Goal: Task Accomplishment & Management: Manage account settings

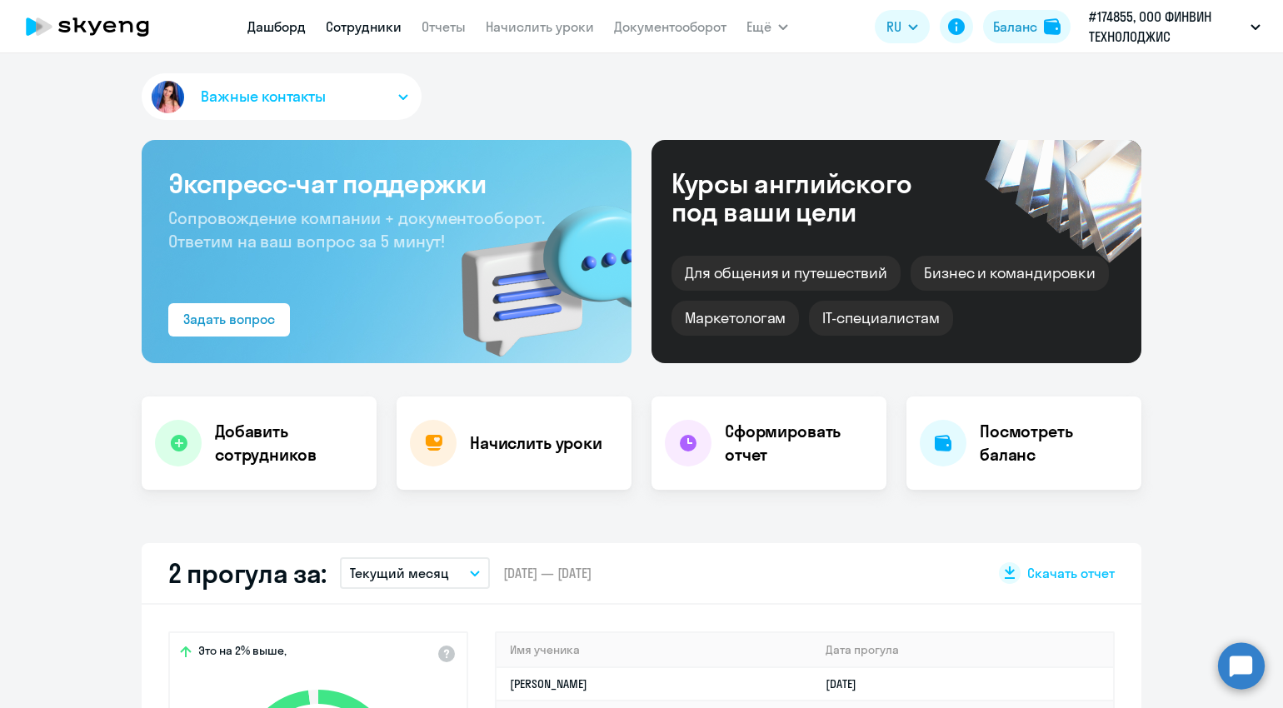
click at [371, 30] on link "Сотрудники" at bounding box center [364, 26] width 76 height 17
select select "30"
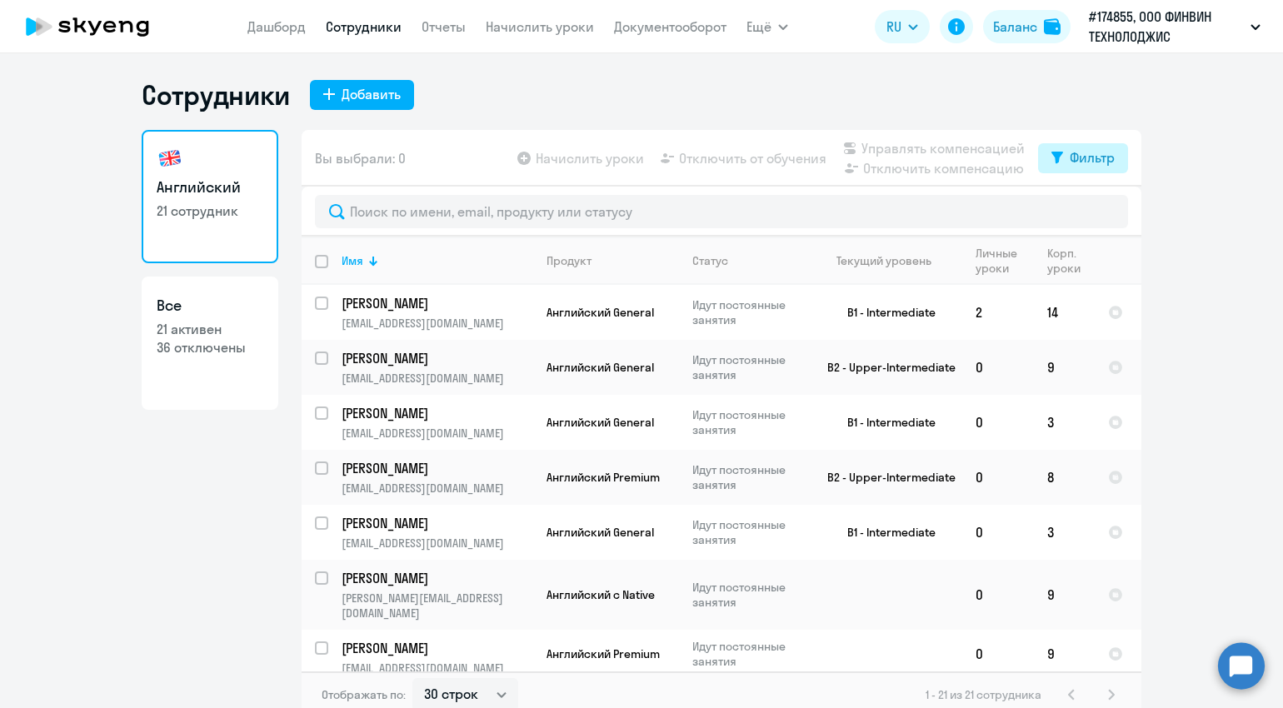
click at [1077, 157] on div "Фильтр" at bounding box center [1092, 157] width 45 height 20
click at [1103, 214] on span at bounding box center [1094, 212] width 28 height 17
click at [1080, 212] on input "checkbox" at bounding box center [1079, 212] width 1 height 1
checkbox input "true"
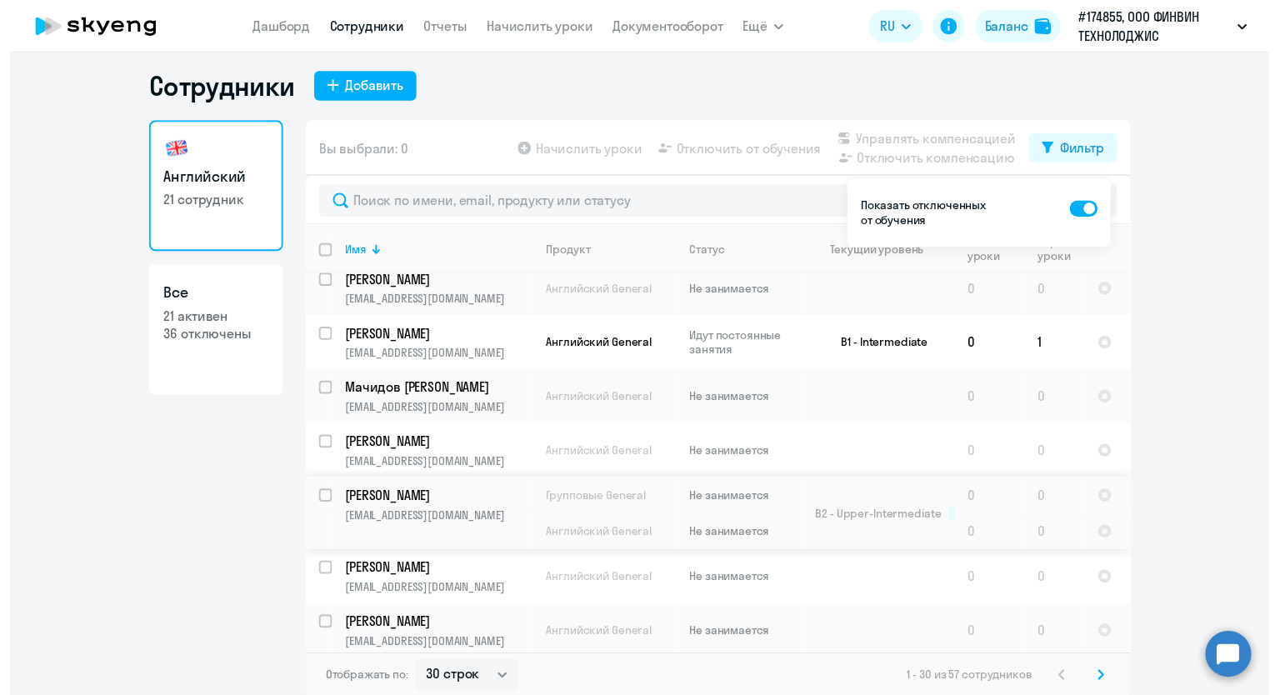
scroll to position [10, 0]
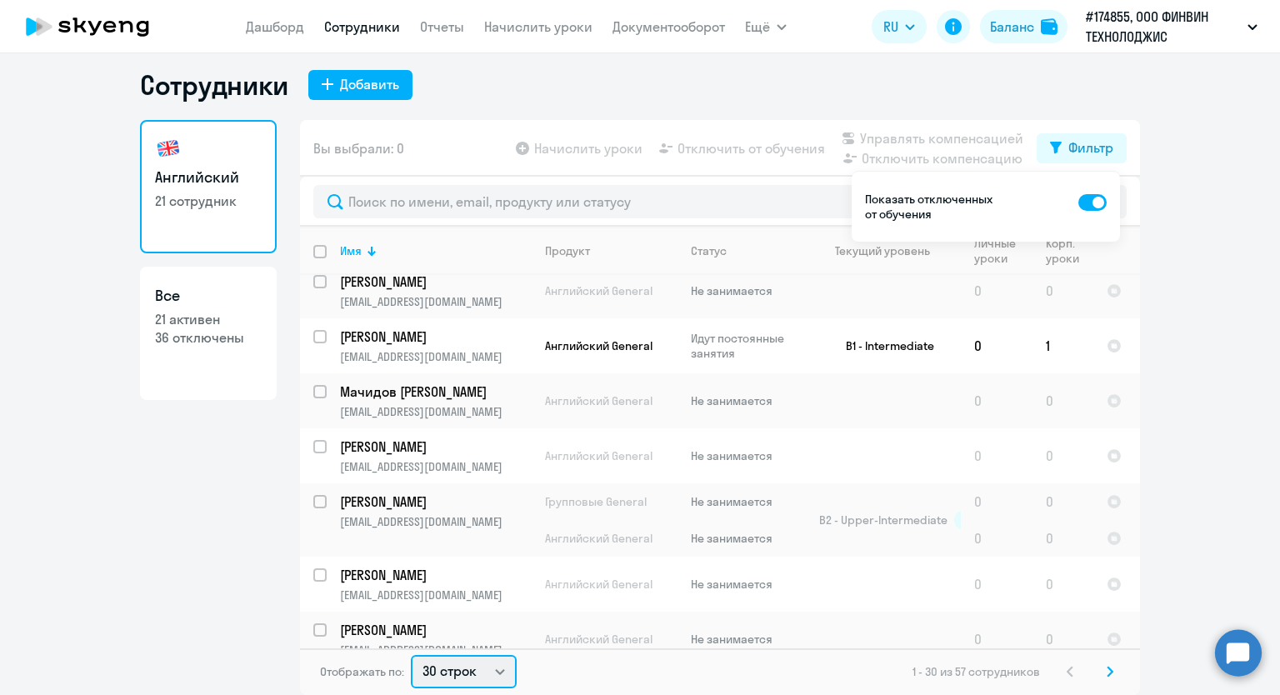
click at [487, 667] on select "30 строк 50 строк 100 строк" at bounding box center [464, 671] width 106 height 33
select select "50"
click at [411, 655] on select "30 строк 50 строк 100 строк" at bounding box center [464, 671] width 106 height 33
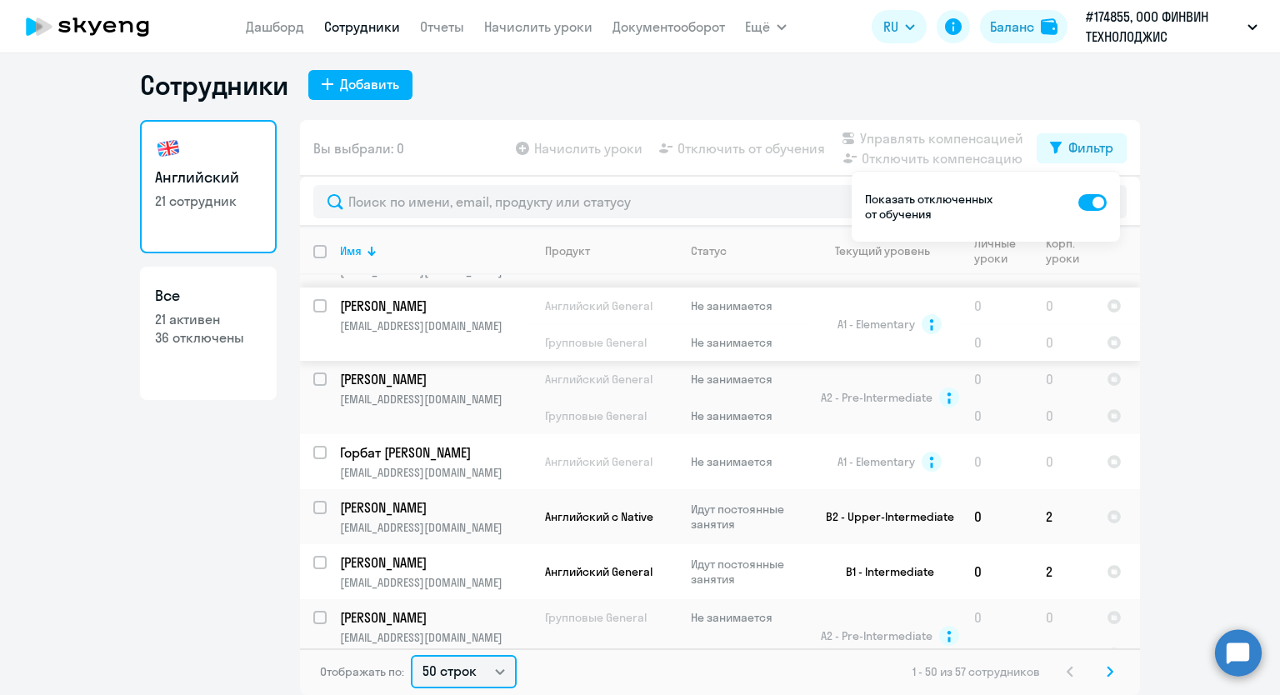
scroll to position [2833, 0]
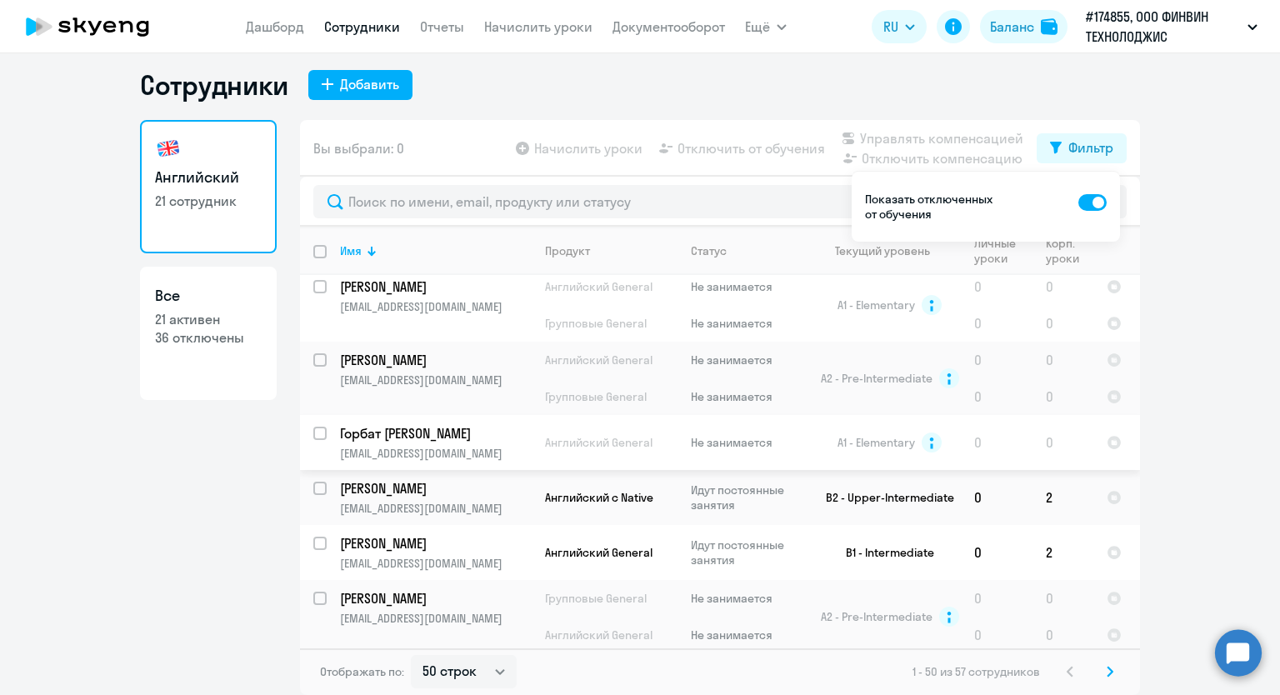
click at [394, 432] on p "Горбат [PERSON_NAME]" at bounding box center [434, 433] width 188 height 18
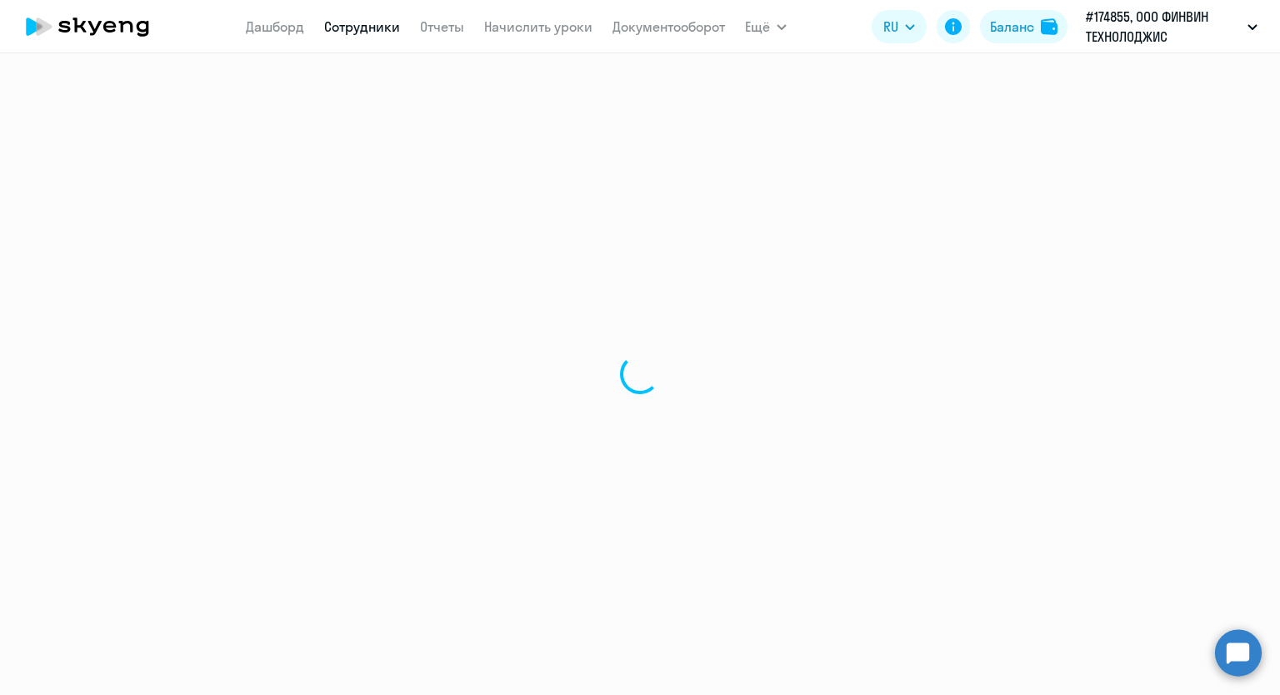
select select "english"
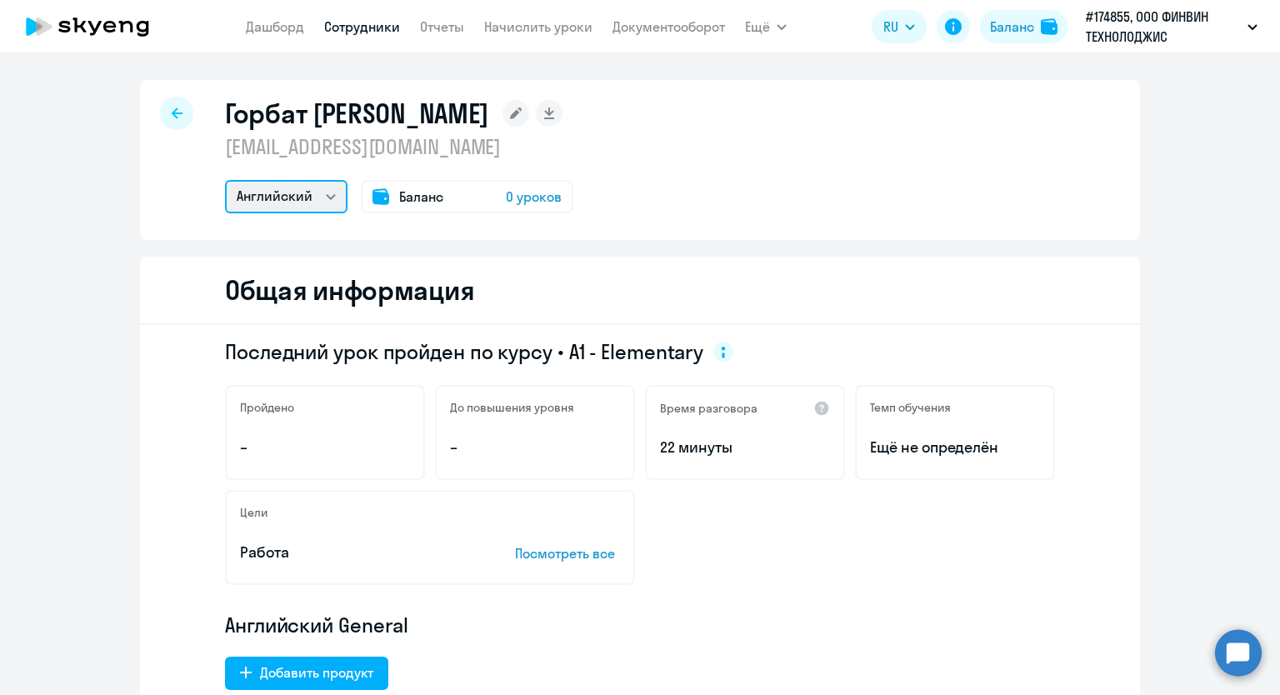
click at [323, 189] on select "Английский" at bounding box center [286, 196] width 122 height 33
click at [178, 114] on div at bounding box center [176, 113] width 33 height 33
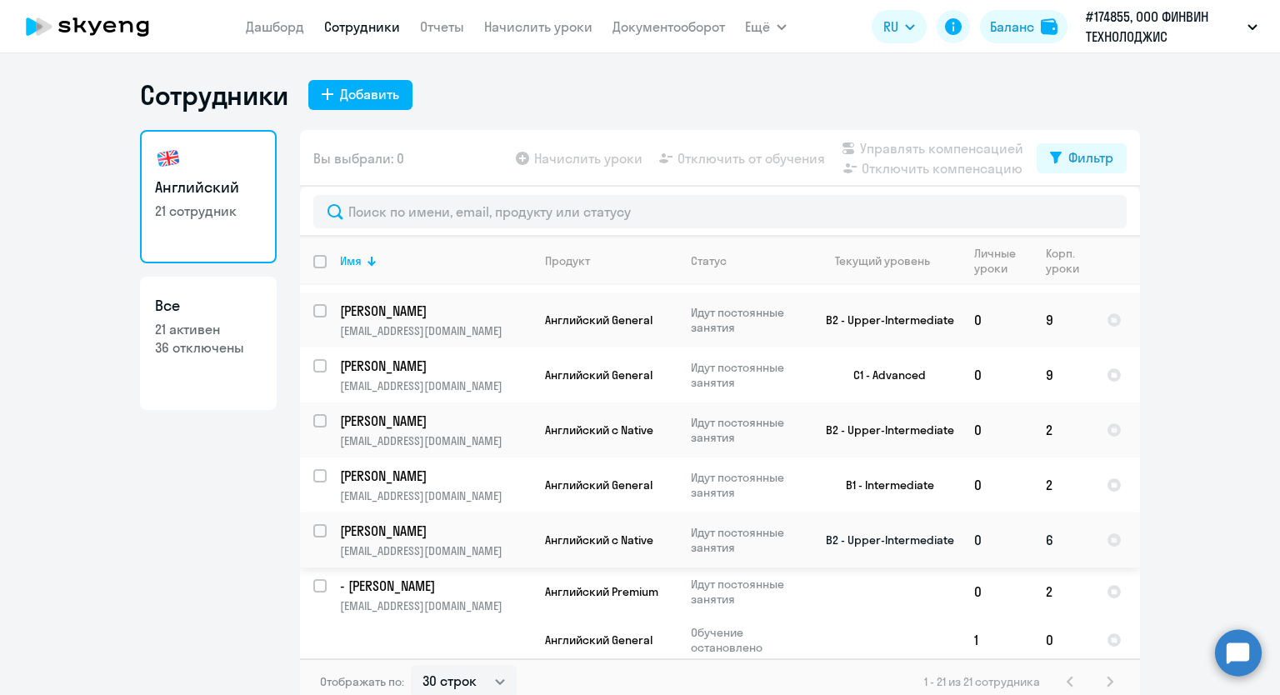
scroll to position [10, 0]
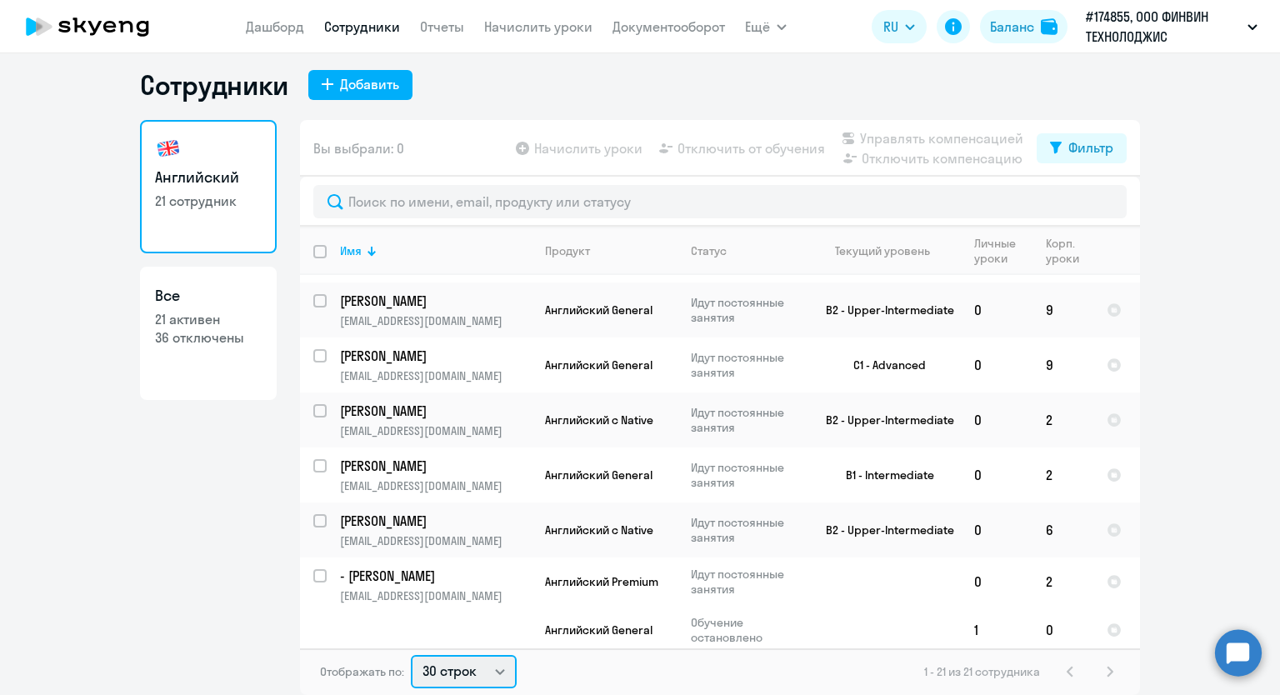
click at [487, 667] on select "30 строк 50 строк 100 строк" at bounding box center [464, 671] width 106 height 33
select select "50"
click at [411, 655] on select "30 строк 50 строк 100 строк" at bounding box center [464, 671] width 106 height 33
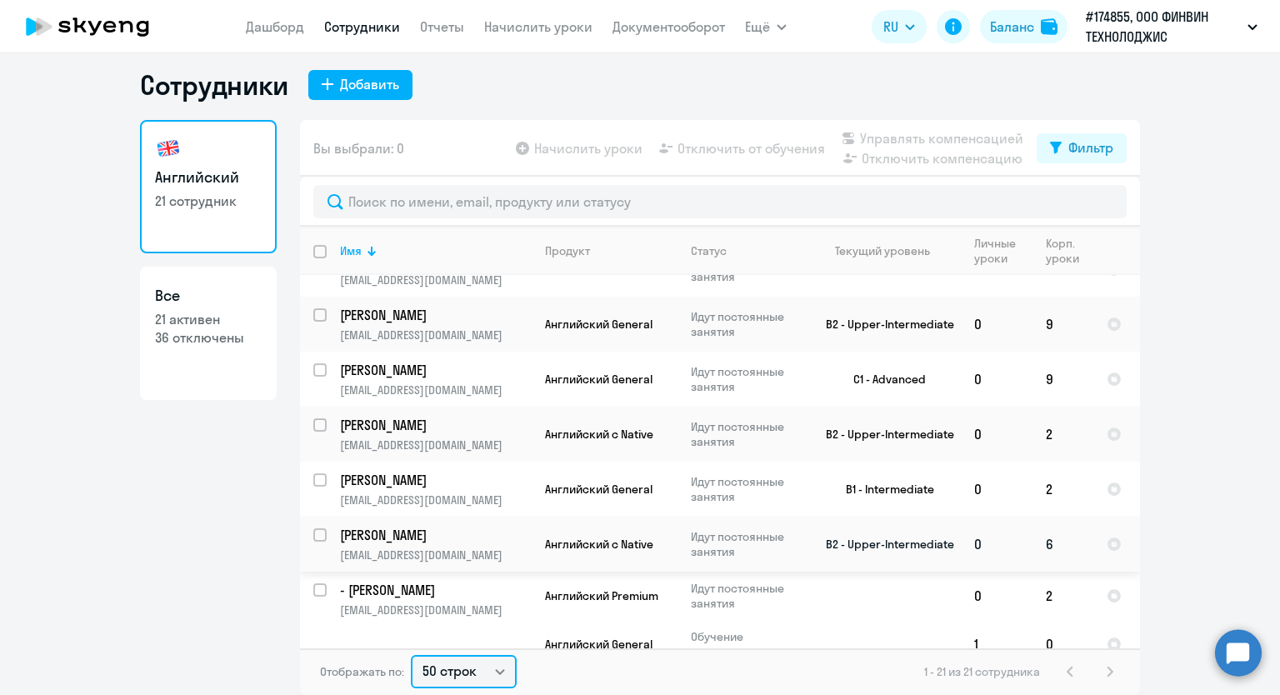
scroll to position [874, 0]
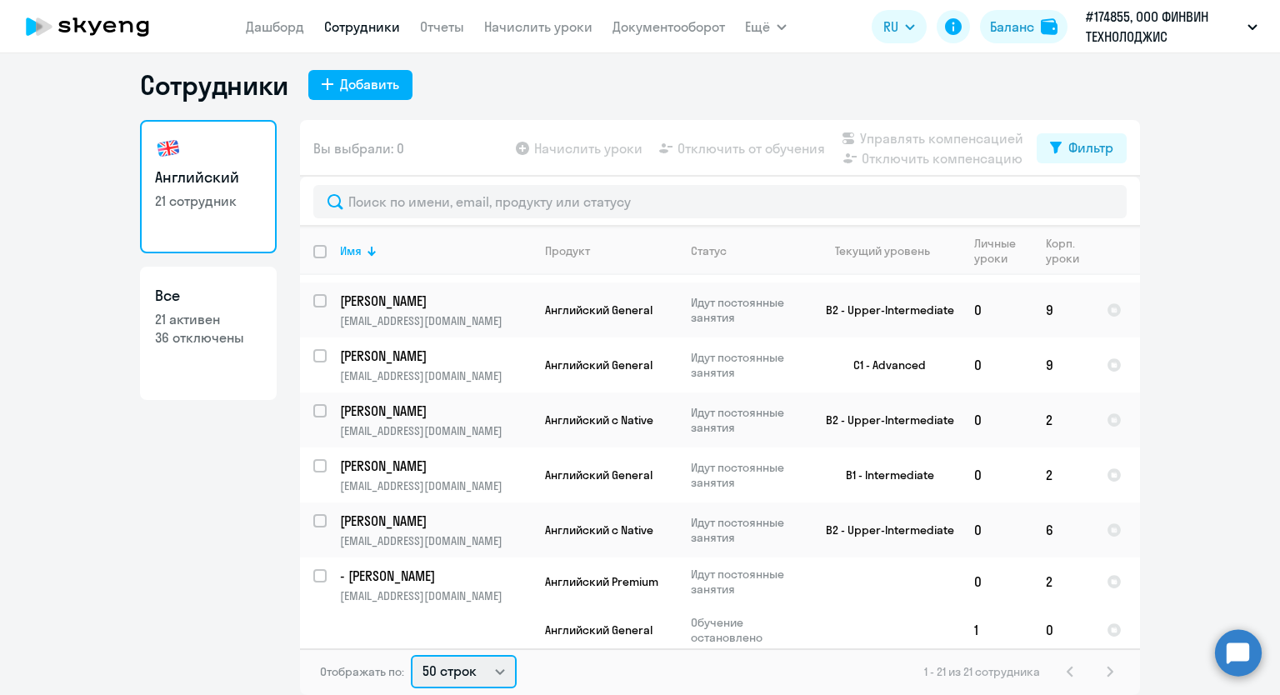
click at [495, 666] on select "30 строк 50 строк 100 строк" at bounding box center [464, 671] width 106 height 33
click at [411, 655] on select "30 строк 50 строк 100 строк" at bounding box center [464, 671] width 106 height 33
click at [1067, 160] on button "Фильтр" at bounding box center [1082, 148] width 90 height 30
click at [1097, 203] on span at bounding box center [1092, 202] width 28 height 17
click at [1078, 202] on input "checkbox" at bounding box center [1077, 202] width 1 height 1
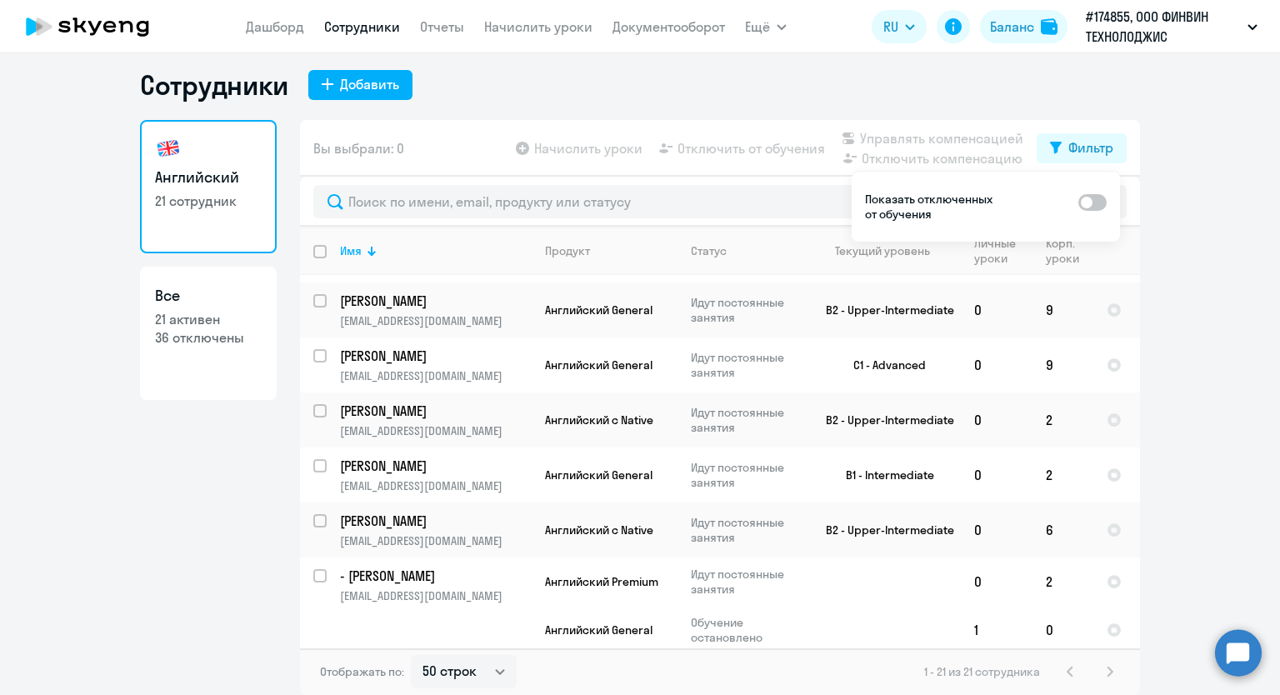
checkbox input "true"
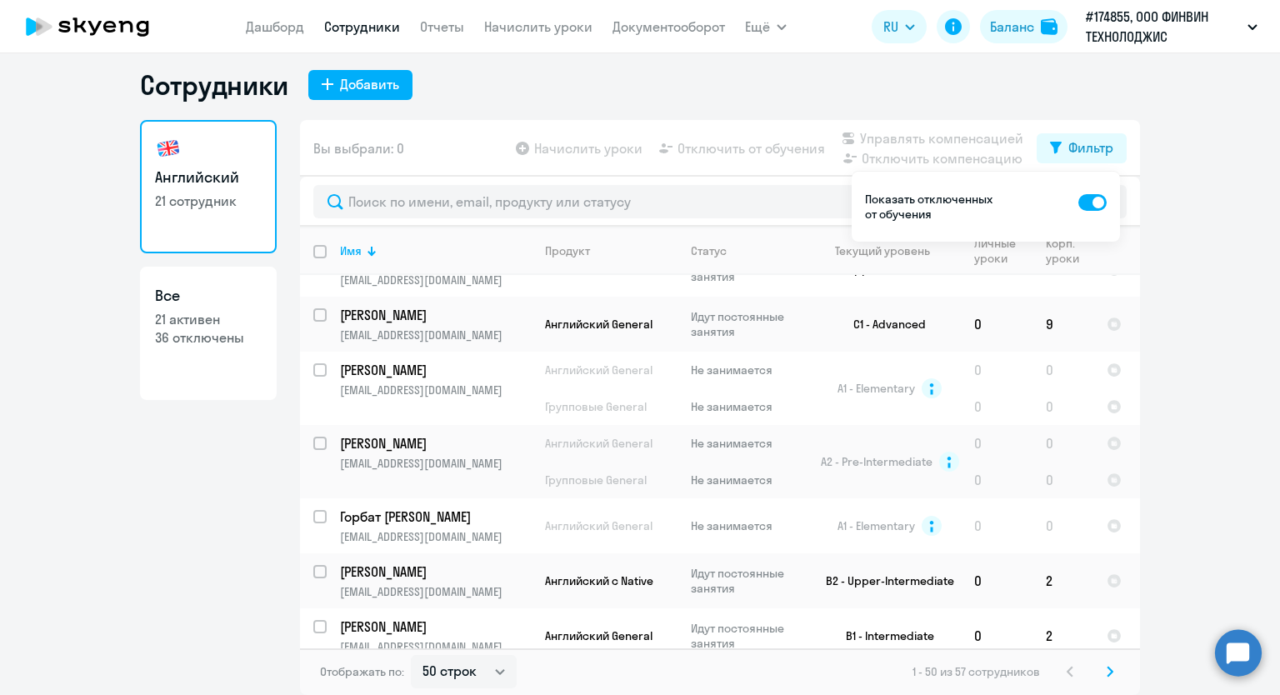
scroll to position [2916, 0]
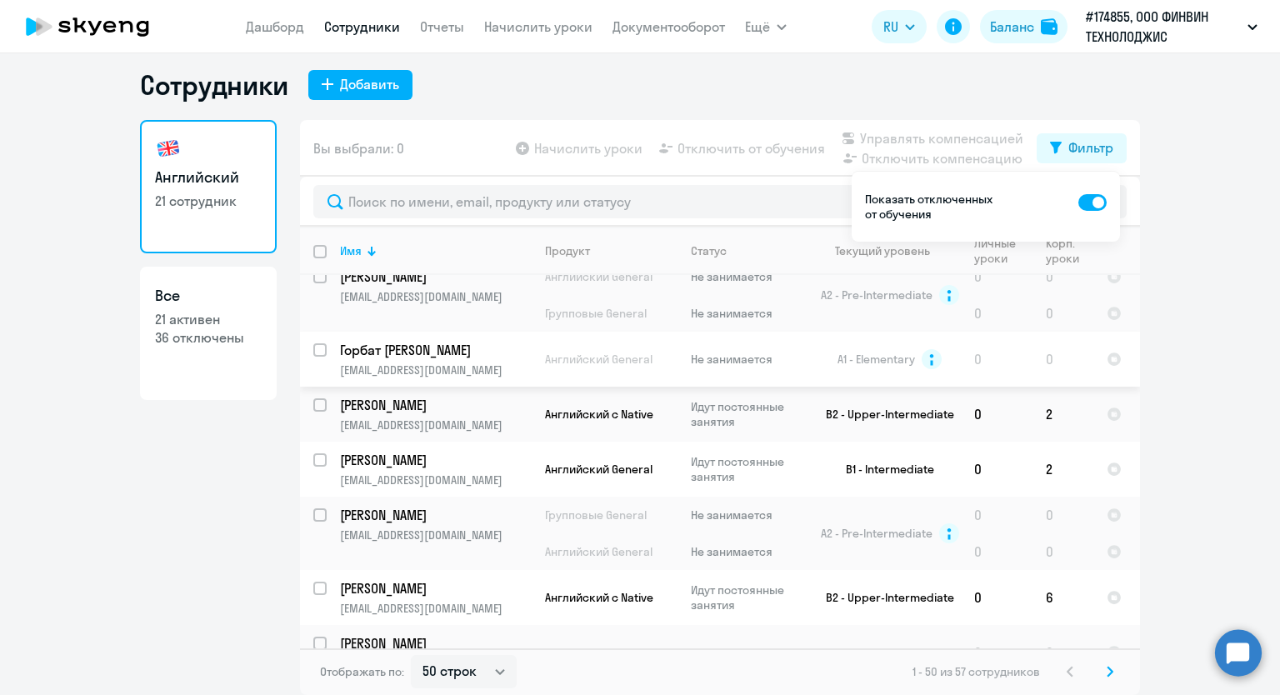
click at [313, 347] on input "select row 16543807" at bounding box center [329, 359] width 33 height 33
checkbox input "true"
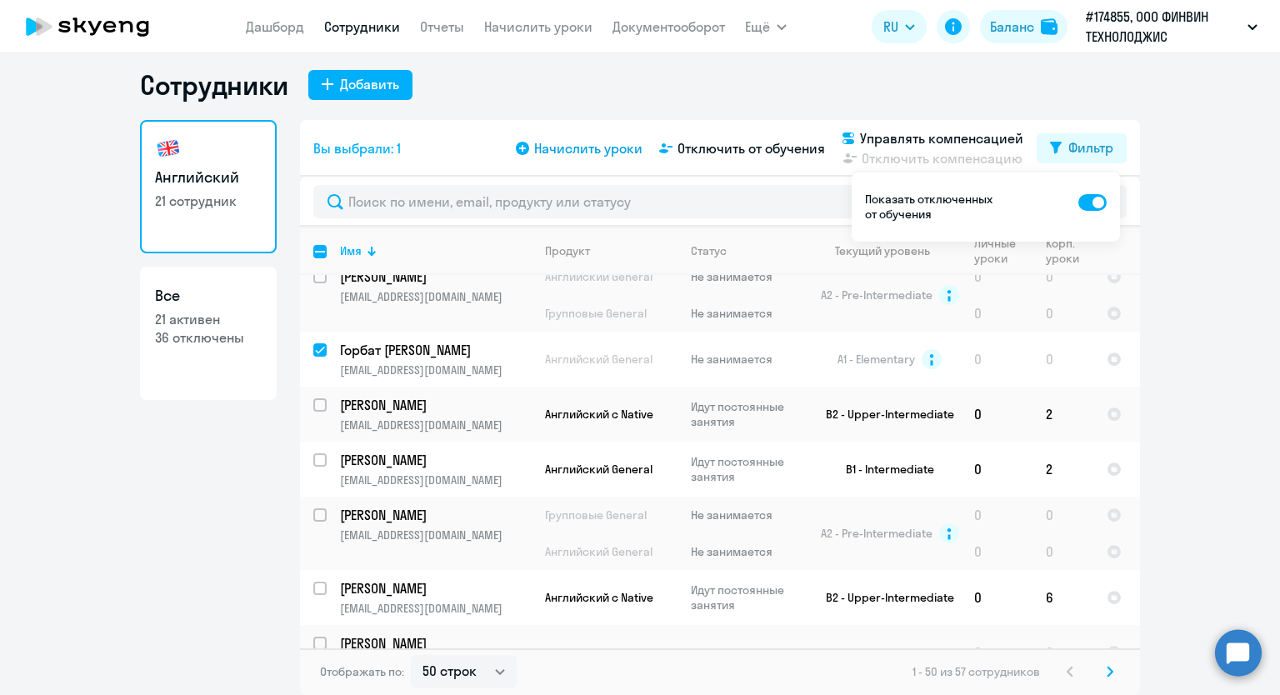
click at [583, 149] on span "Начислить уроки" at bounding box center [588, 148] width 108 height 20
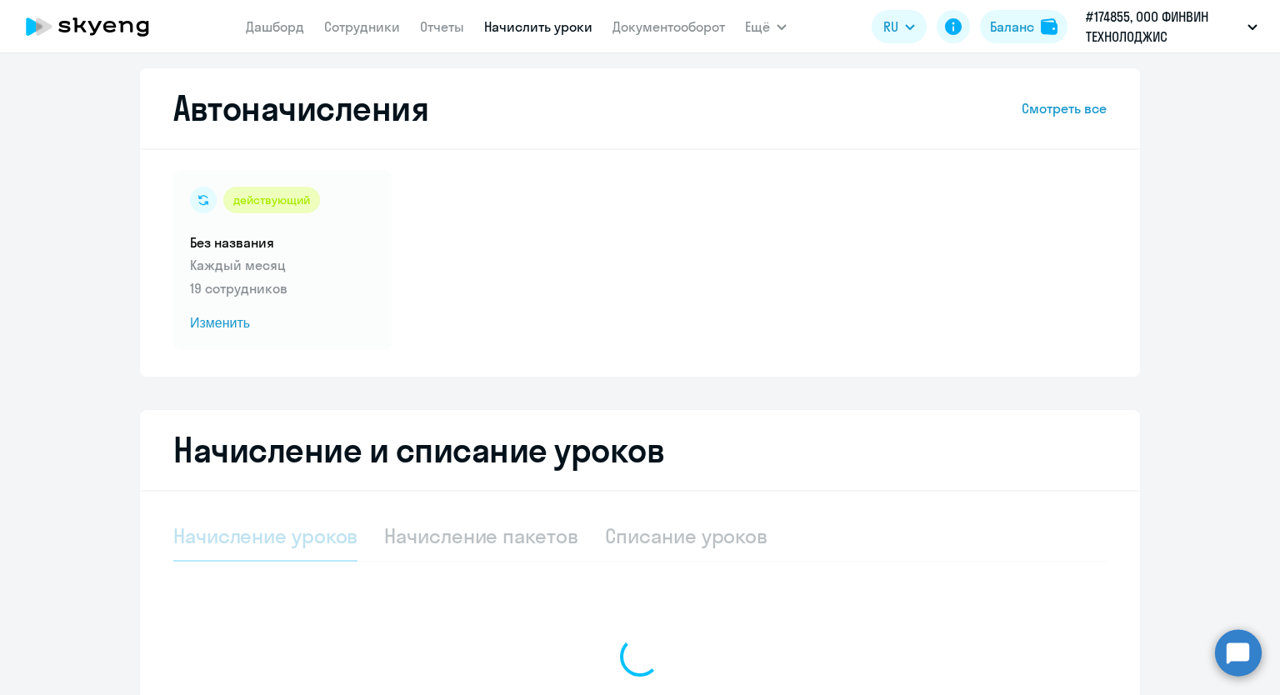
select select "10"
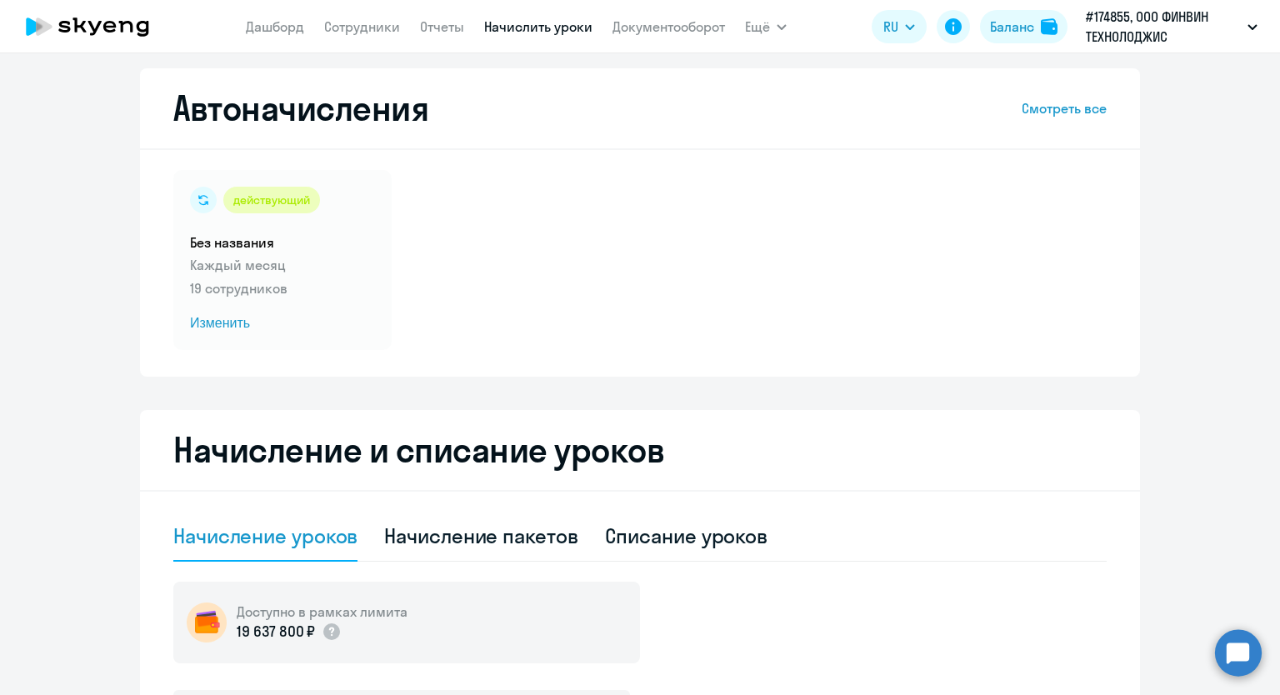
scroll to position [427, 0]
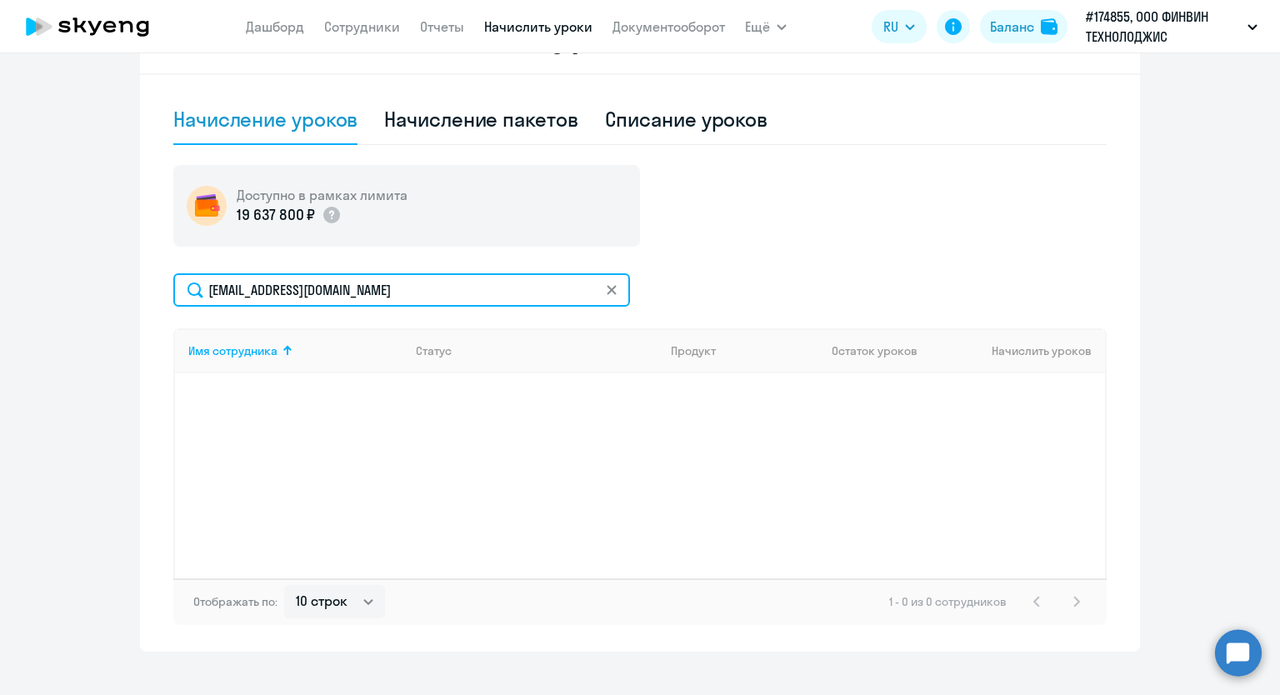
click at [260, 287] on input "[EMAIL_ADDRESS][DOMAIN_NAME]" at bounding box center [401, 289] width 457 height 33
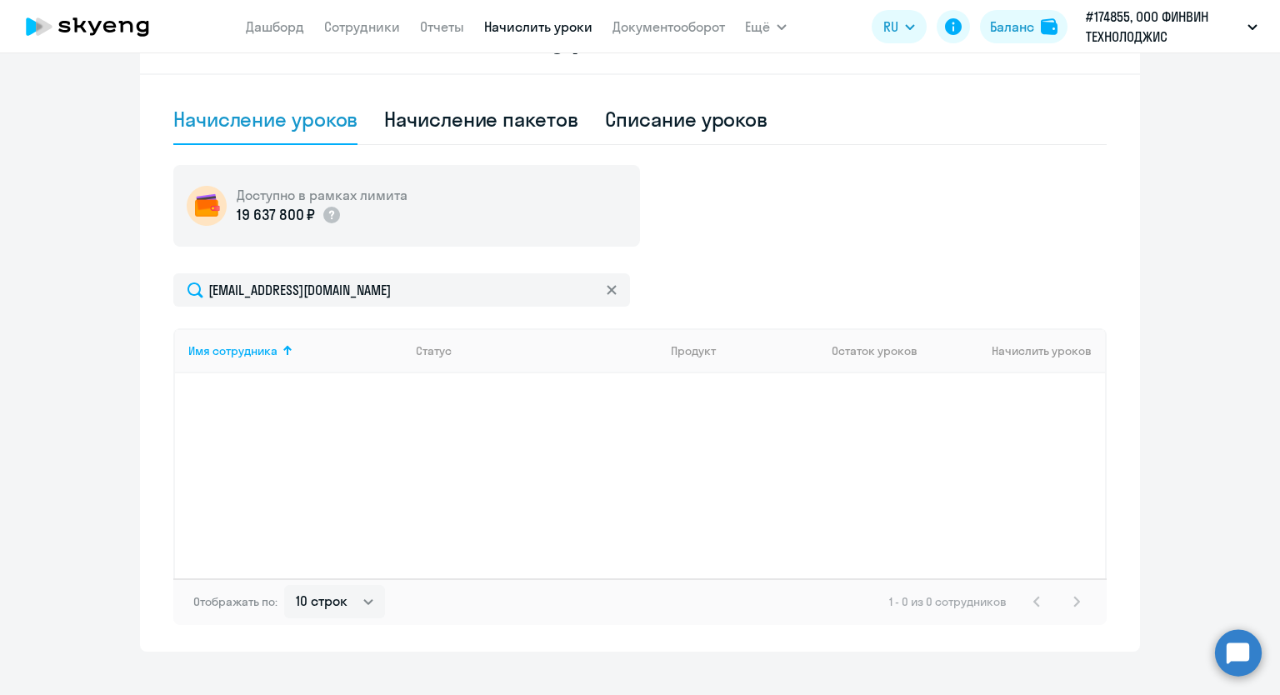
click at [317, 431] on div "Имя сотрудника Статус Продукт Остаток уроков Начислить уроков" at bounding box center [639, 453] width 933 height 250
click at [277, 27] on link "Дашборд" at bounding box center [275, 26] width 58 height 17
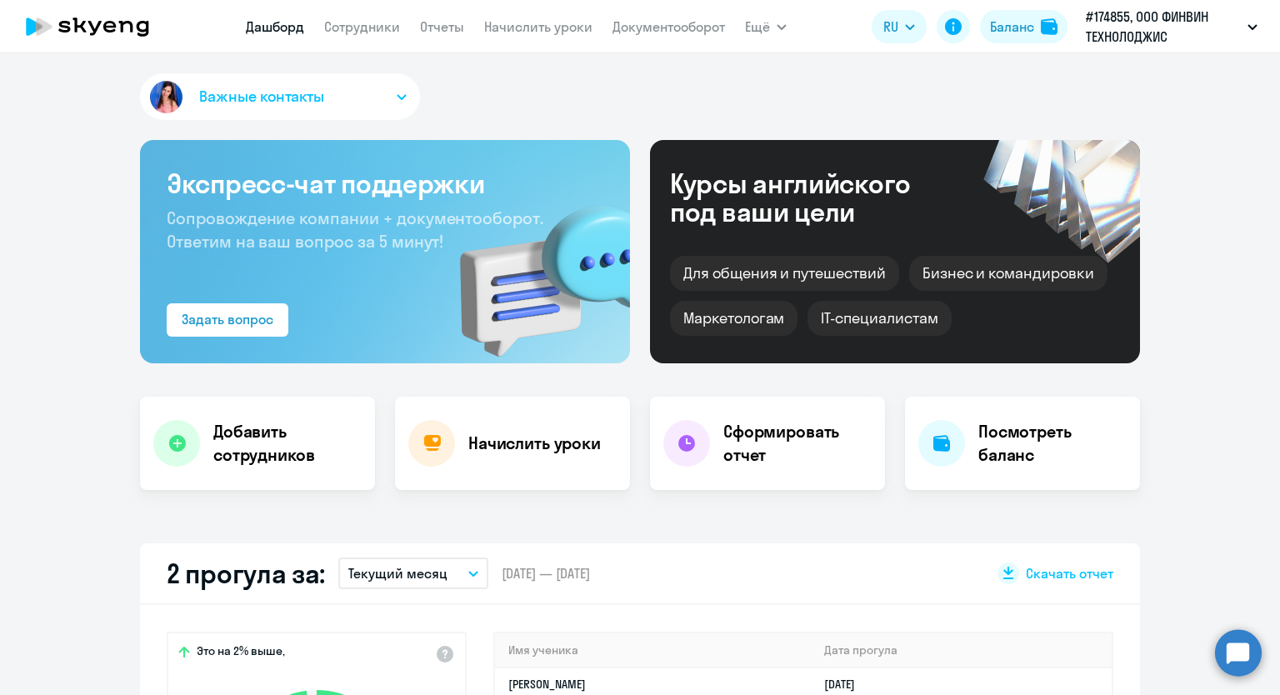
click at [397, 97] on icon "button" at bounding box center [402, 97] width 10 height 6
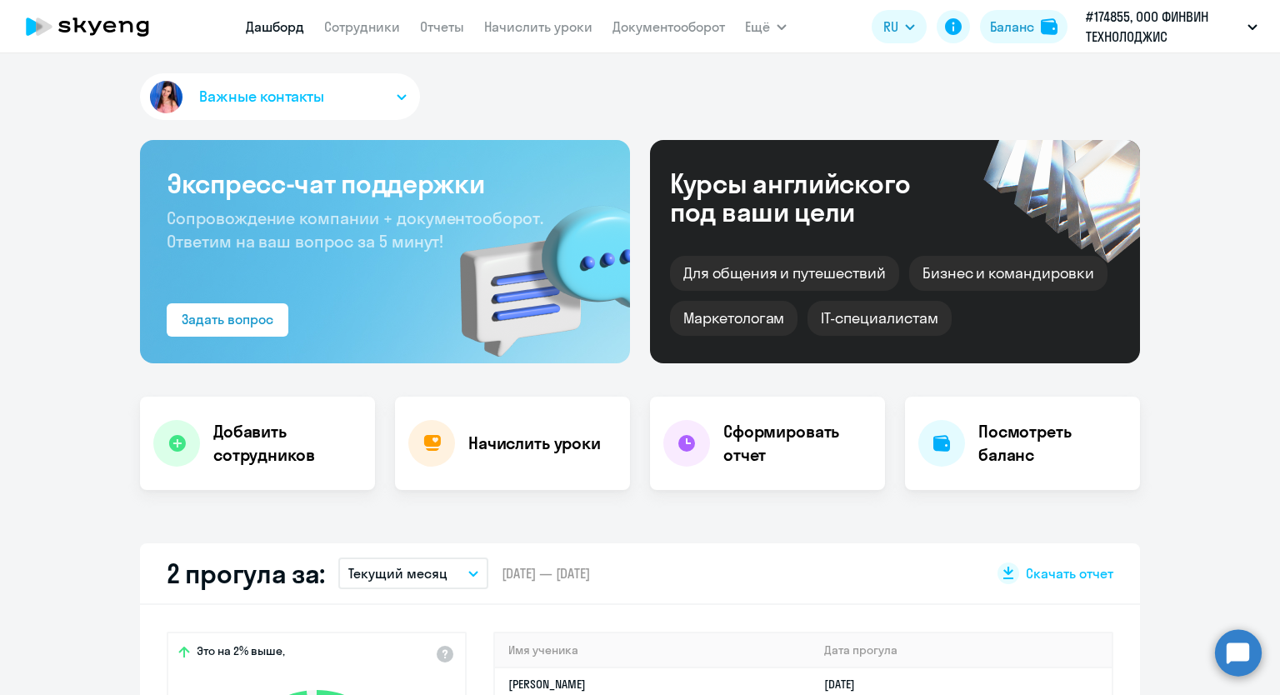
select select "30"
click at [182, 321] on div "Задать вопрос" at bounding box center [228, 319] width 92 height 20
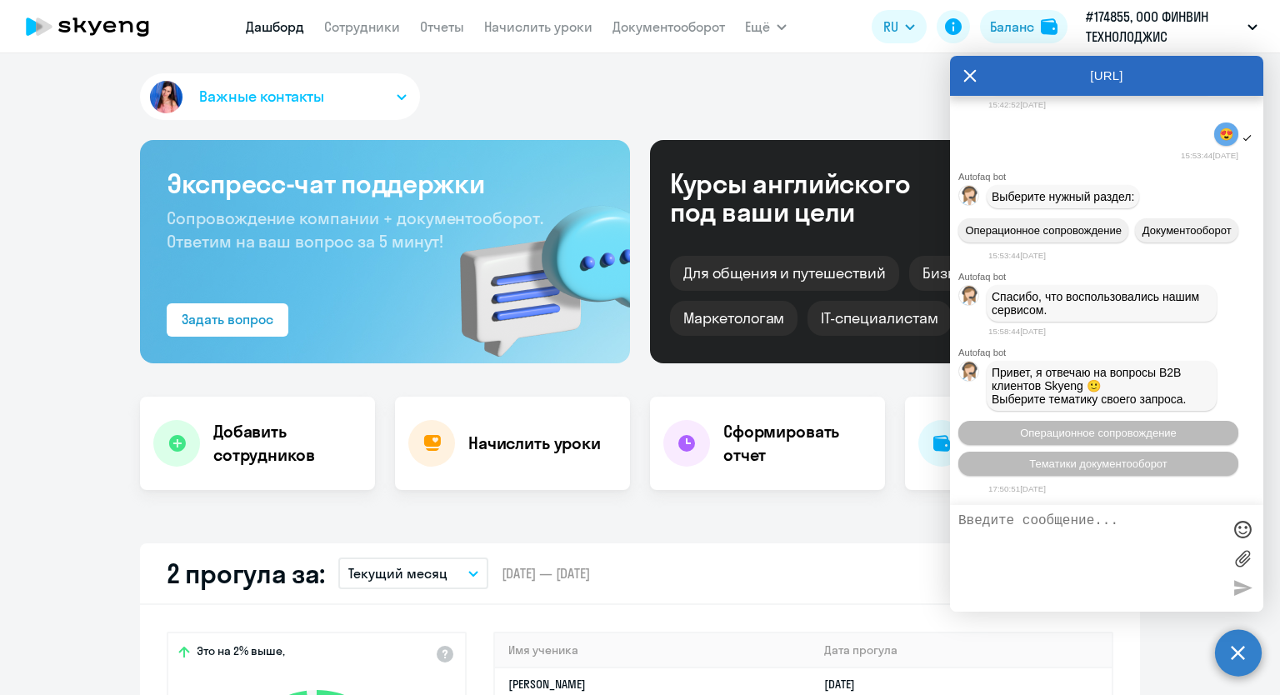
scroll to position [31327, 0]
click at [350, 34] on link "Сотрудники" at bounding box center [362, 26] width 76 height 17
select select "30"
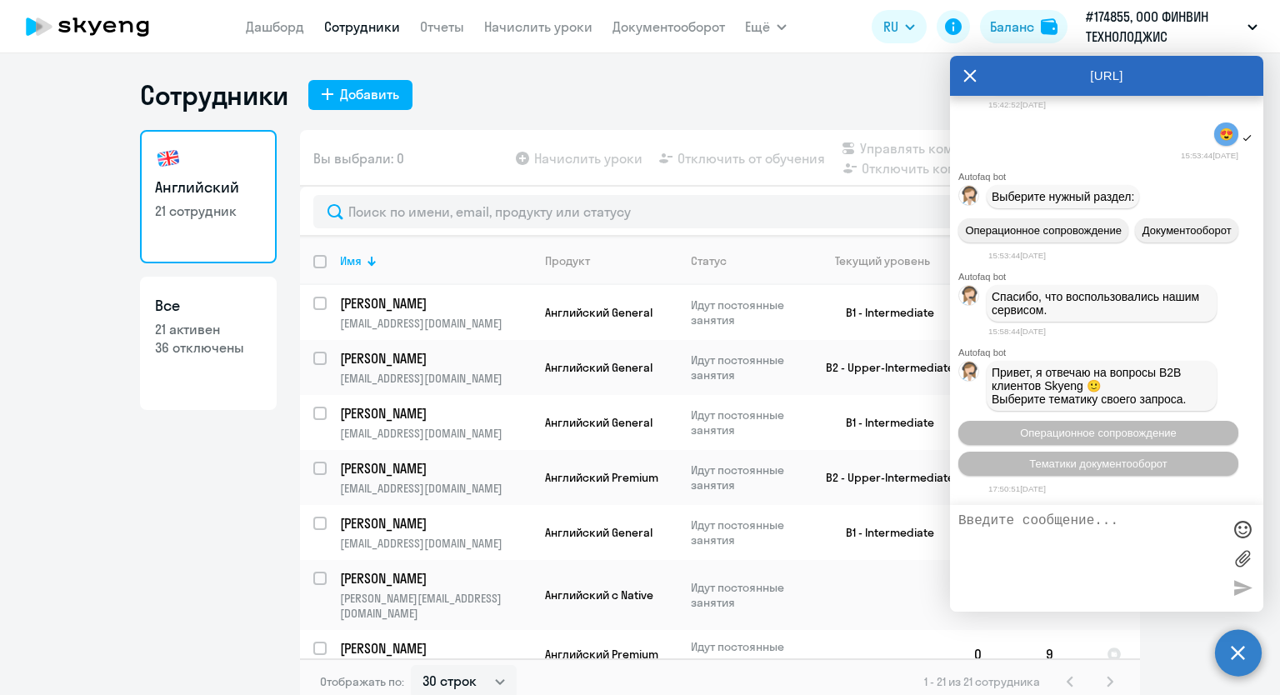
click at [970, 77] on icon at bounding box center [969, 76] width 13 height 40
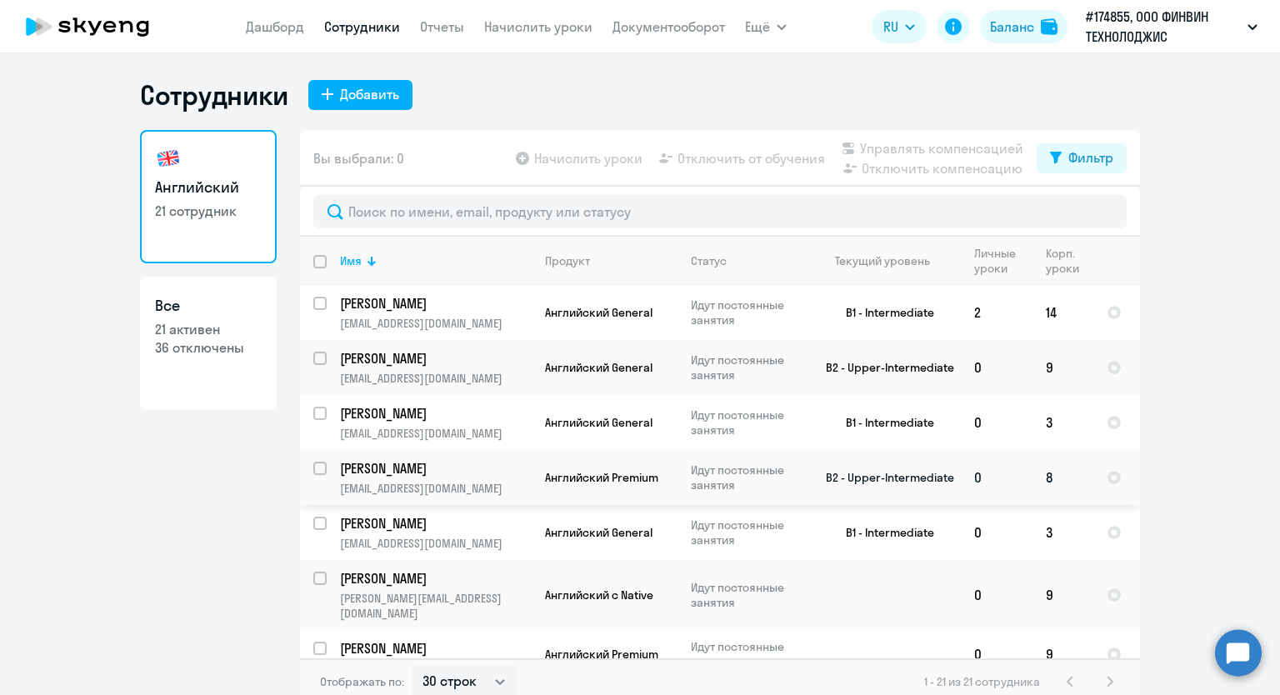
scroll to position [417, 0]
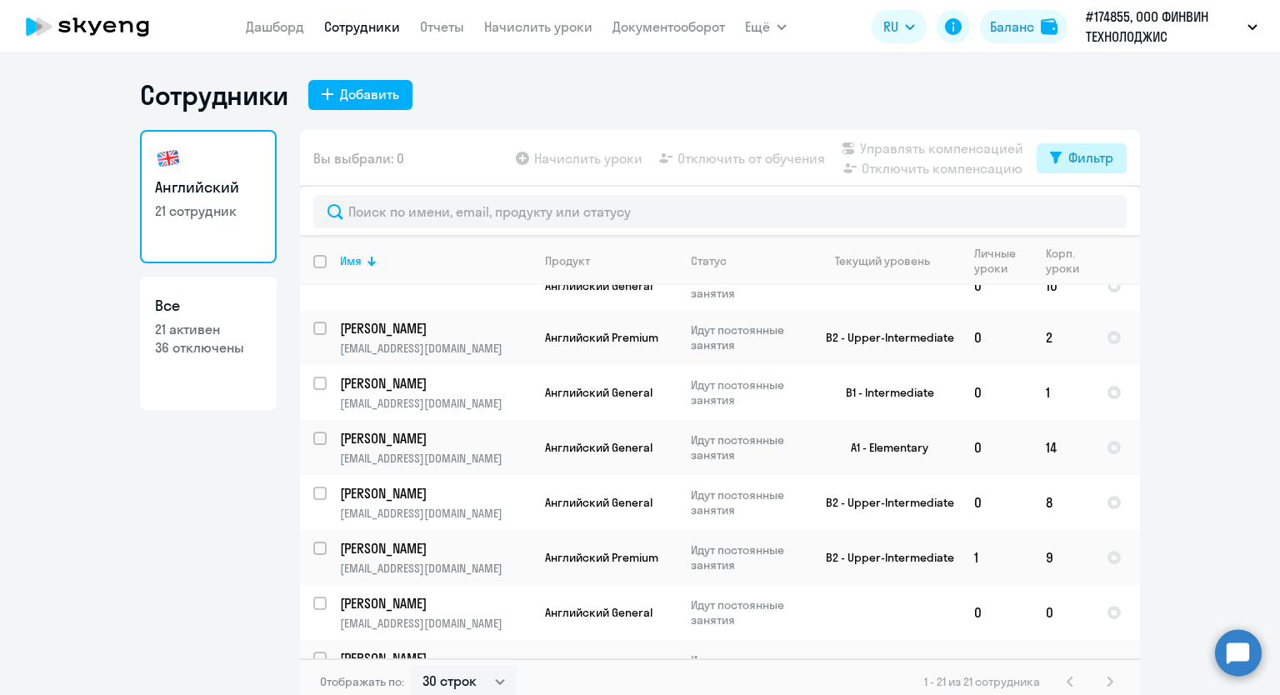
click at [1051, 164] on button "Фильтр" at bounding box center [1082, 158] width 90 height 30
click at [1101, 217] on span at bounding box center [1092, 212] width 28 height 17
click at [1078, 212] on input "checkbox" at bounding box center [1077, 212] width 1 height 1
checkbox input "true"
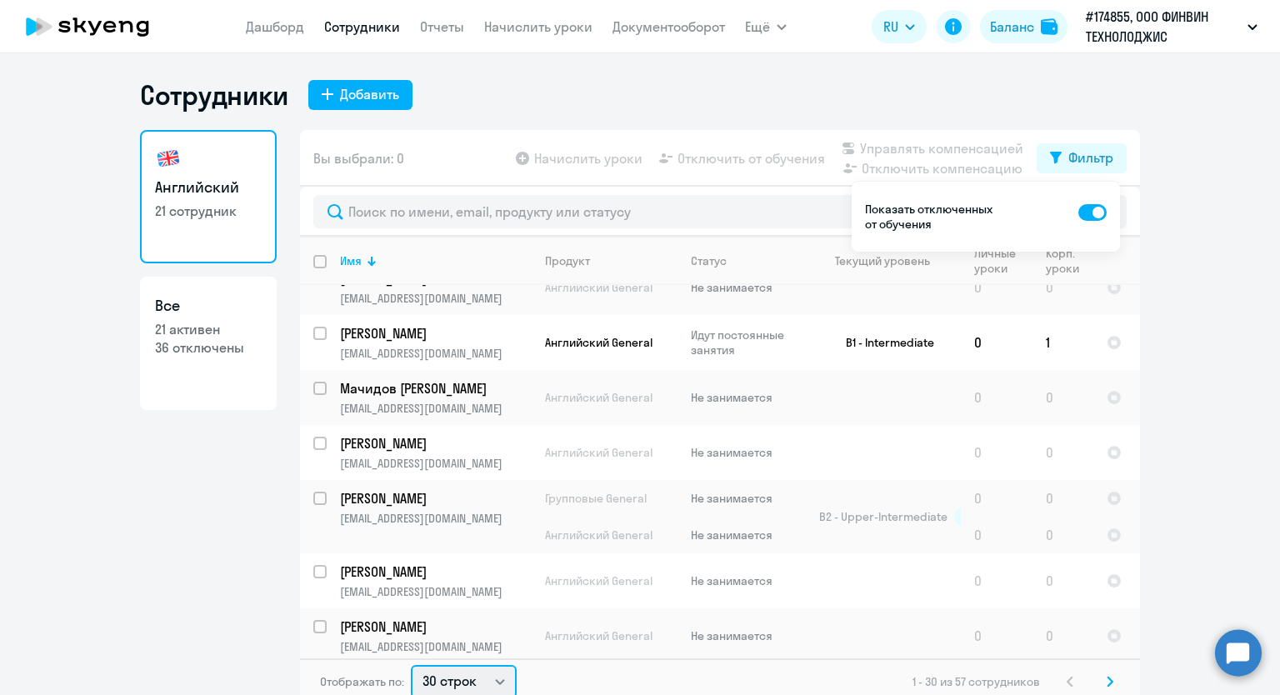
scroll to position [3, 0]
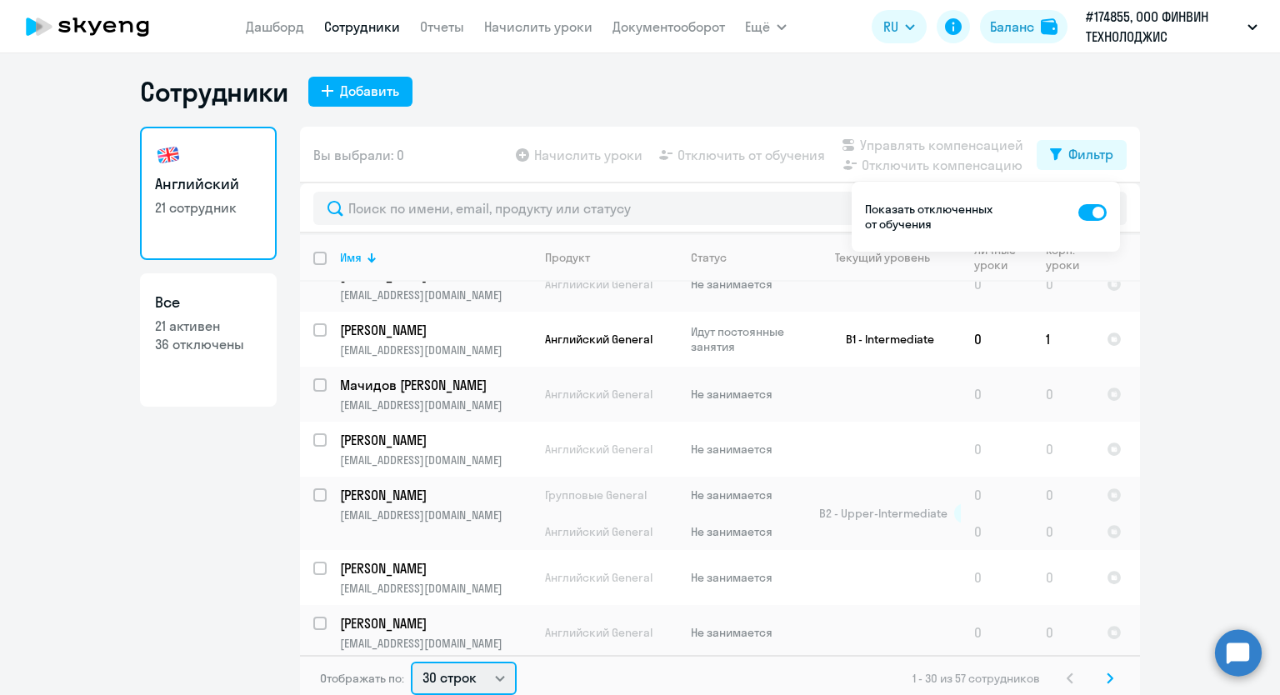
click at [487, 674] on select "30 строк 50 строк 100 строк" at bounding box center [464, 678] width 106 height 33
select select "50"
click at [411, 662] on select "30 строк 50 строк 100 строк" at bounding box center [464, 678] width 106 height 33
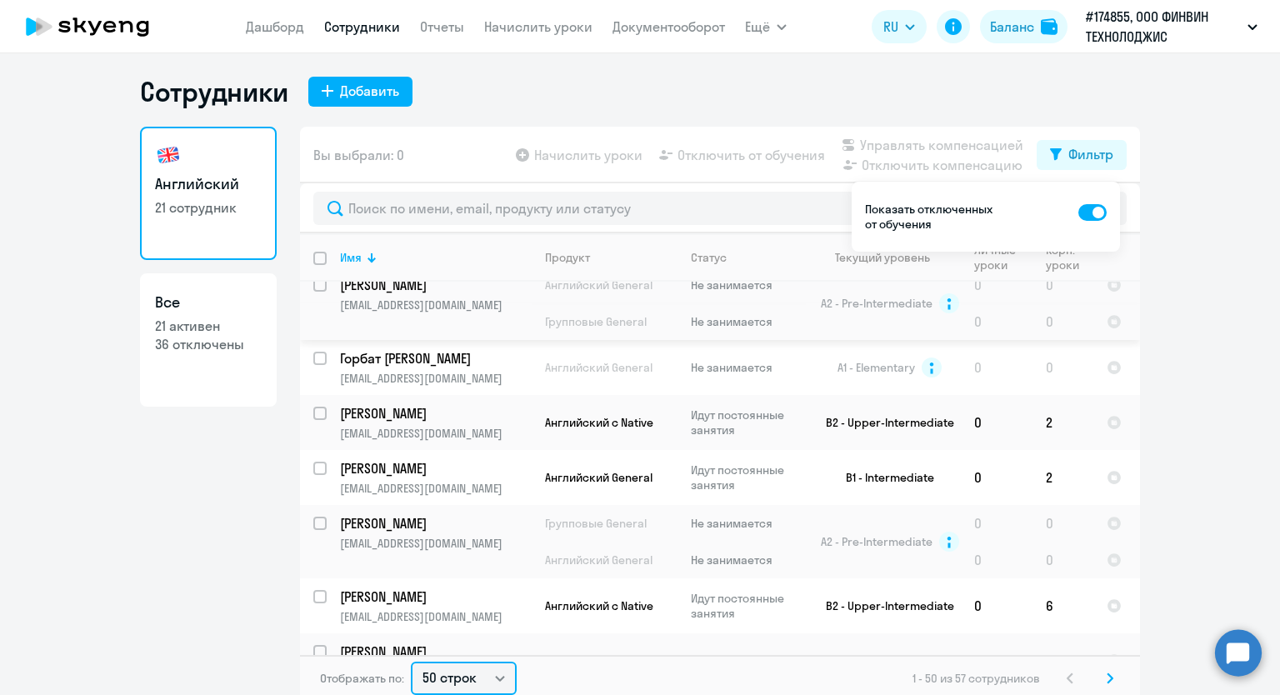
scroll to position [2916, 0]
click at [343, 359] on p "Горбат [PERSON_NAME]" at bounding box center [434, 356] width 188 height 18
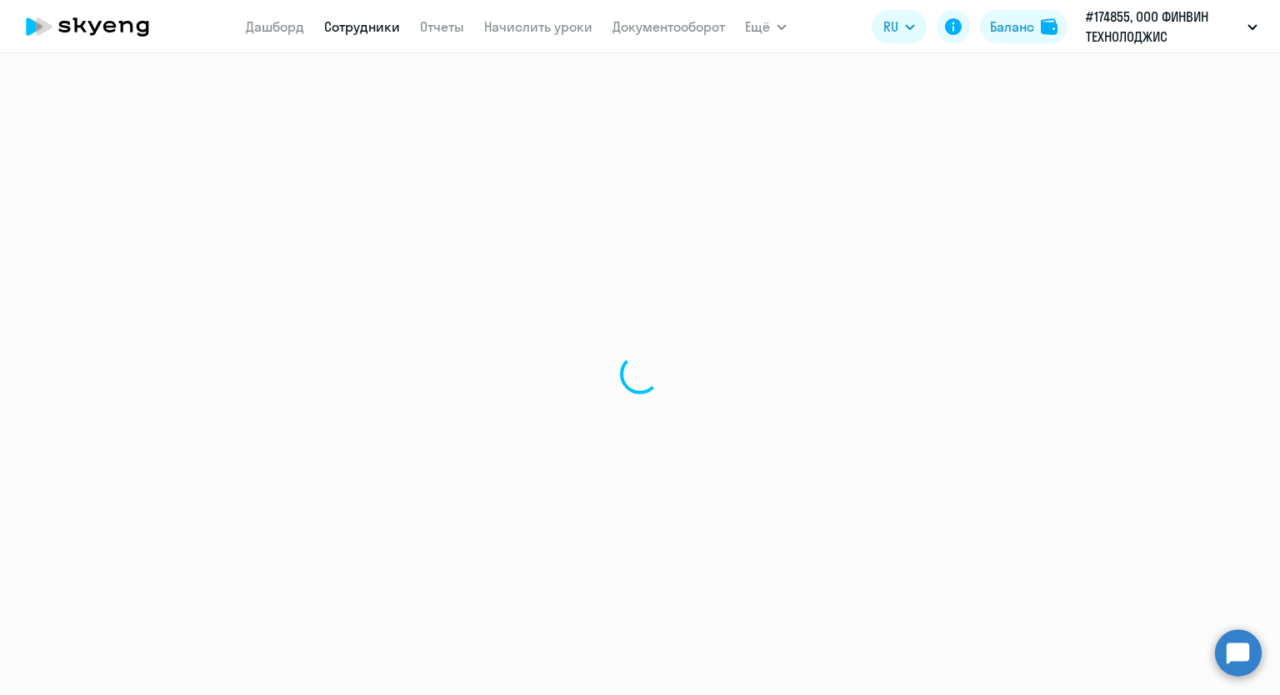
select select "english"
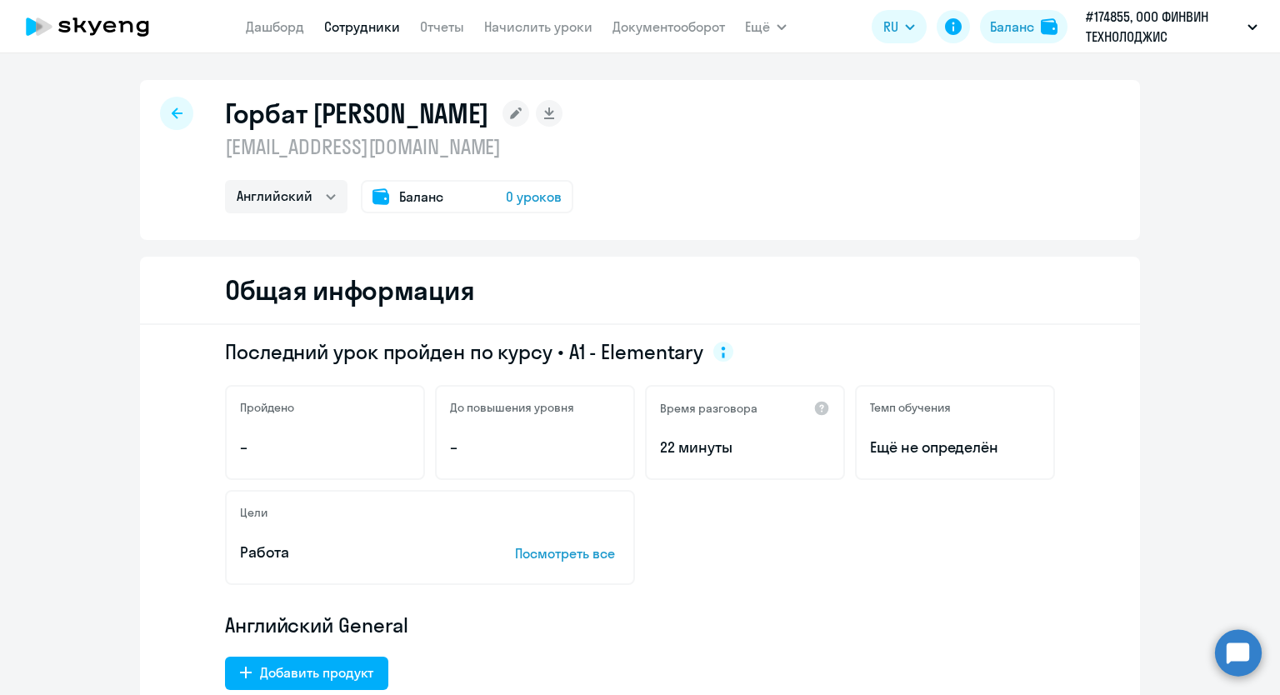
drag, startPoint x: 221, startPoint y: 146, endPoint x: 391, endPoint y: 156, distance: 170.3
click at [391, 156] on p "[EMAIL_ADDRESS][DOMAIN_NAME]" at bounding box center [399, 146] width 348 height 27
copy p "[EMAIL_ADDRESS][DOMAIN_NAME]"
click at [286, 32] on link "Дашборд" at bounding box center [275, 26] width 58 height 17
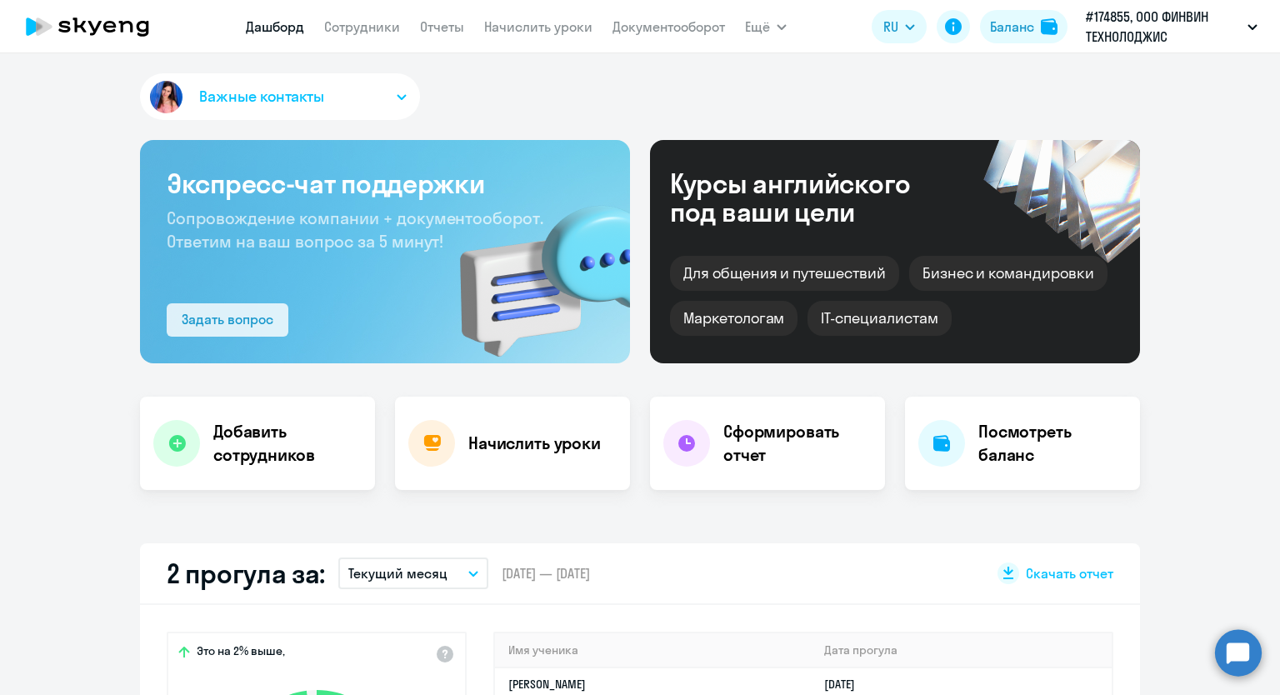
click at [246, 322] on div "Задать вопрос" at bounding box center [228, 319] width 92 height 20
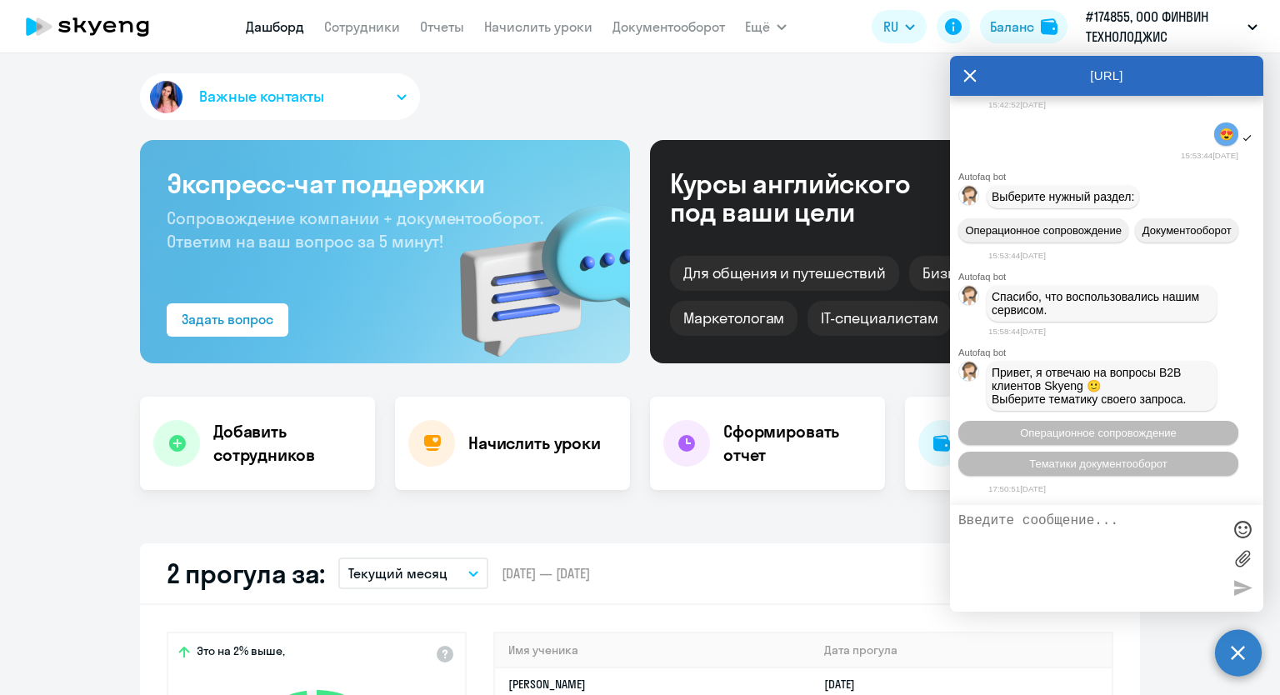
scroll to position [31327, 0]
click at [1047, 439] on button "Операционное сопровождение" at bounding box center [1098, 433] width 280 height 24
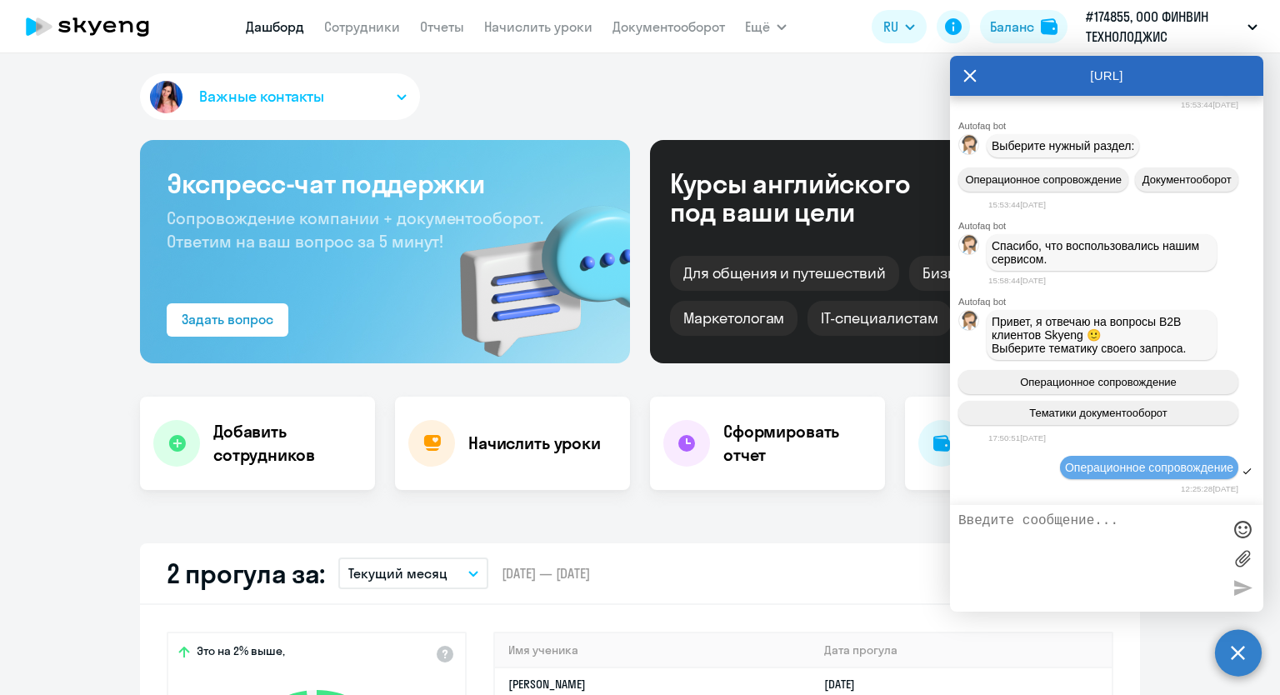
scroll to position [31480, 0]
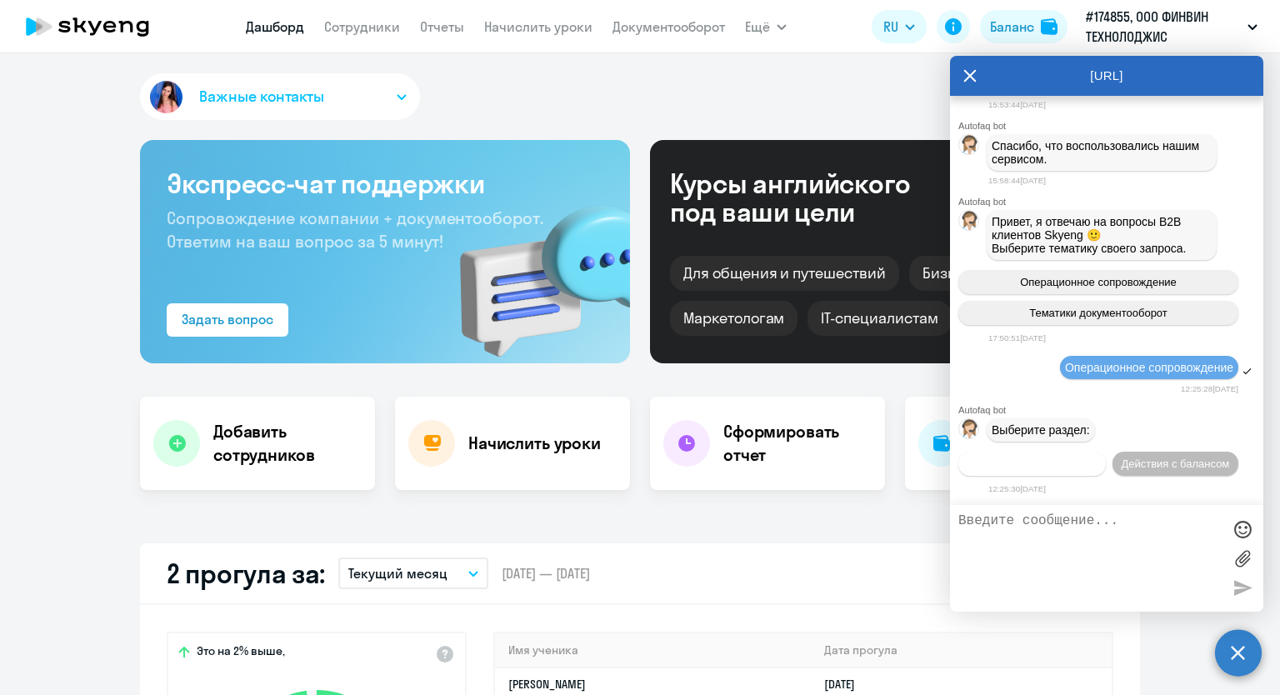
click at [1022, 457] on span "Действия по сотрудникам" at bounding box center [1031, 463] width 129 height 12
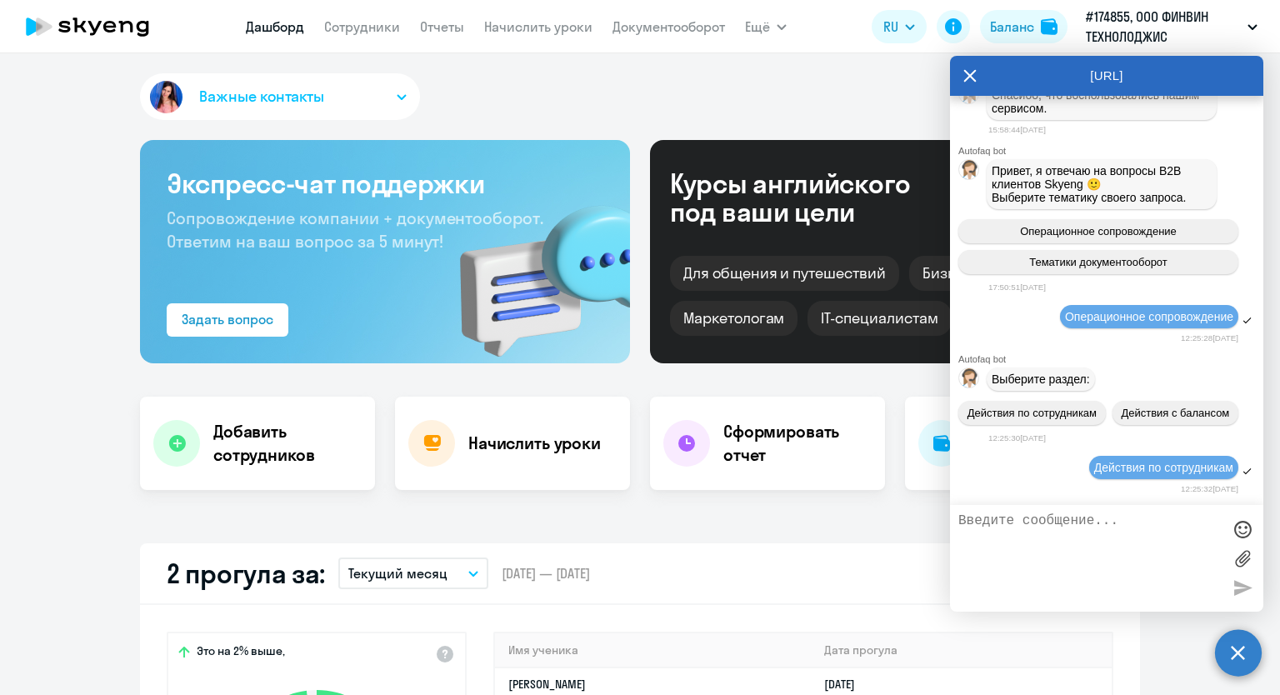
scroll to position [31729, 0]
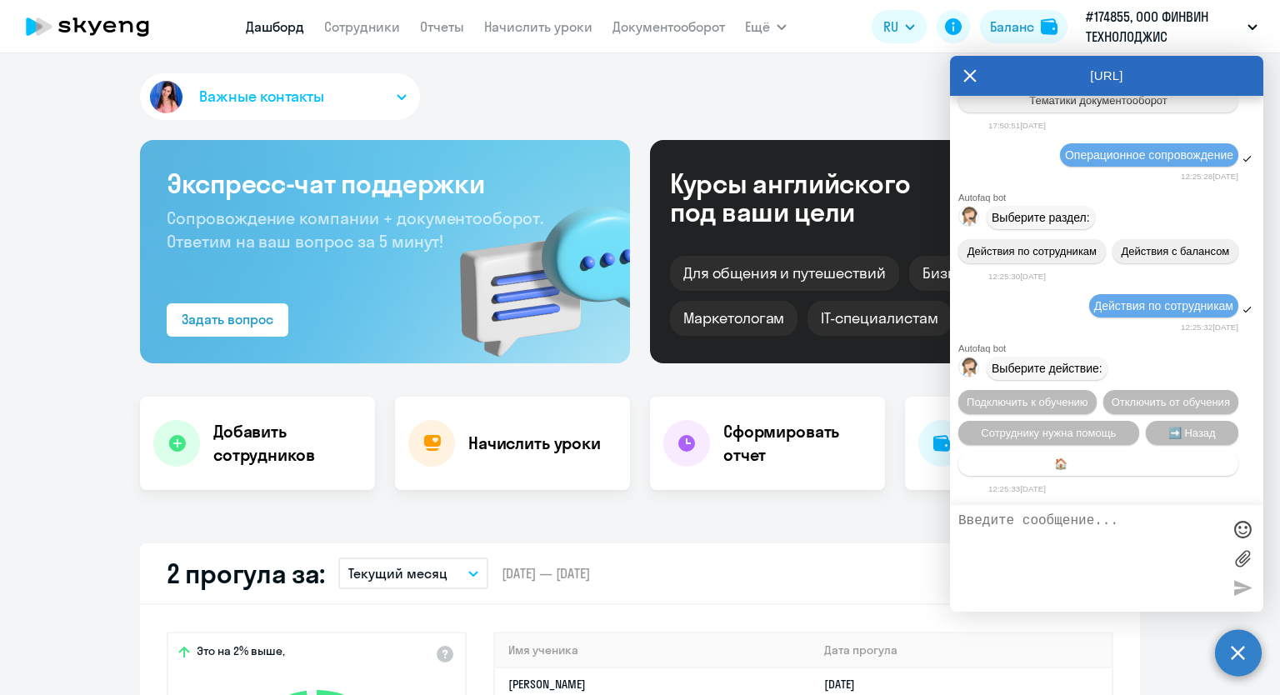
select select "30"
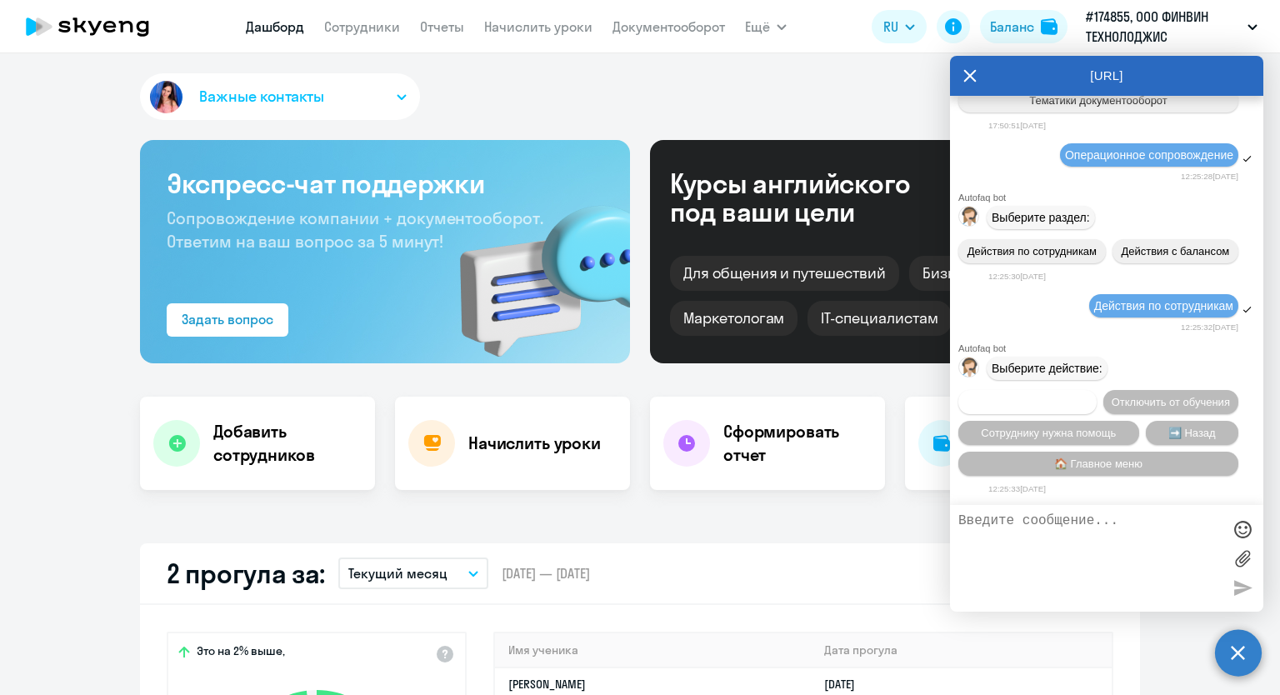
click at [1077, 396] on span "Подключить к обучению" at bounding box center [1028, 402] width 122 height 12
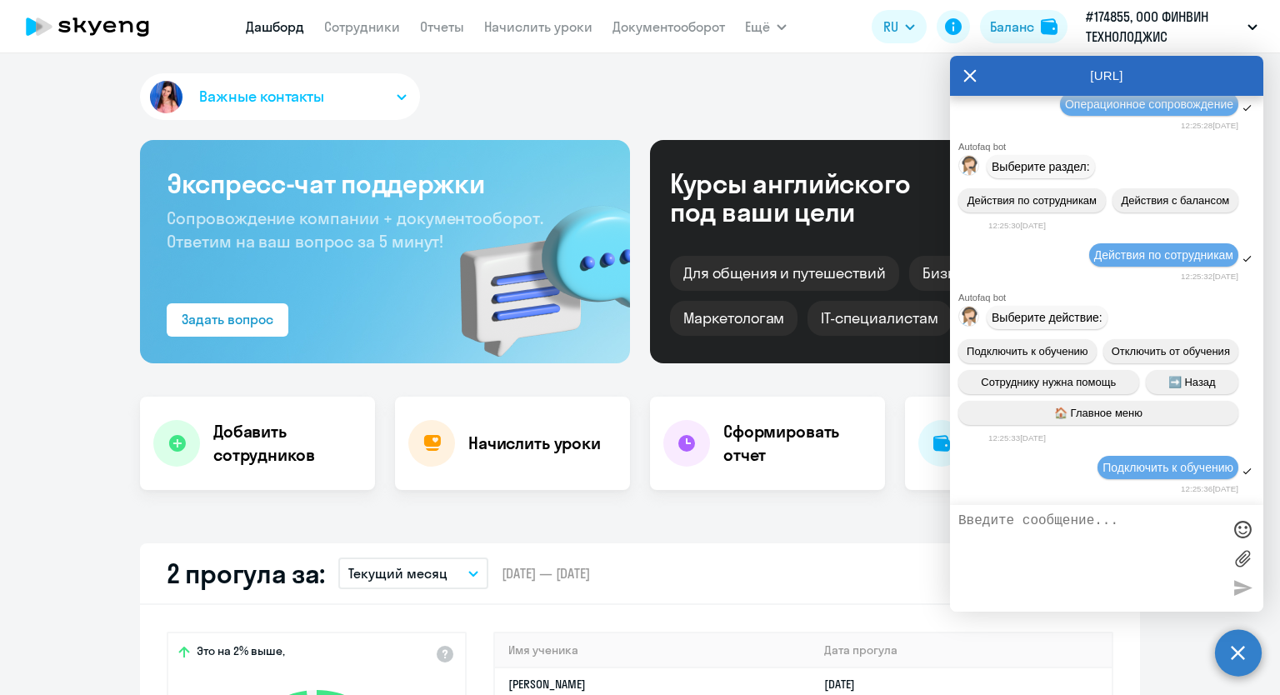
scroll to position [31945, 0]
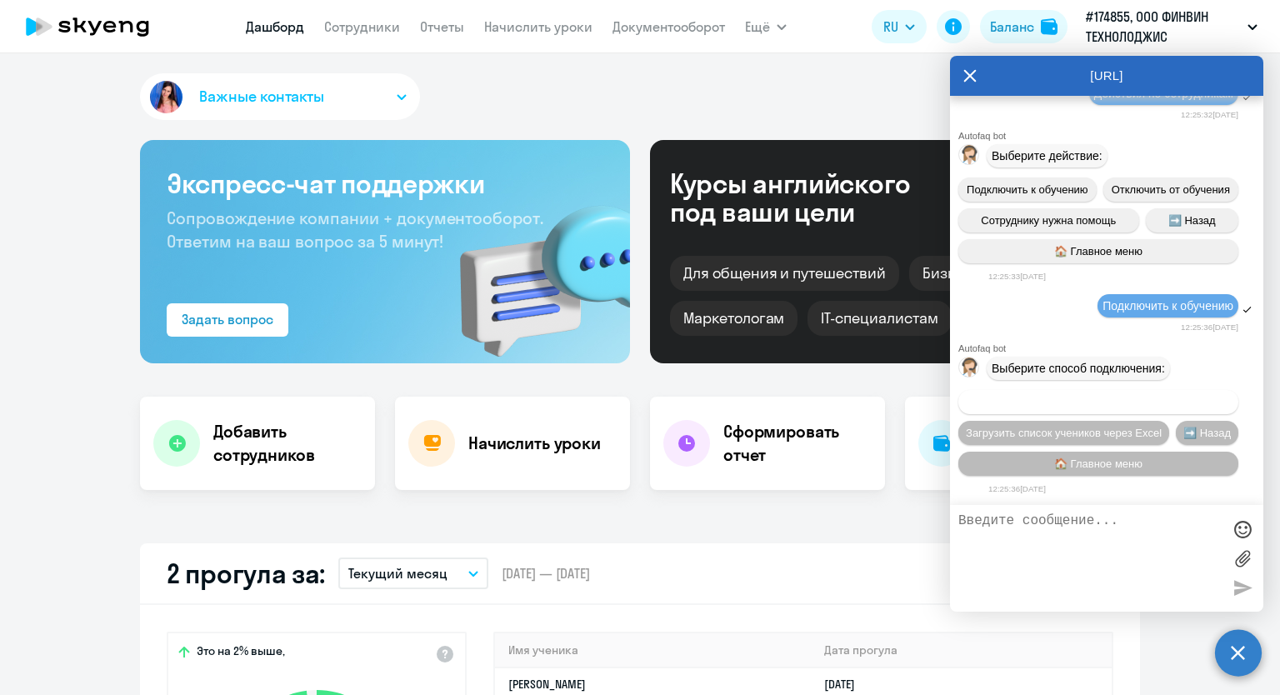
click at [1046, 400] on span "Добавить учеников вручную" at bounding box center [1098, 402] width 142 height 12
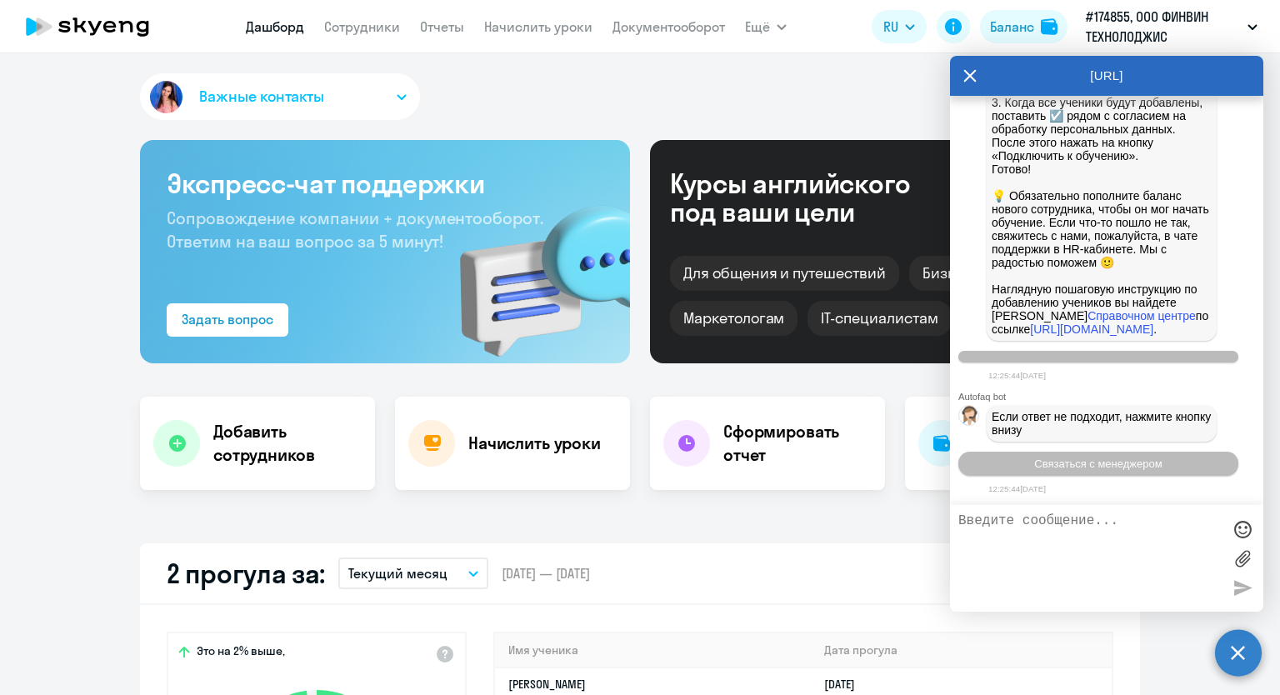
scroll to position [32797, 0]
click at [1016, 522] on textarea at bounding box center [1089, 558] width 263 height 90
click at [1105, 461] on span "Связаться с менеджером" at bounding box center [1097, 463] width 127 height 12
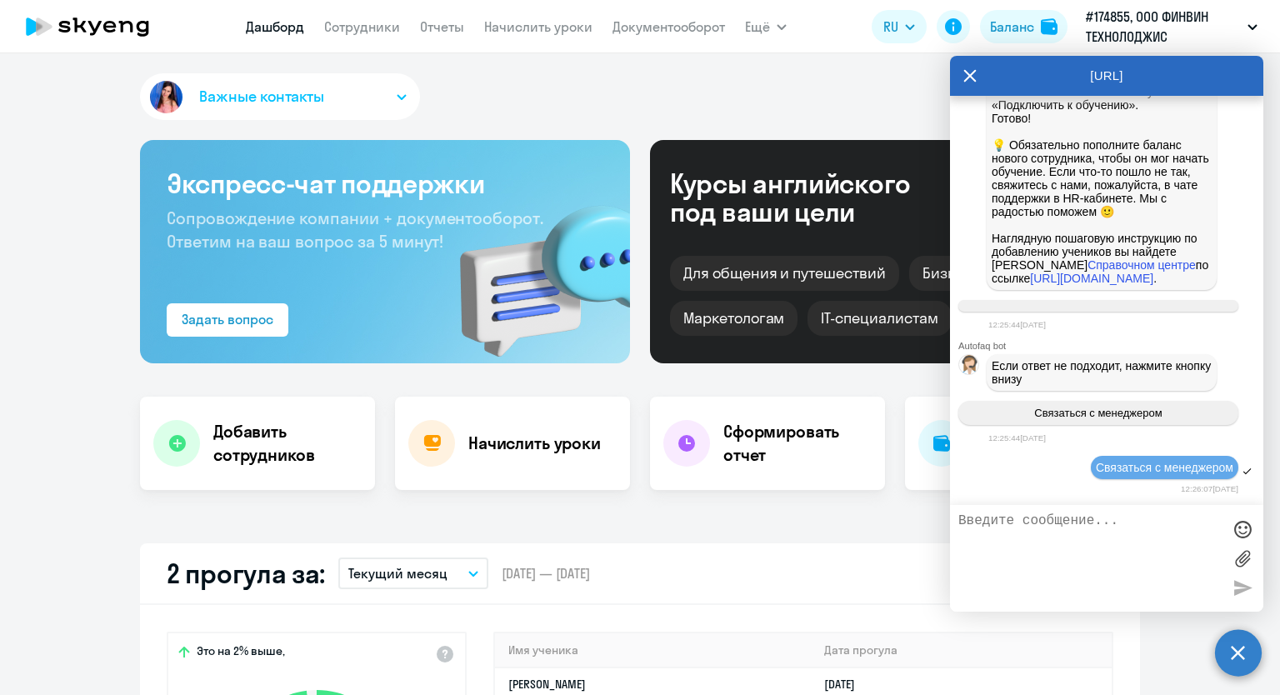
scroll to position [32848, 0]
click at [1052, 531] on textarea at bounding box center [1089, 558] width 263 height 90
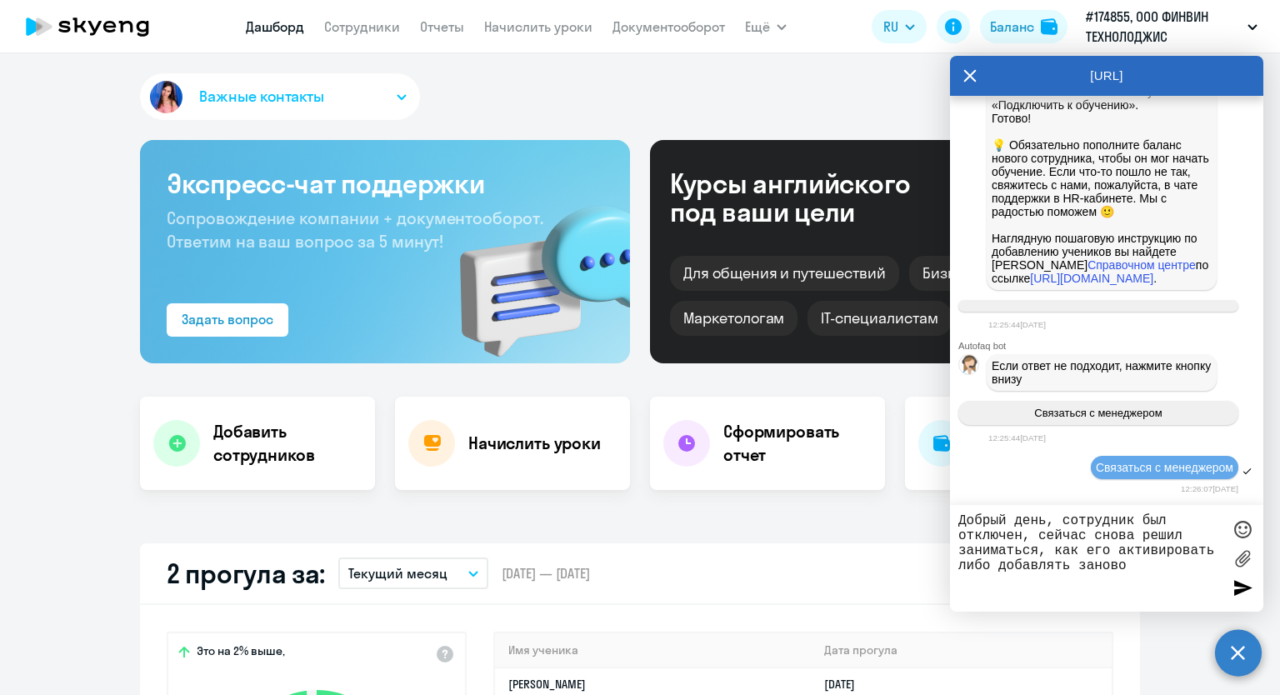
type textarea "Добрый день, сотрудник был отключен, сейчас снова решил заниматься, как его акт…"
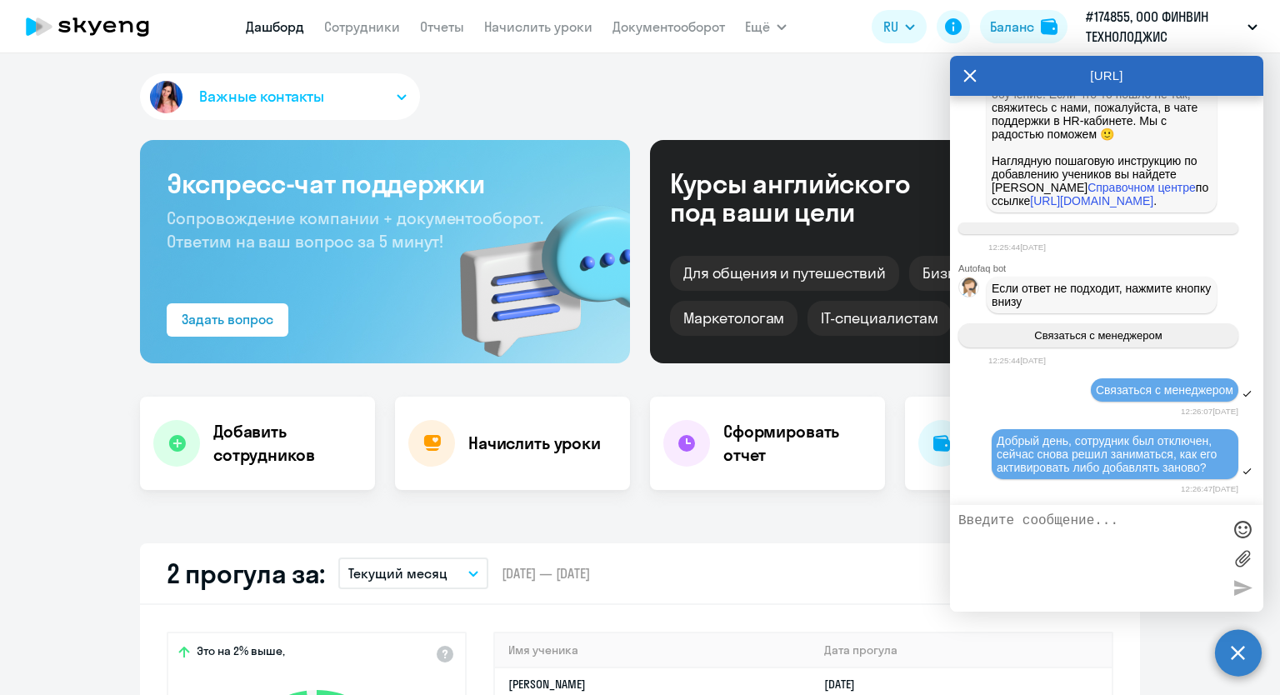
scroll to position [33022, 0]
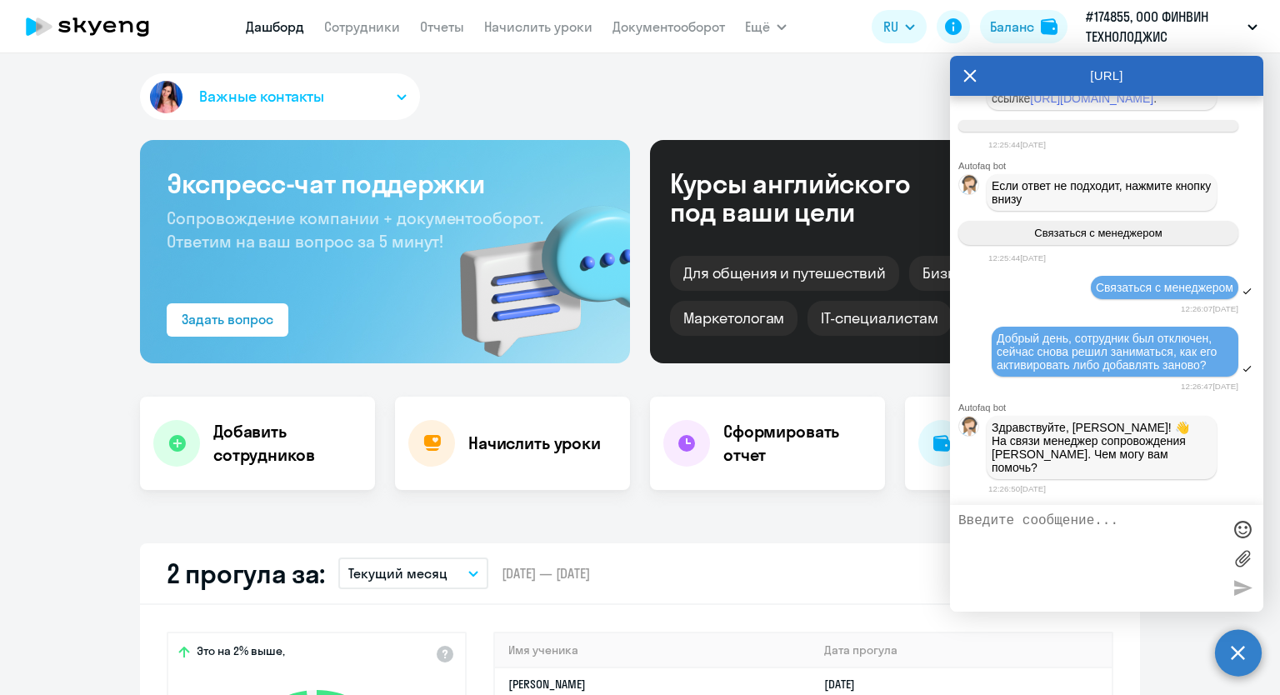
paste textarea "[EMAIL_ADDRESS][DOMAIN_NAME]"
type textarea "[EMAIL_ADDRESS][DOMAIN_NAME] вот этого надо подключить"
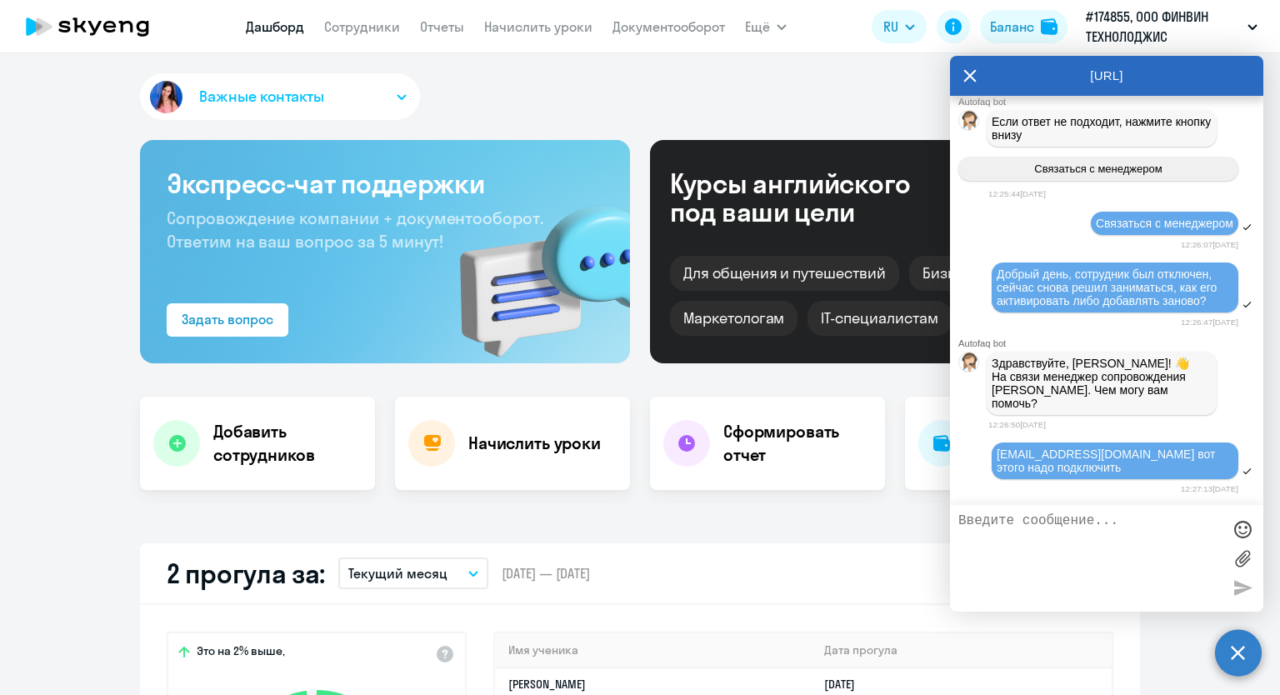
click at [1029, 521] on textarea at bounding box center [1089, 558] width 263 height 90
type textarea "а"
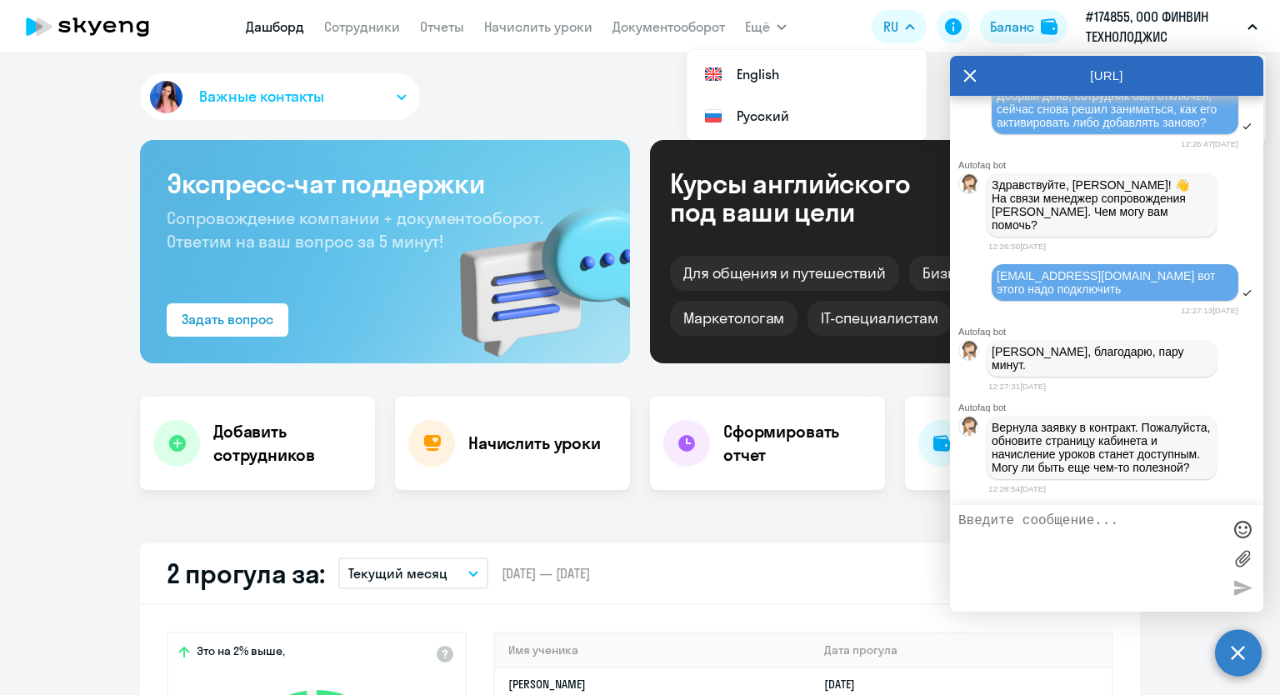
scroll to position [33272, 0]
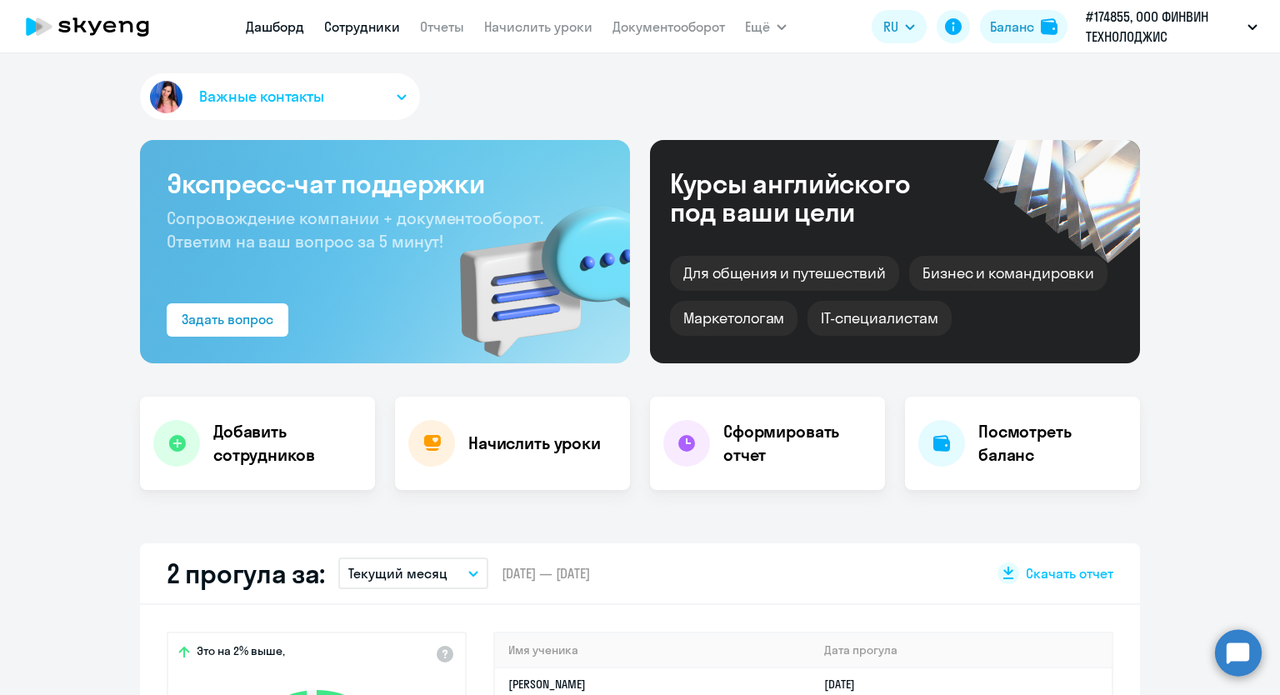
click at [347, 27] on link "Сотрудники" at bounding box center [362, 26] width 76 height 17
select select "30"
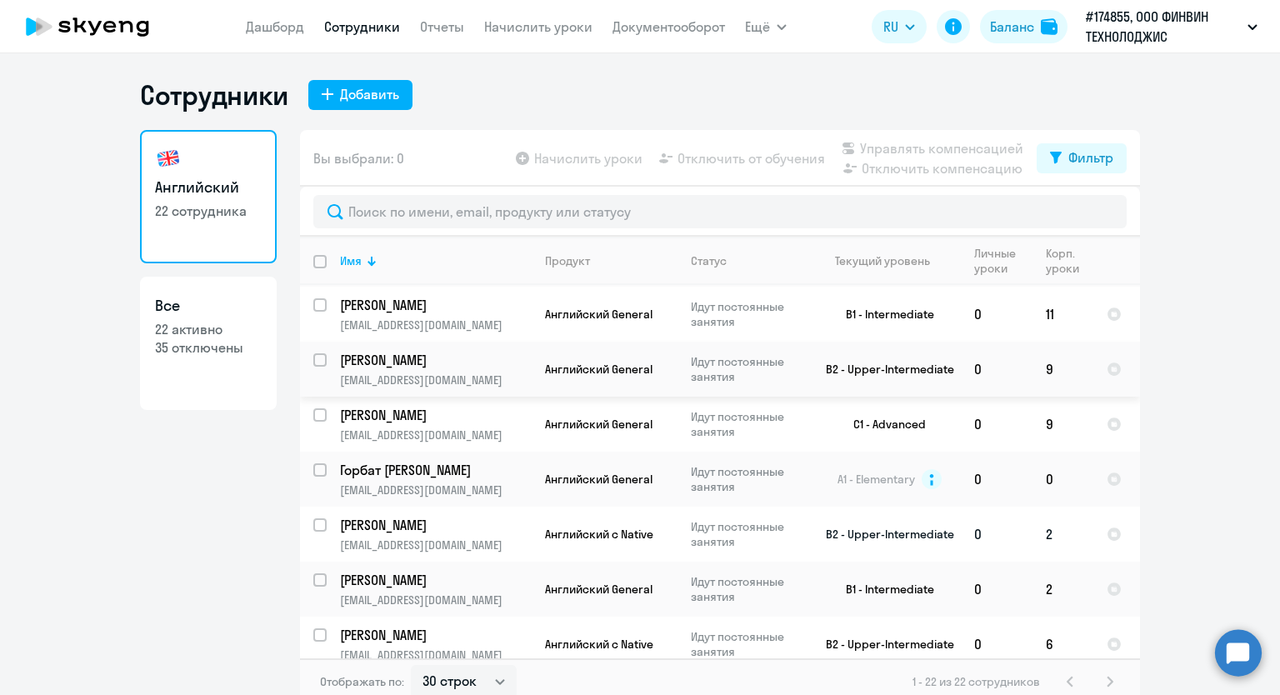
scroll to position [917, 0]
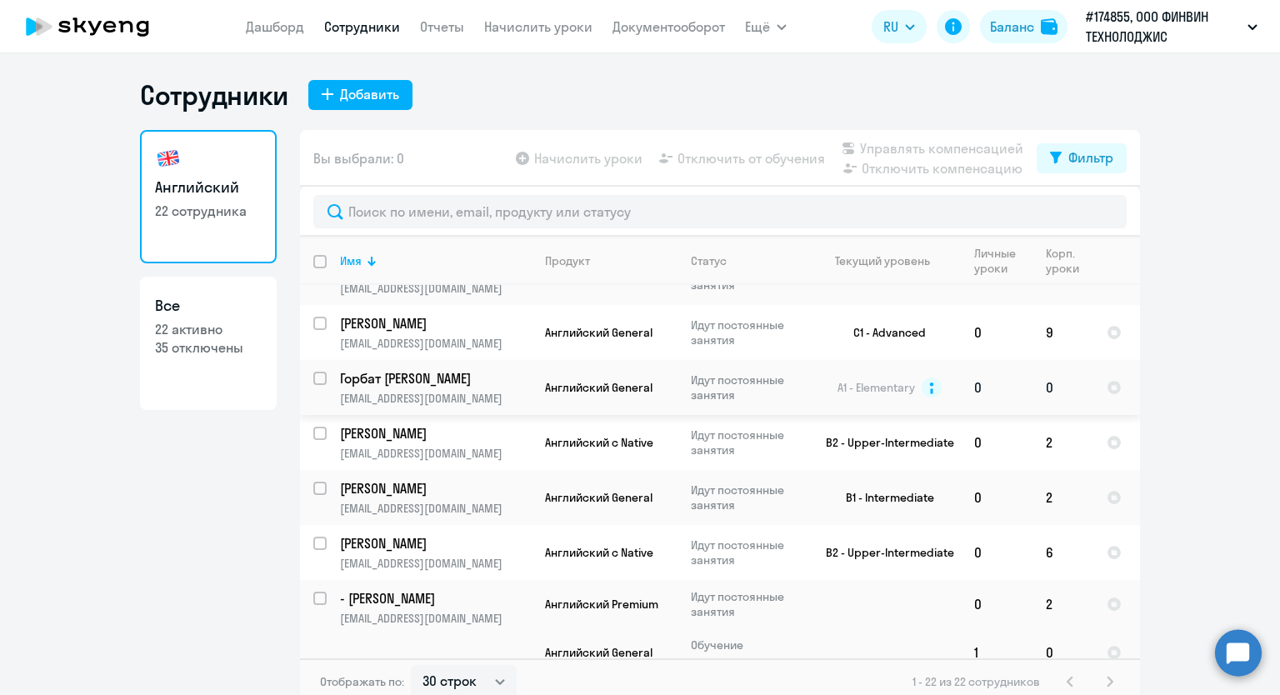
click at [327, 379] on td "Горбат [PERSON_NAME] [PERSON_NAME][EMAIL_ADDRESS][DOMAIN_NAME]" at bounding box center [429, 387] width 205 height 55
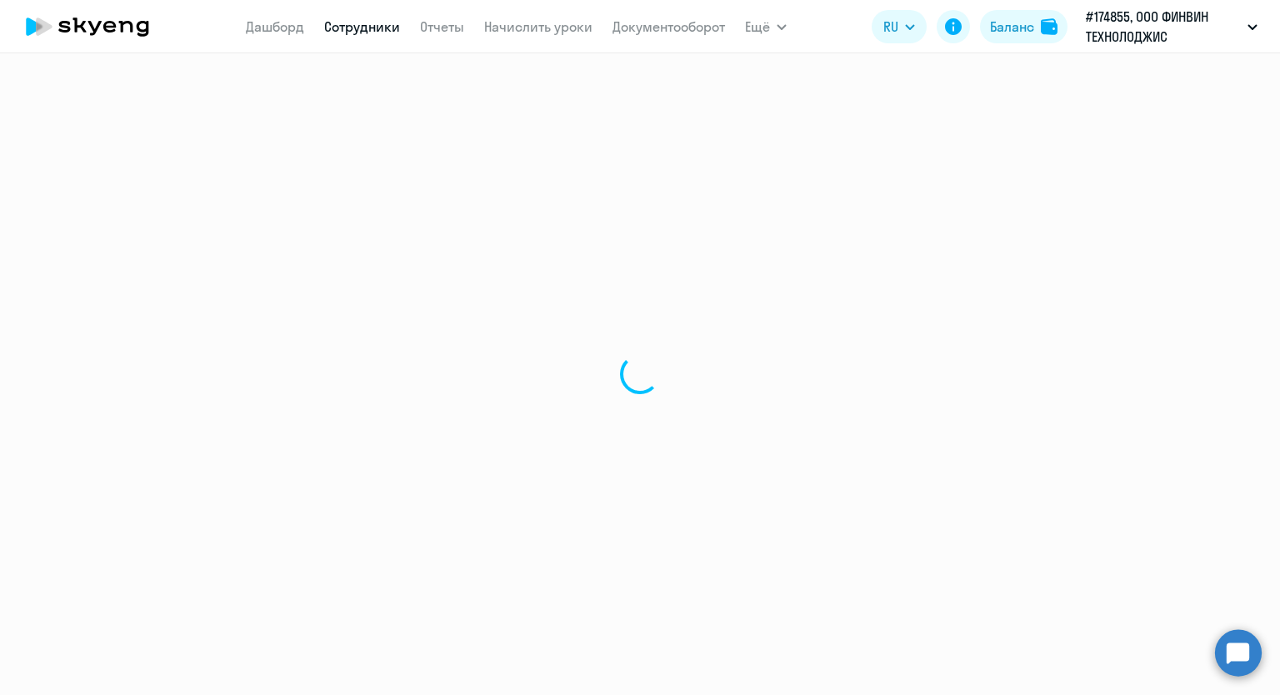
select select "english"
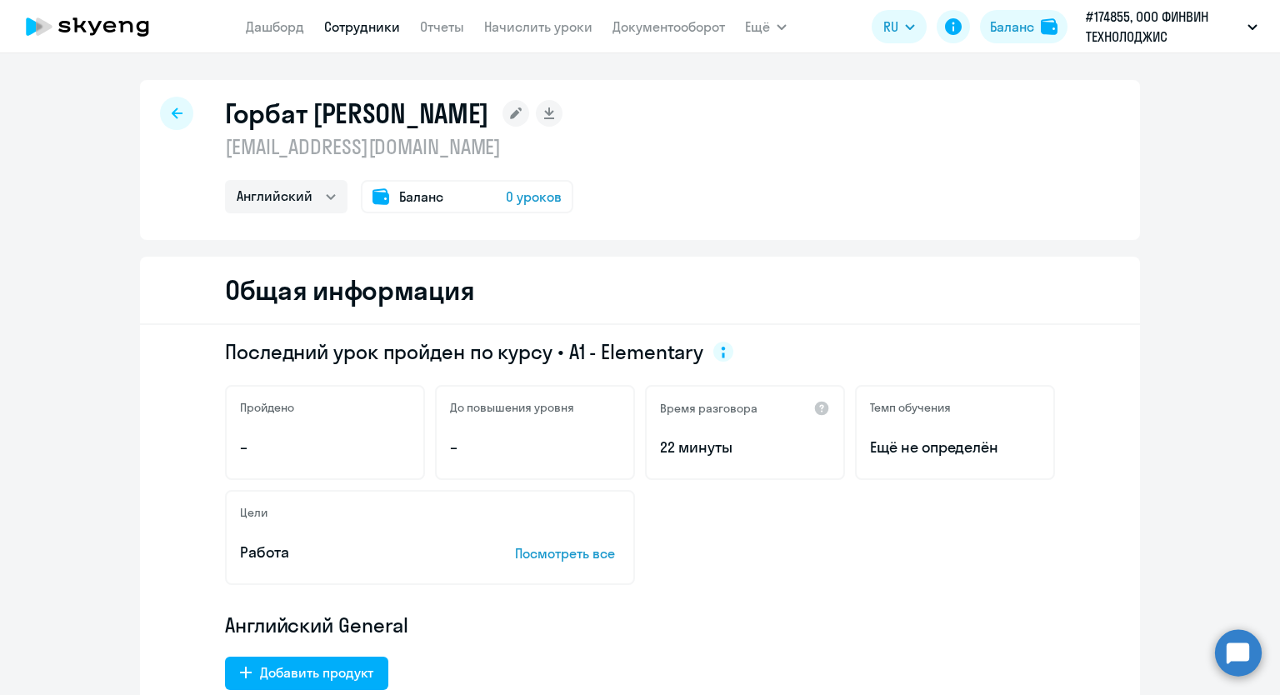
click at [402, 198] on span "Баланс" at bounding box center [421, 197] width 44 height 20
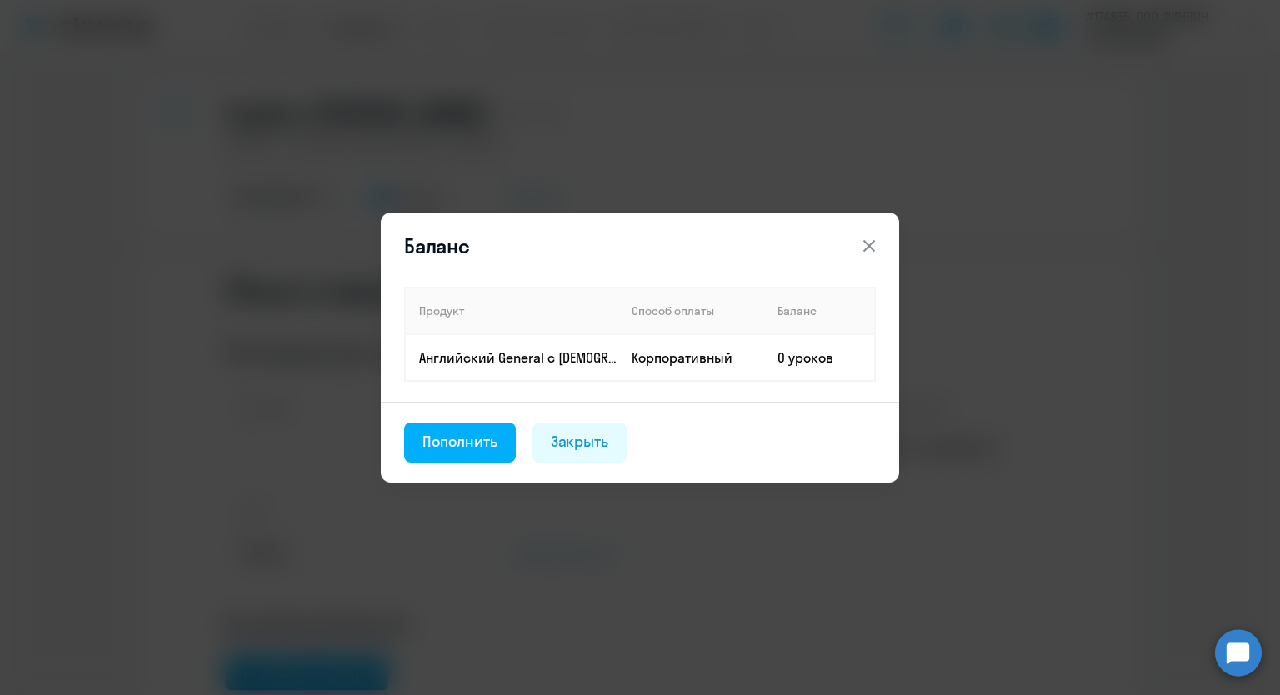
click at [861, 247] on icon at bounding box center [869, 246] width 20 height 20
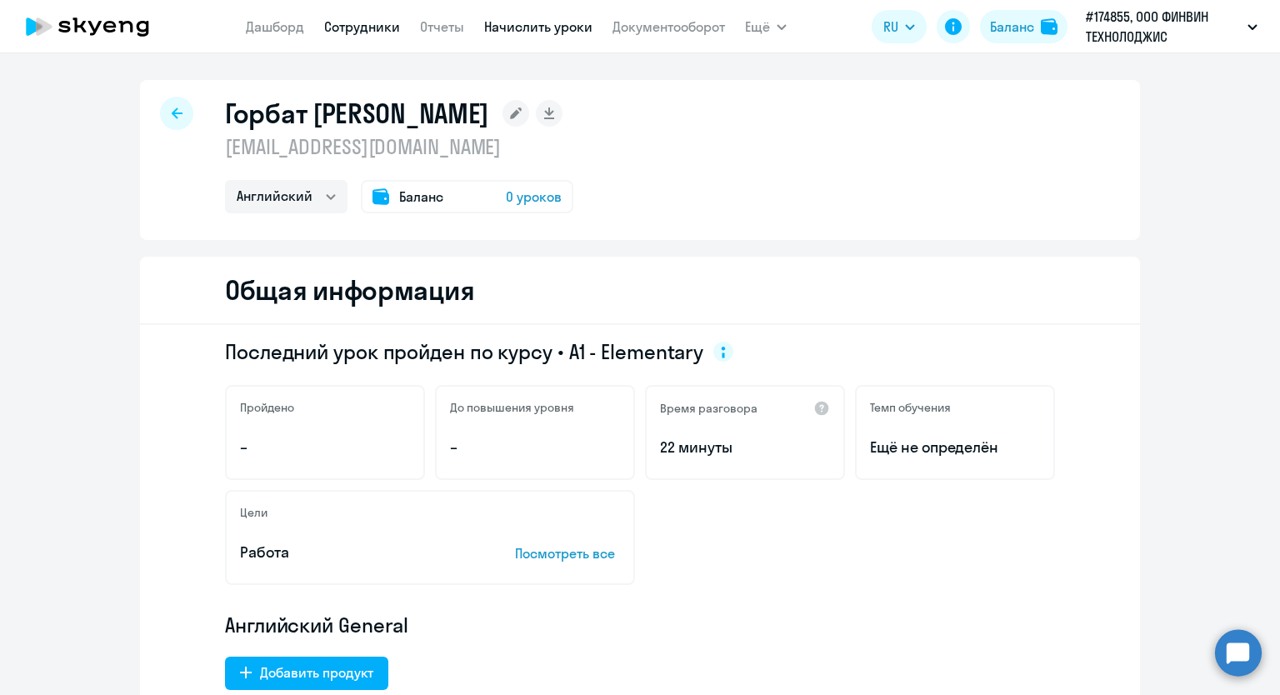
click at [499, 32] on link "Начислить уроки" at bounding box center [538, 26] width 108 height 17
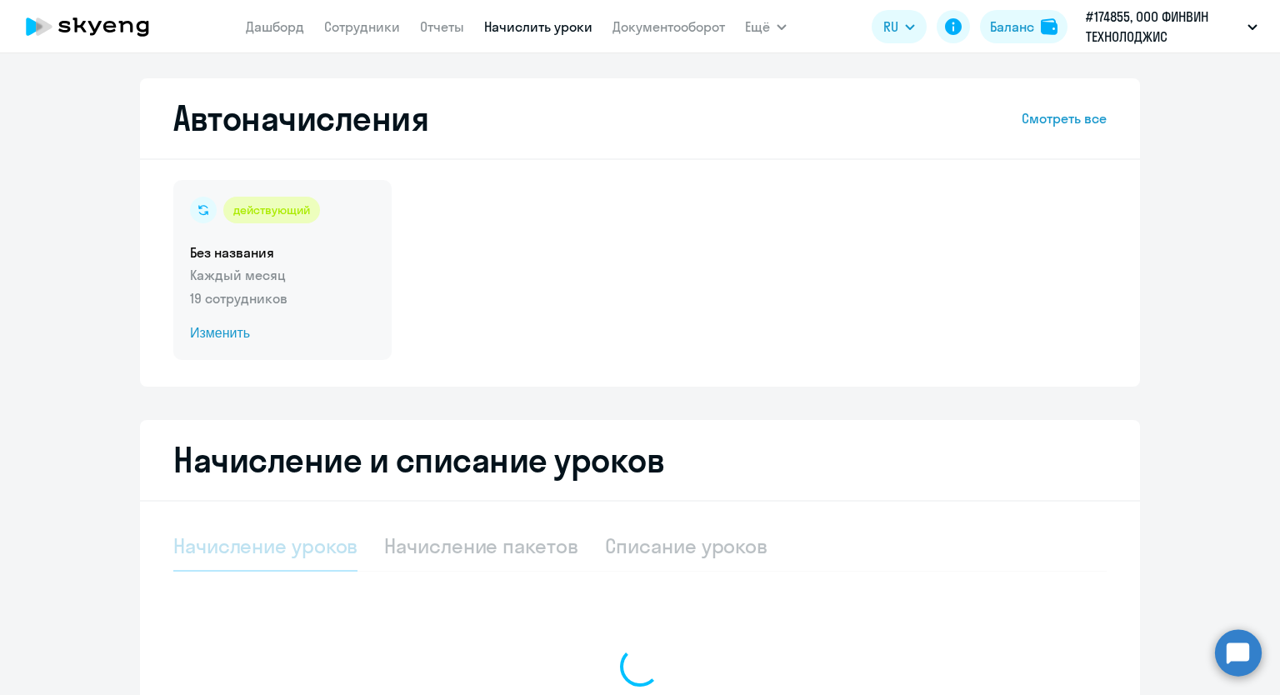
select select "10"
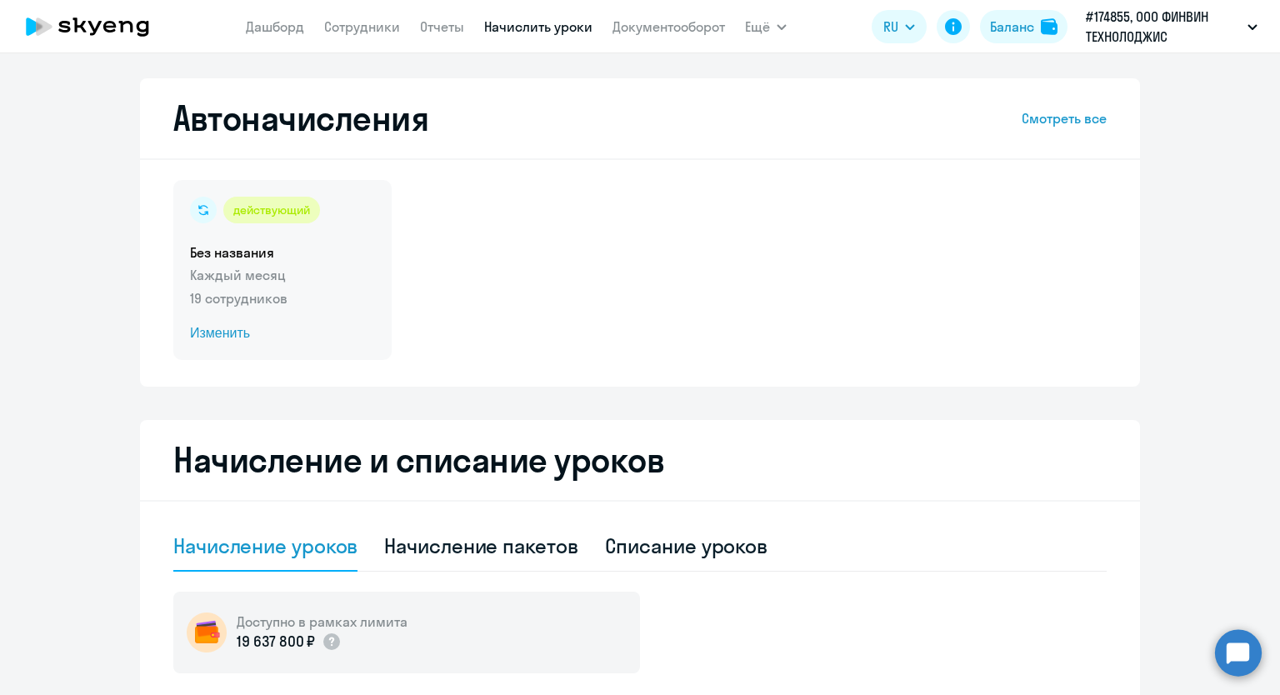
click at [221, 334] on span "Изменить" at bounding box center [282, 333] width 185 height 20
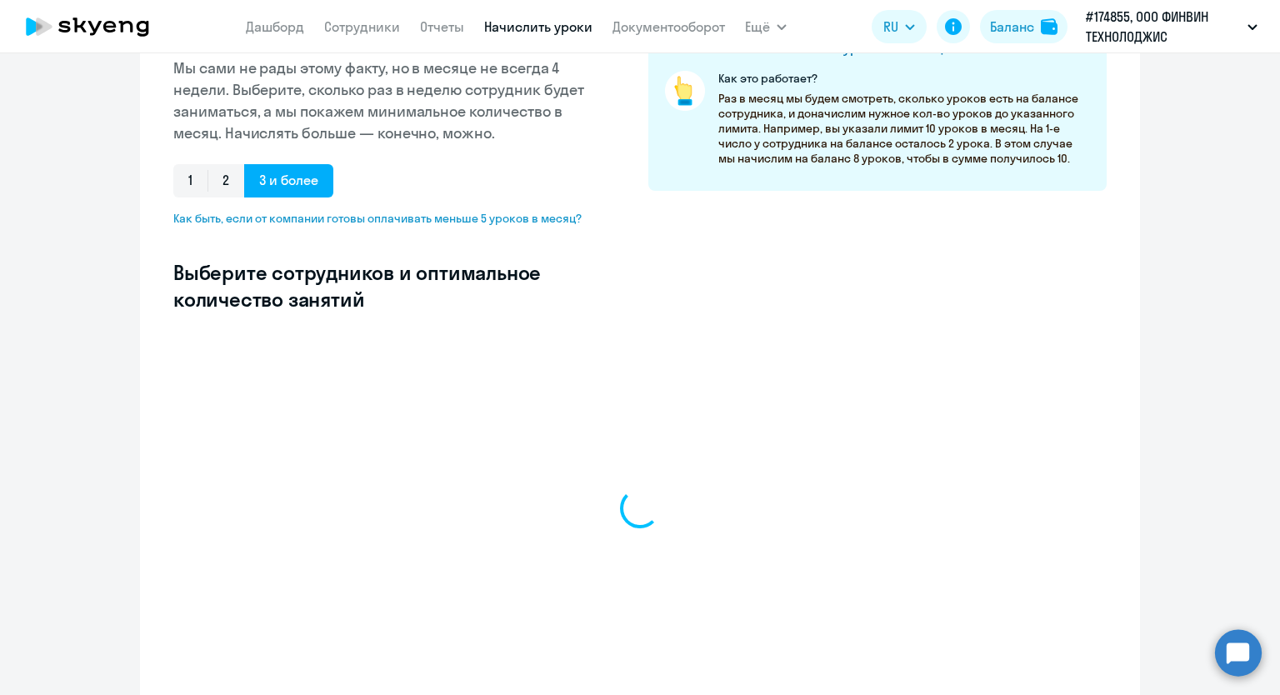
select select "10"
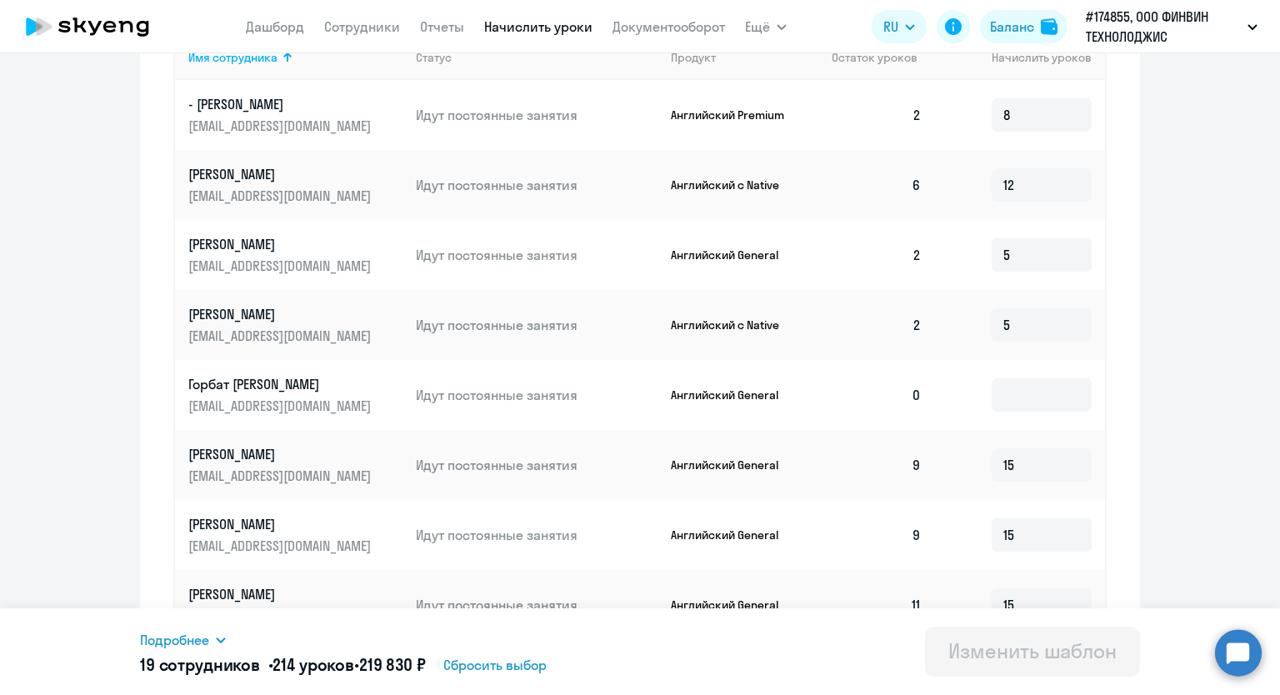
scroll to position [667, 0]
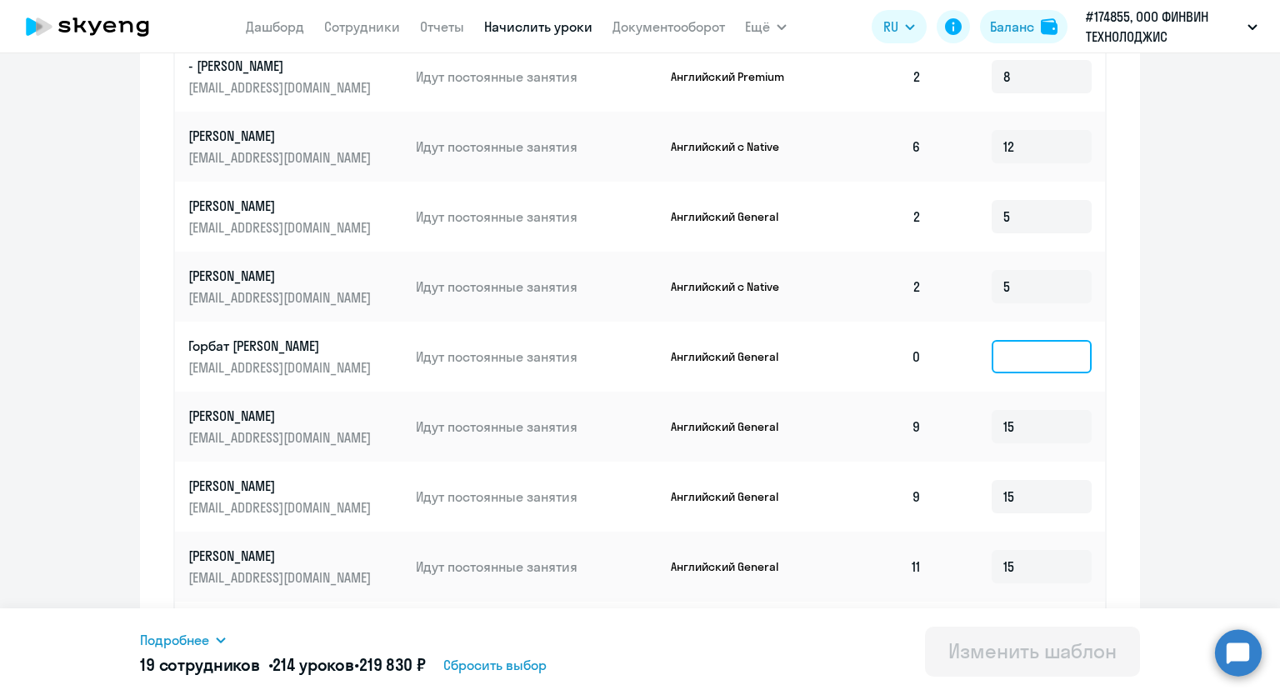
click at [1022, 356] on input at bounding box center [1042, 356] width 100 height 33
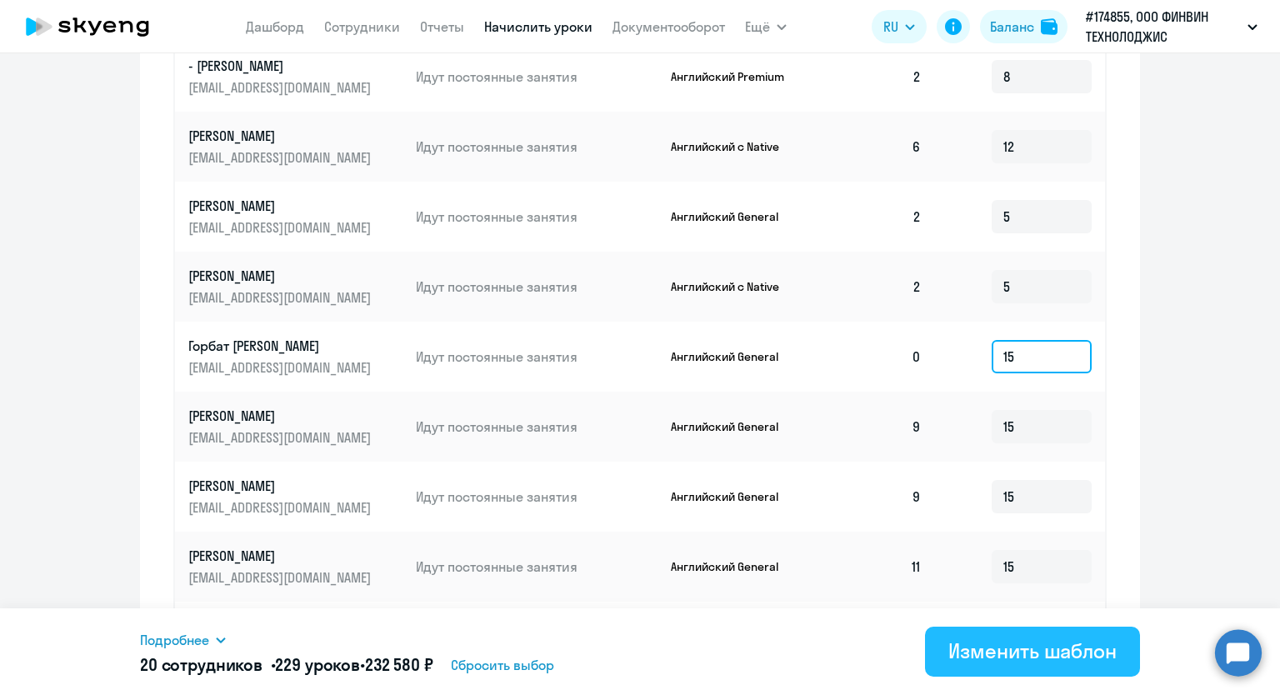
type input "15"
click at [987, 648] on div "Изменить шаблон" at bounding box center [1032, 650] width 168 height 27
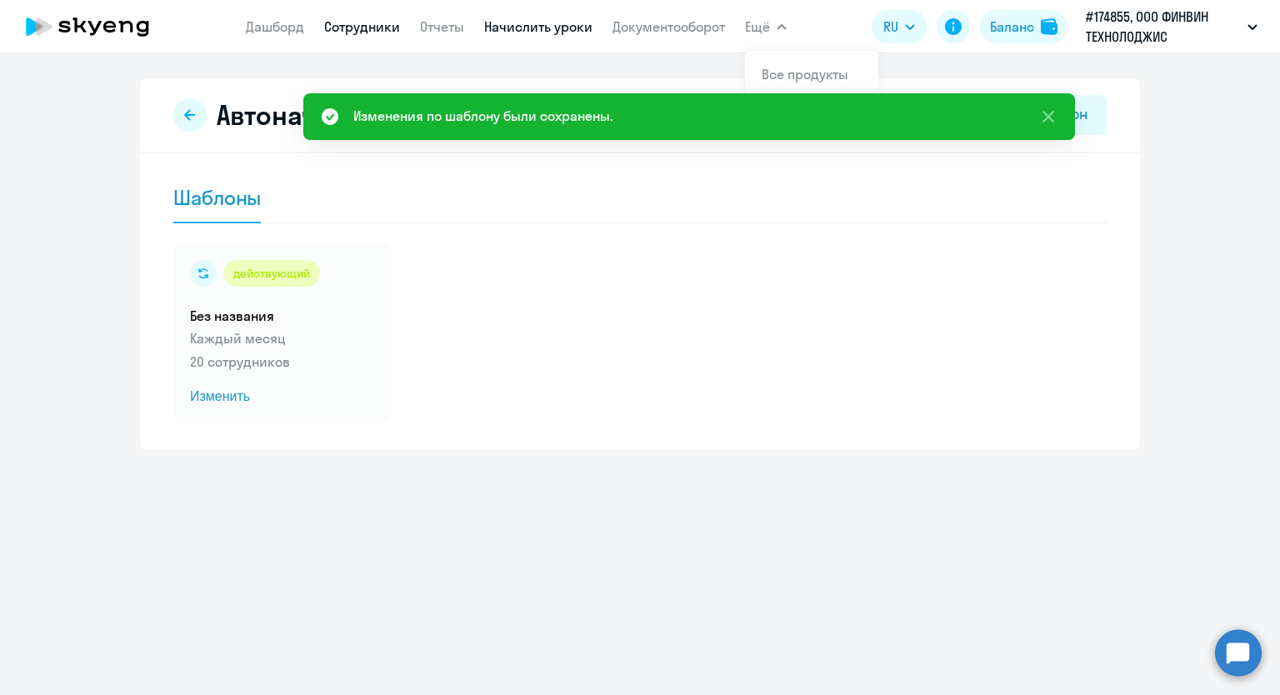
click at [380, 34] on link "Сотрудники" at bounding box center [362, 26] width 76 height 17
select select "30"
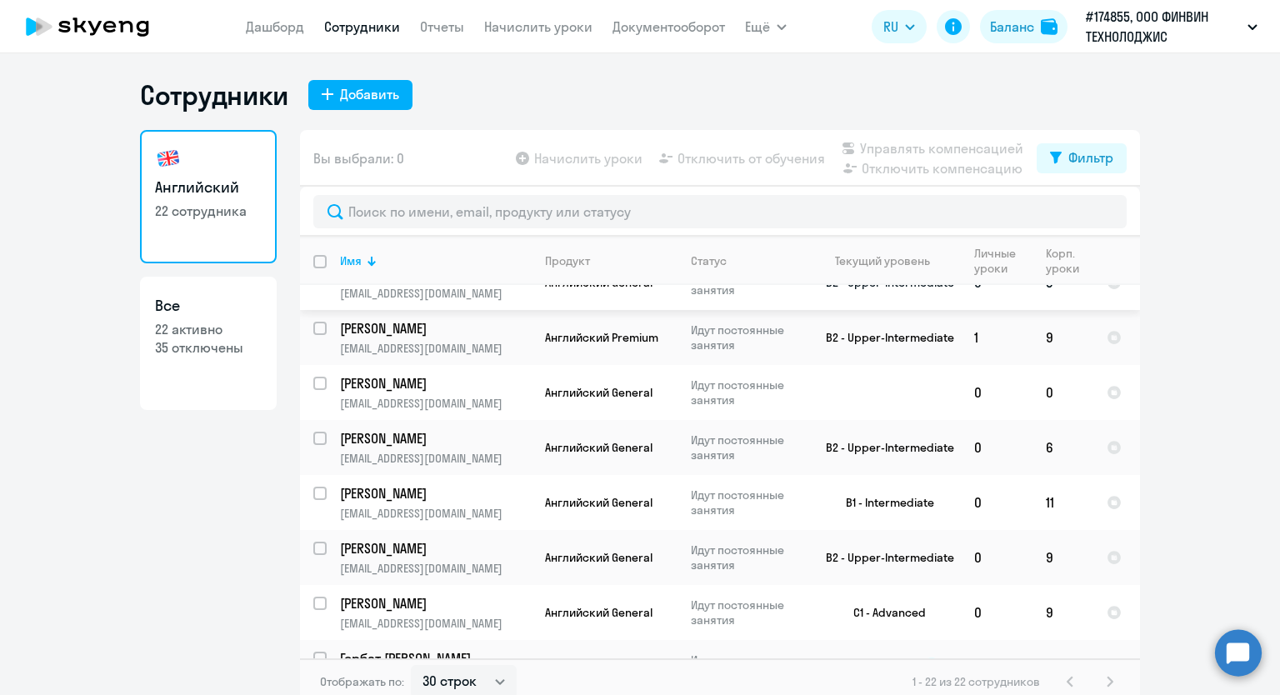
scroll to position [667, 0]
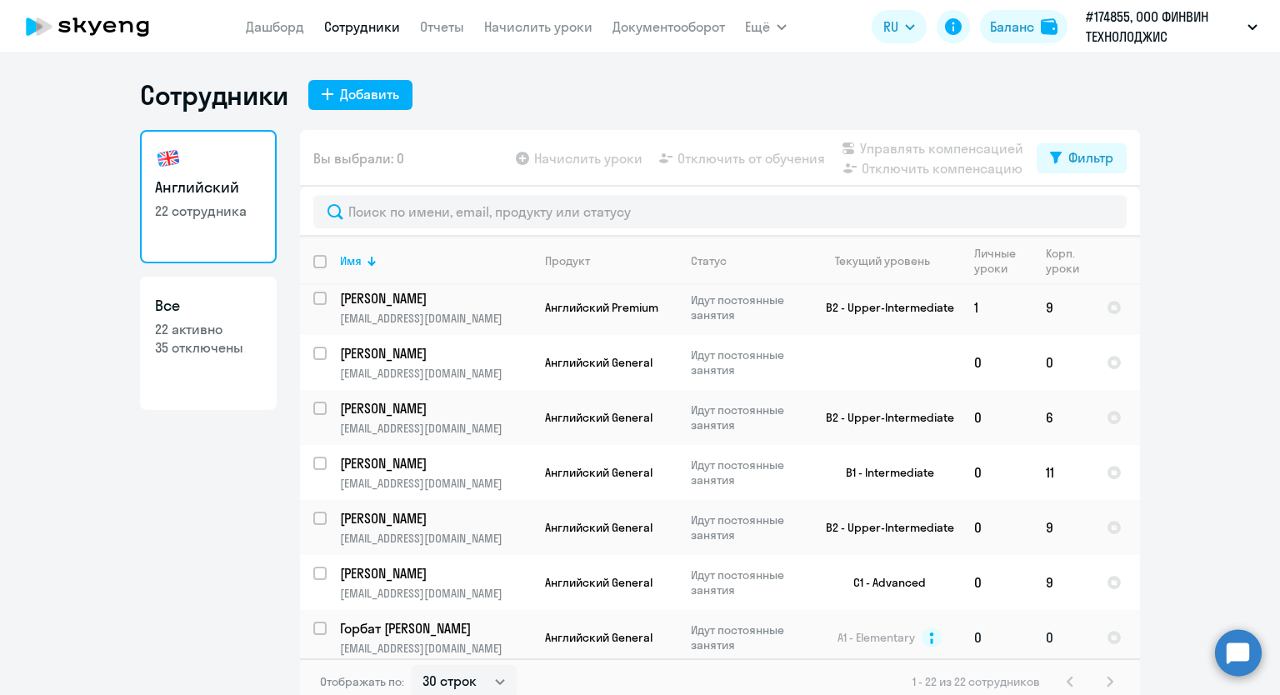
click at [313, 622] on input "select row 16543807" at bounding box center [329, 638] width 33 height 33
checkbox input "true"
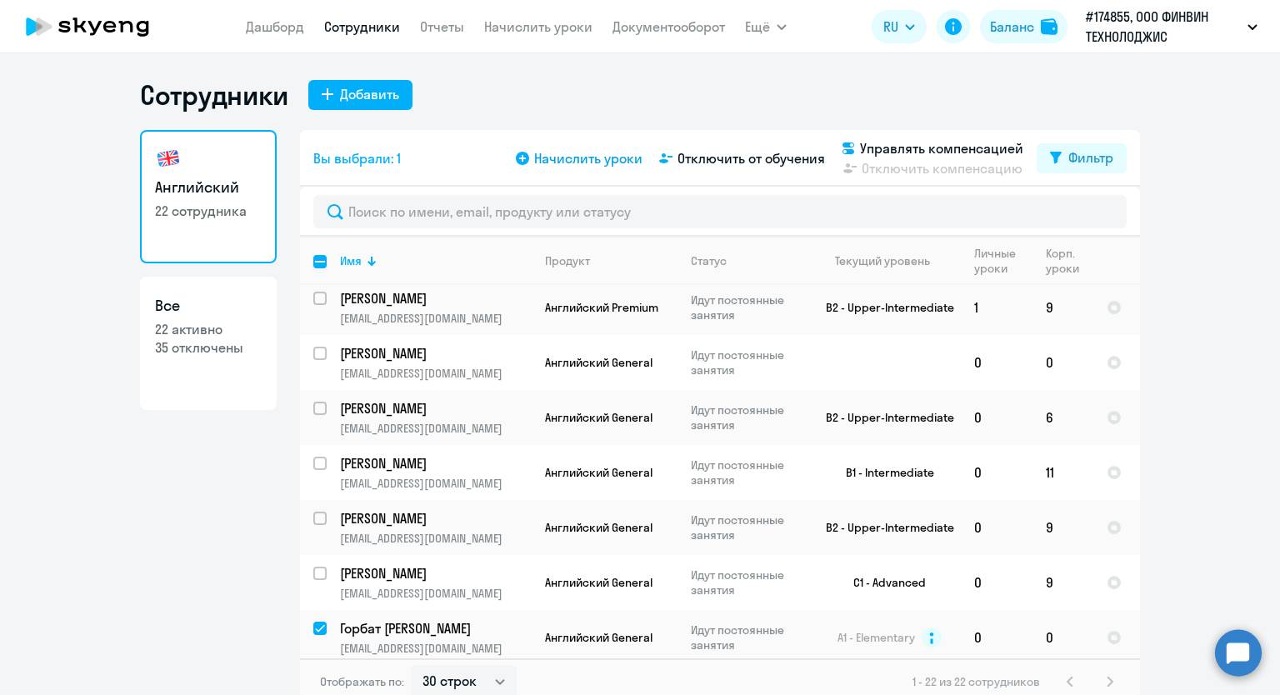
click at [560, 164] on span "Начислить уроки" at bounding box center [588, 158] width 108 height 20
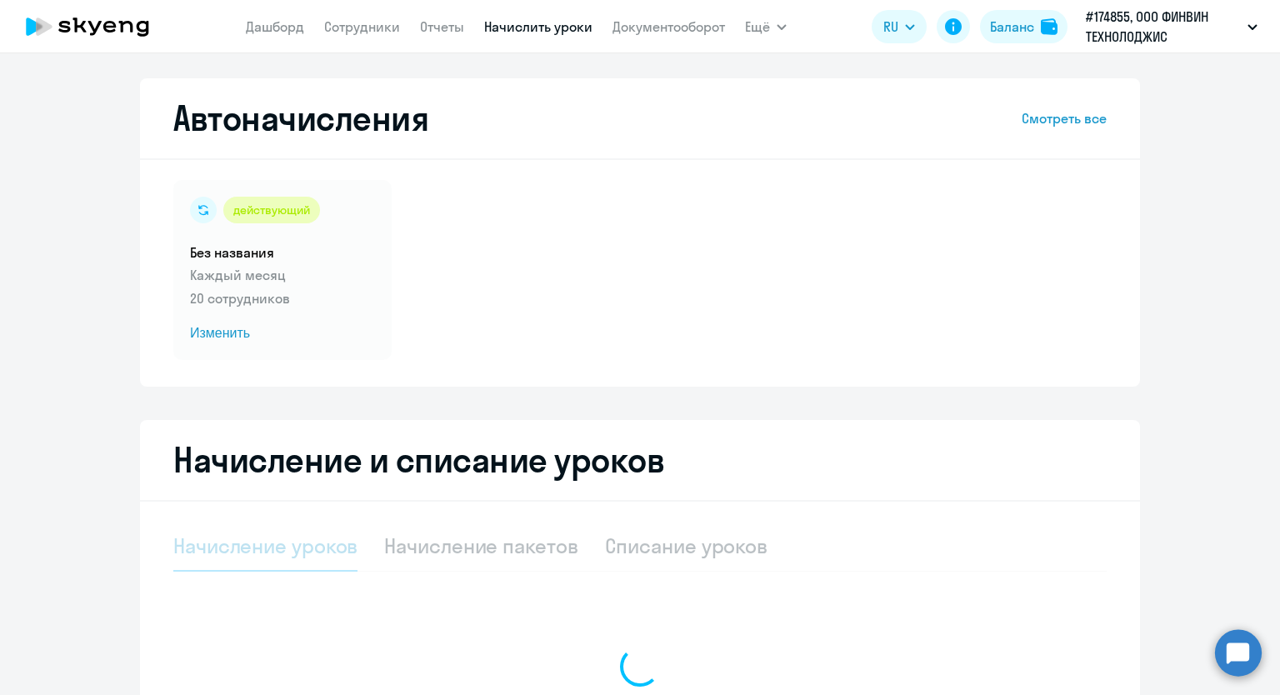
select select "10"
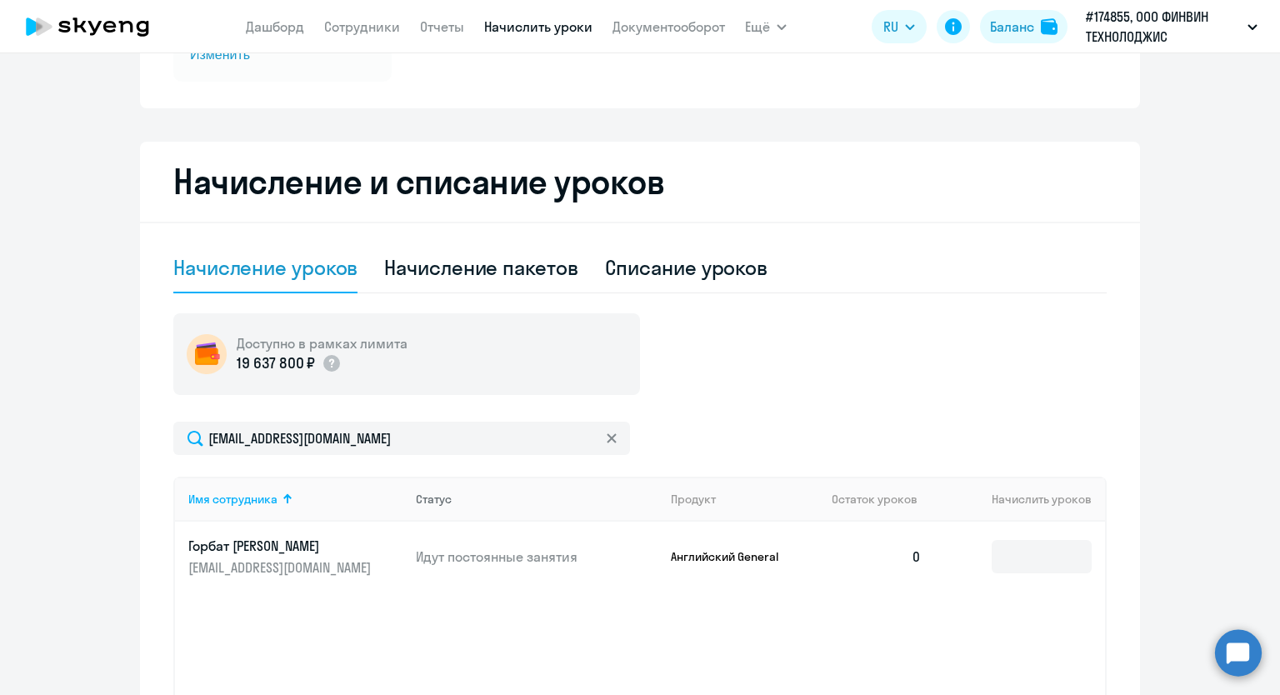
scroll to position [417, 0]
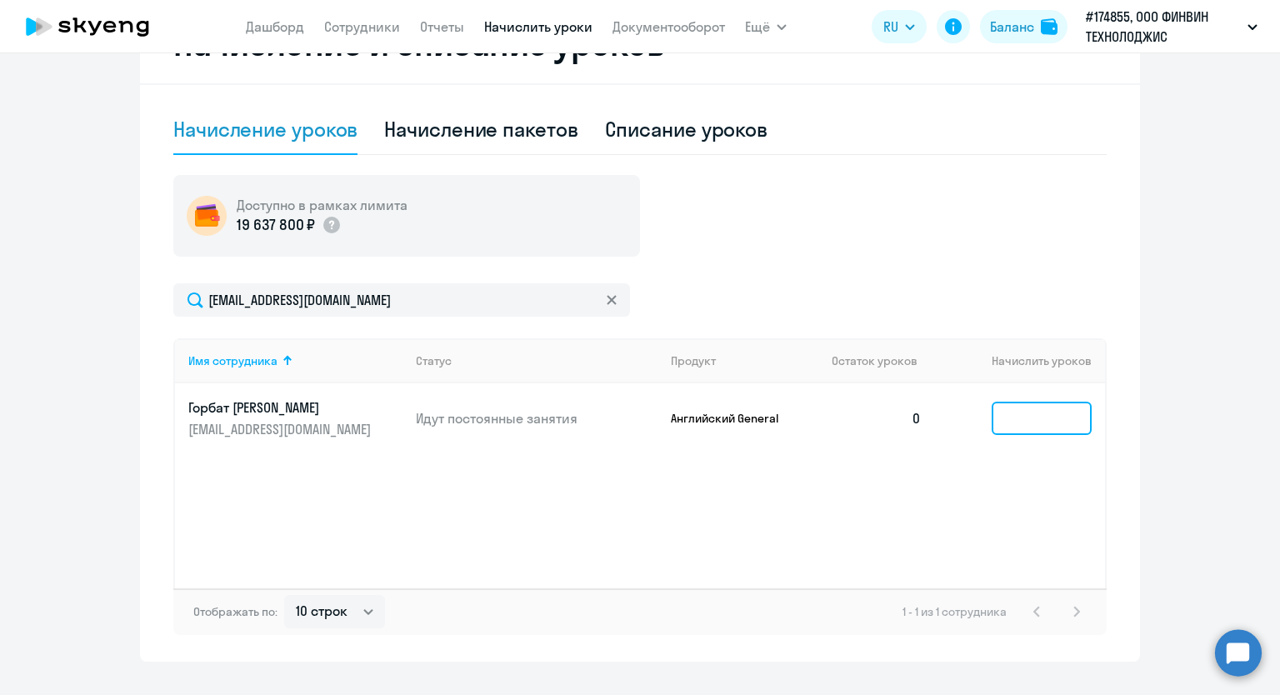
click at [1042, 422] on input at bounding box center [1042, 418] width 100 height 33
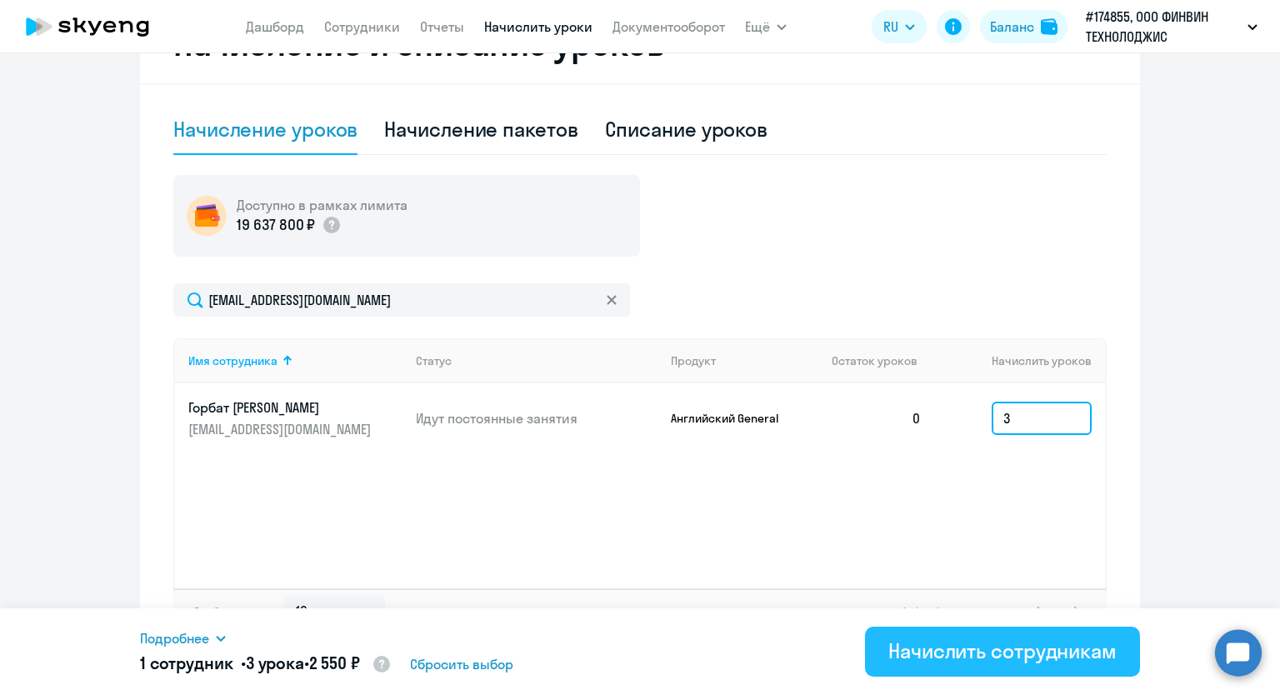
type input "3"
click at [1007, 651] on div "Начислить сотрудникам" at bounding box center [1002, 650] width 228 height 27
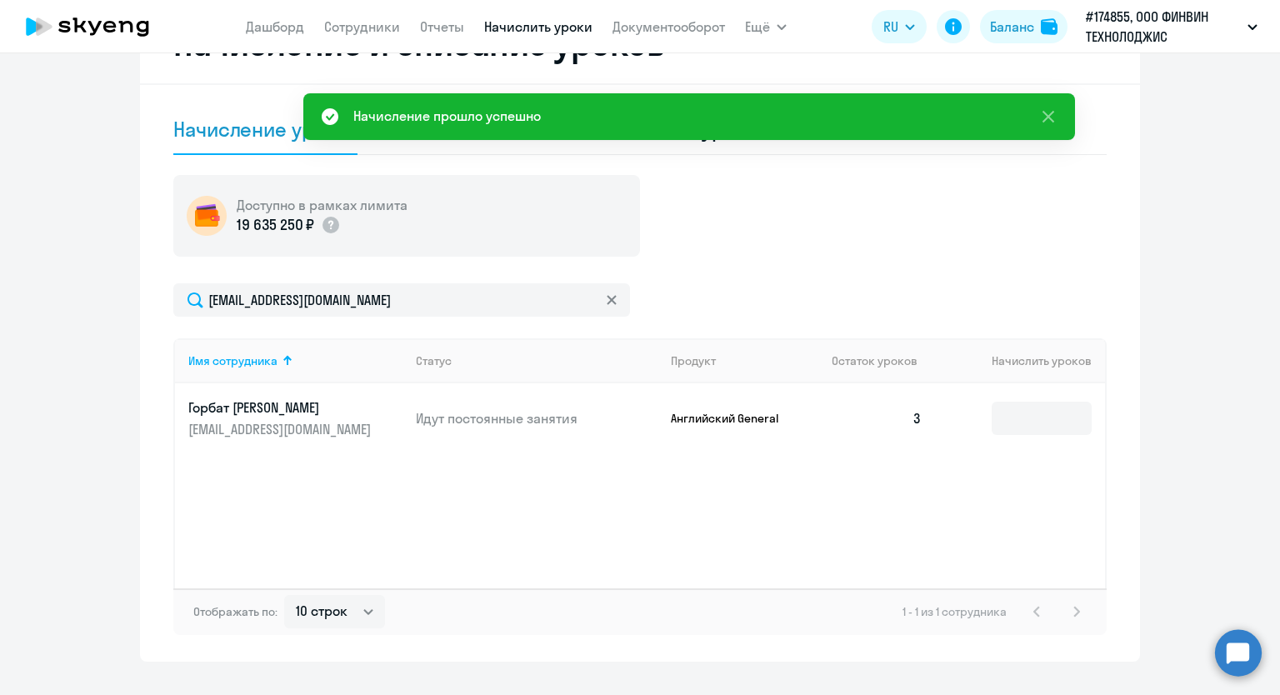
click at [215, 407] on p "Горбат [PERSON_NAME]" at bounding box center [281, 407] width 187 height 18
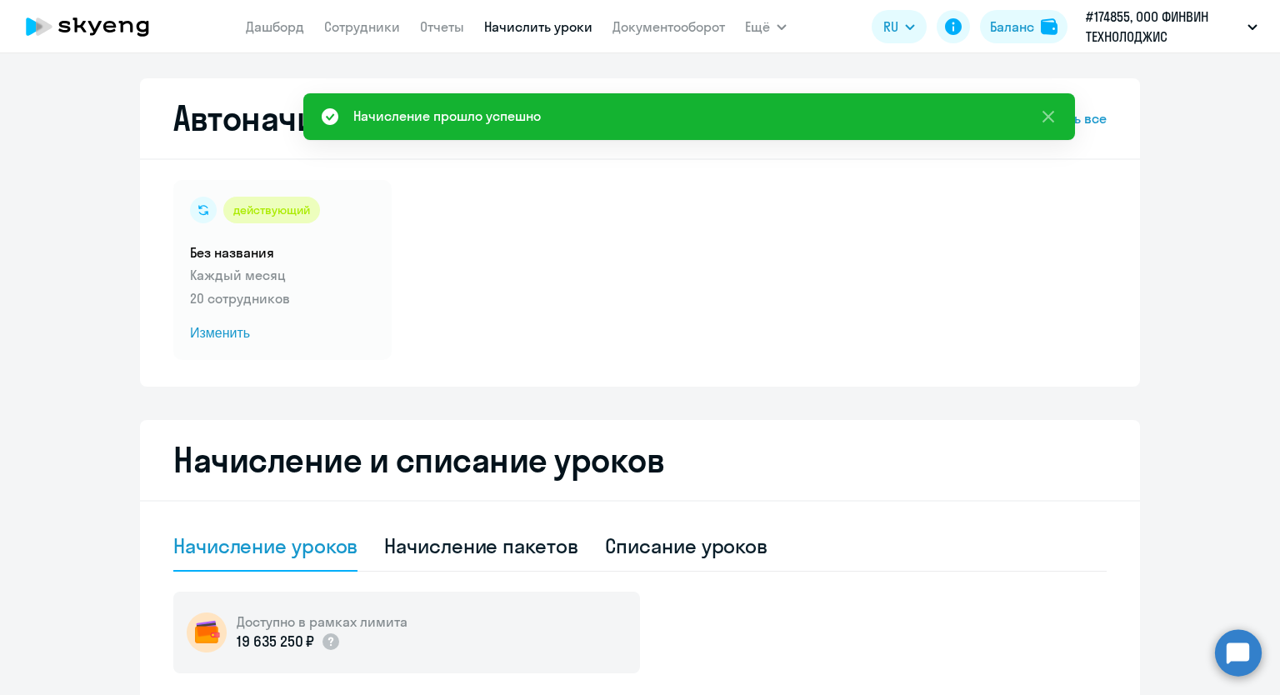
select select "english"
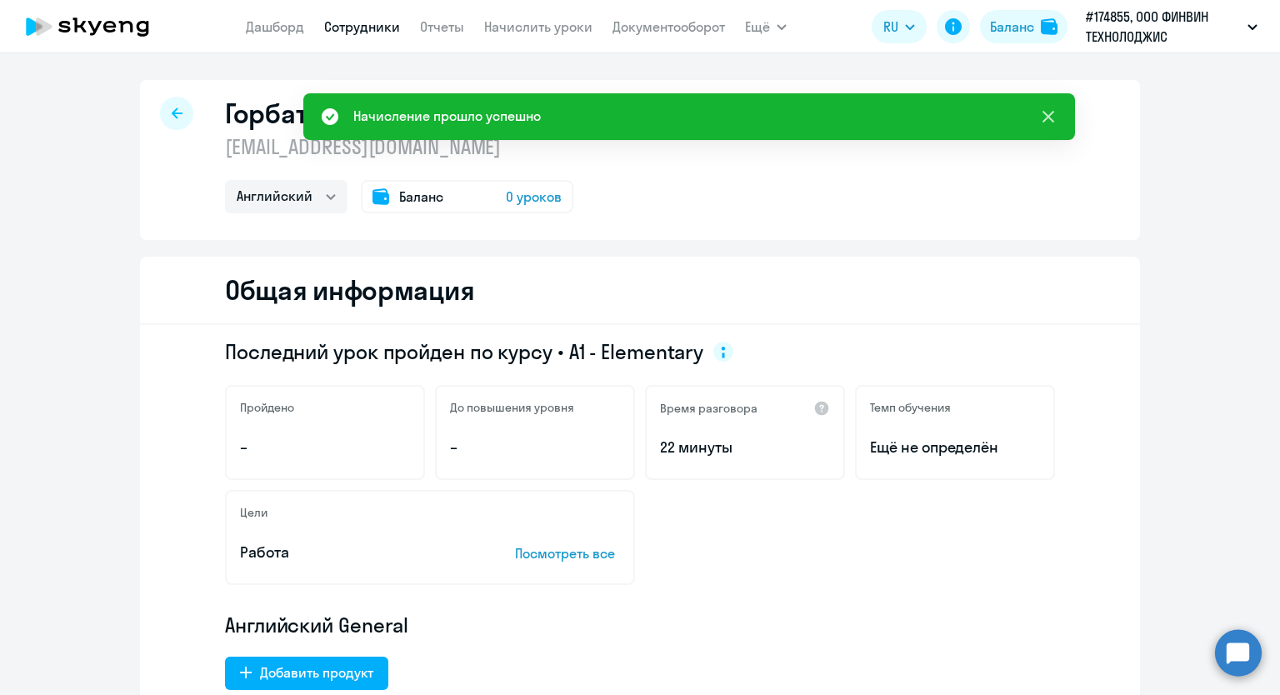
click at [1047, 112] on icon at bounding box center [1048, 117] width 20 height 20
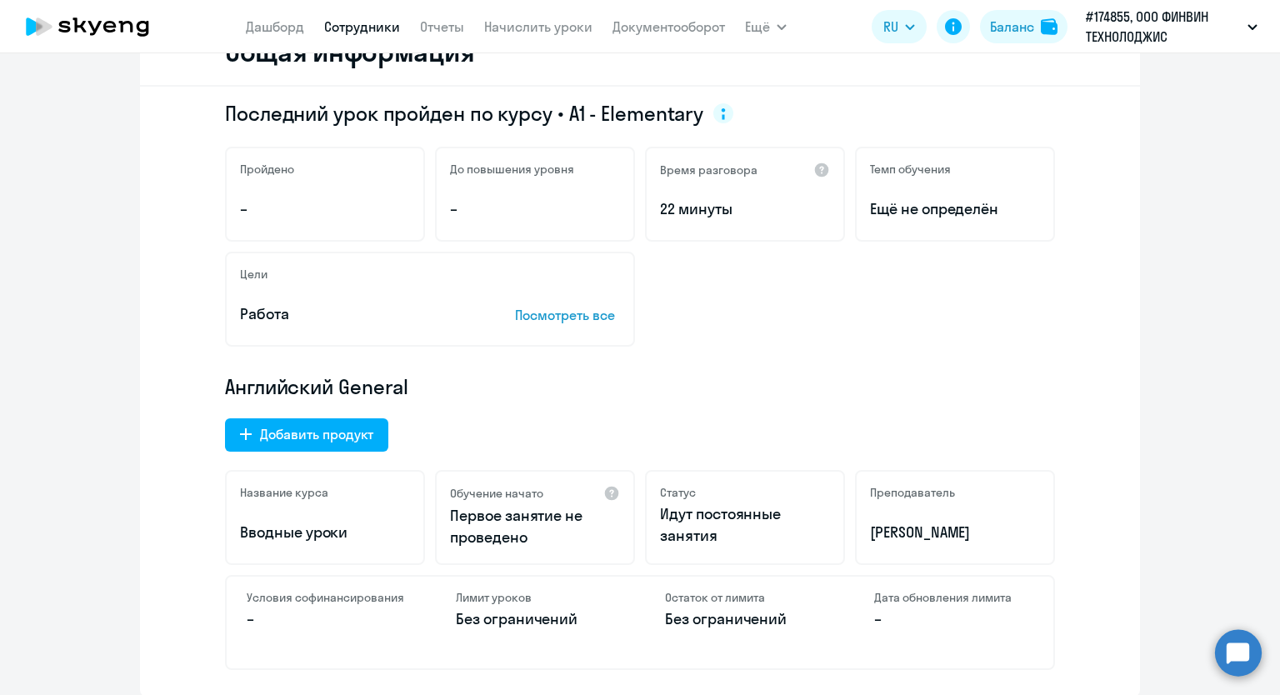
scroll to position [250, 0]
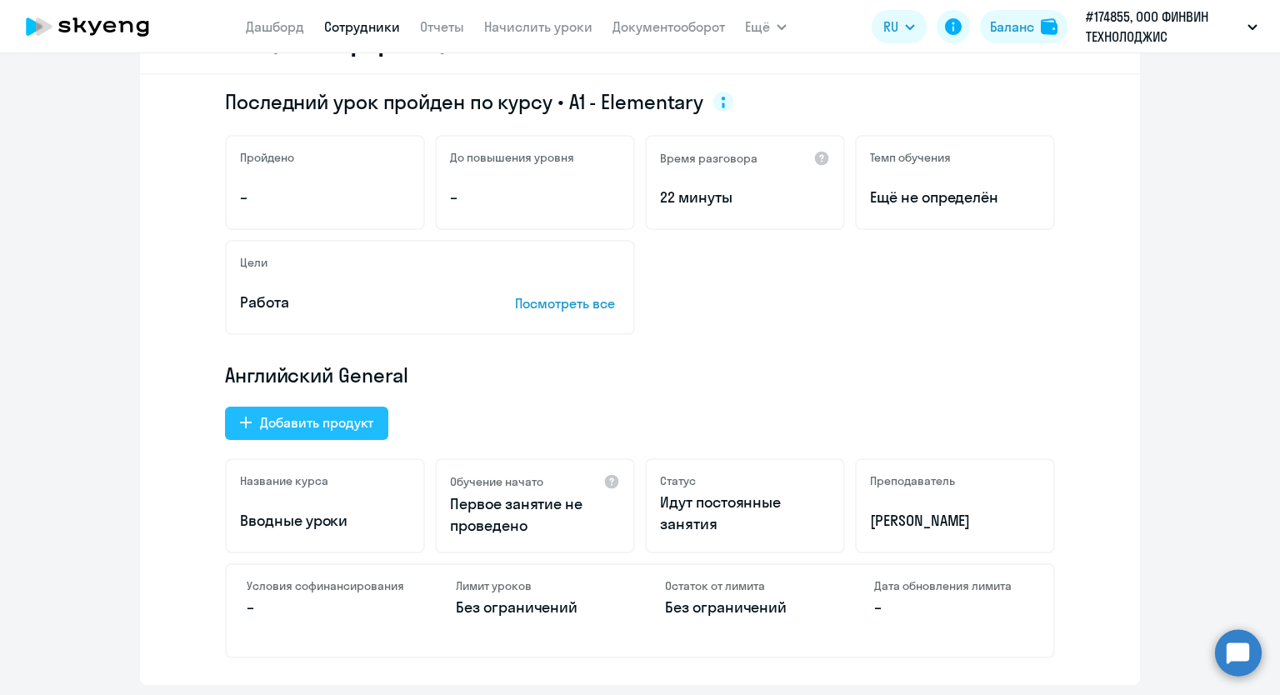
click at [242, 421] on icon at bounding box center [246, 423] width 12 height 12
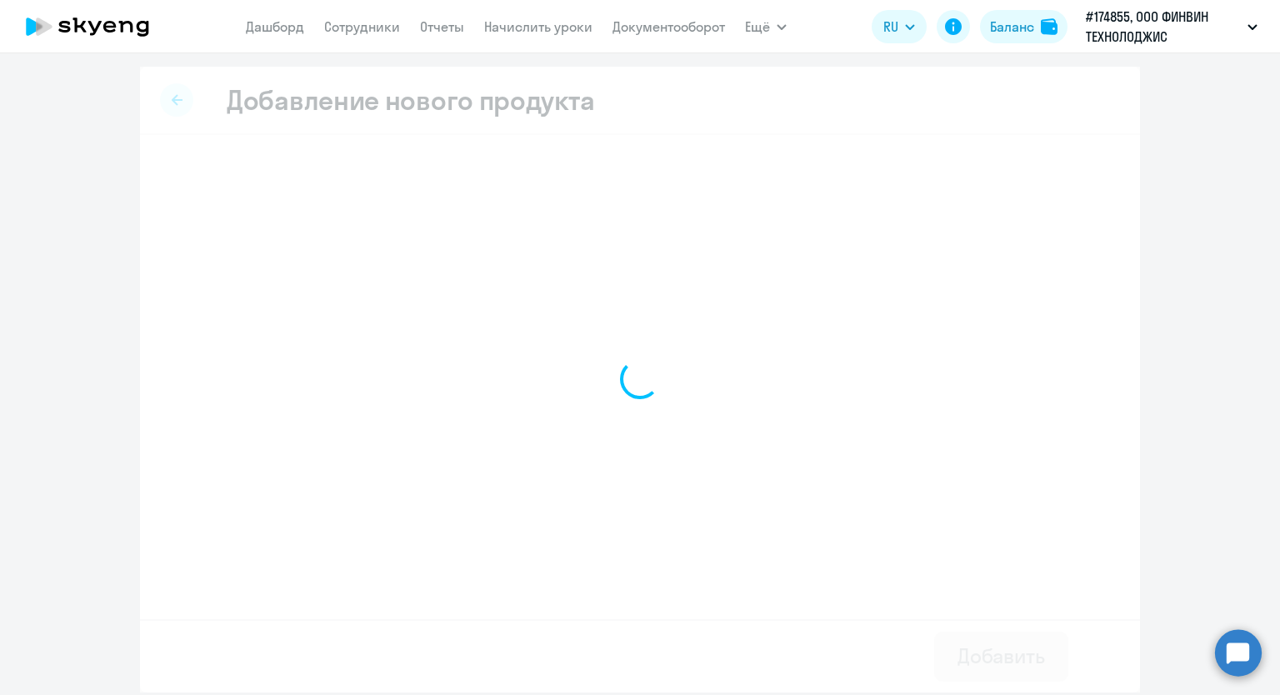
select select "english_adult_native_speaker"
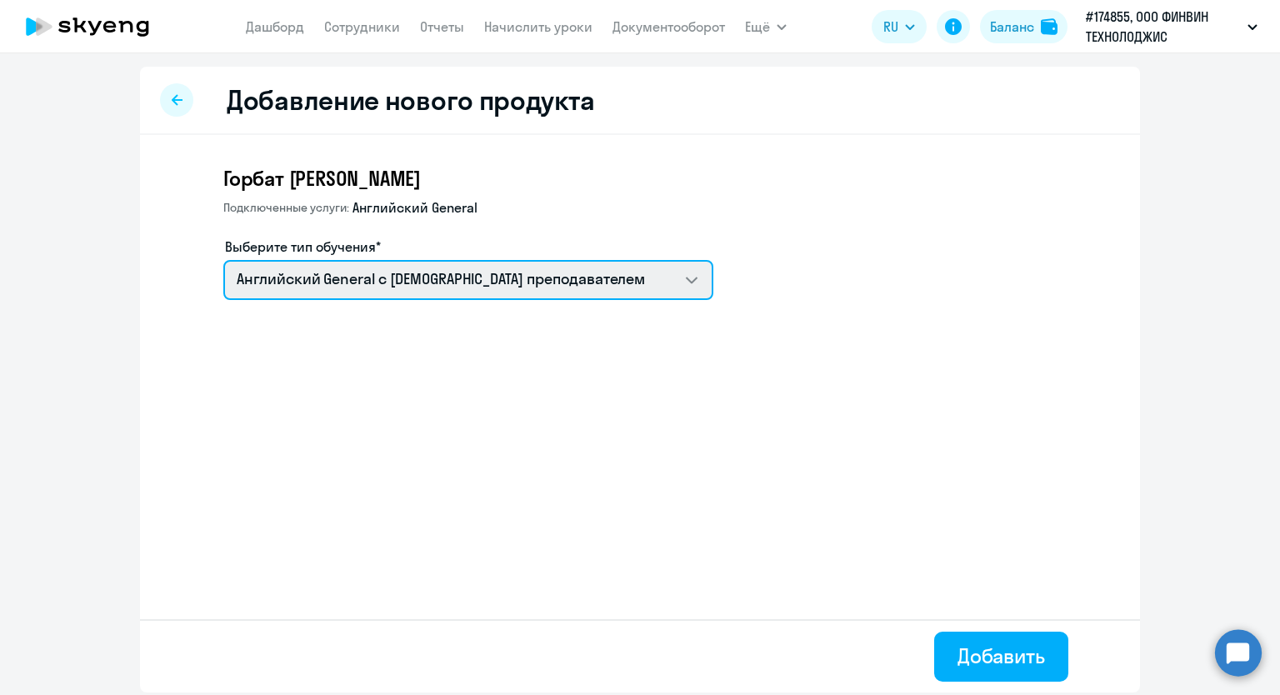
click at [697, 277] on select "Английский General с [DEMOGRAPHIC_DATA] преподавателем Премиум [DEMOGRAPHIC_DAT…" at bounding box center [468, 280] width 490 height 40
click at [223, 260] on select "Английский General с [DEMOGRAPHIC_DATA] преподавателем Премиум [DEMOGRAPHIC_DAT…" at bounding box center [468, 280] width 490 height 40
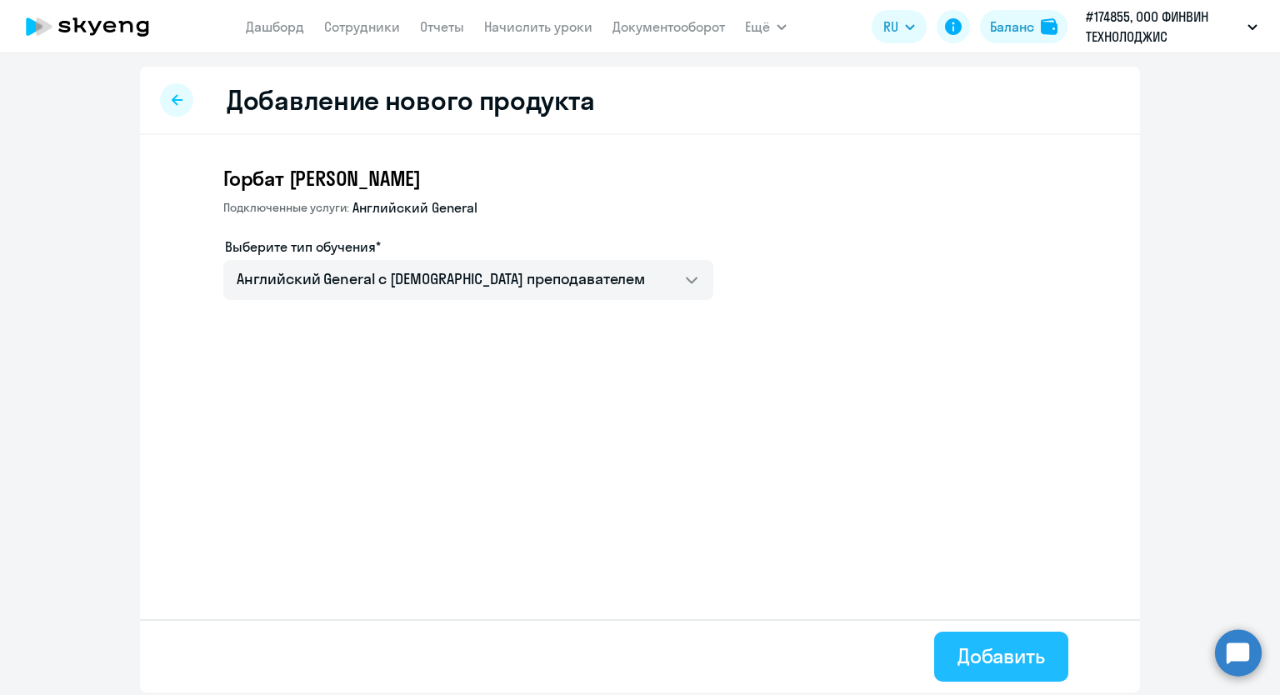
click at [977, 663] on div "Добавить" at bounding box center [1000, 655] width 87 height 27
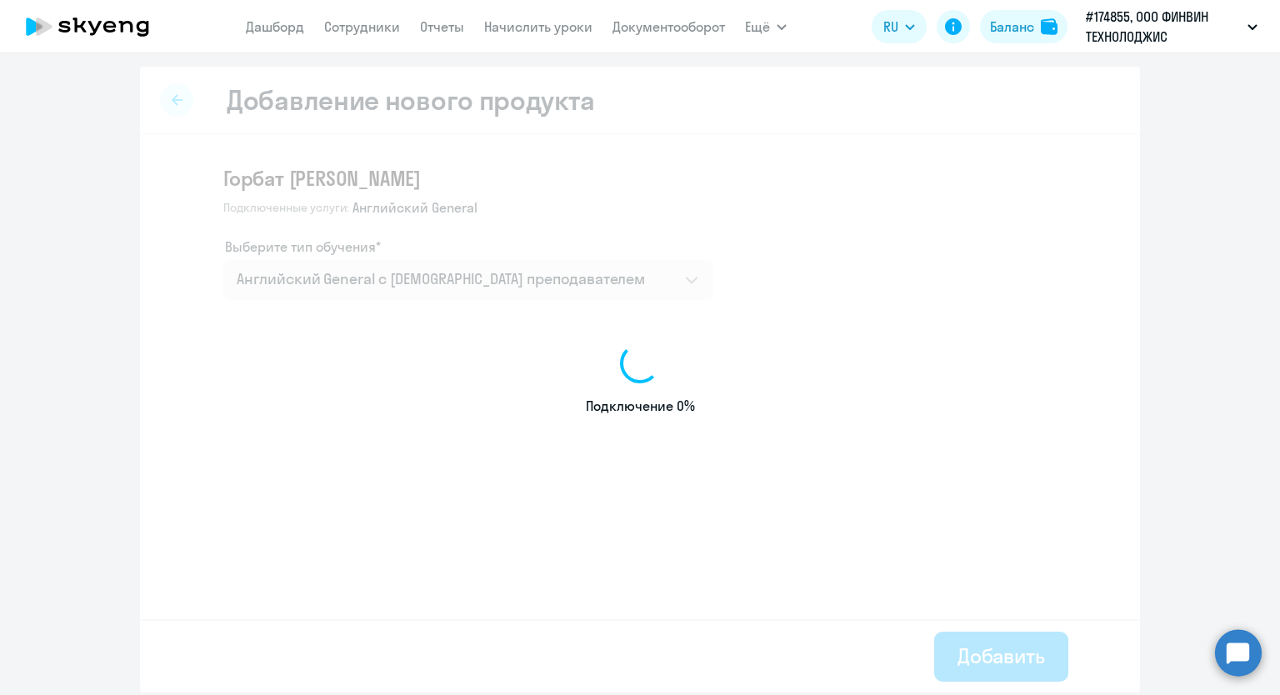
select select "english"
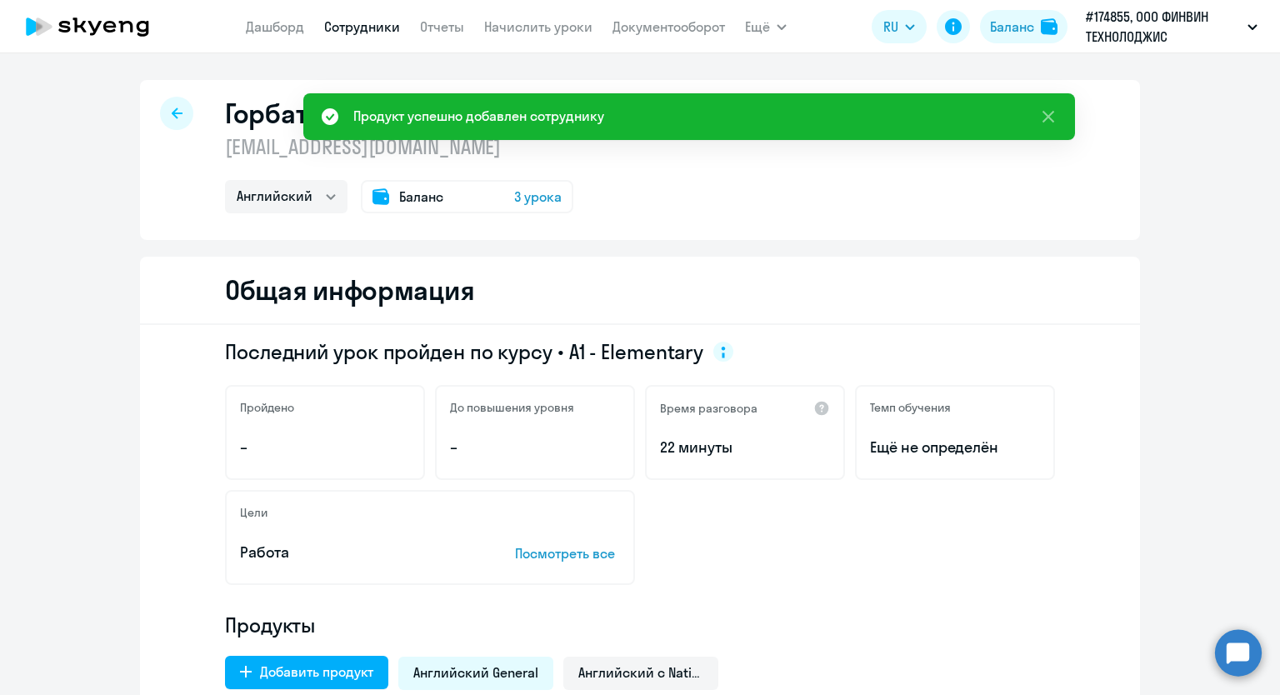
click at [830, 603] on div "Последний урок пройден по курсу • A1 - Elementary Пройдено – До повышения уровн…" at bounding box center [640, 631] width 1000 height 612
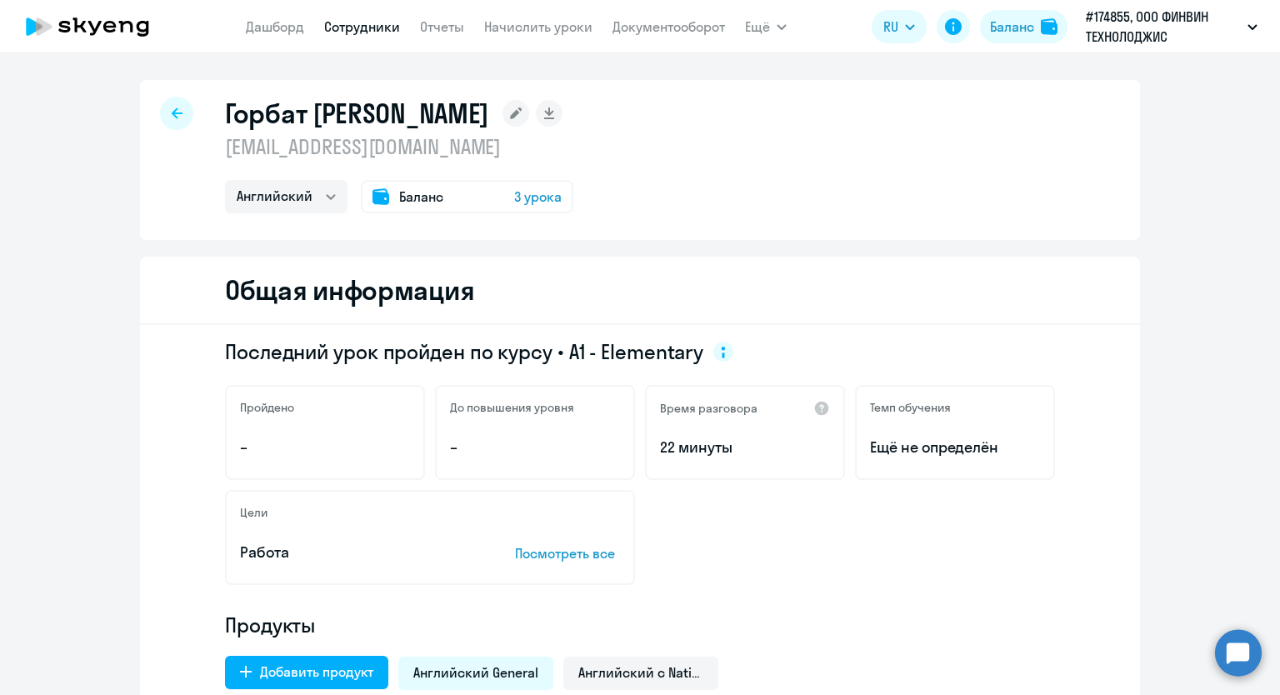
click at [357, 22] on link "Сотрудники" at bounding box center [362, 26] width 76 height 17
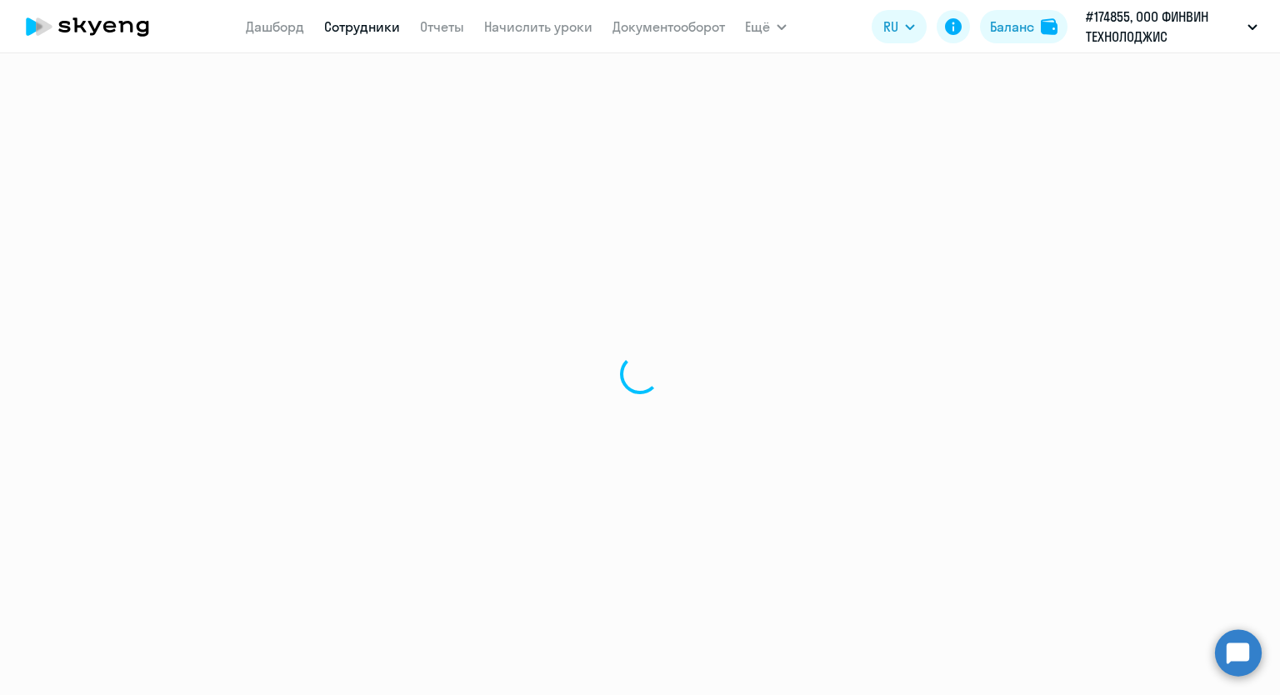
select select "30"
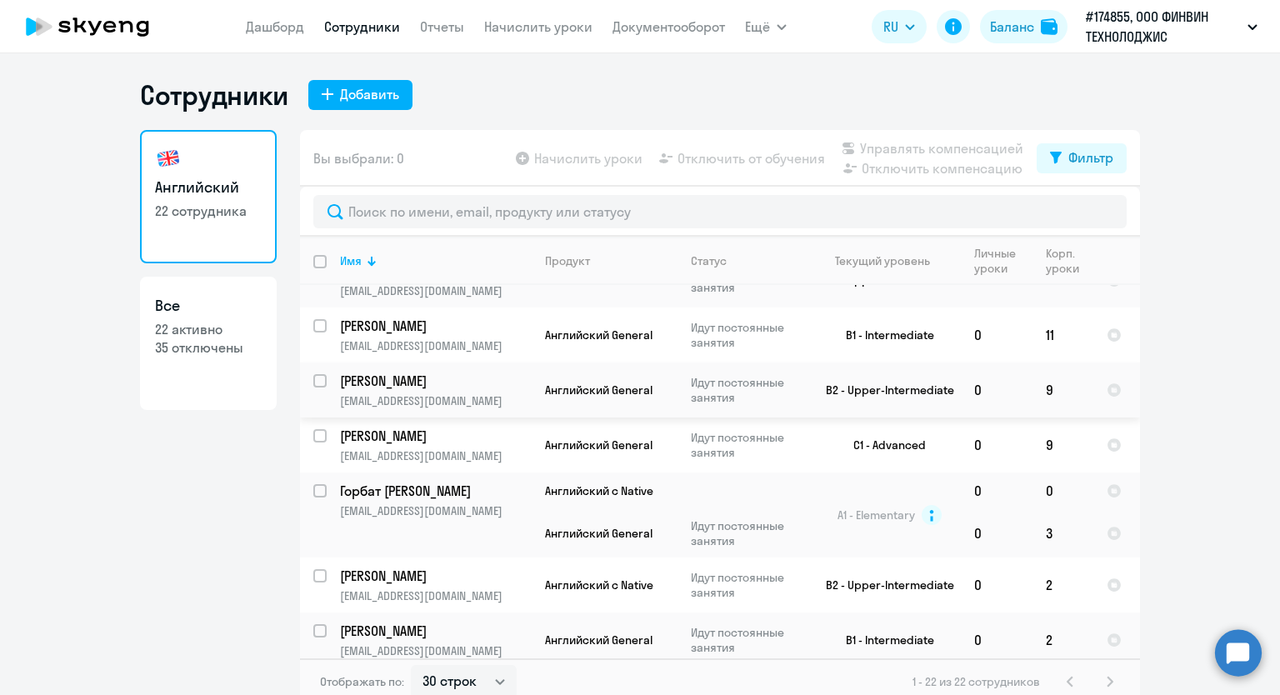
scroll to position [833, 0]
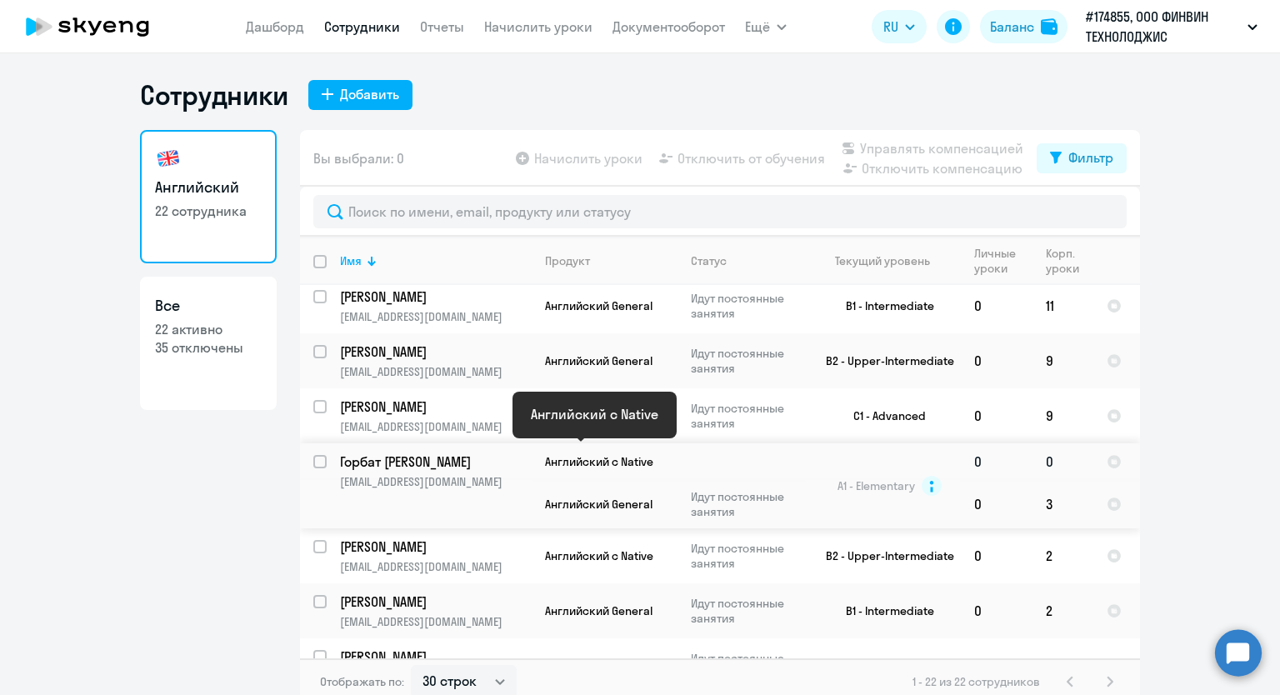
click at [553, 454] on span "Английский с Native" at bounding box center [599, 461] width 108 height 15
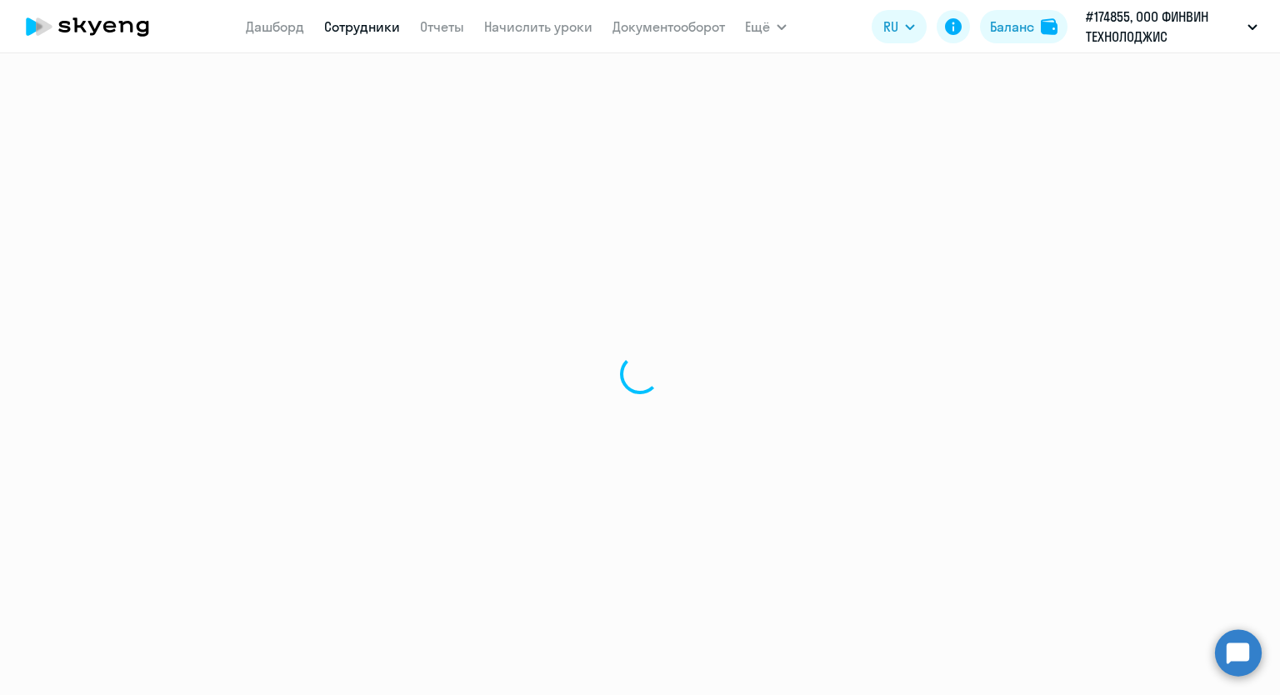
select select "english"
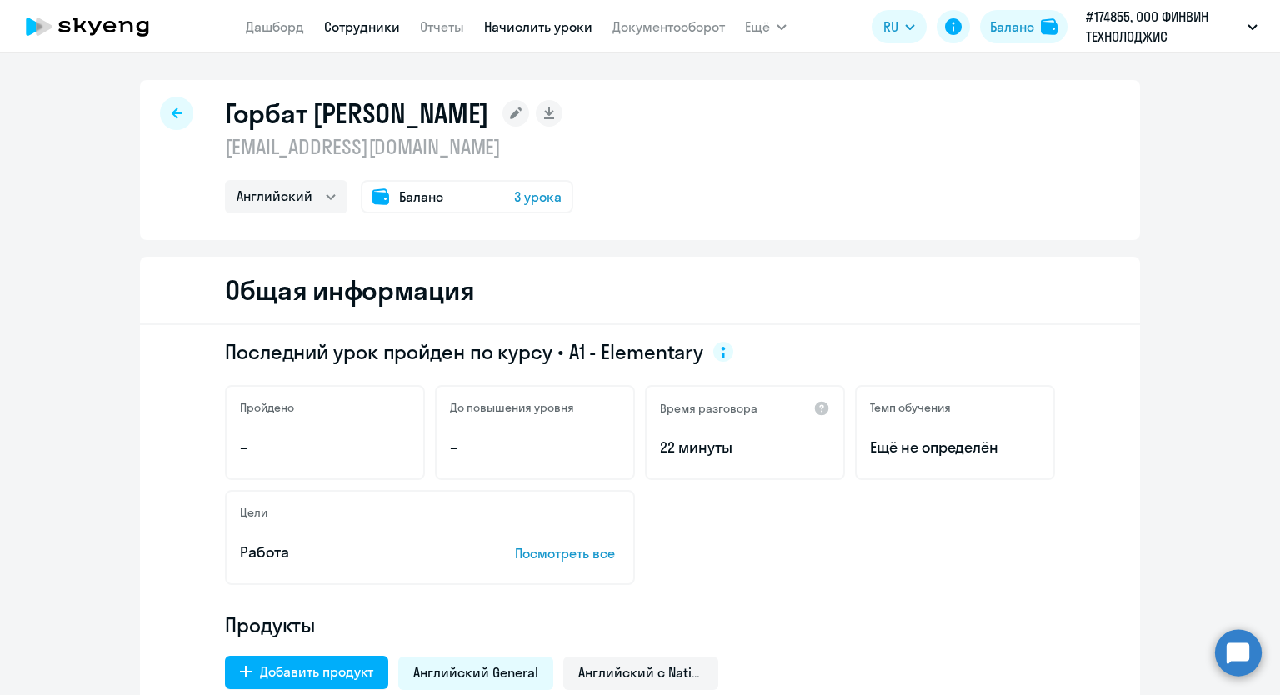
click at [520, 27] on link "Начислить уроки" at bounding box center [538, 26] width 108 height 17
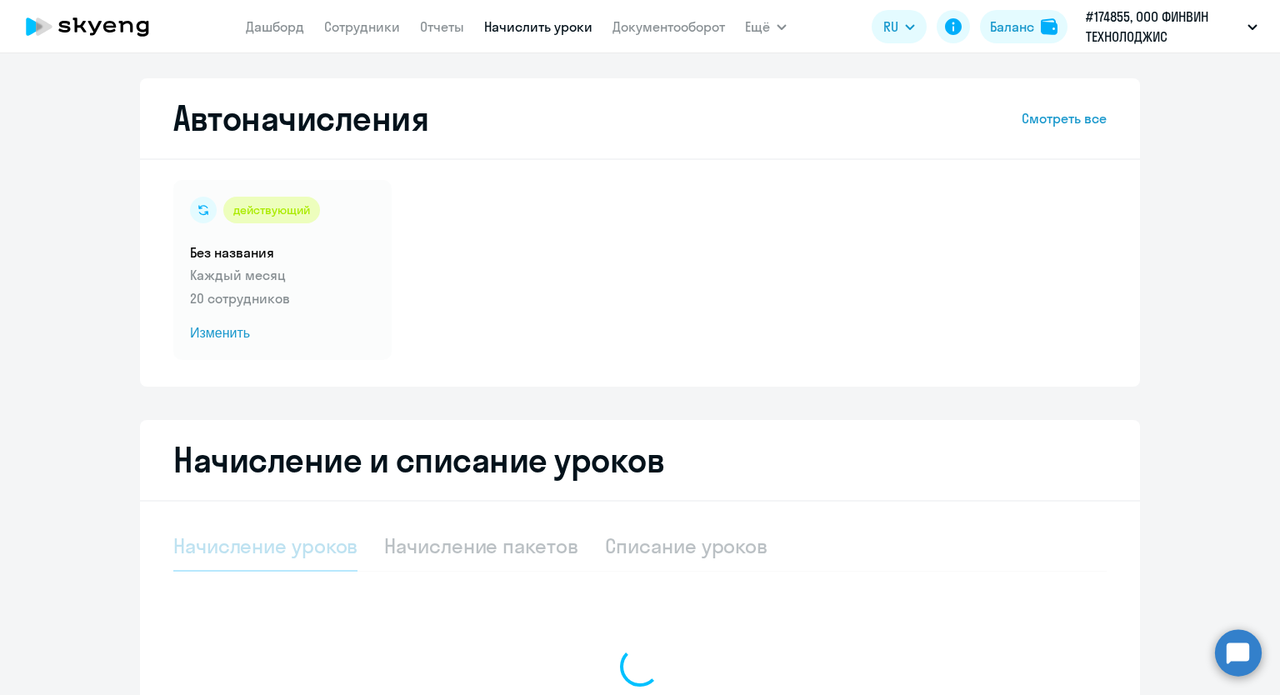
select select "10"
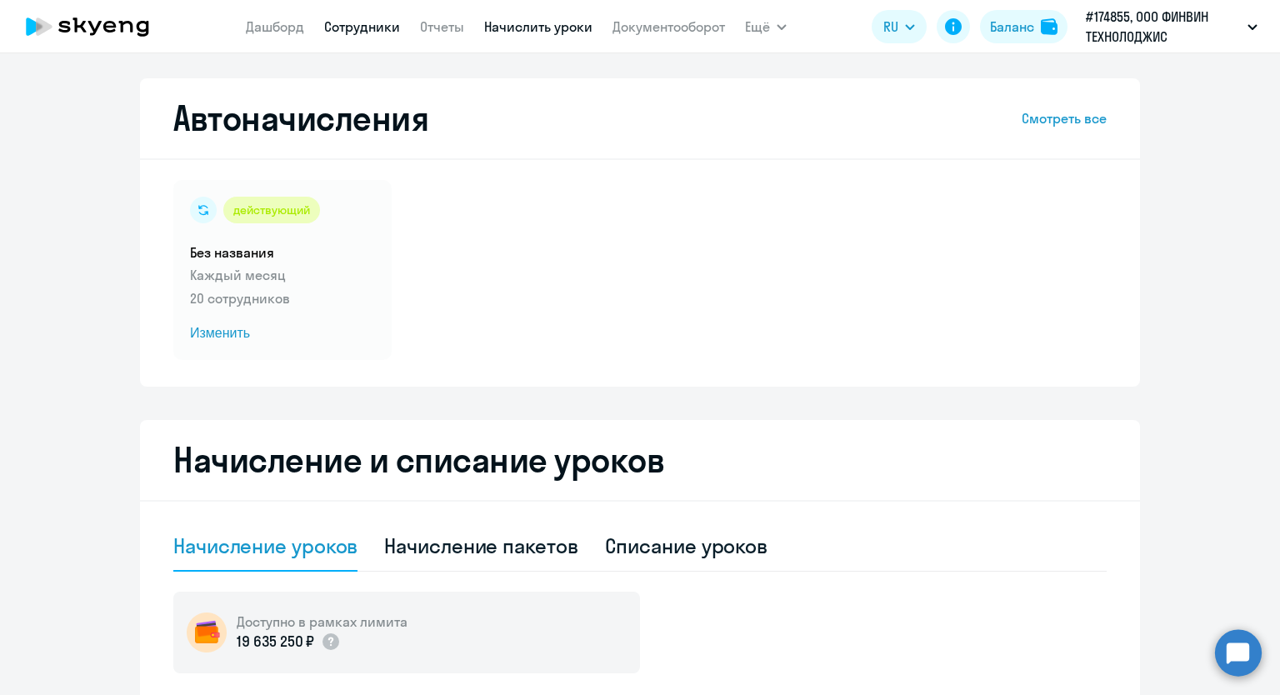
click at [335, 33] on link "Сотрудники" at bounding box center [362, 26] width 76 height 17
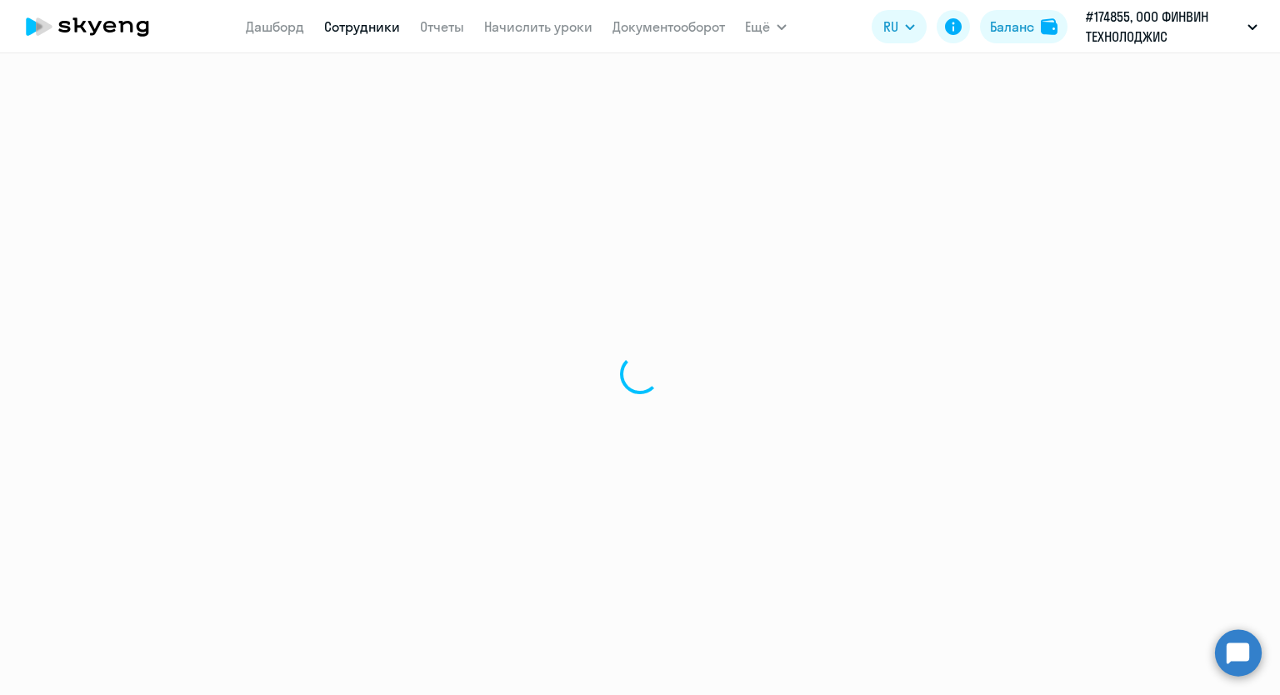
select select "30"
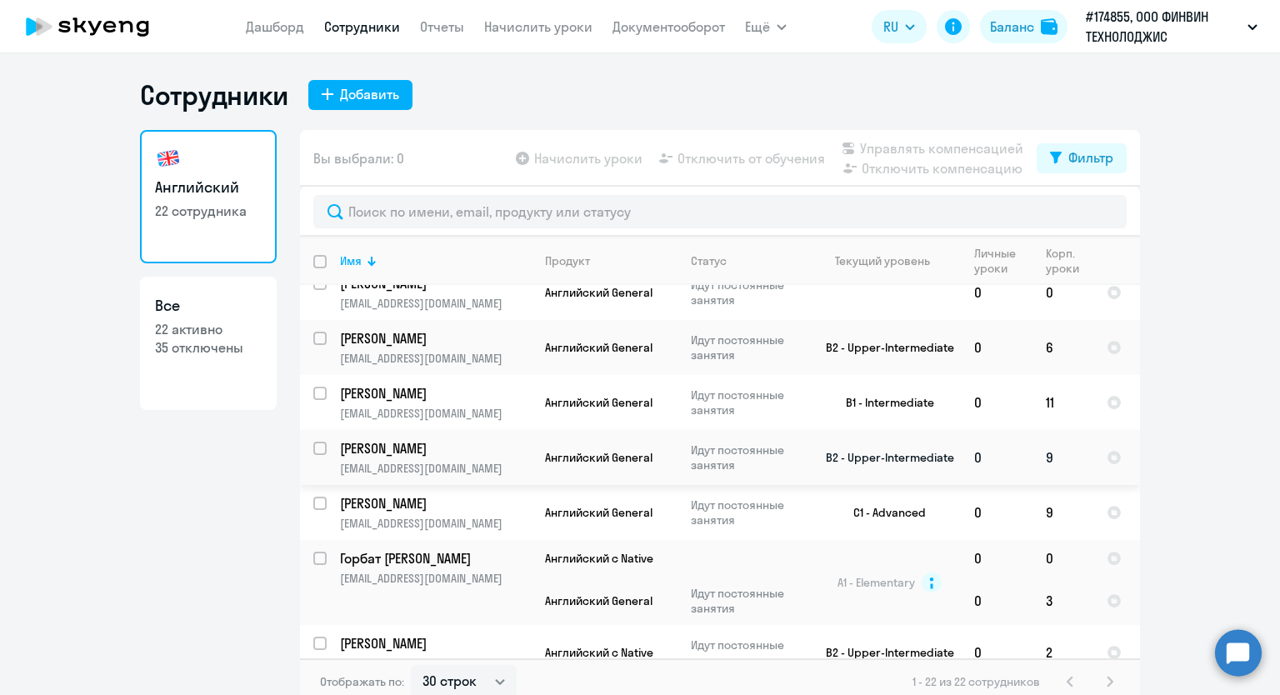
scroll to position [917, 0]
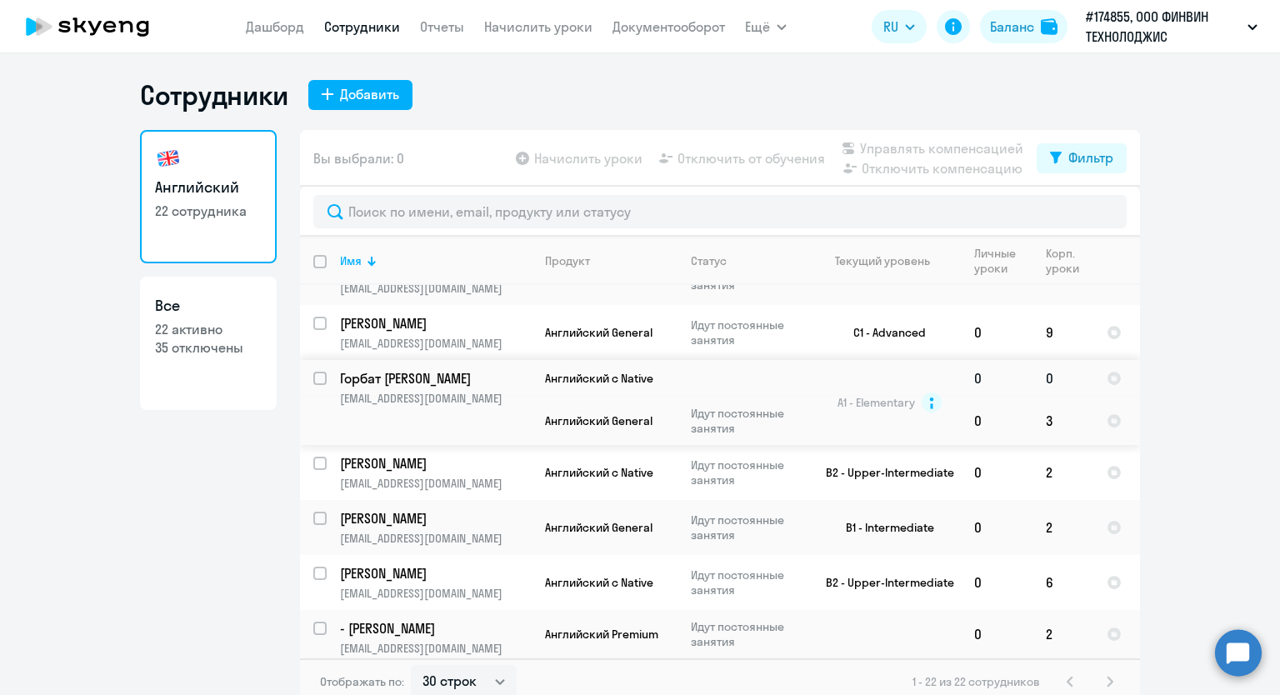
click at [316, 372] on input "select row 16543807" at bounding box center [329, 388] width 33 height 33
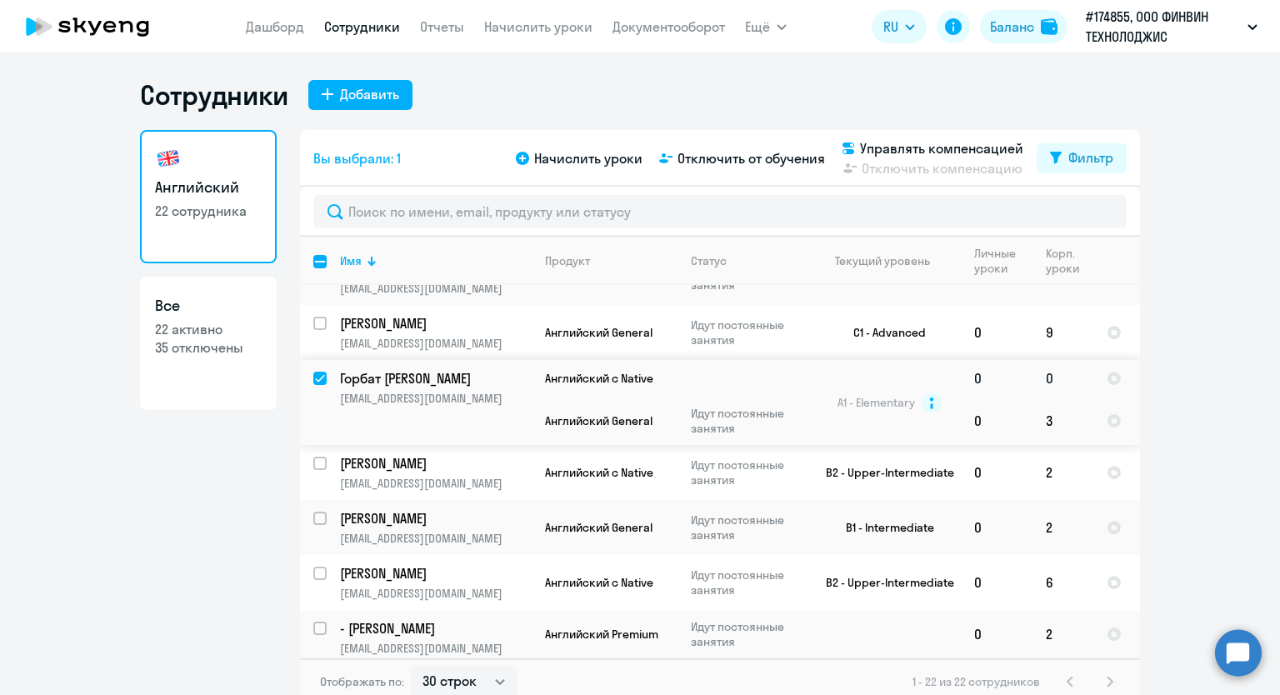
click at [313, 372] on input "deselect row 16543807" at bounding box center [329, 388] width 33 height 33
checkbox input "false"
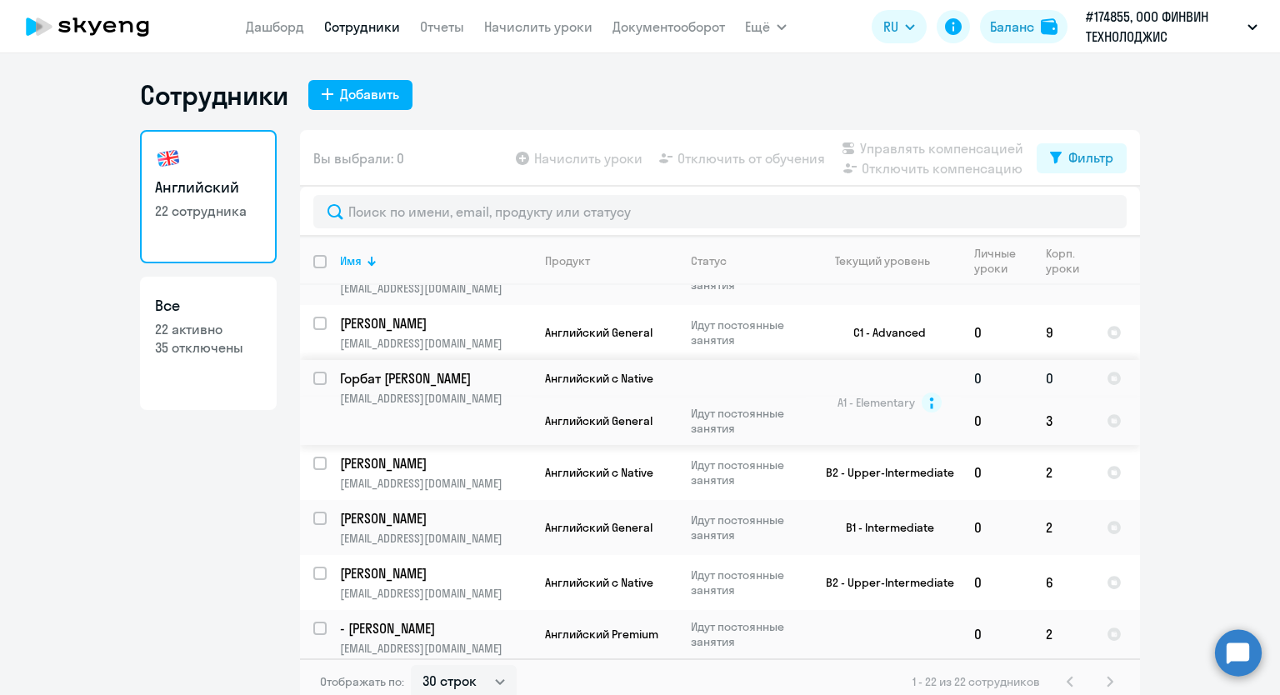
click at [369, 372] on p "Горбат [PERSON_NAME]" at bounding box center [434, 378] width 188 height 18
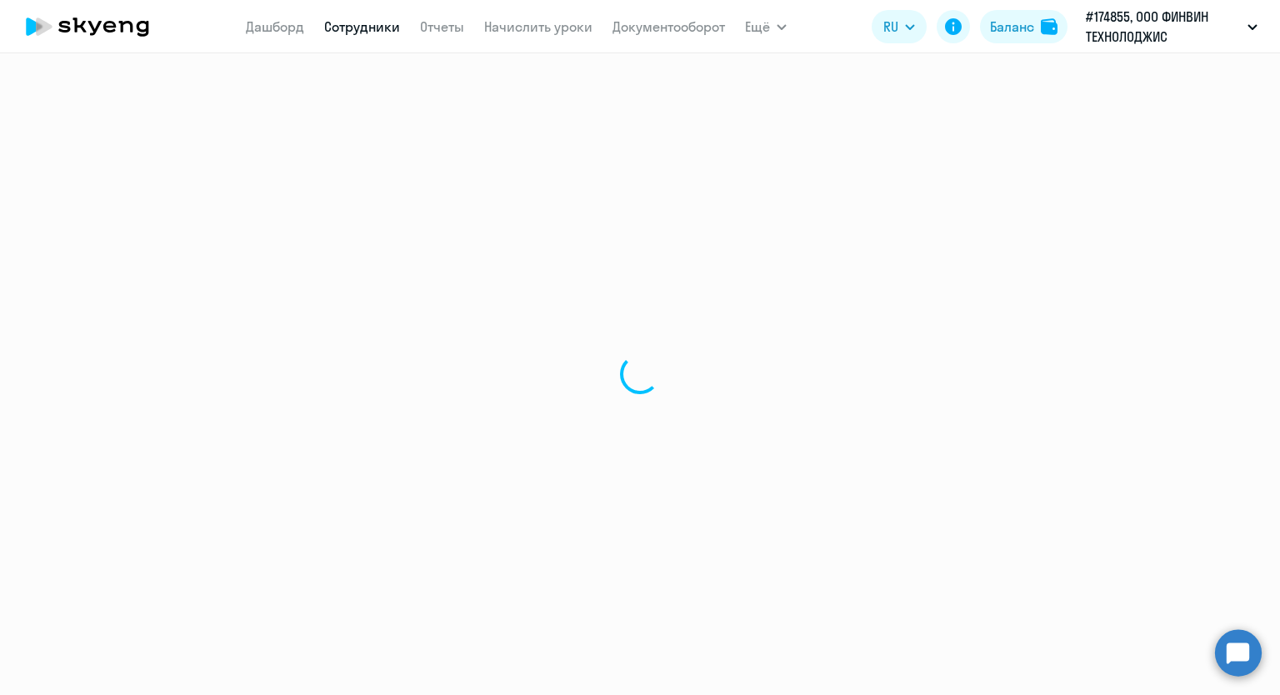
select select "english"
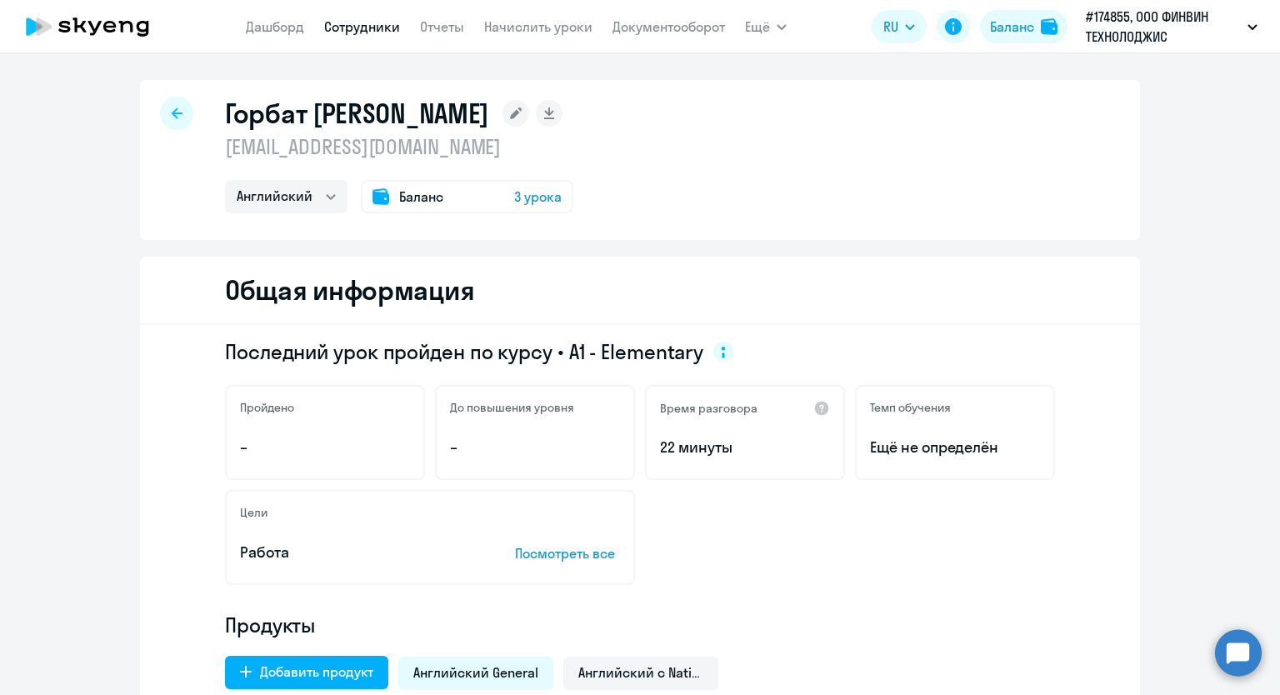
scroll to position [333, 0]
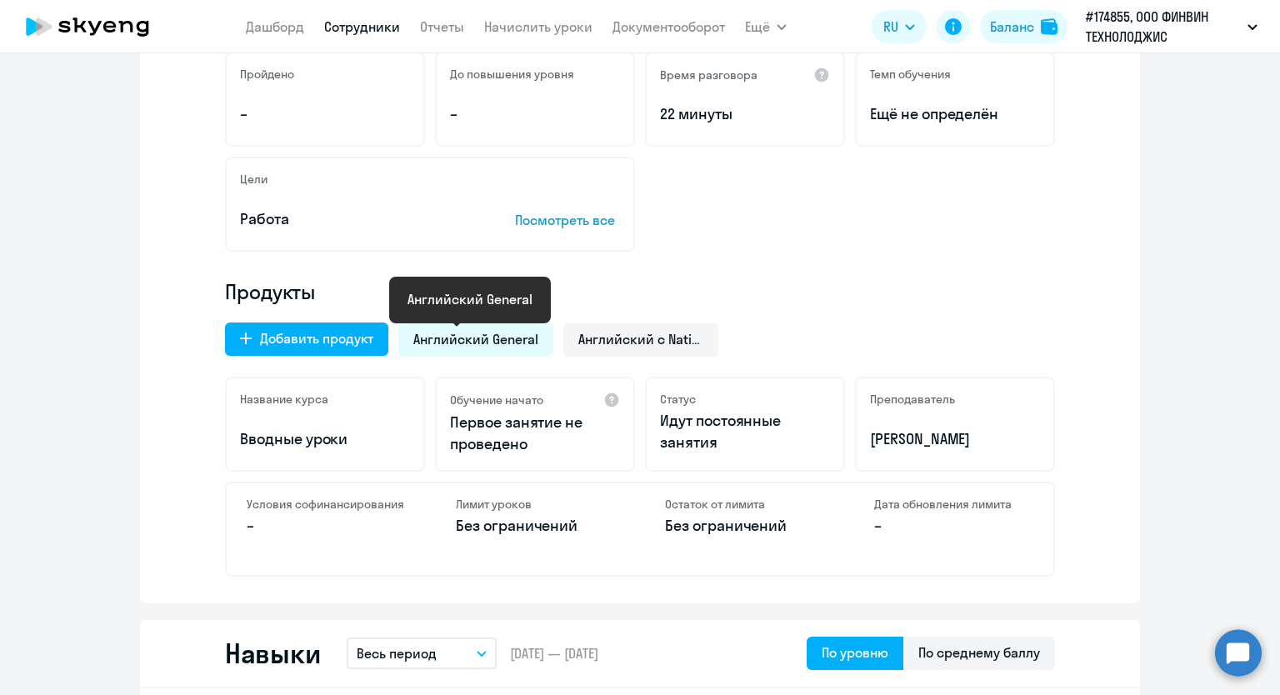
click at [480, 340] on span "Английский General" at bounding box center [475, 339] width 125 height 18
click at [492, 338] on span "Английский General" at bounding box center [475, 339] width 125 height 18
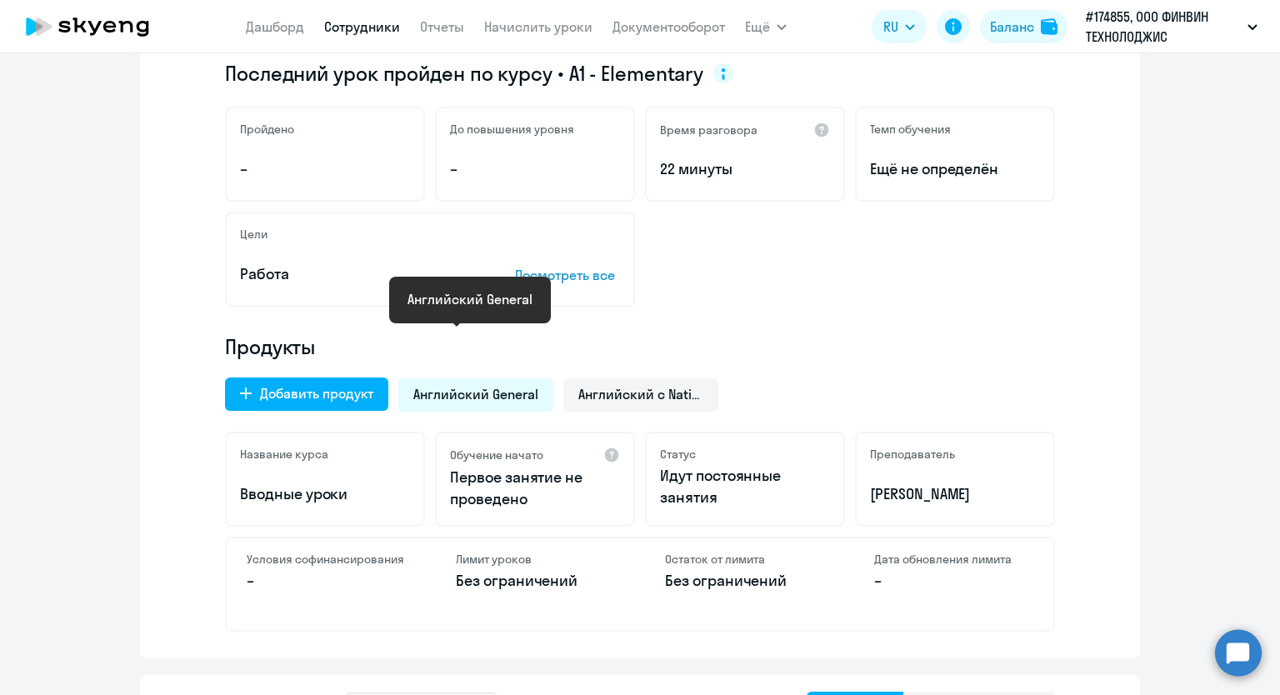
scroll to position [250, 0]
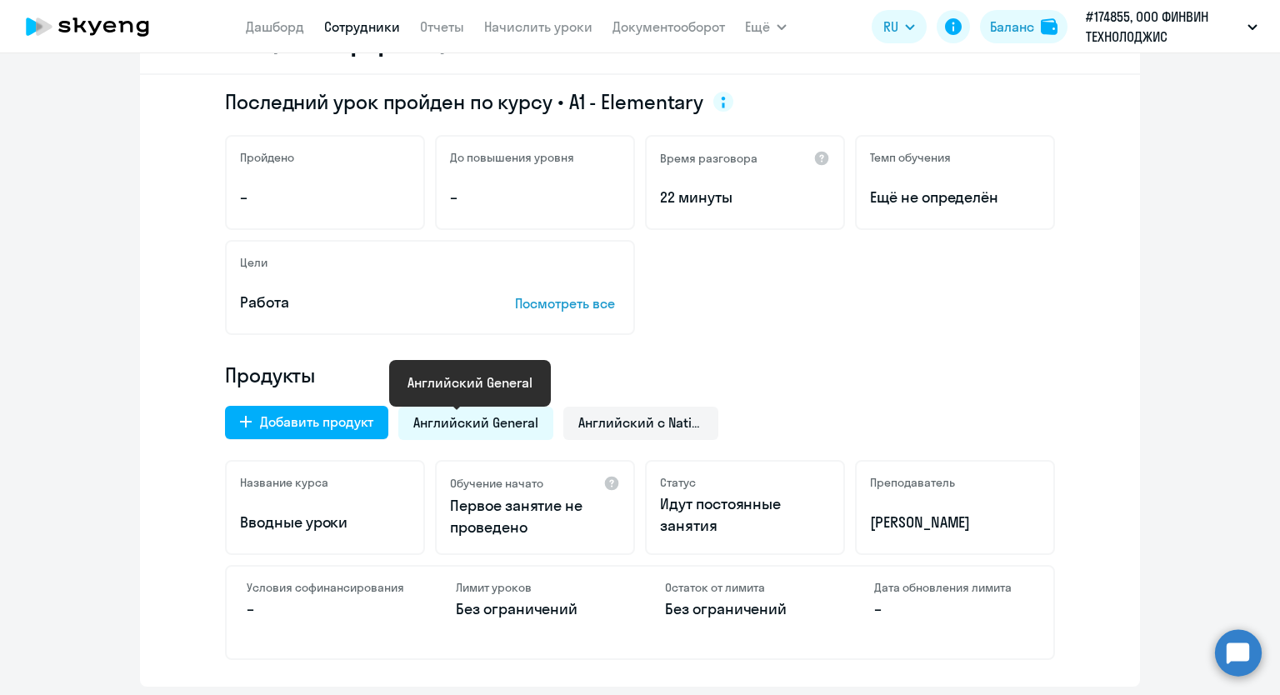
drag, startPoint x: 490, startPoint y: 417, endPoint x: 454, endPoint y: 408, distance: 37.0
click at [454, 408] on icon at bounding box center [457, 407] width 10 height 5
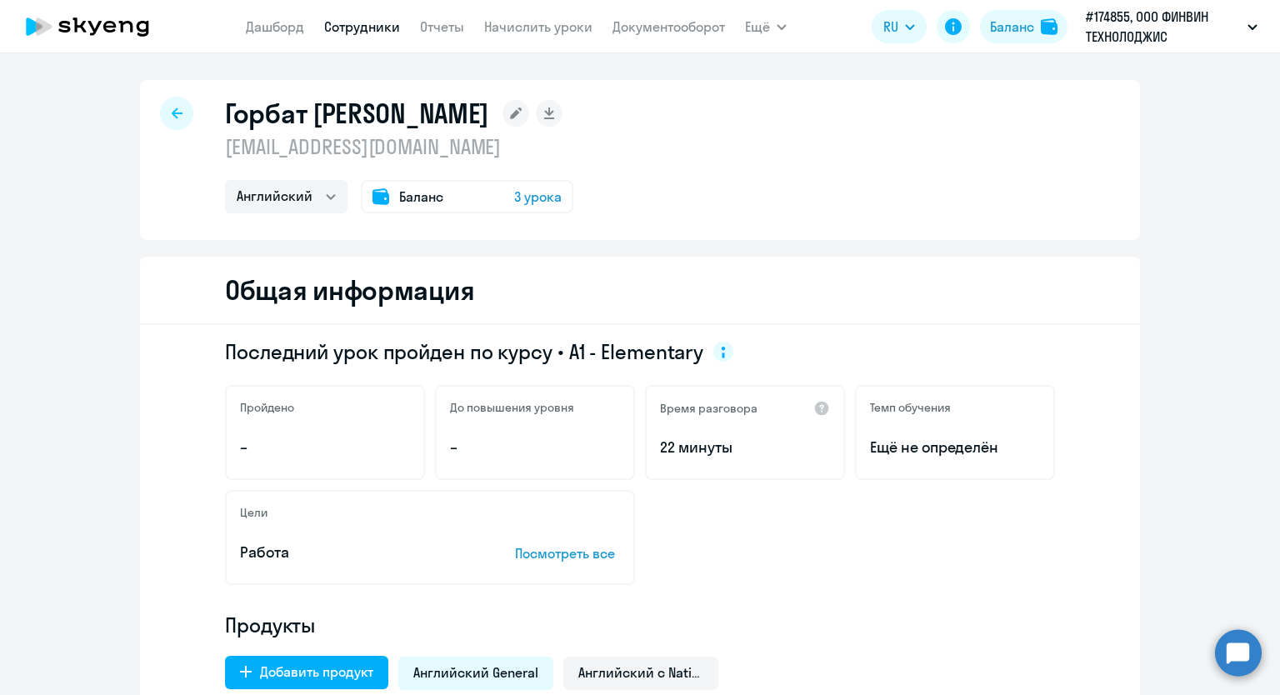
scroll to position [417, 0]
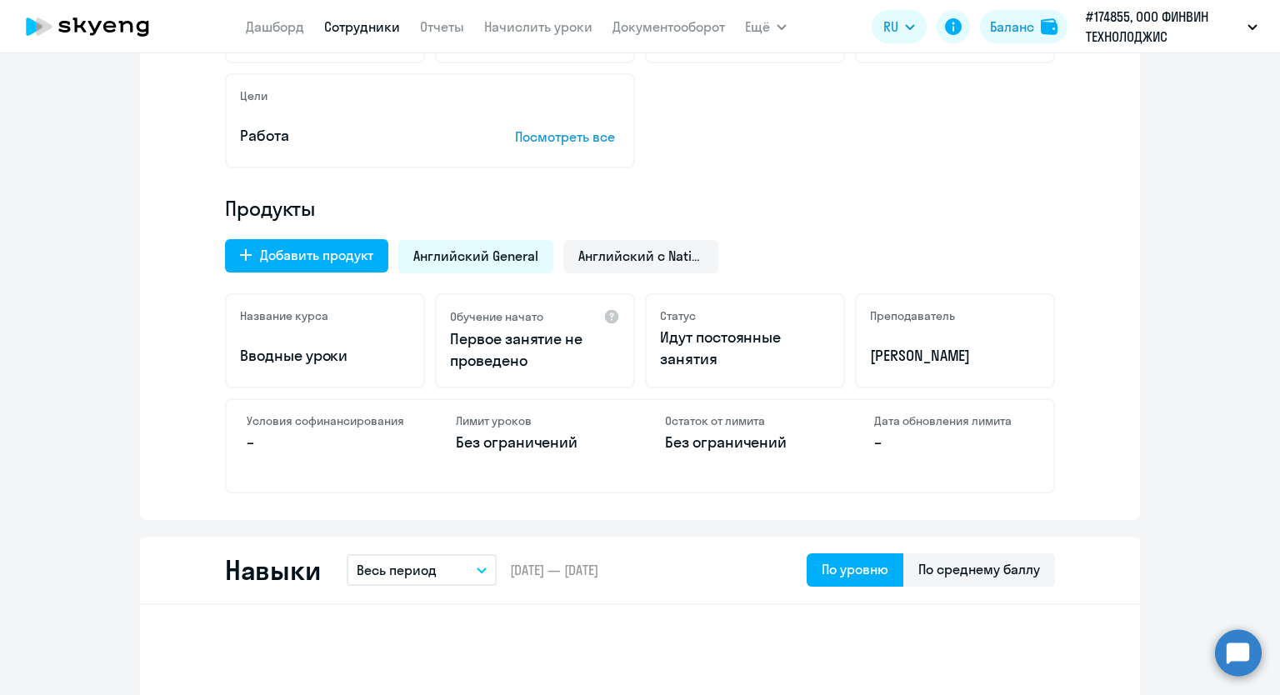
click at [466, 261] on span "Английский General" at bounding box center [475, 256] width 125 height 18
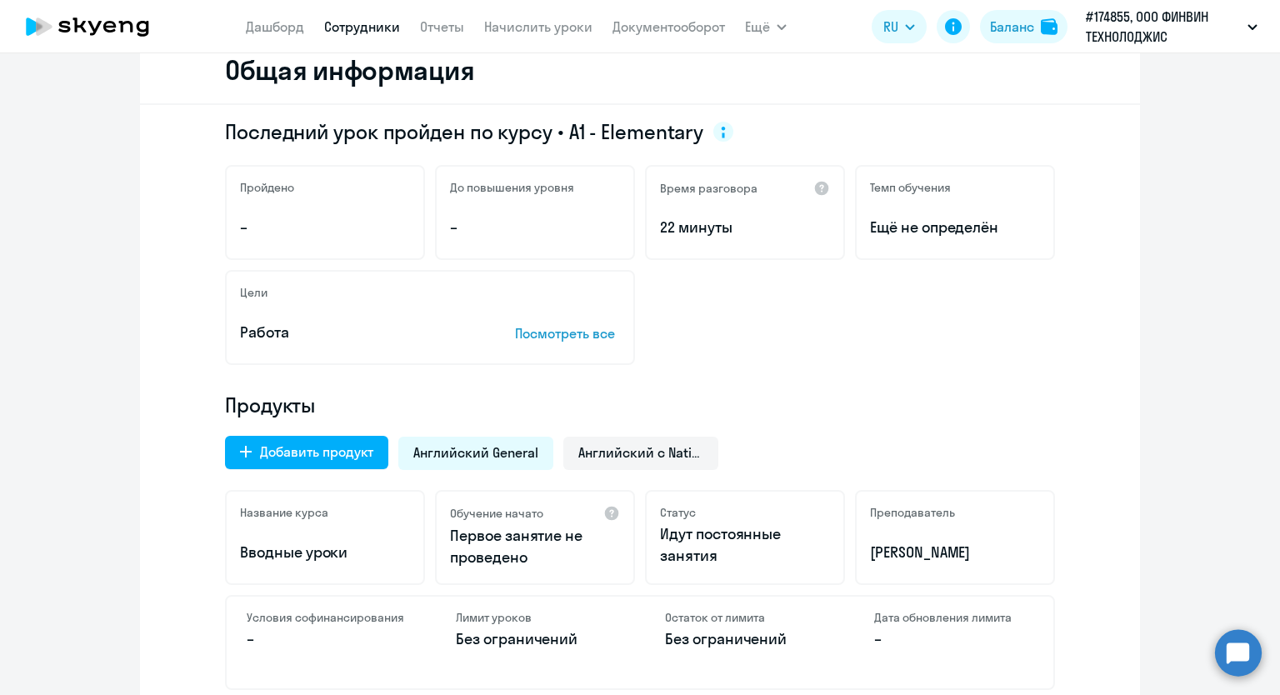
scroll to position [83, 0]
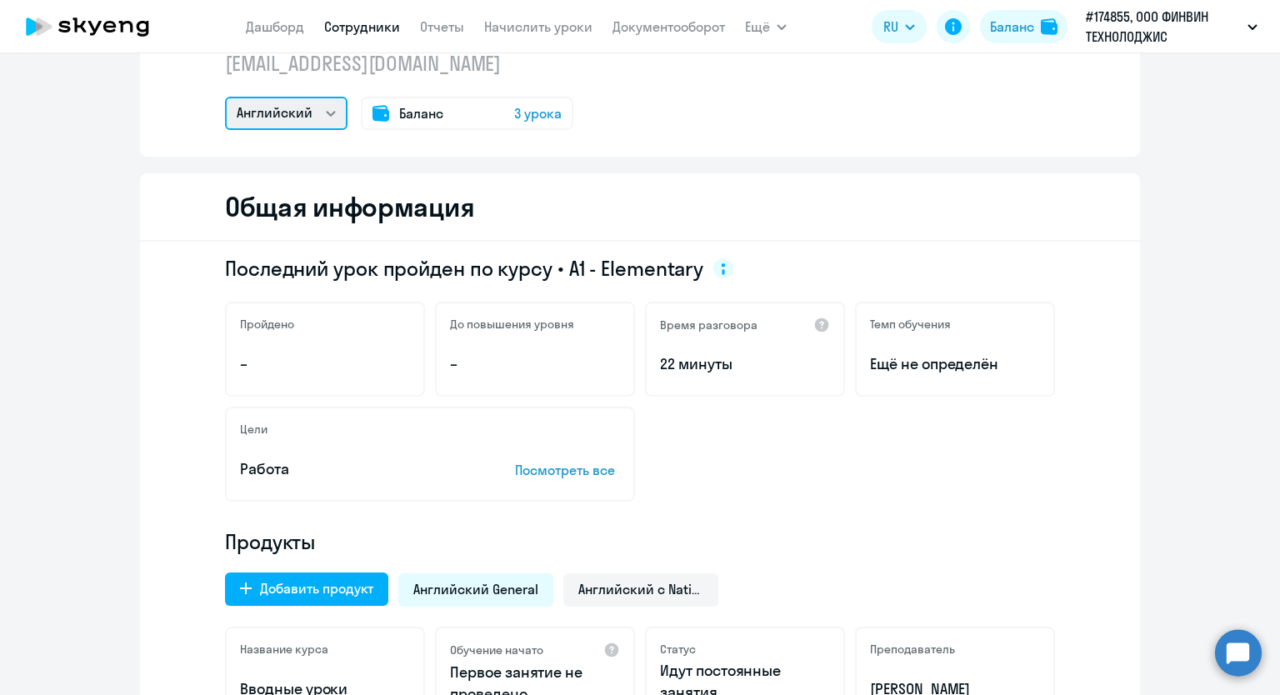
click at [322, 118] on select "Английский" at bounding box center [286, 113] width 122 height 33
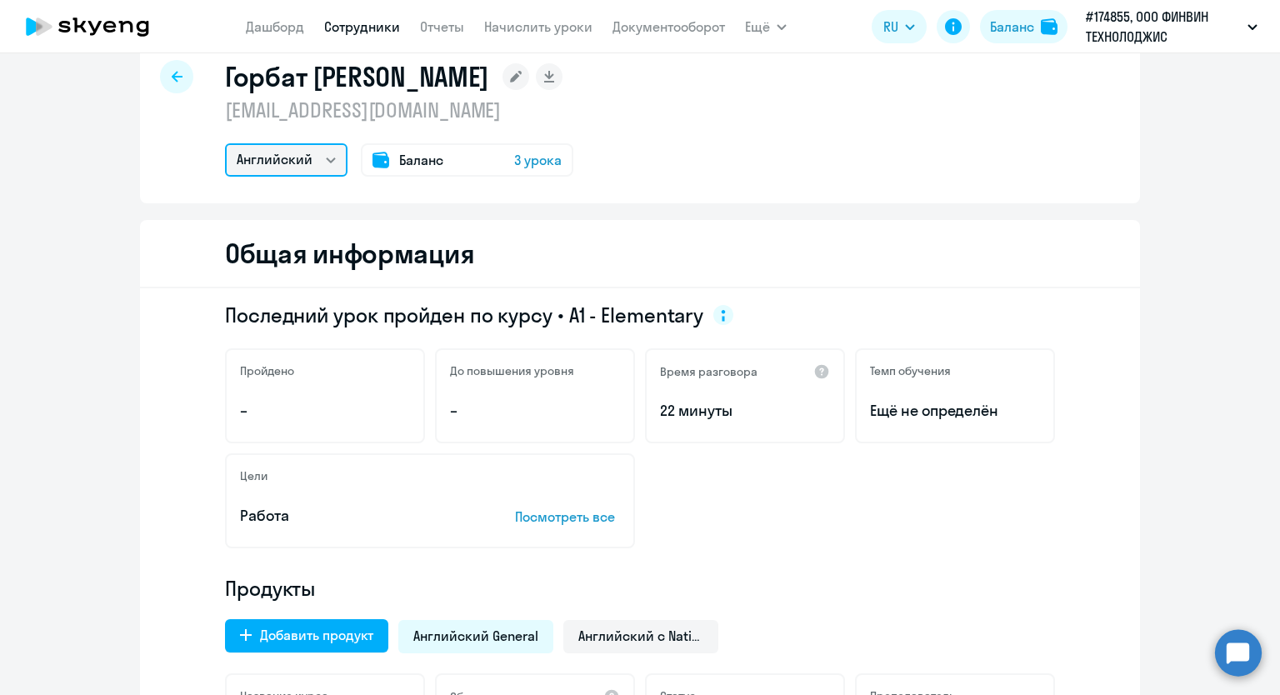
scroll to position [0, 0]
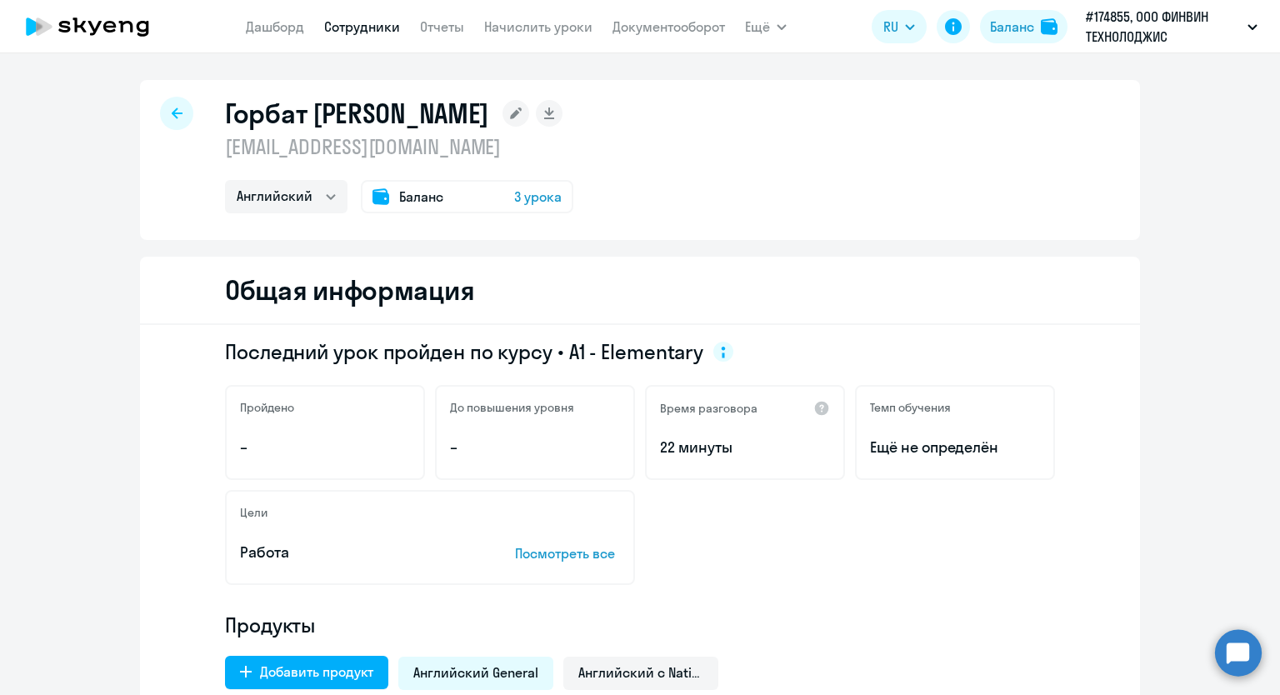
click at [293, 118] on h1 "Горбат [PERSON_NAME]" at bounding box center [357, 113] width 264 height 33
click at [300, 145] on p "[EMAIL_ADDRESS][DOMAIN_NAME]" at bounding box center [399, 146] width 348 height 27
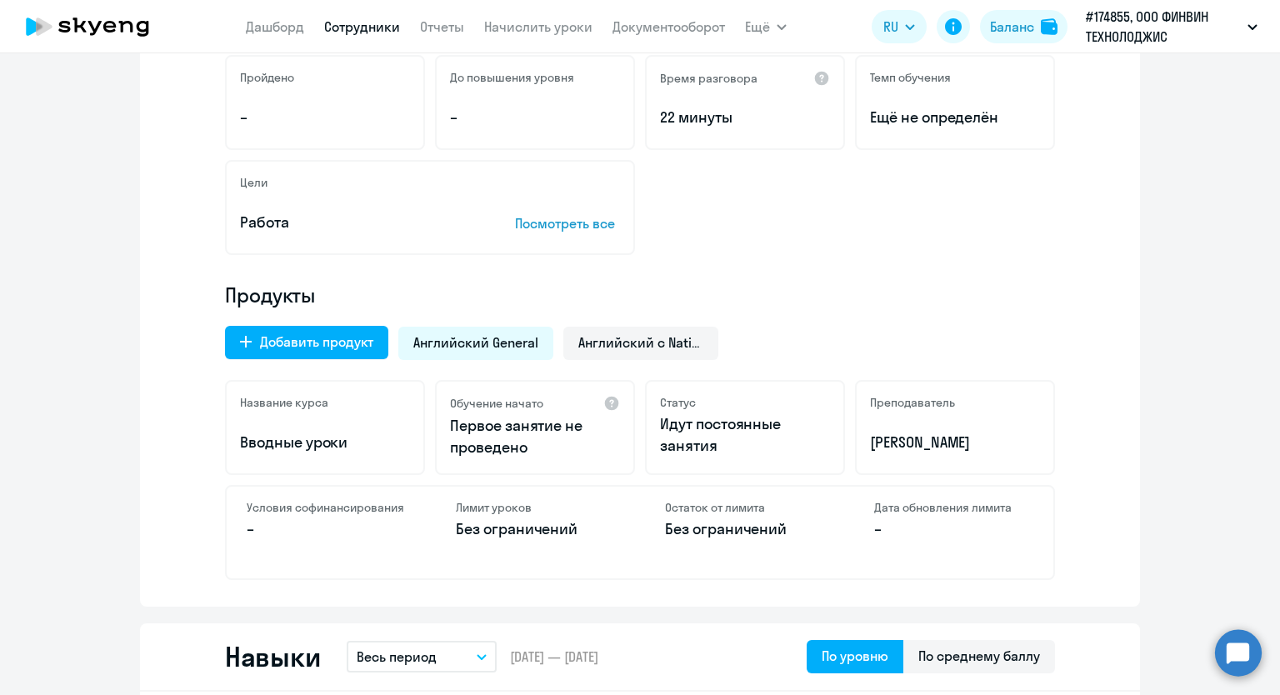
scroll to position [333, 0]
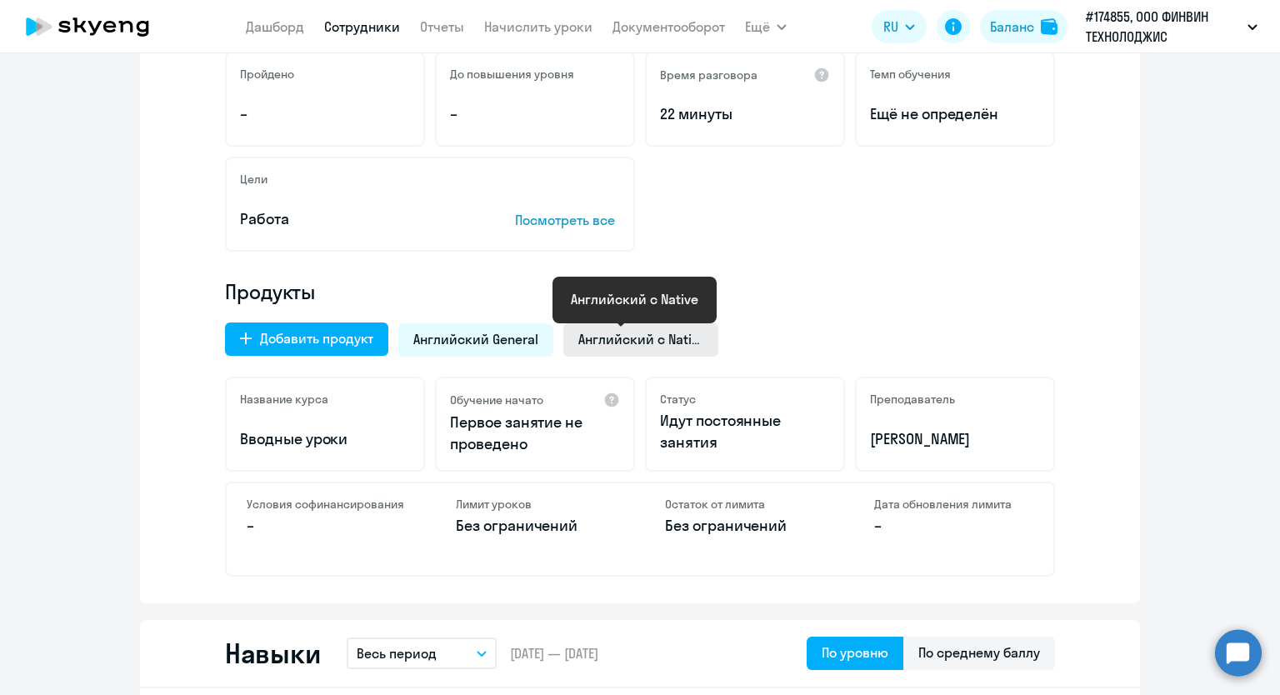
click at [596, 347] on span "Английский с Native" at bounding box center [640, 339] width 125 height 18
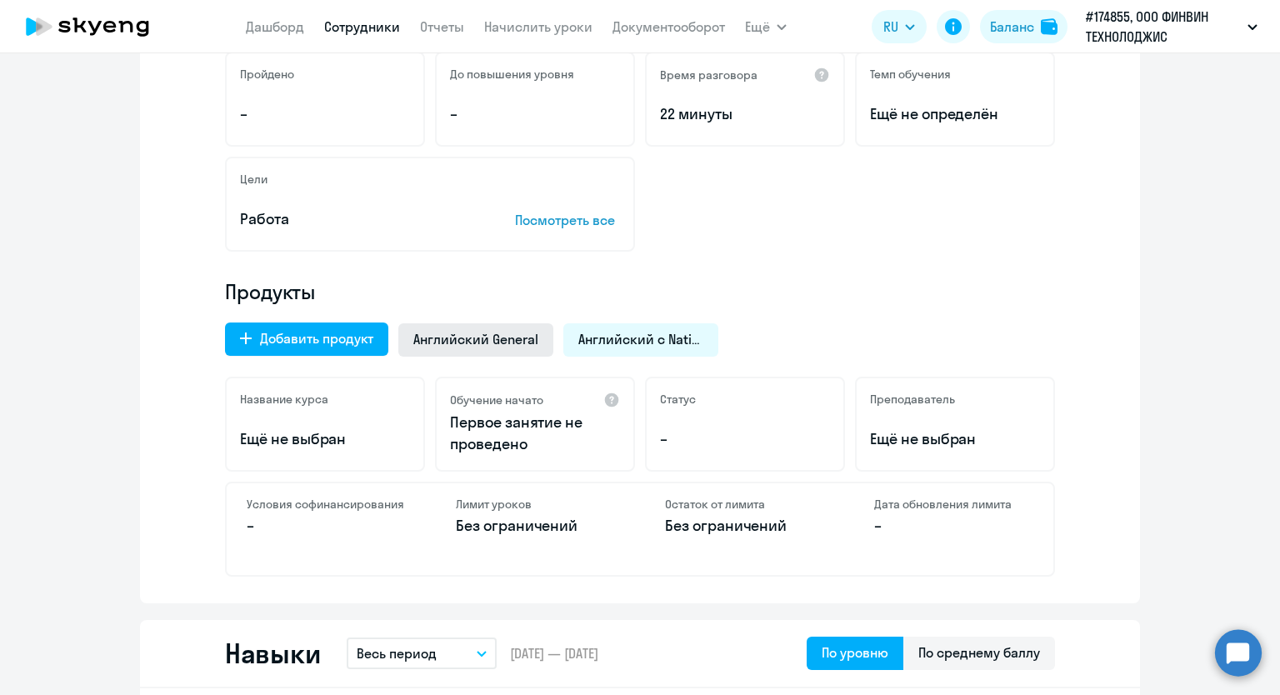
click at [501, 339] on span "Английский General" at bounding box center [475, 339] width 125 height 18
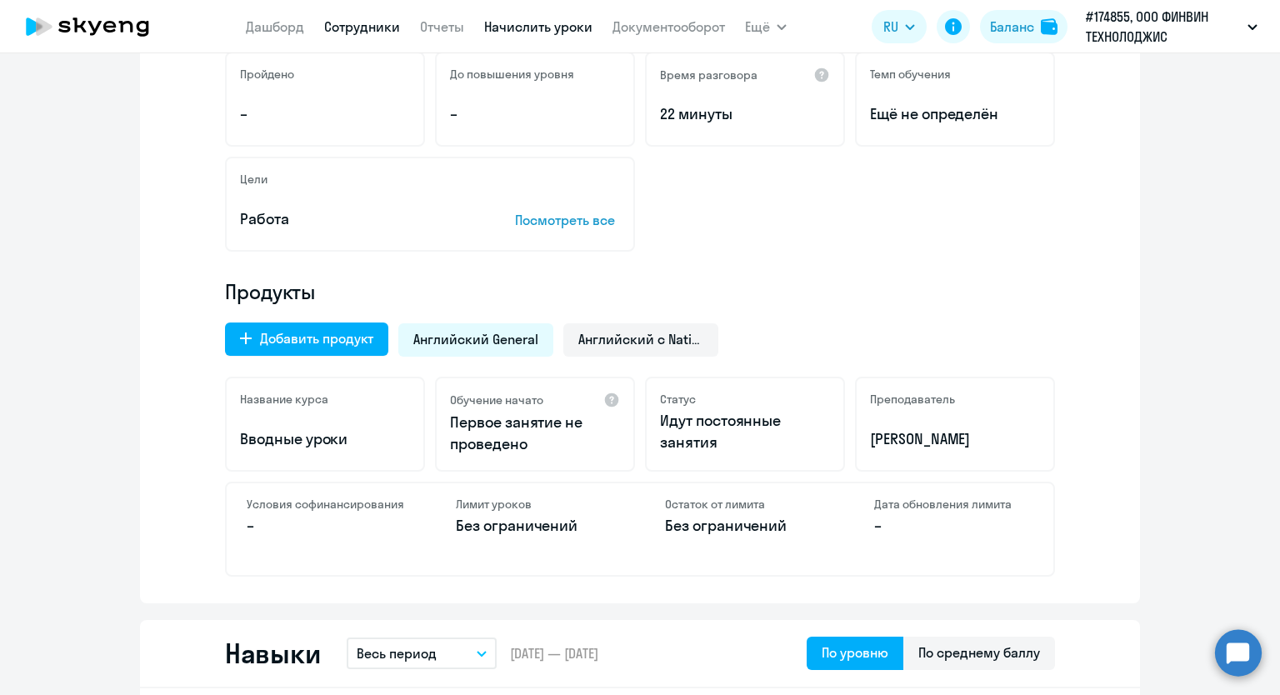
click at [485, 32] on link "Начислить уроки" at bounding box center [538, 26] width 108 height 17
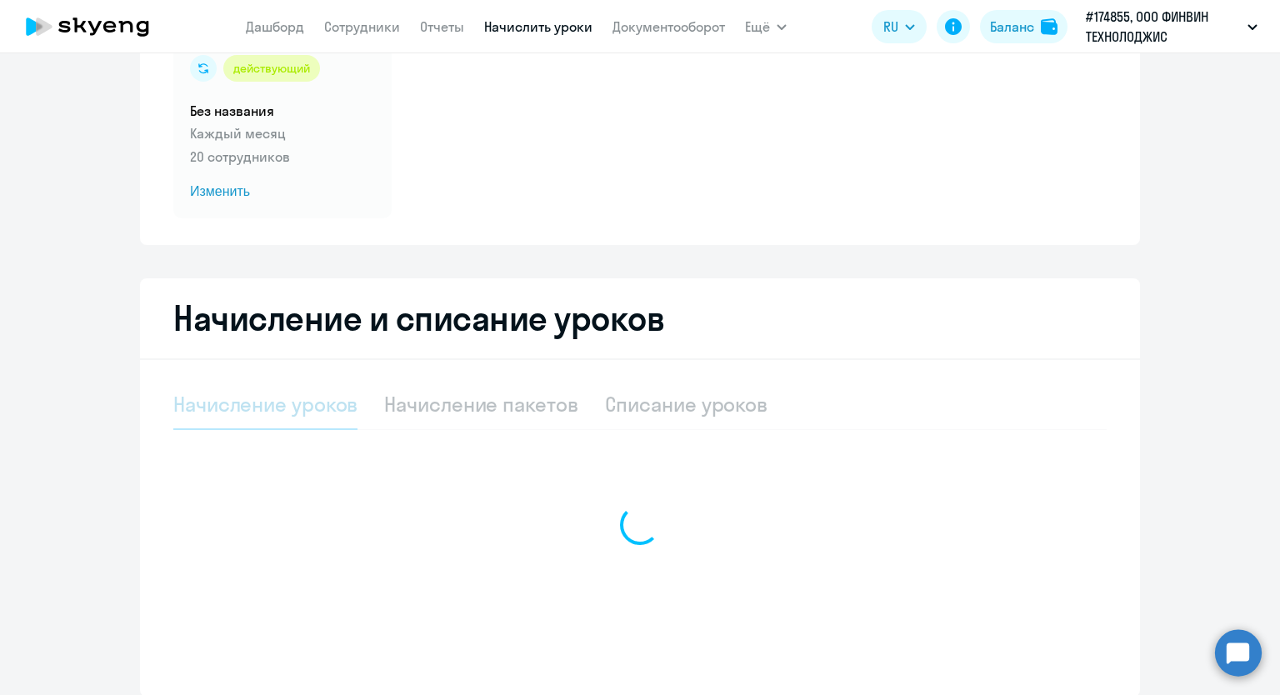
select select "10"
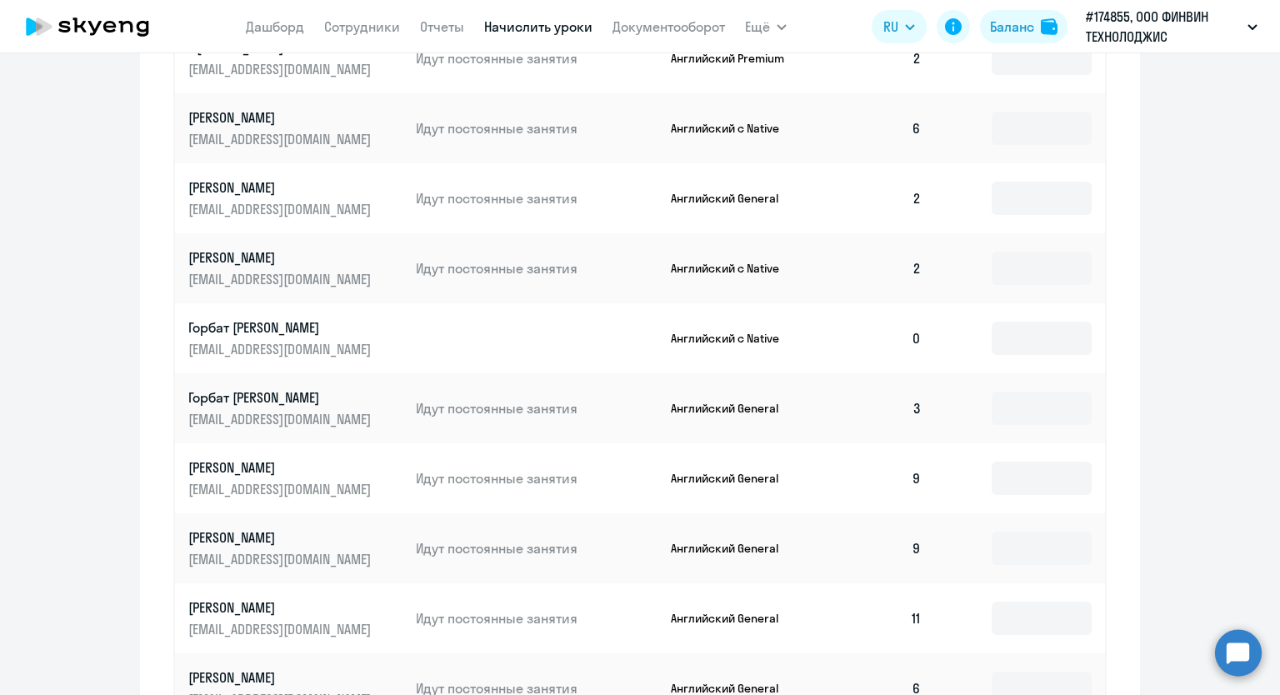
scroll to position [808, 0]
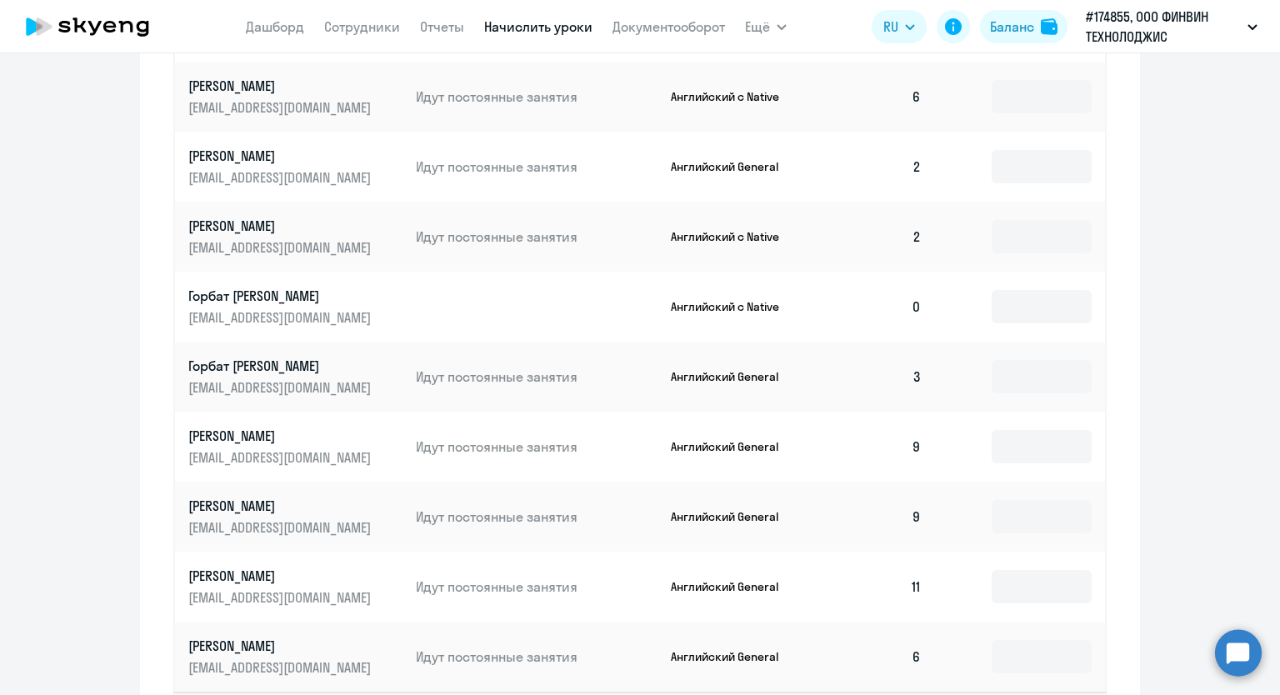
click at [914, 377] on td "3" at bounding box center [876, 377] width 117 height 70
click at [237, 372] on p "Горбат [PERSON_NAME]" at bounding box center [281, 366] width 187 height 18
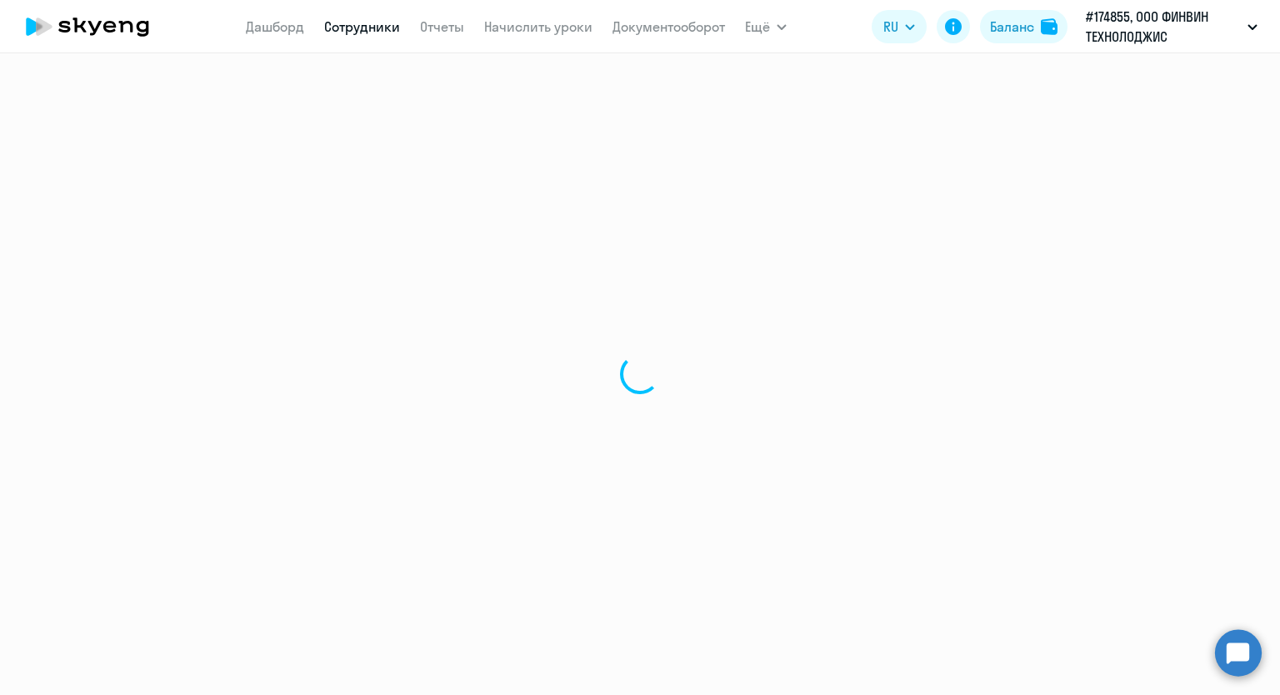
select select "english"
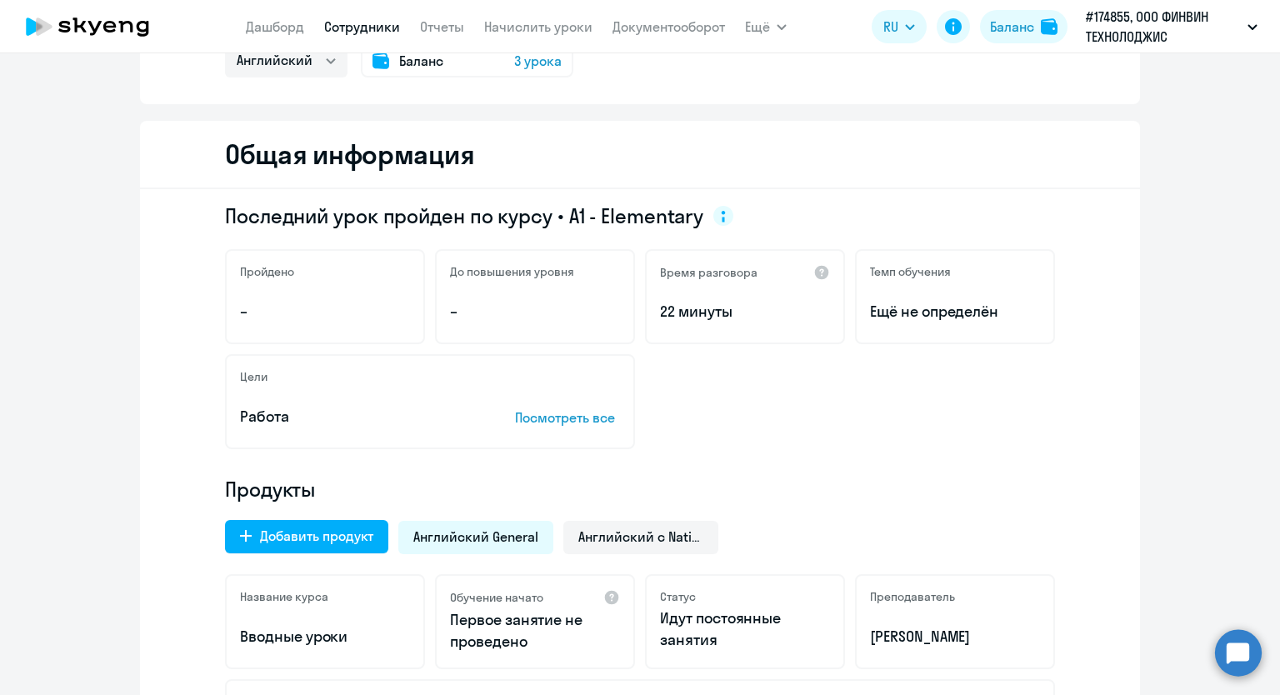
scroll to position [417, 0]
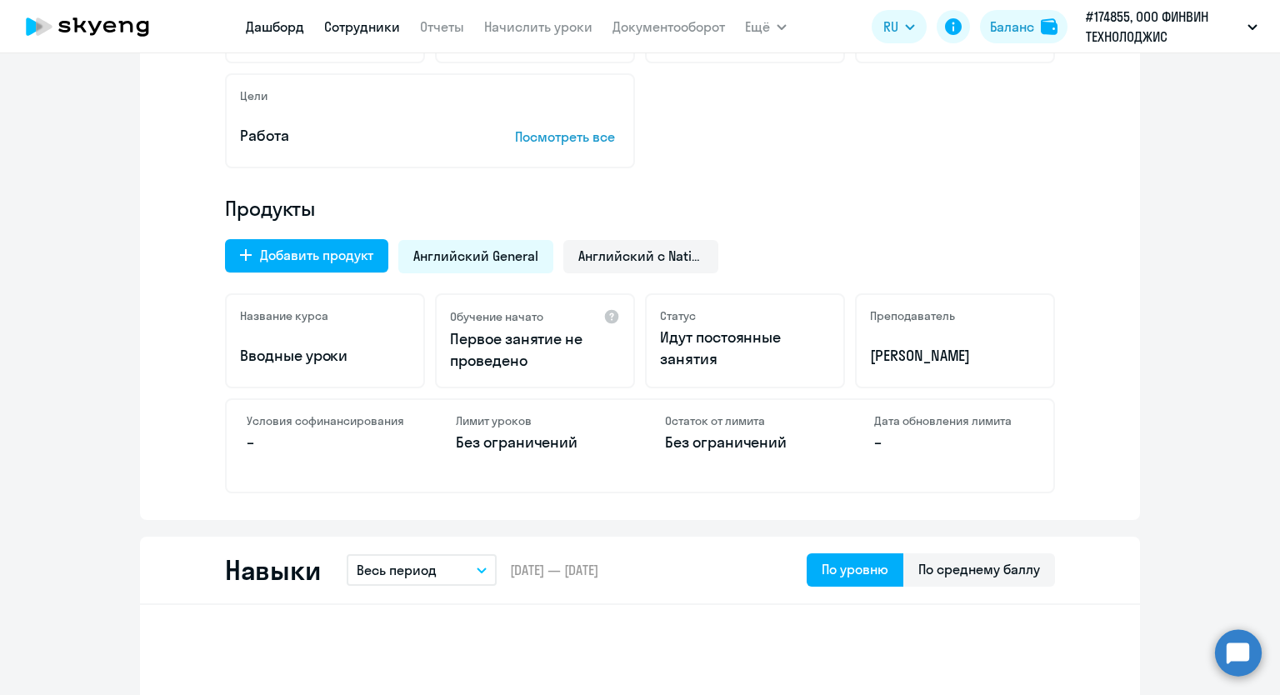
click at [274, 27] on link "Дашборд" at bounding box center [275, 26] width 58 height 17
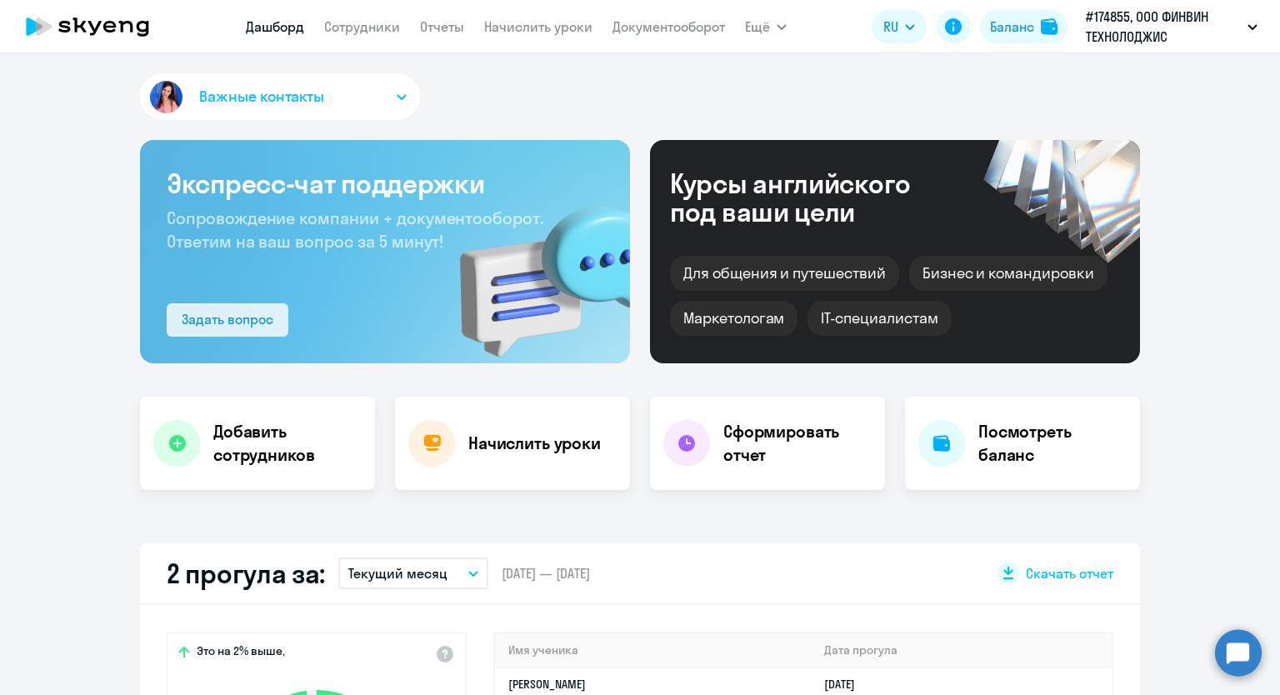
click at [260, 317] on div "Задать вопрос" at bounding box center [228, 319] width 92 height 20
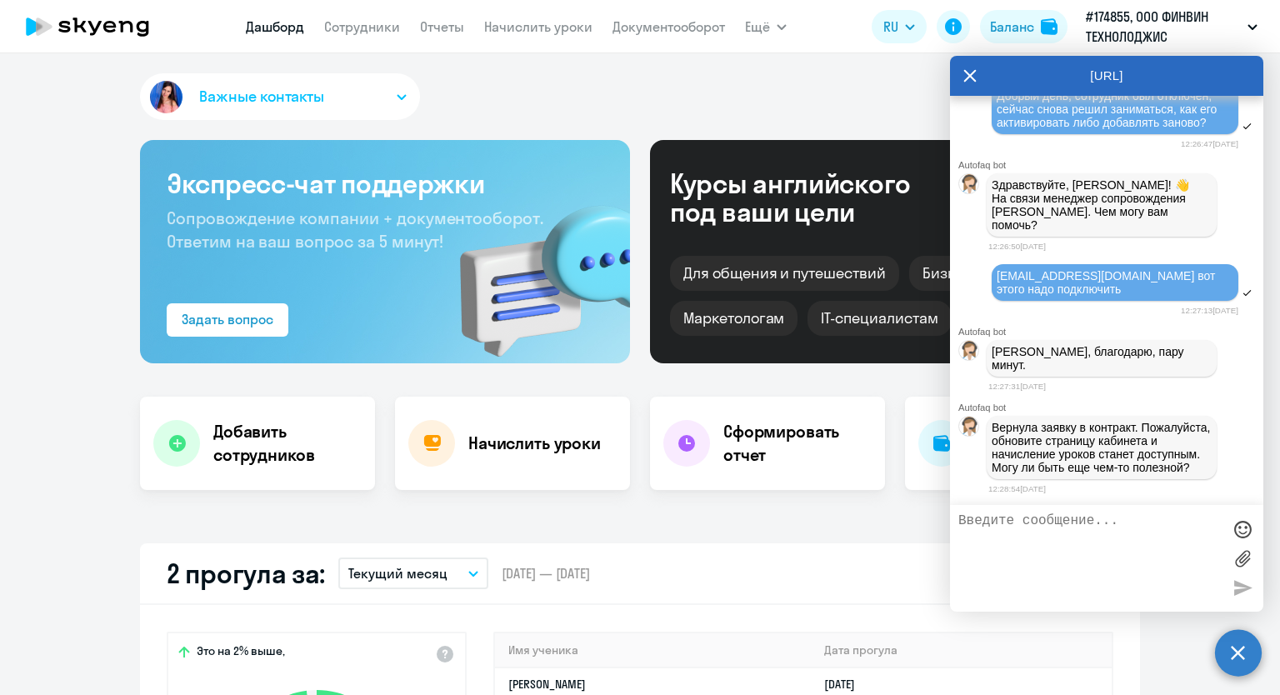
scroll to position [33272, 0]
click at [997, 531] on textarea at bounding box center [1089, 558] width 263 height 90
type textarea "Добавила преп"
select select "30"
type textarea "Добавила преподавателя нейтив, забыла как убрать русскояз."
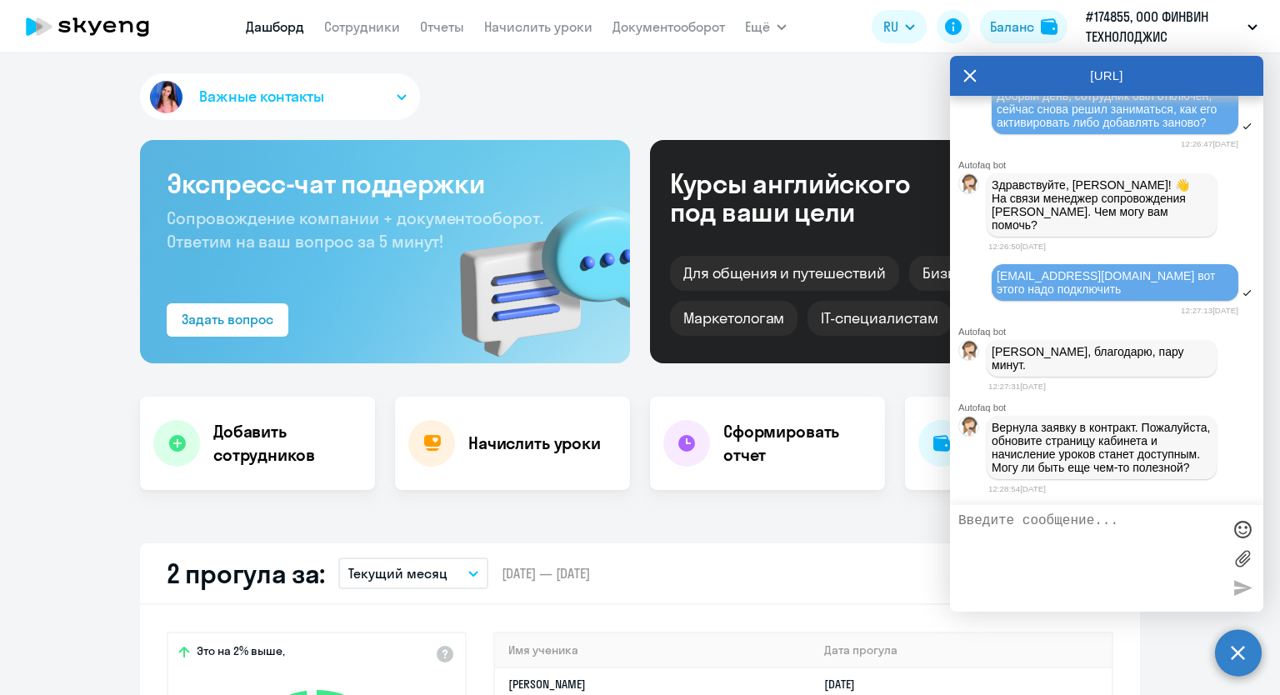
scroll to position [33337, 0]
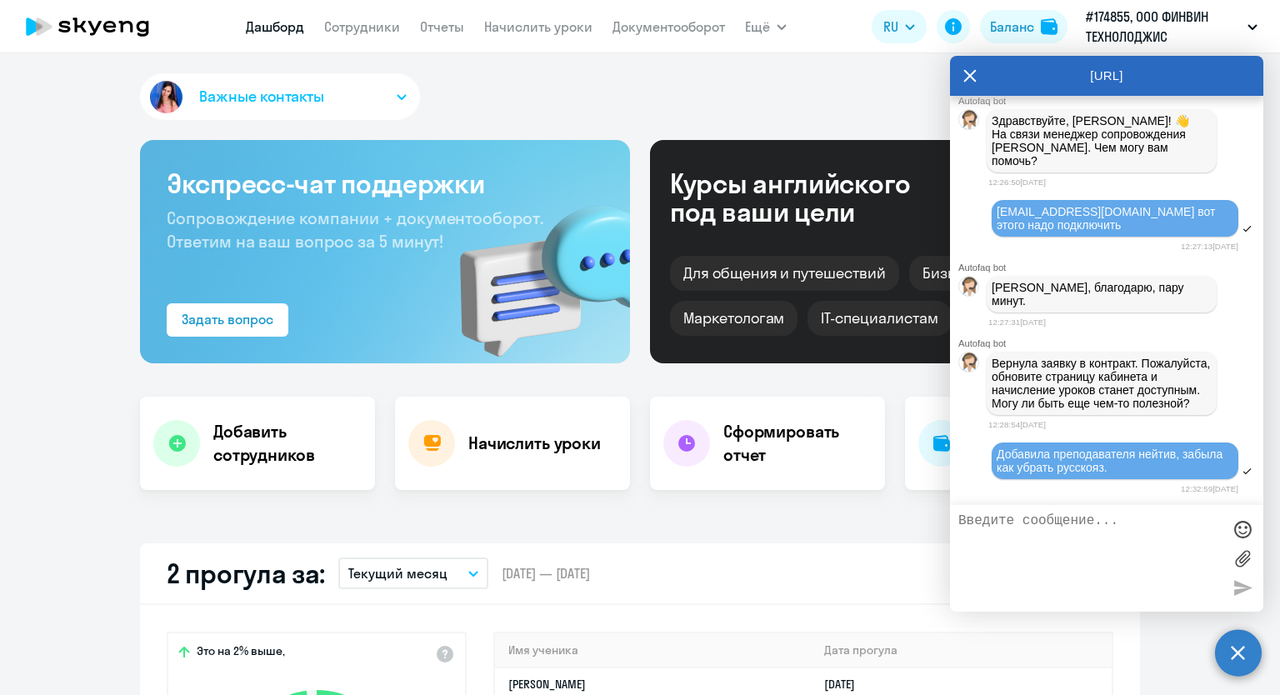
click at [93, 132] on div "Важные контакты Экспресс-чат поддержки Сопровождение компании + документооборот…" at bounding box center [640, 374] width 1280 height 642
click at [497, 28] on link "Начислить уроки" at bounding box center [538, 26] width 108 height 17
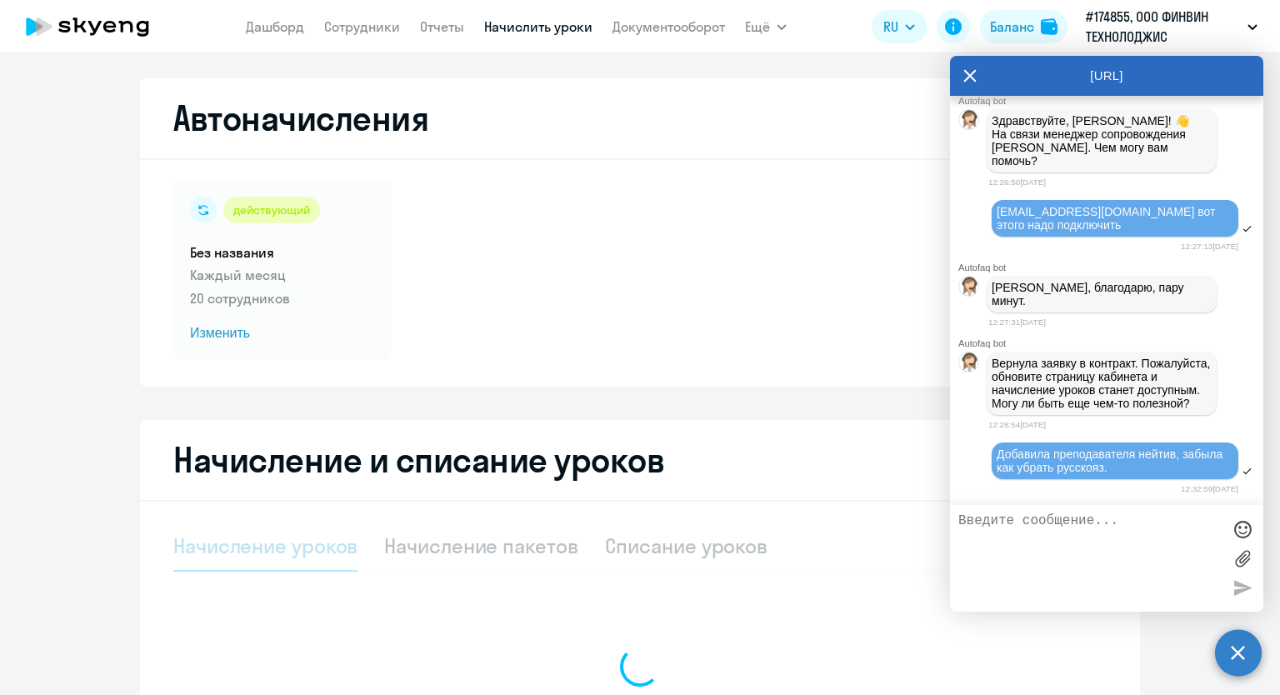
select select "10"
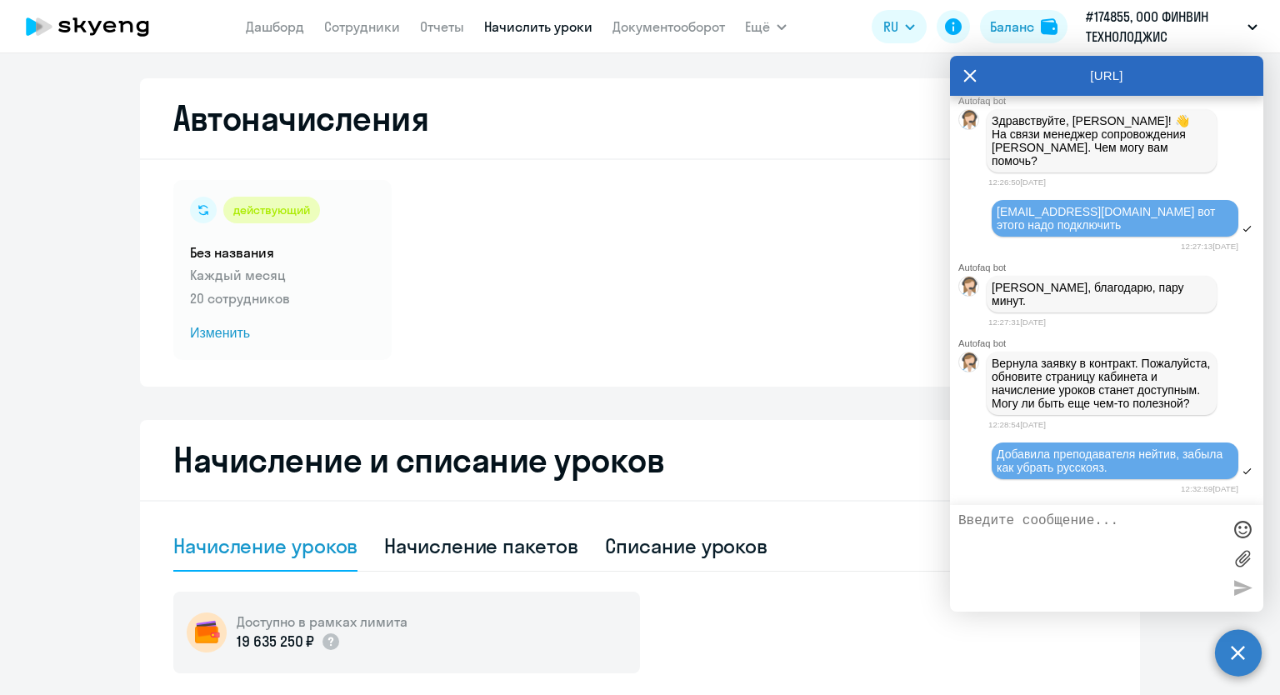
click at [974, 77] on icon at bounding box center [969, 76] width 13 height 40
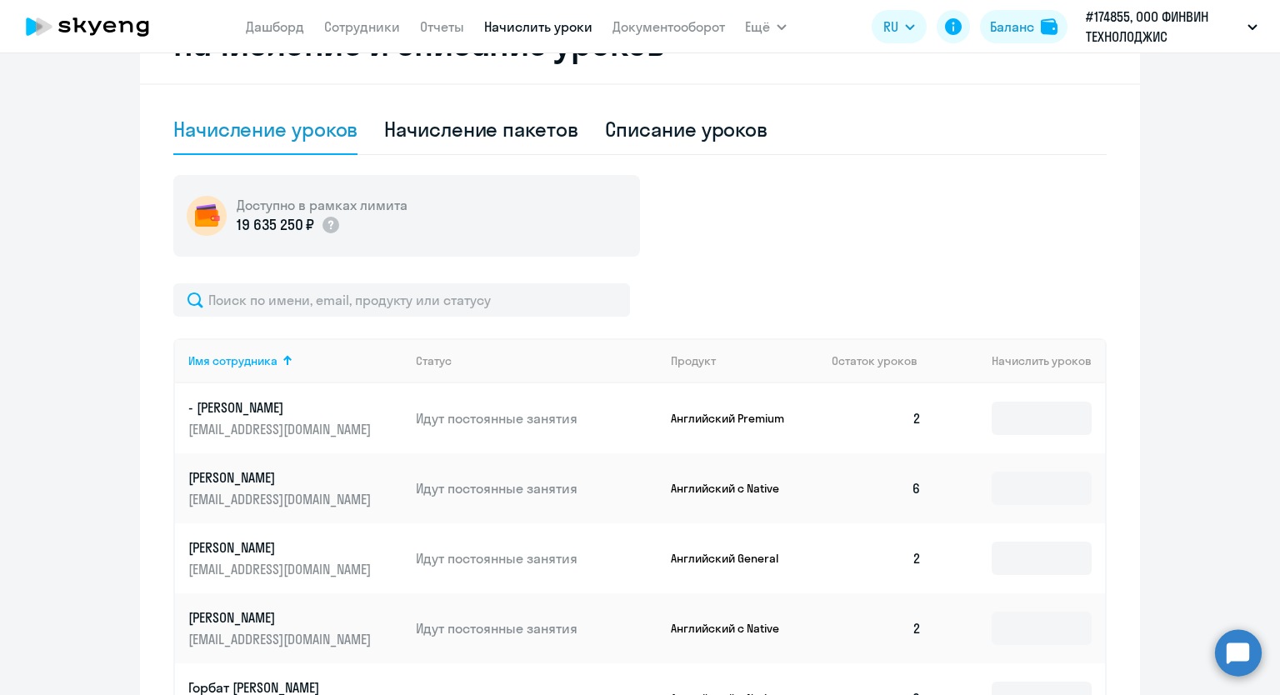
scroll to position [750, 0]
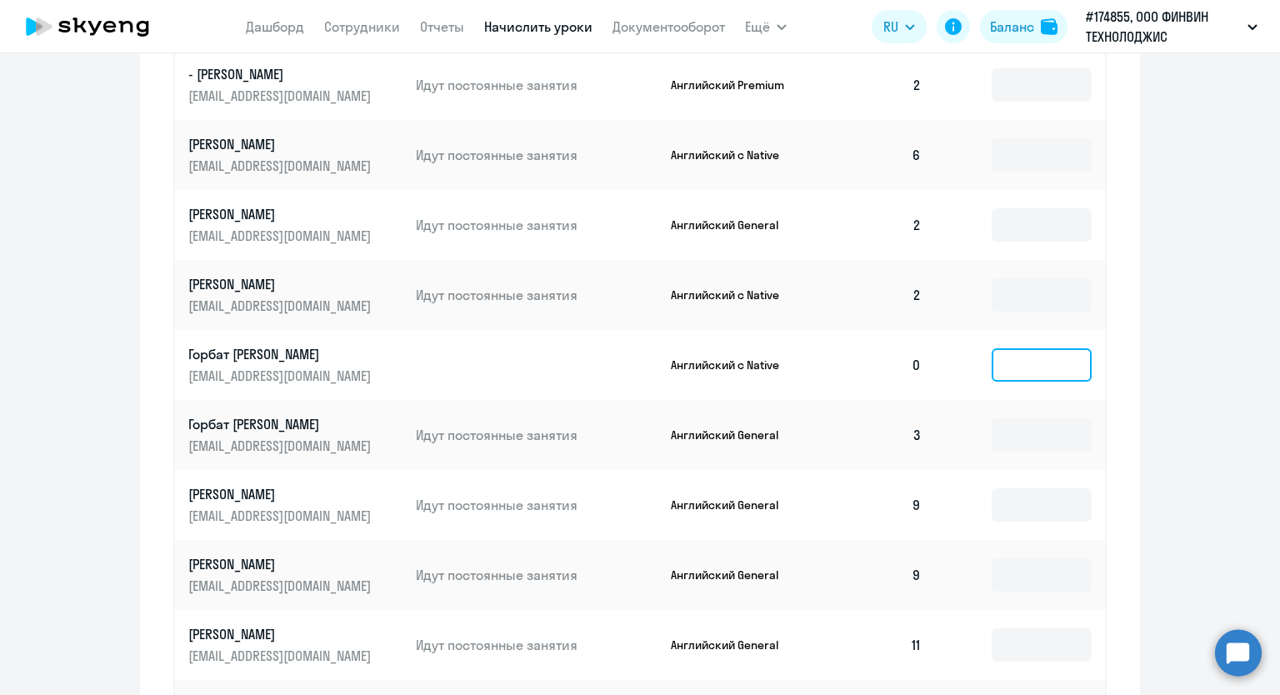
click at [1002, 363] on input at bounding box center [1042, 364] width 100 height 33
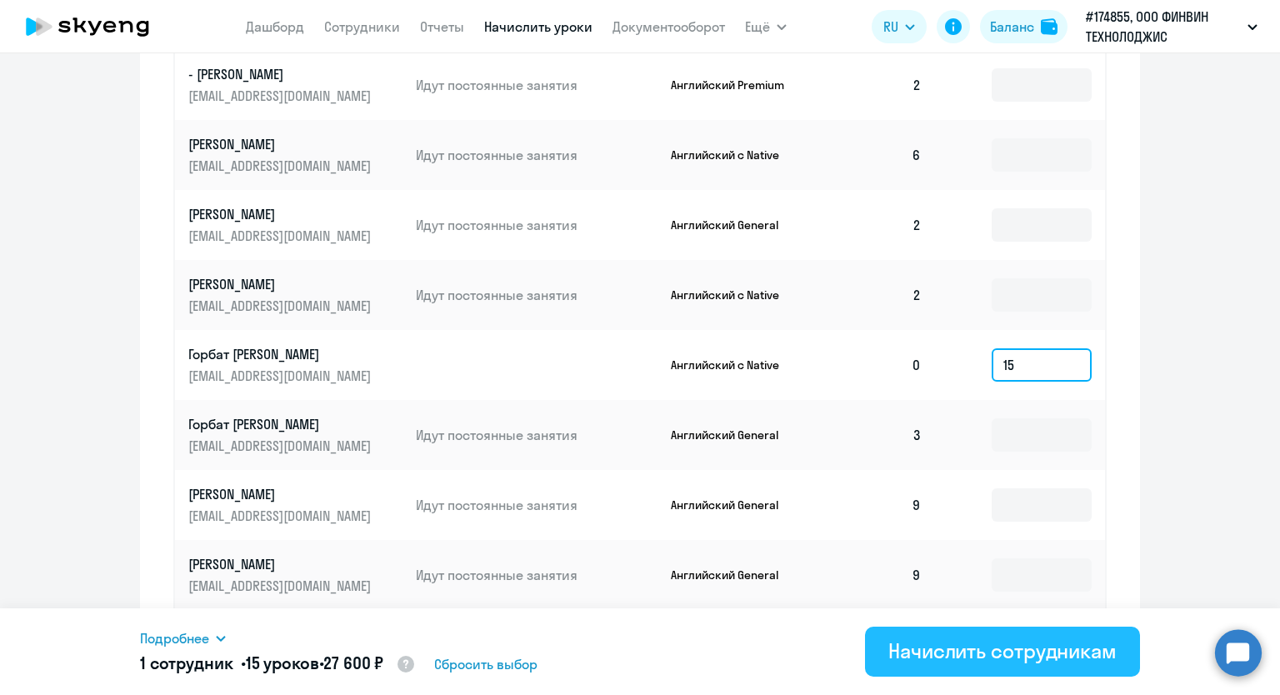
type input "15"
click at [1000, 657] on div "Начислить сотрудникам" at bounding box center [1002, 650] width 228 height 27
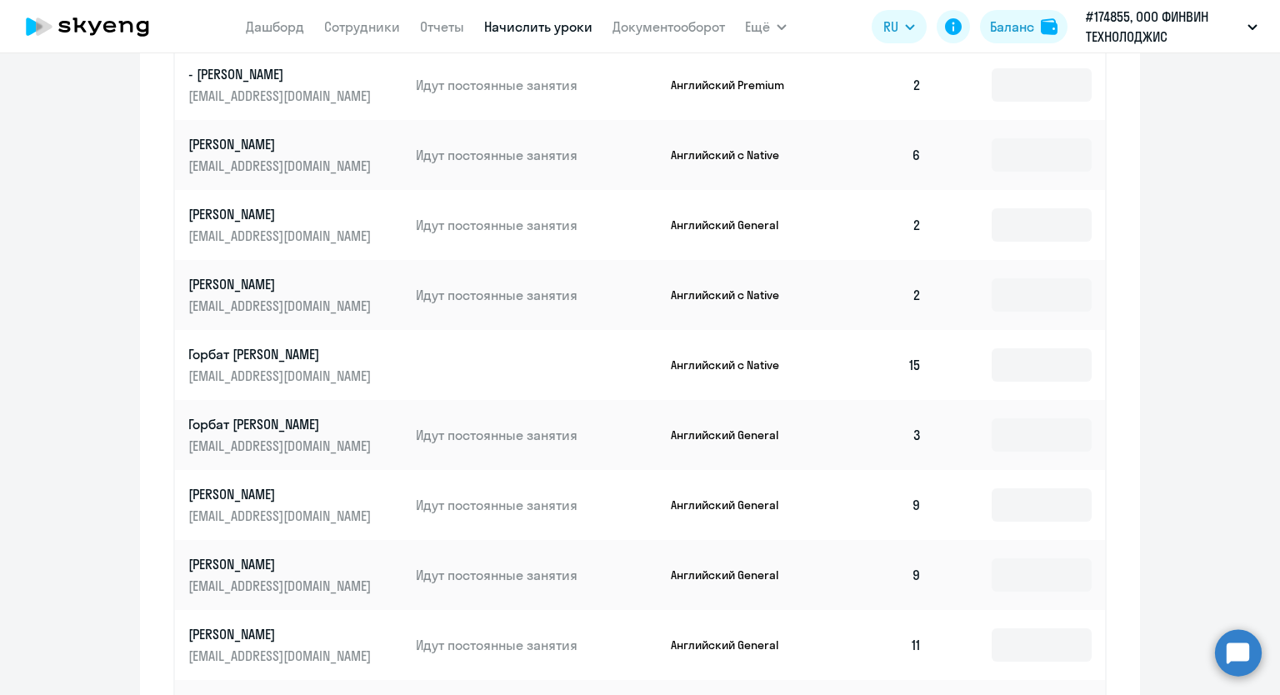
click at [910, 371] on td "15" at bounding box center [876, 365] width 117 height 70
click at [212, 377] on p "[EMAIL_ADDRESS][DOMAIN_NAME]" at bounding box center [281, 376] width 187 height 18
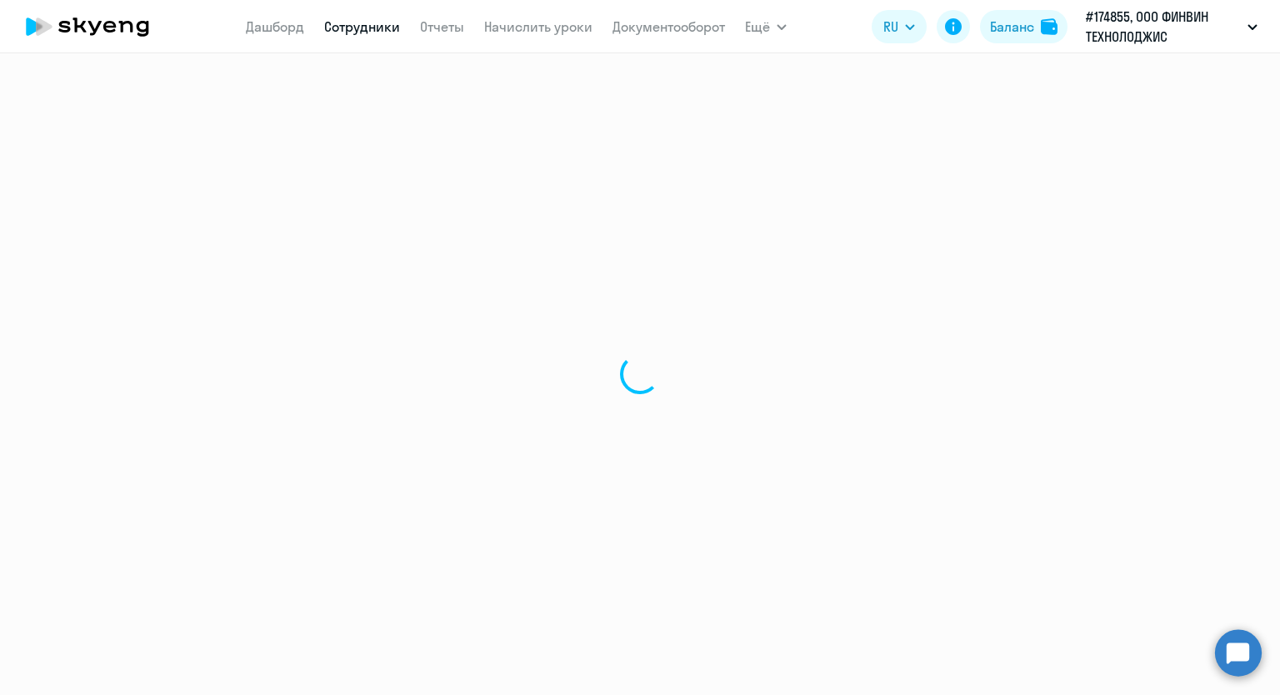
select select "english"
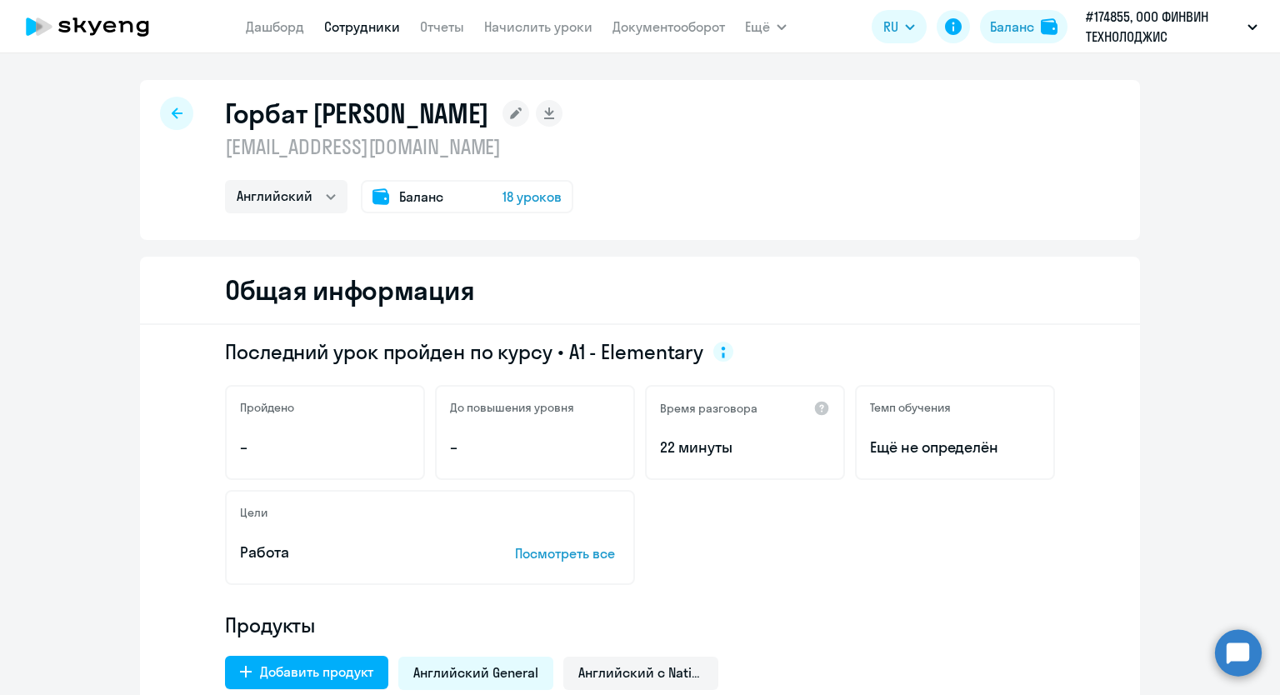
click at [507, 208] on div "Баланс 18 уроков" at bounding box center [467, 196] width 212 height 33
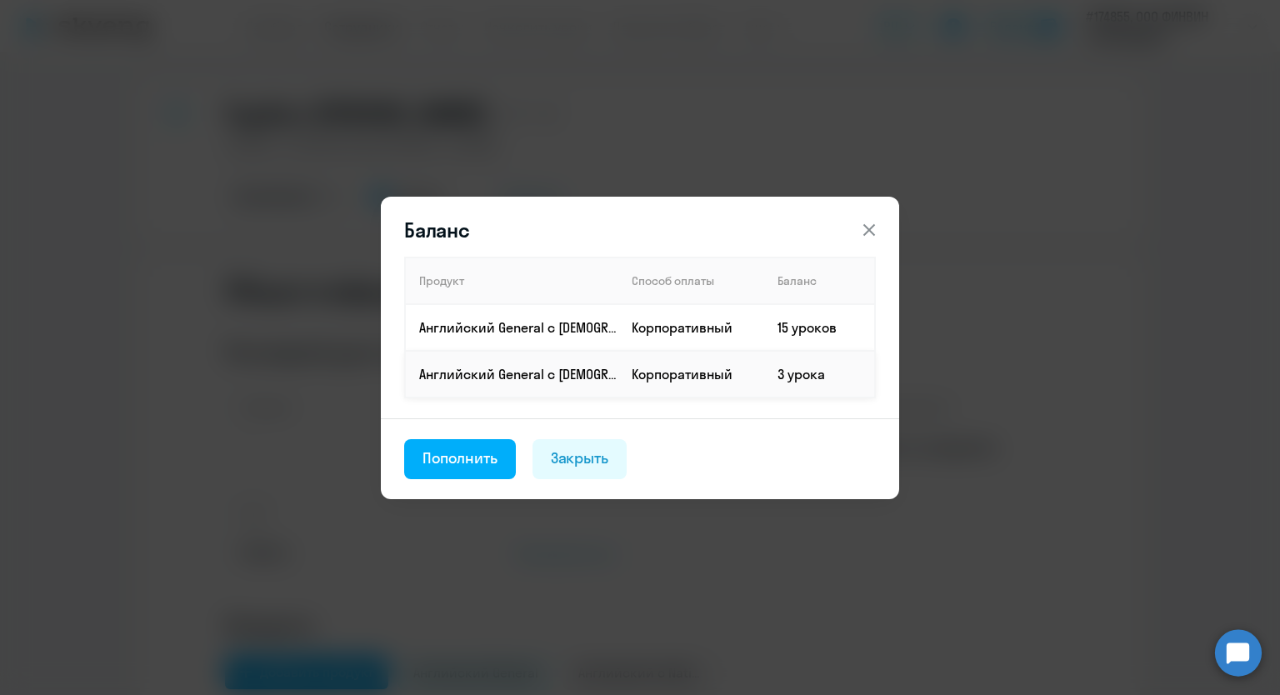
click at [797, 375] on td "3 урока" at bounding box center [819, 374] width 111 height 47
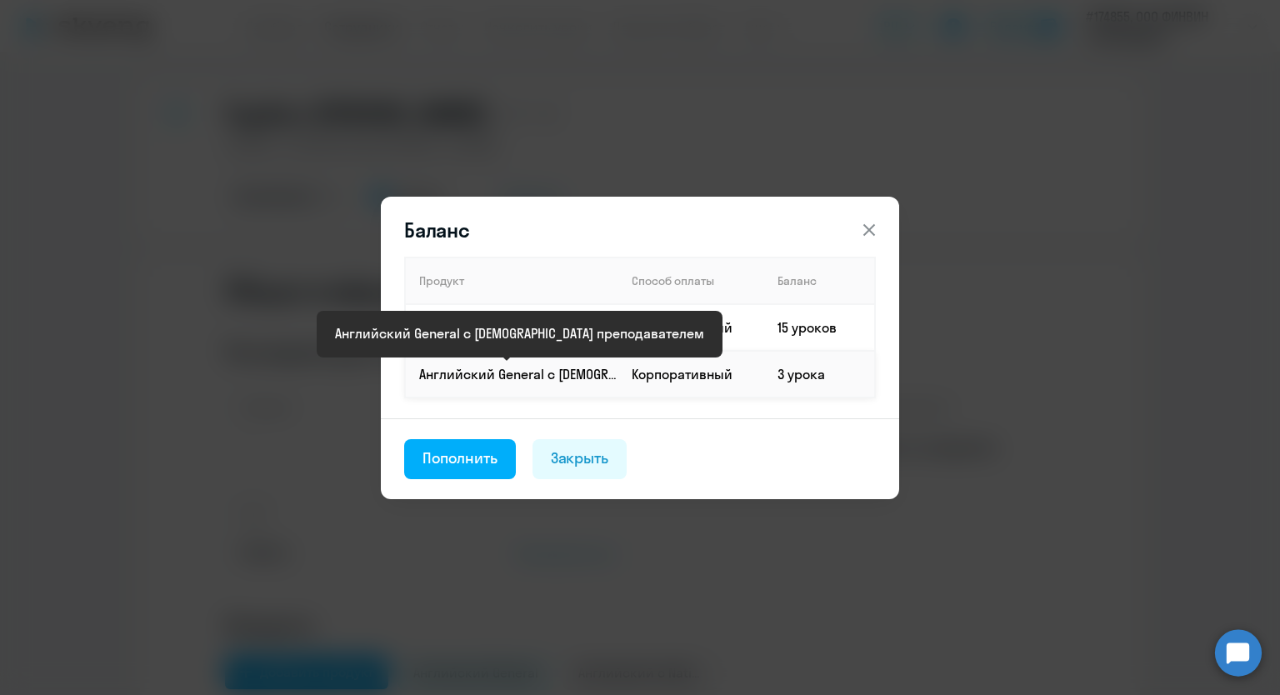
click at [507, 365] on p "Английский General с [DEMOGRAPHIC_DATA] преподавателем" at bounding box center [518, 374] width 198 height 18
click at [491, 380] on p "Английский General с [DEMOGRAPHIC_DATA] преподавателем" at bounding box center [518, 374] width 198 height 18
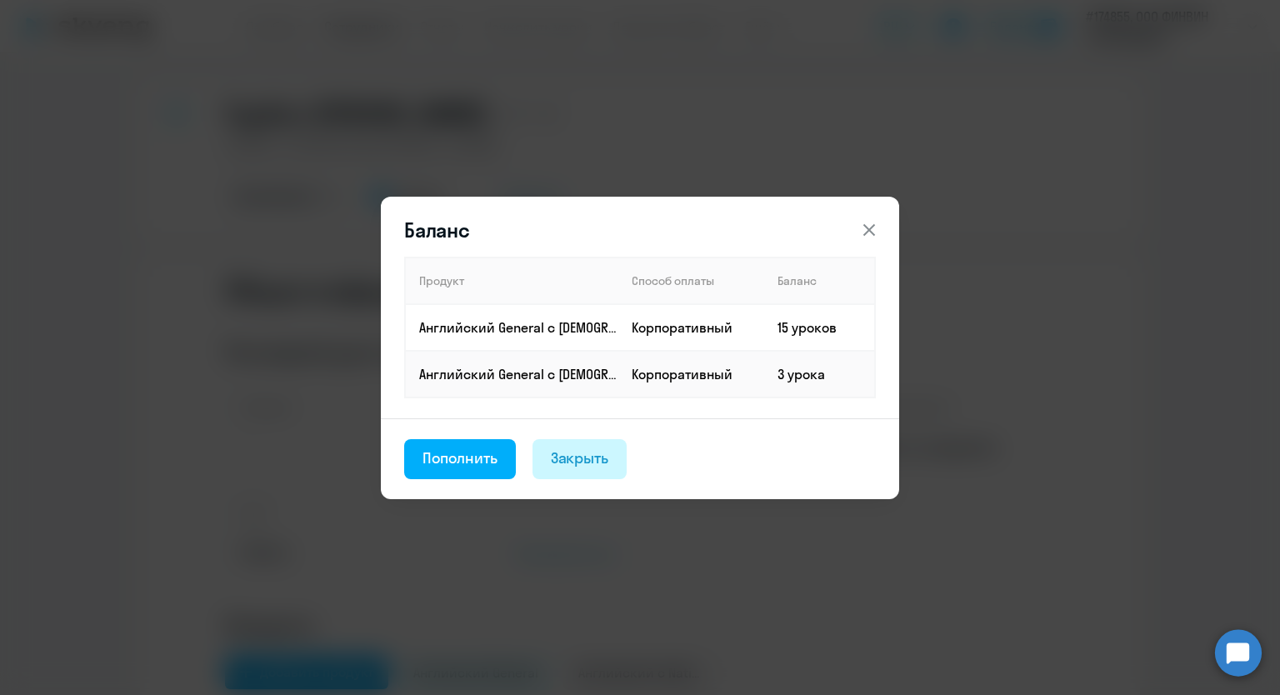
click at [584, 444] on button "Закрыть" at bounding box center [579, 459] width 95 height 40
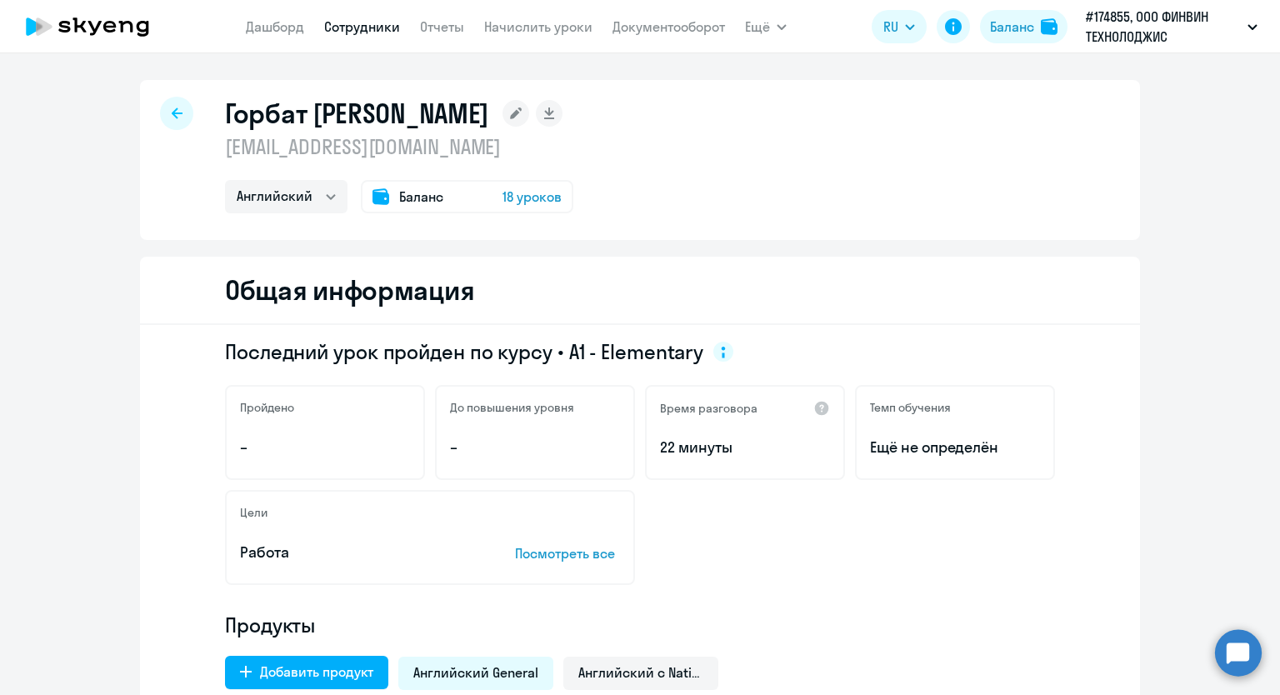
click at [351, 28] on link "Сотрудники" at bounding box center [362, 26] width 76 height 17
select select "30"
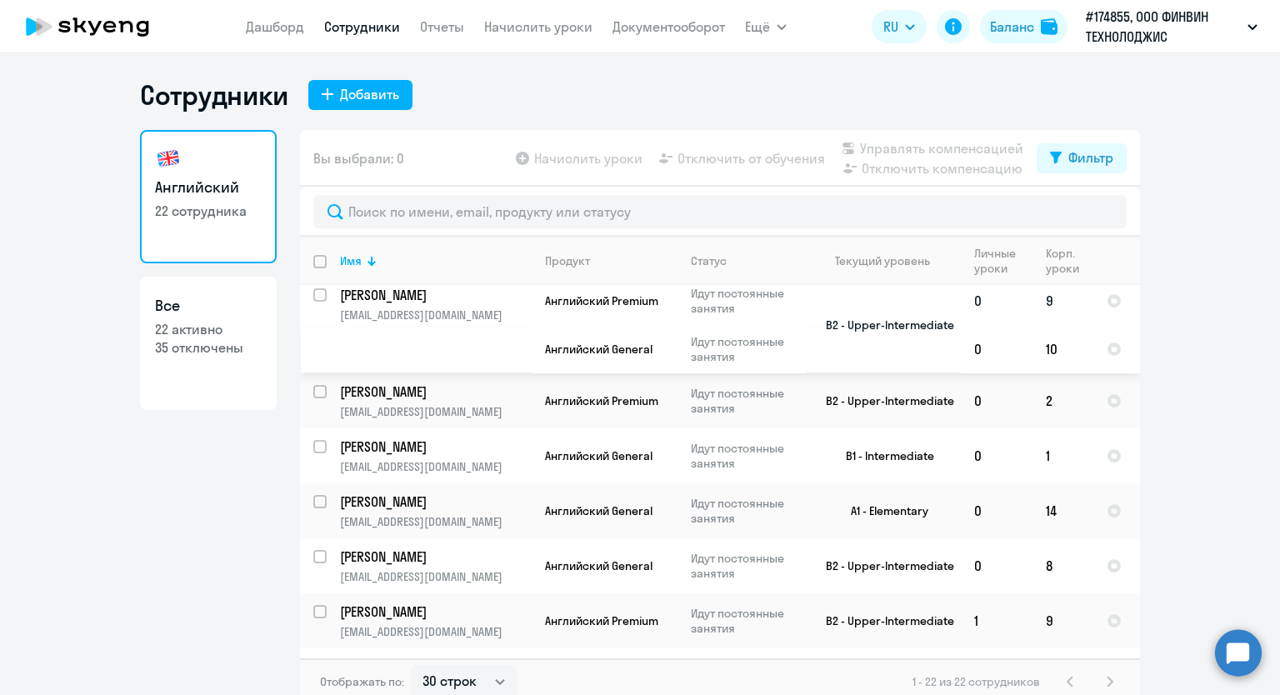
scroll to position [417, 0]
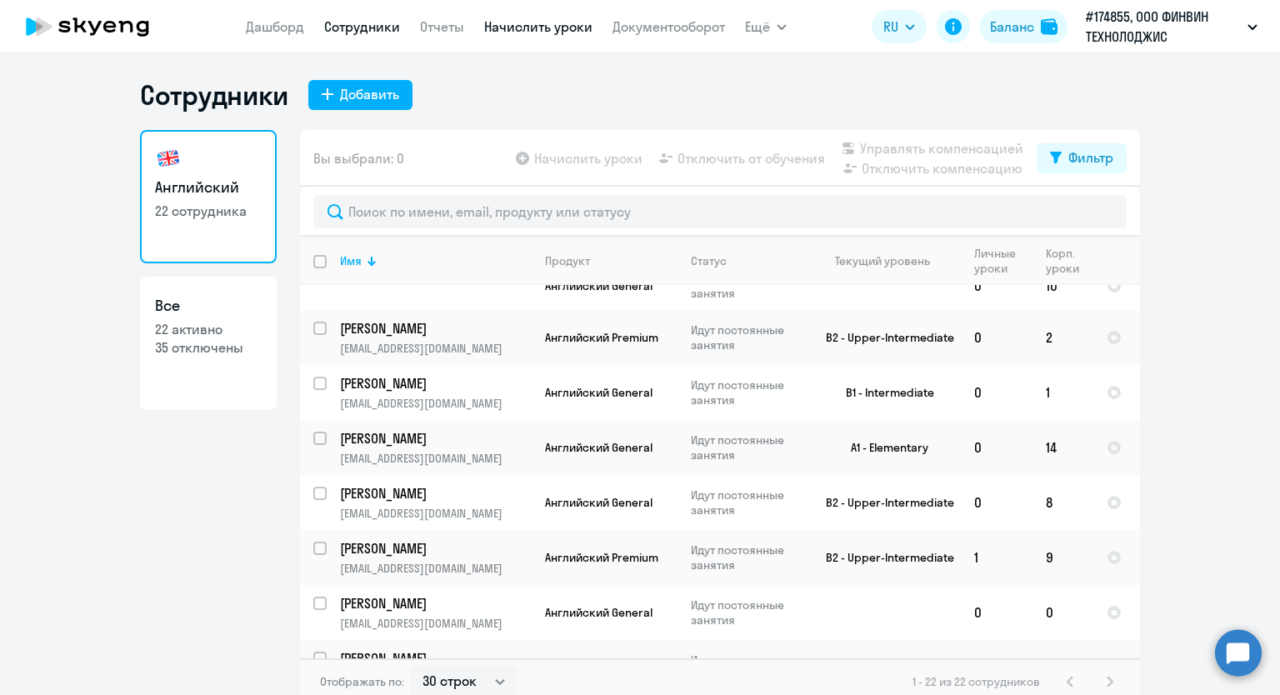
click at [516, 34] on link "Начислить уроки" at bounding box center [538, 26] width 108 height 17
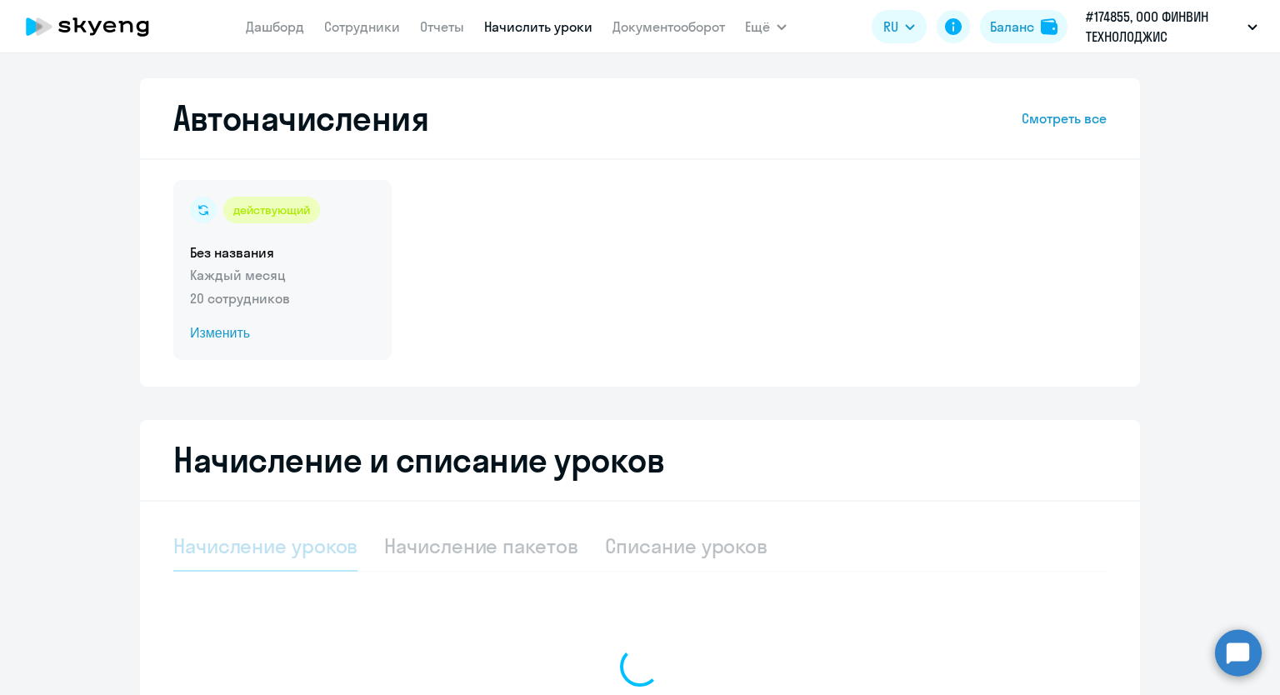
select select "10"
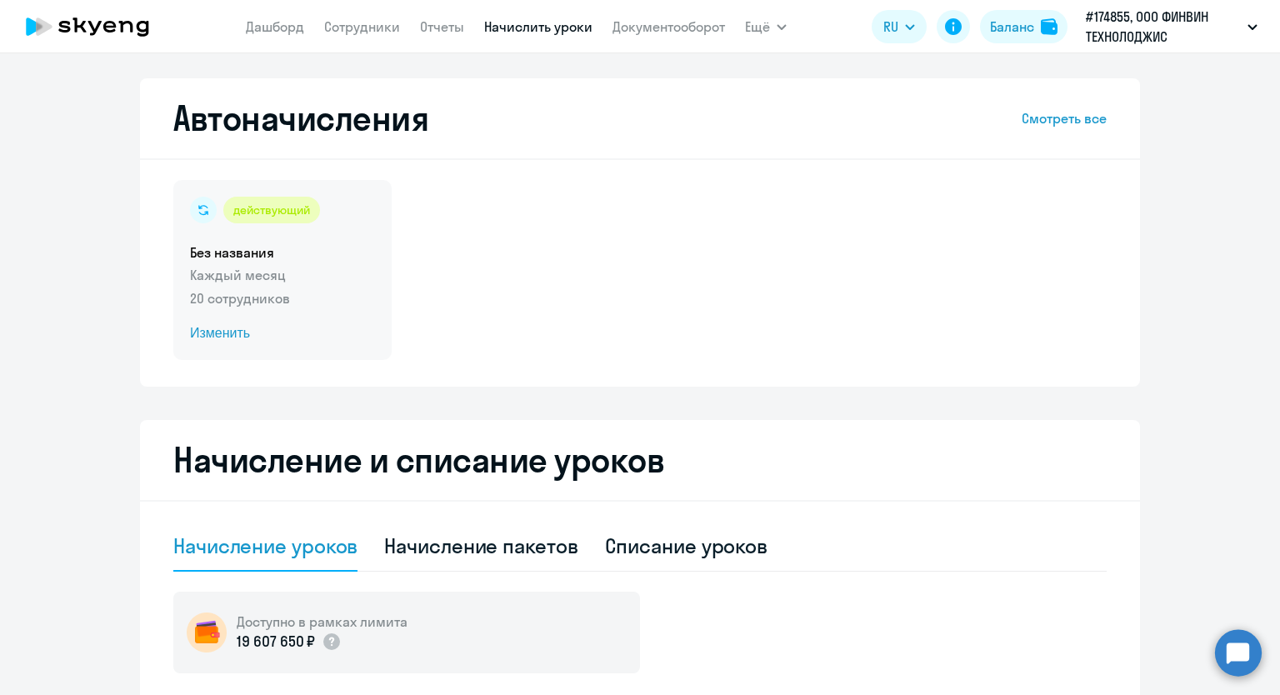
click at [222, 341] on span "Изменить" at bounding box center [282, 333] width 185 height 20
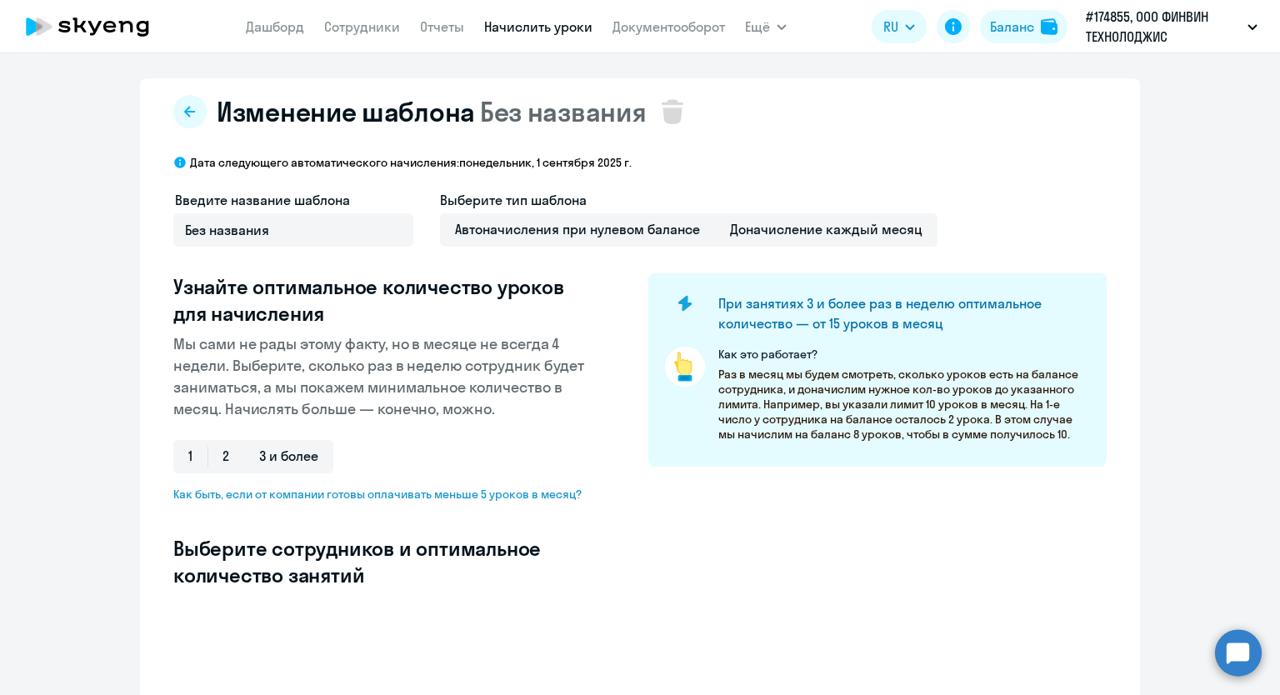
select select "10"
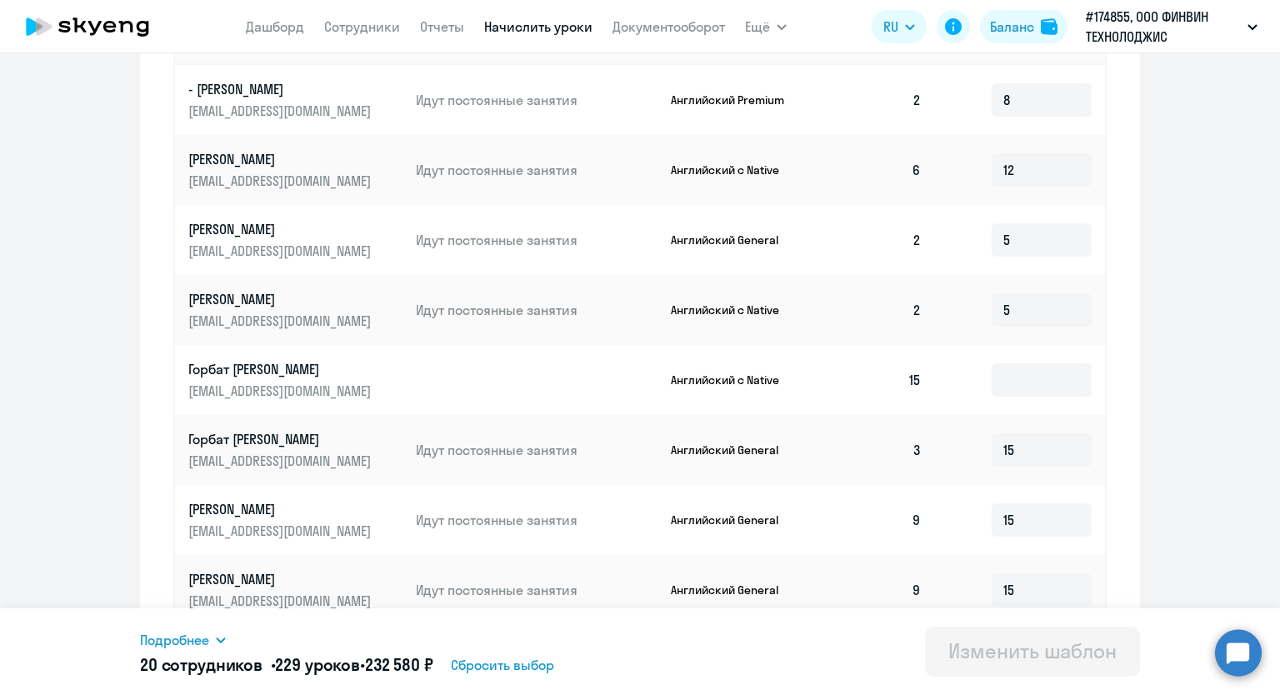
scroll to position [750, 0]
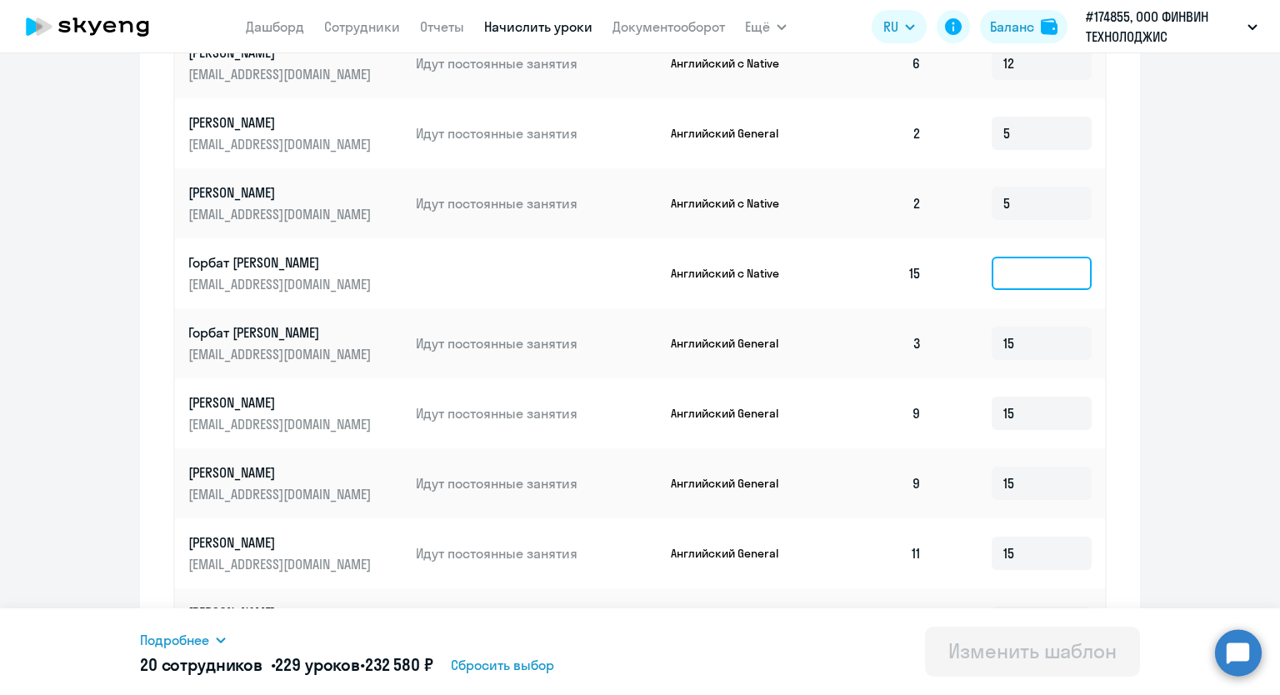
click at [1014, 274] on input at bounding box center [1042, 273] width 100 height 33
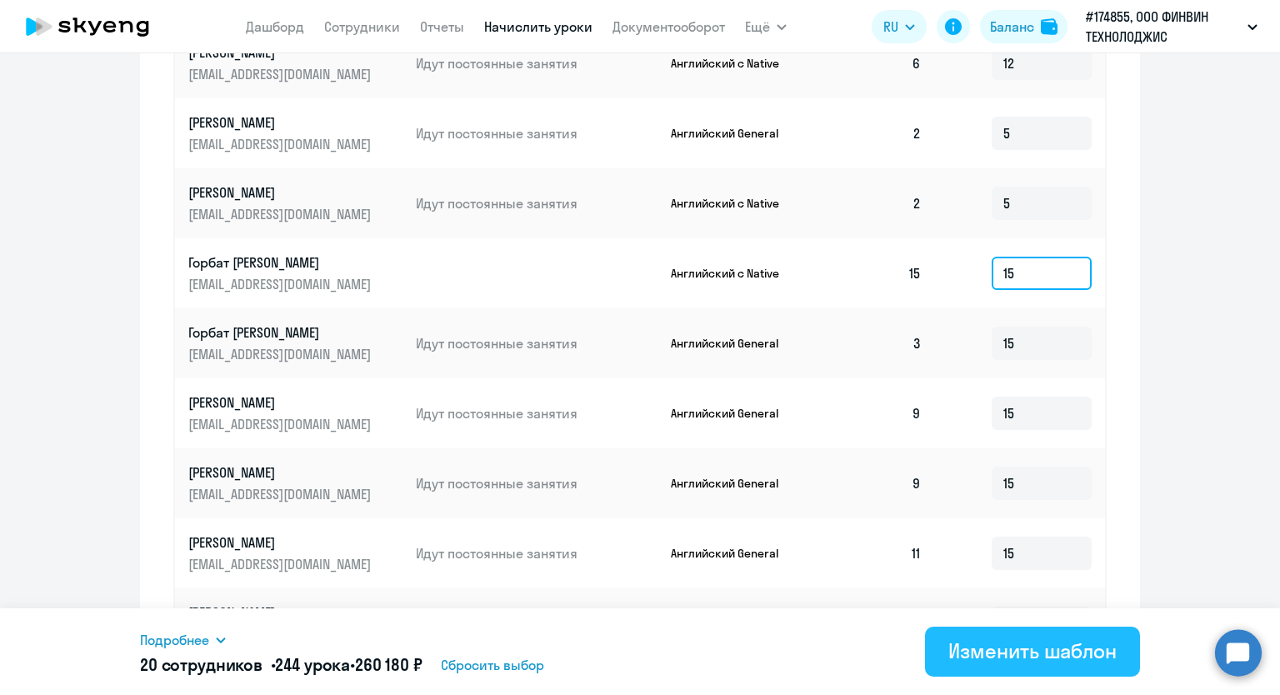
type input "15"
click at [1030, 660] on div "Изменить шаблон" at bounding box center [1032, 650] width 168 height 27
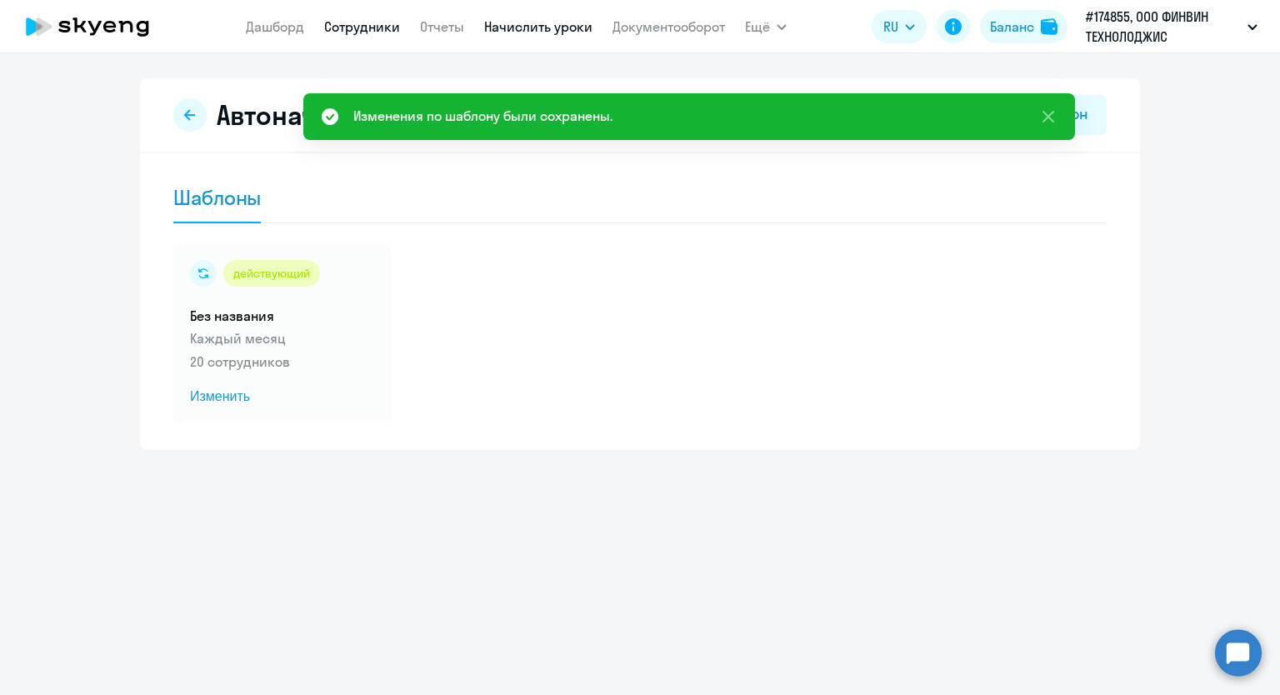
click at [358, 28] on link "Сотрудники" at bounding box center [362, 26] width 76 height 17
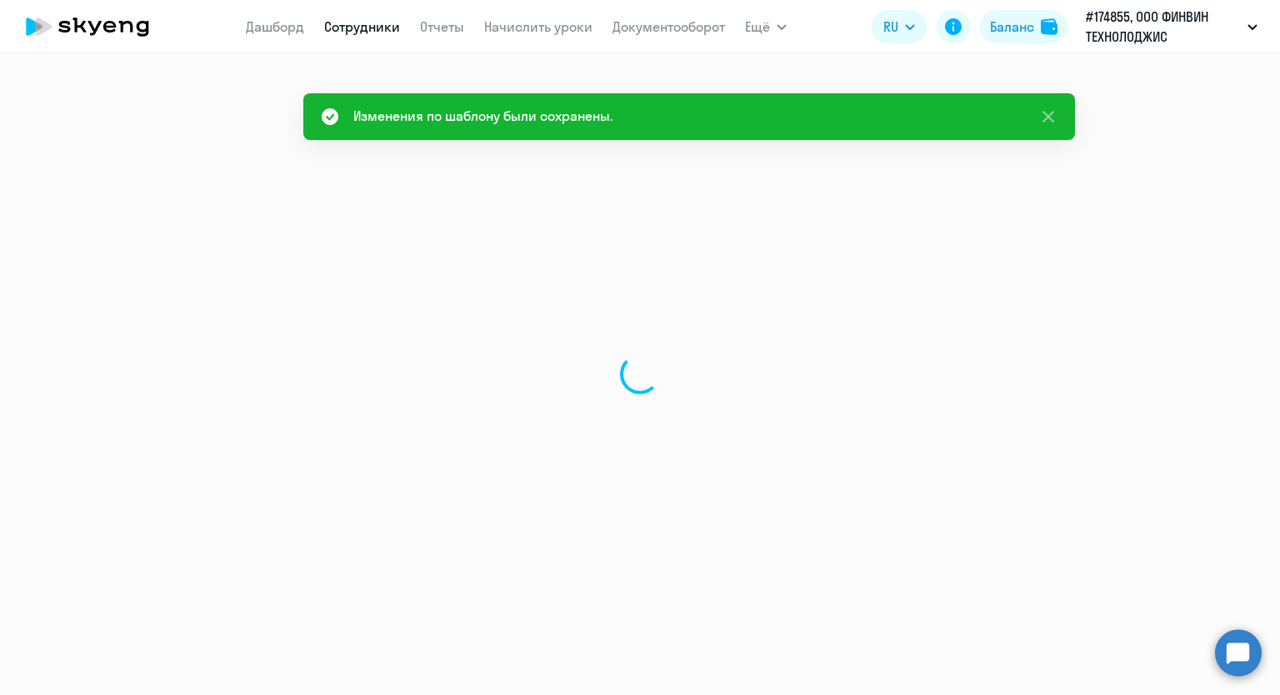
select select "30"
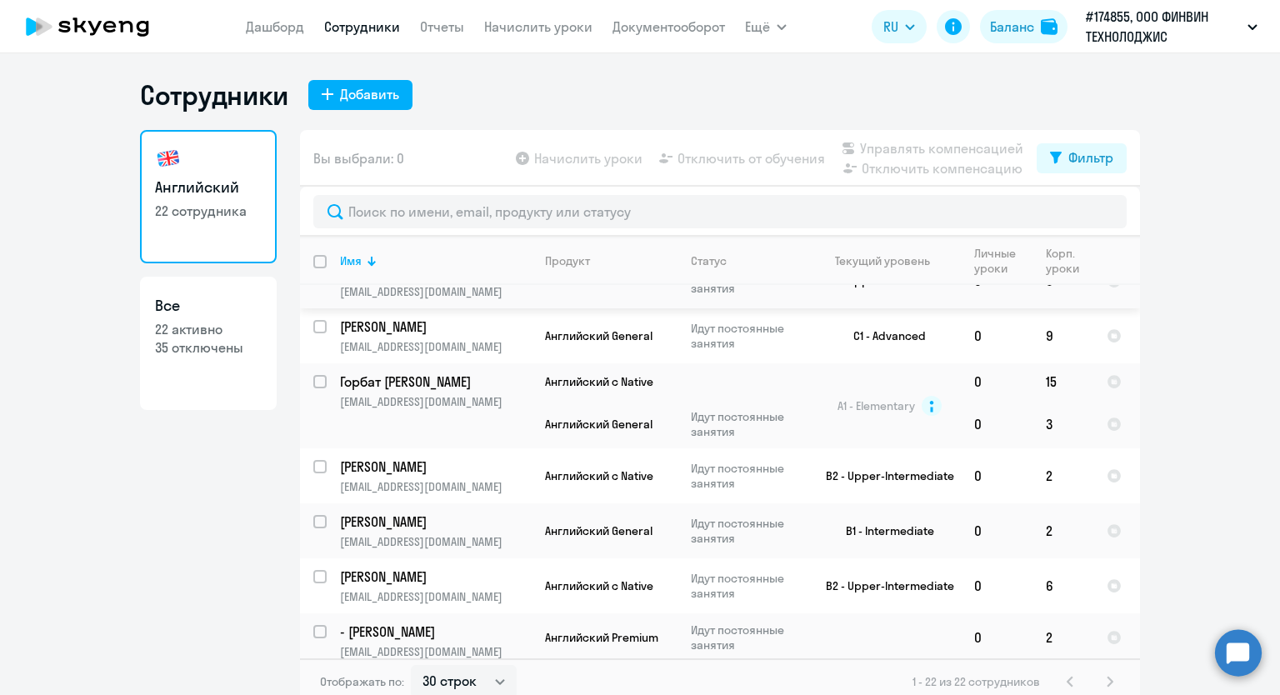
scroll to position [917, 0]
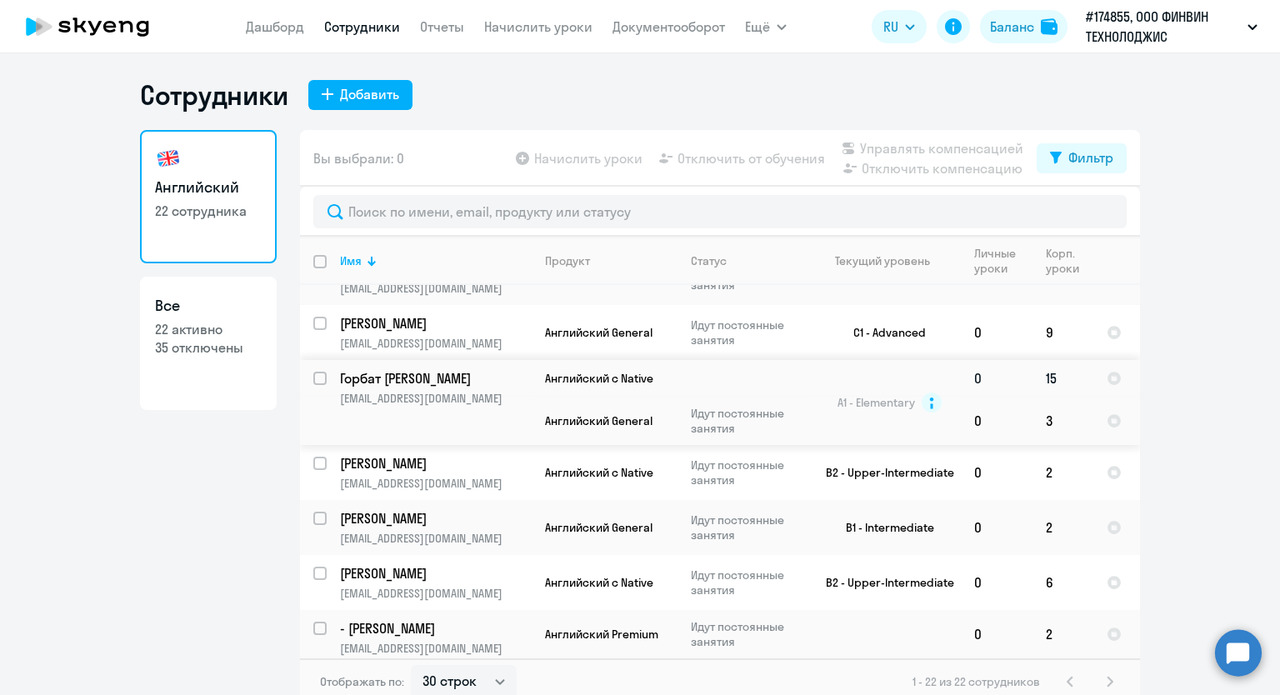
click at [315, 372] on input "select row 16543807" at bounding box center [329, 388] width 33 height 33
checkbox input "true"
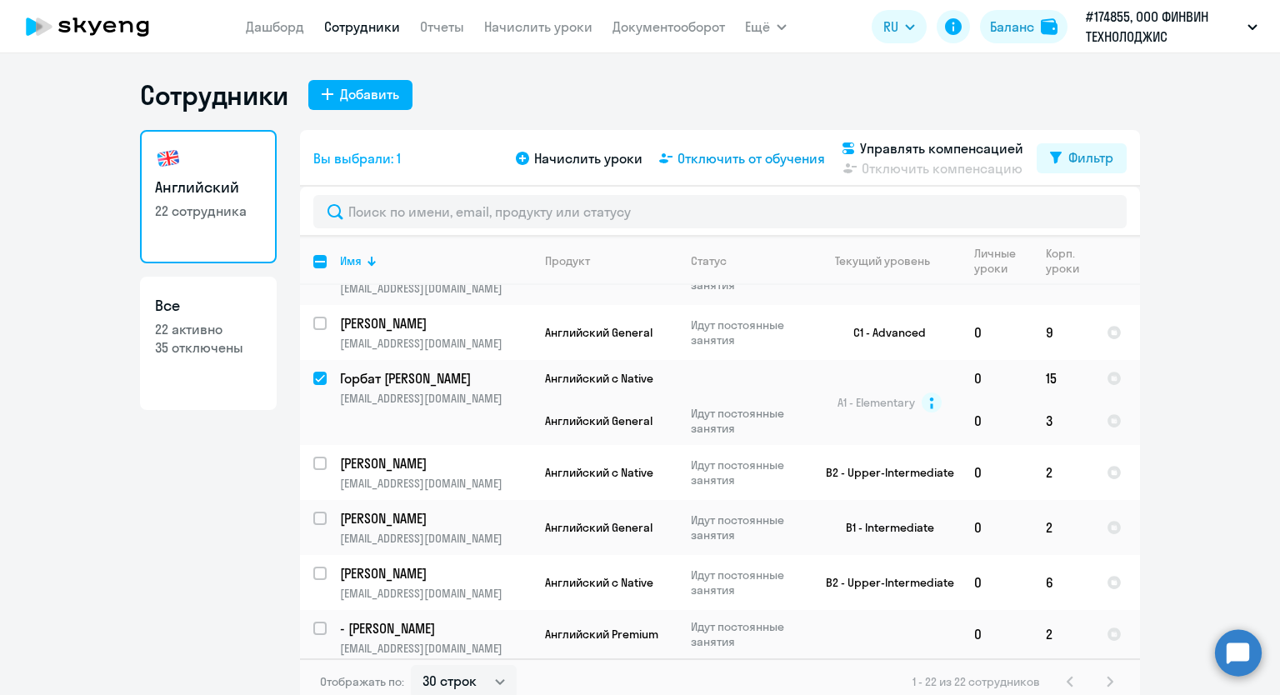
click at [720, 154] on span "Отключить от обучения" at bounding box center [750, 158] width 147 height 20
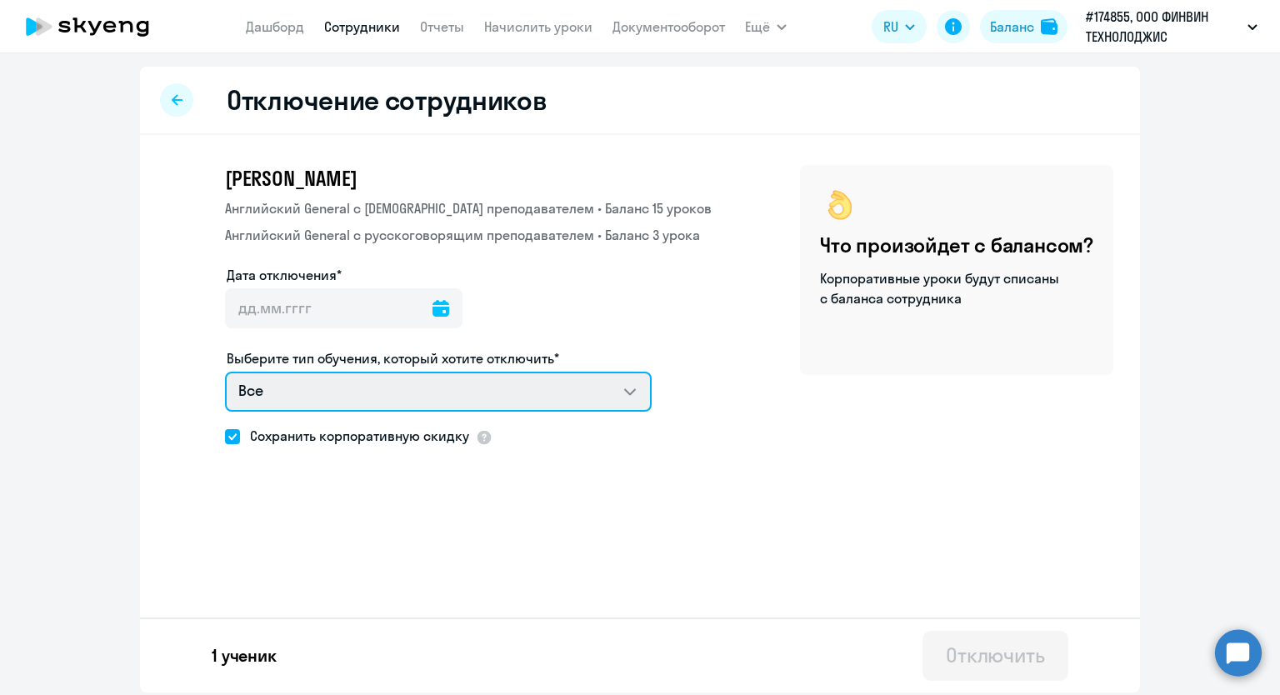
click at [632, 387] on select "Все Английский General с [DEMOGRAPHIC_DATA] преподавателем Английский General с…" at bounding box center [438, 392] width 427 height 40
select select "english_adult_not_native_speaker"
click at [225, 372] on select "Все Английский General с [DEMOGRAPHIC_DATA] преподавателем Английский General с…" at bounding box center [438, 392] width 427 height 40
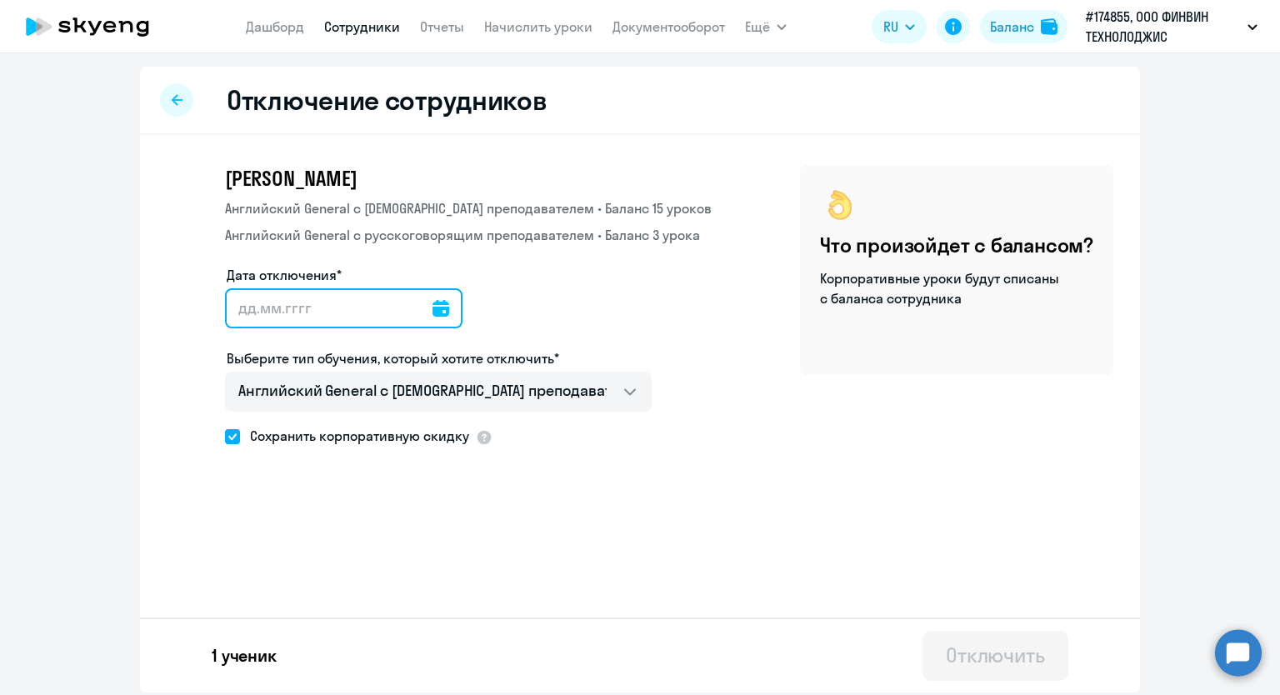
click at [333, 297] on input "Дата отключения*" at bounding box center [343, 308] width 237 height 40
click at [436, 312] on icon at bounding box center [440, 308] width 17 height 17
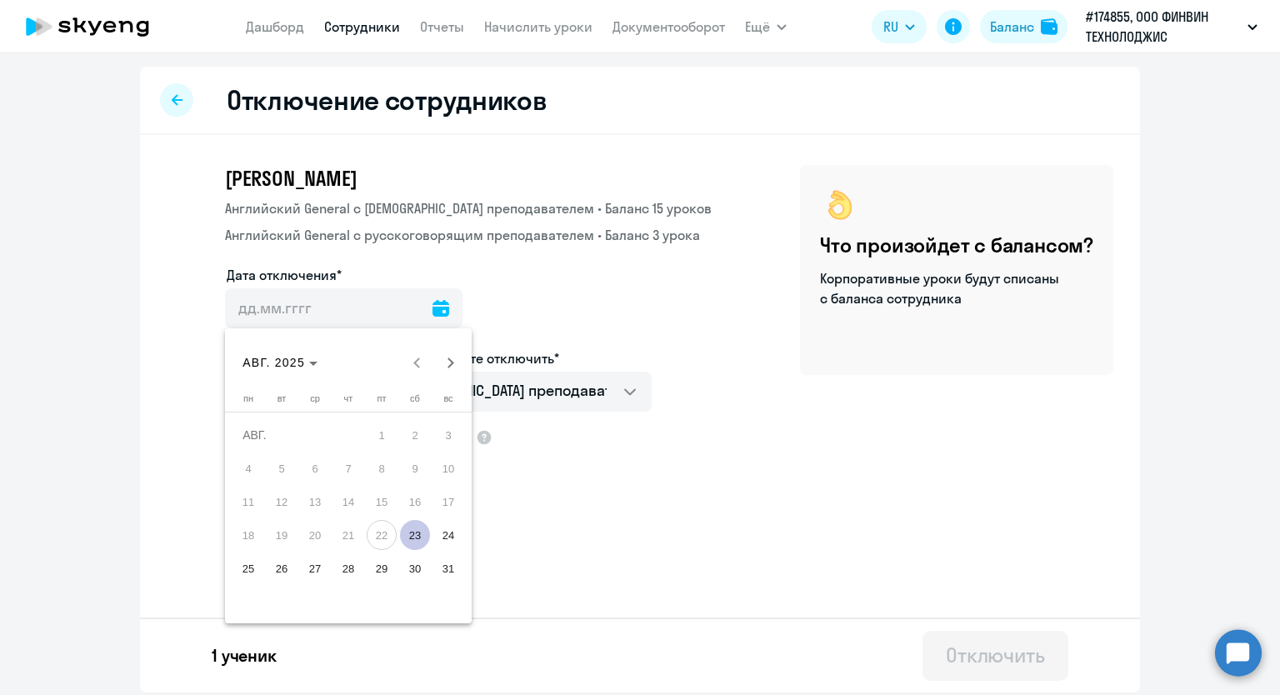
click at [414, 537] on span "23" at bounding box center [415, 535] width 30 height 30
type input "[DATE]"
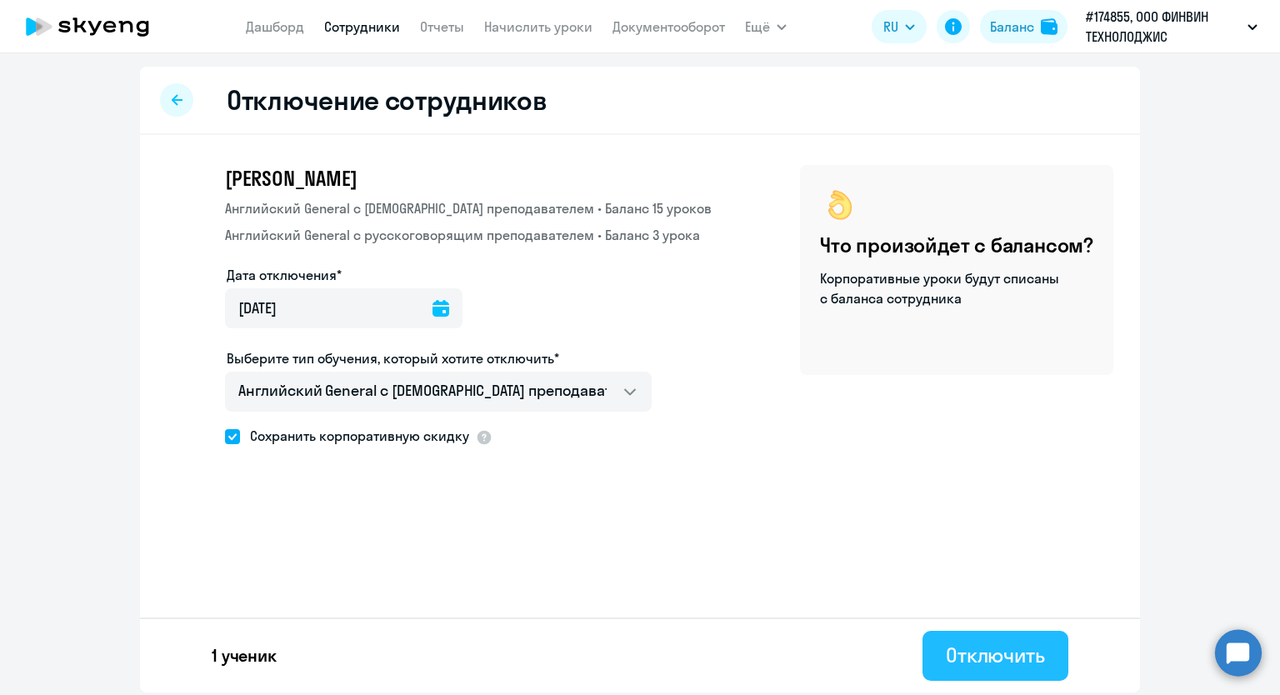
click at [946, 657] on div "Отключить" at bounding box center [995, 655] width 99 height 27
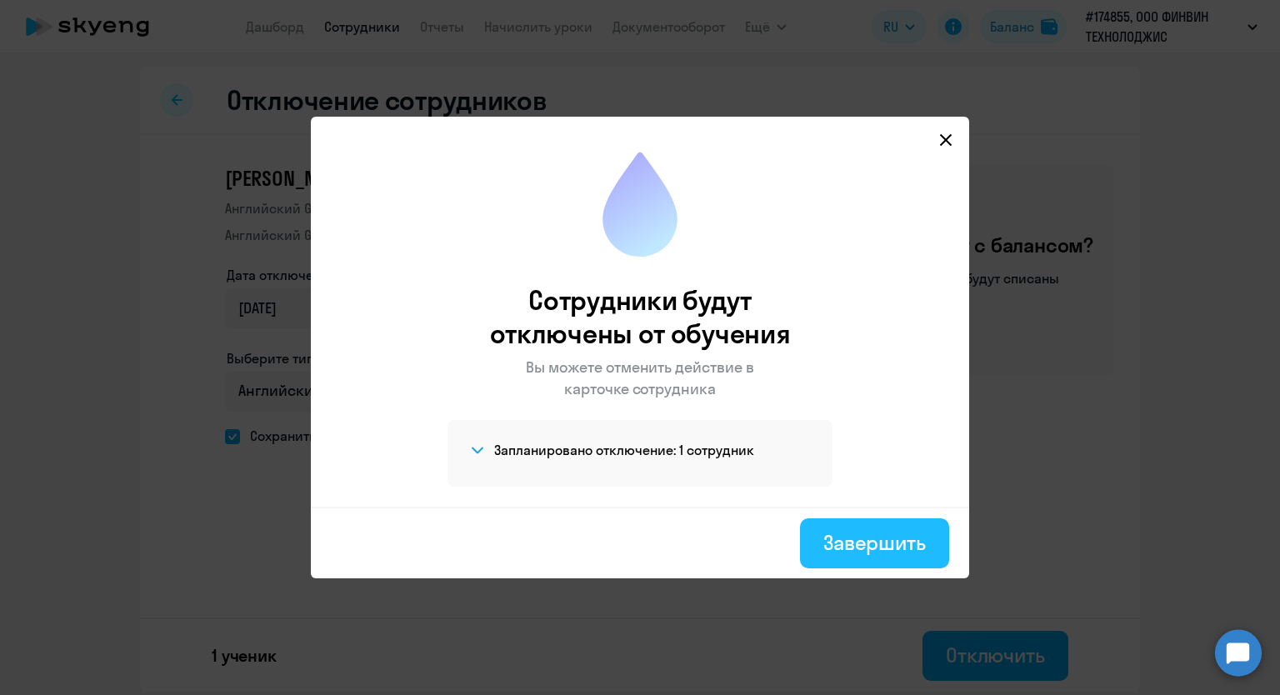
click at [903, 529] on div "Завершить" at bounding box center [874, 542] width 102 height 27
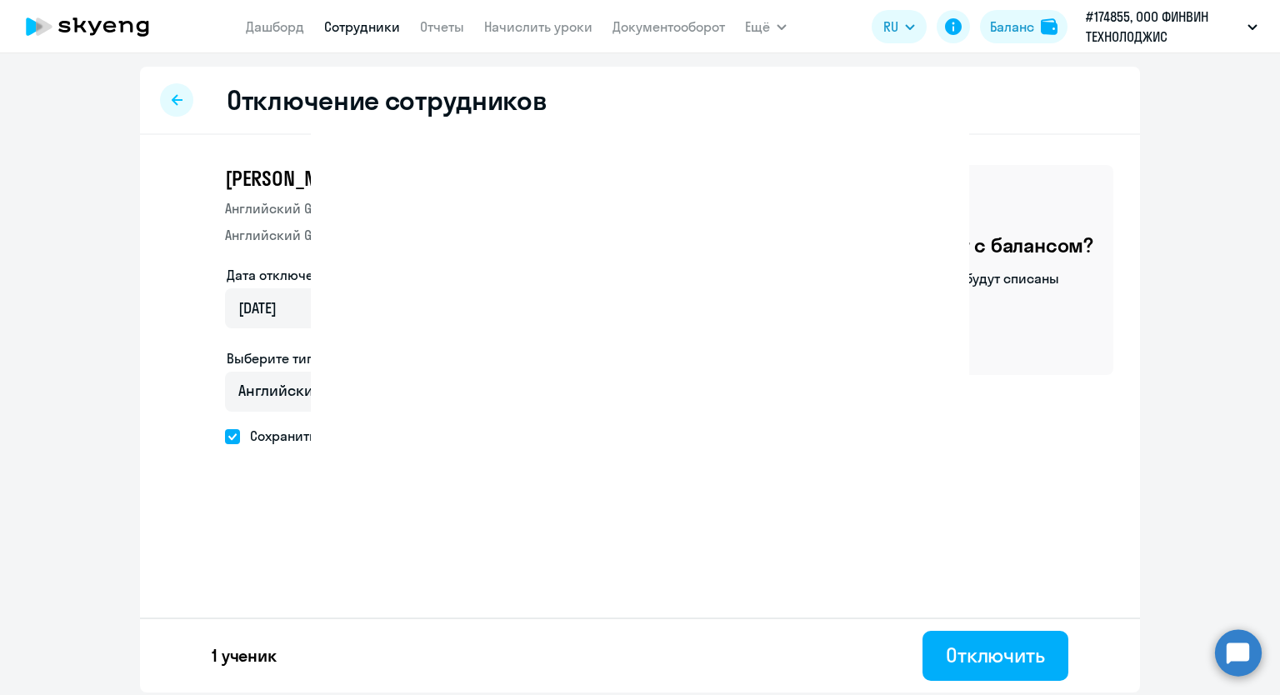
select select "30"
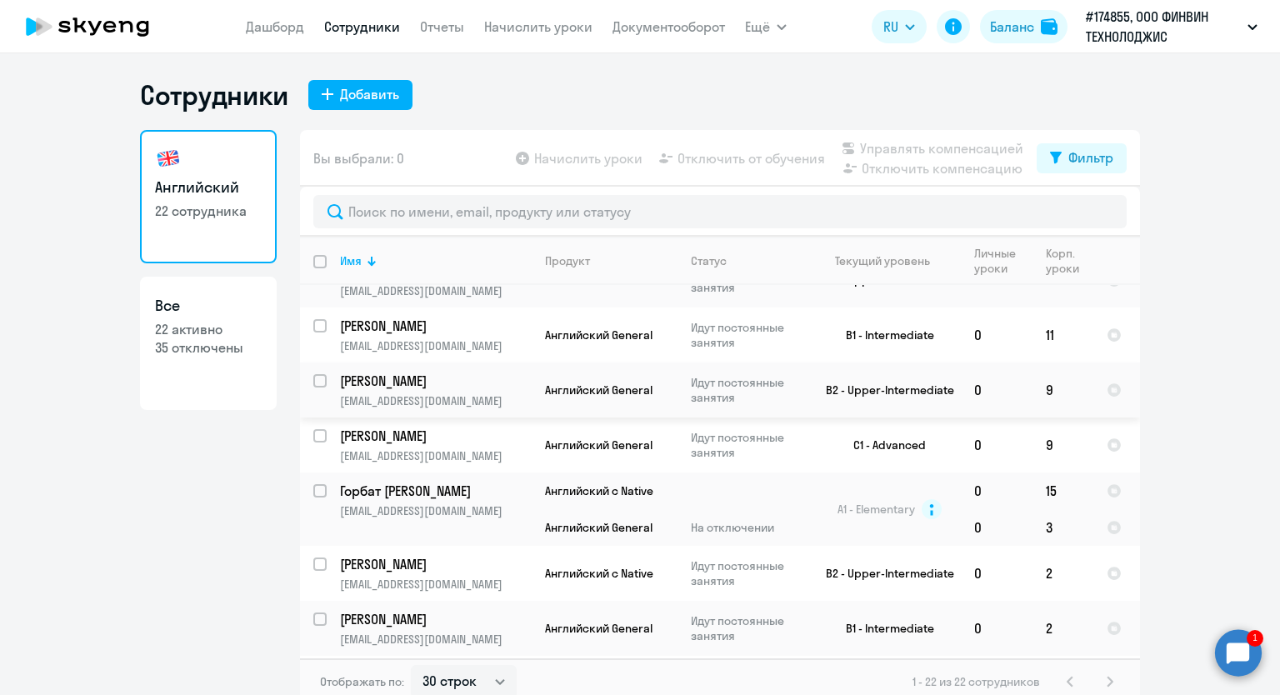
scroll to position [833, 0]
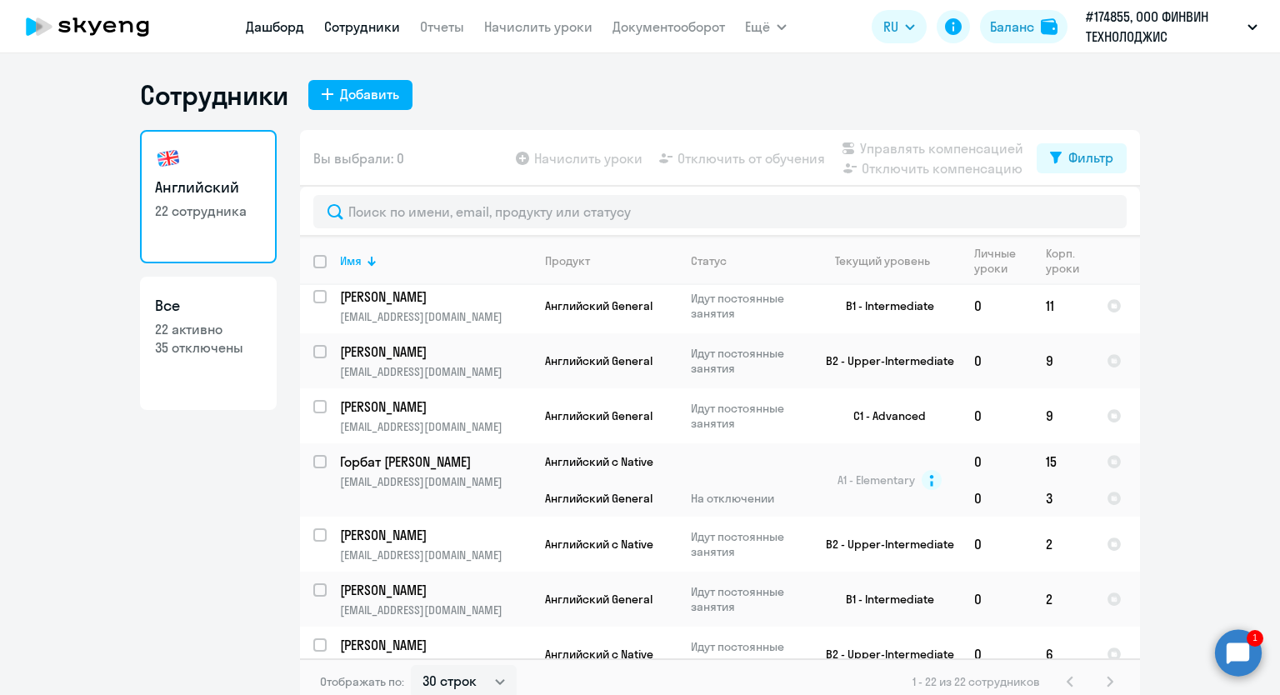
click at [273, 27] on link "Дашборд" at bounding box center [275, 26] width 58 height 17
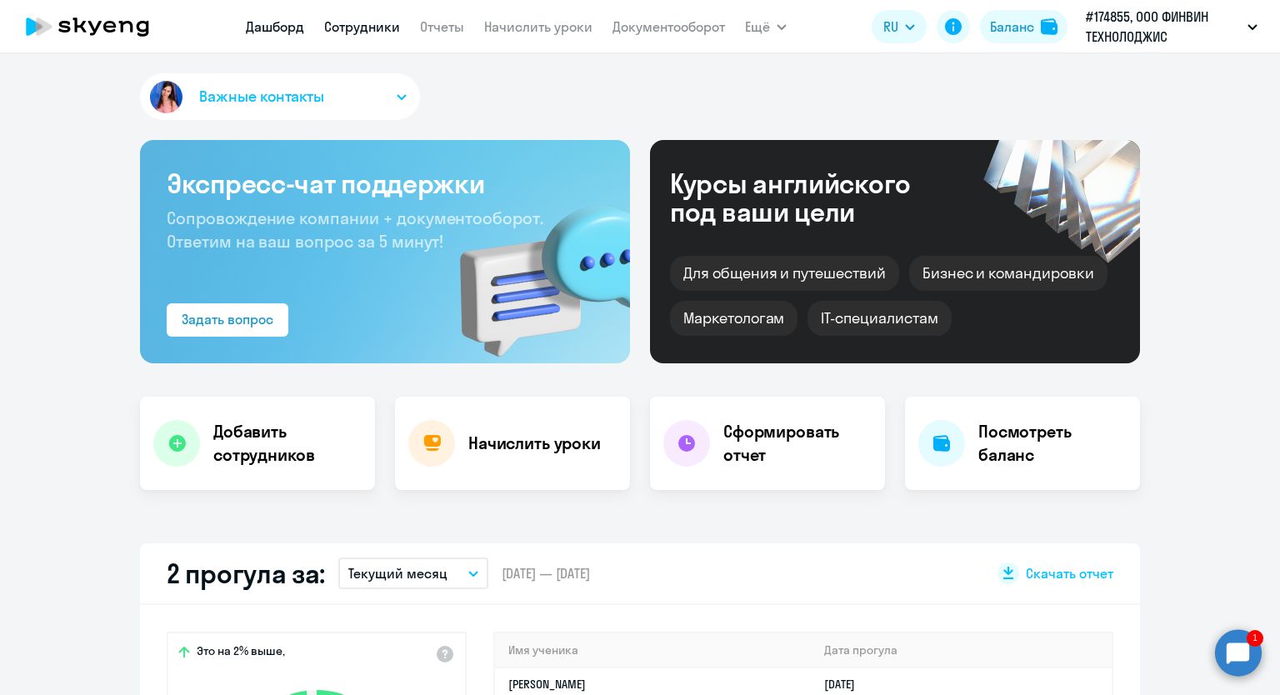
click at [365, 28] on link "Сотрудники" at bounding box center [362, 26] width 76 height 17
select select "30"
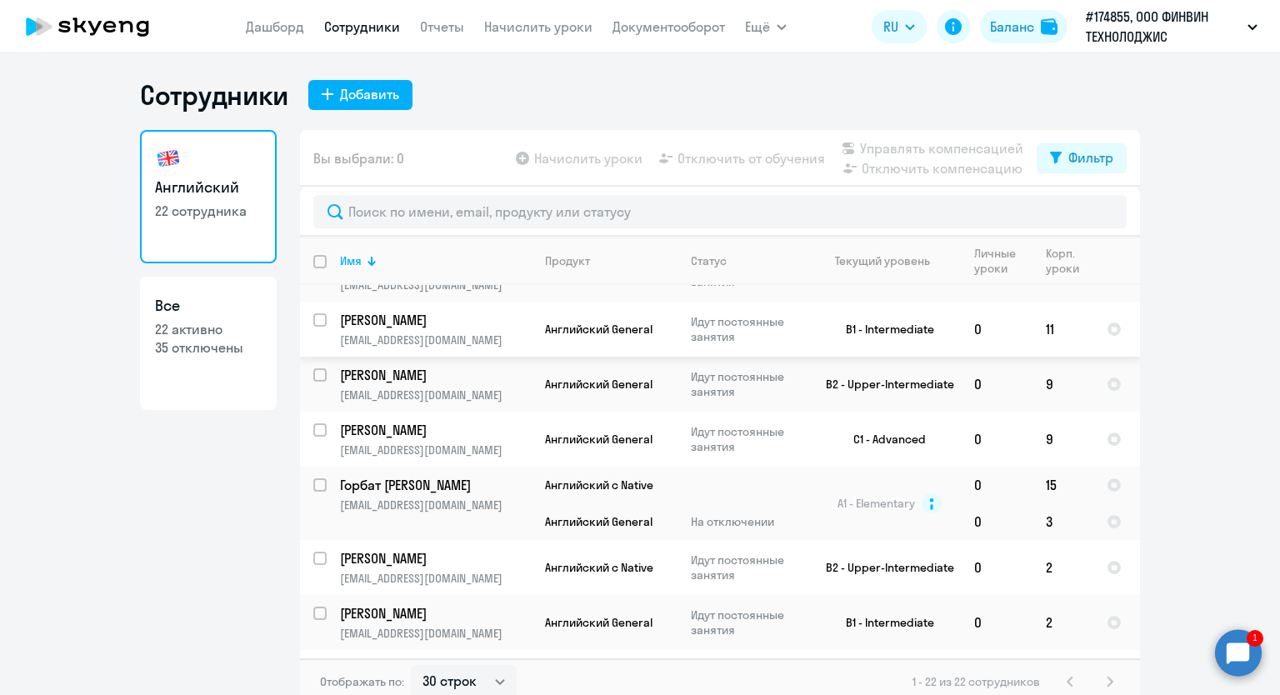
scroll to position [833, 0]
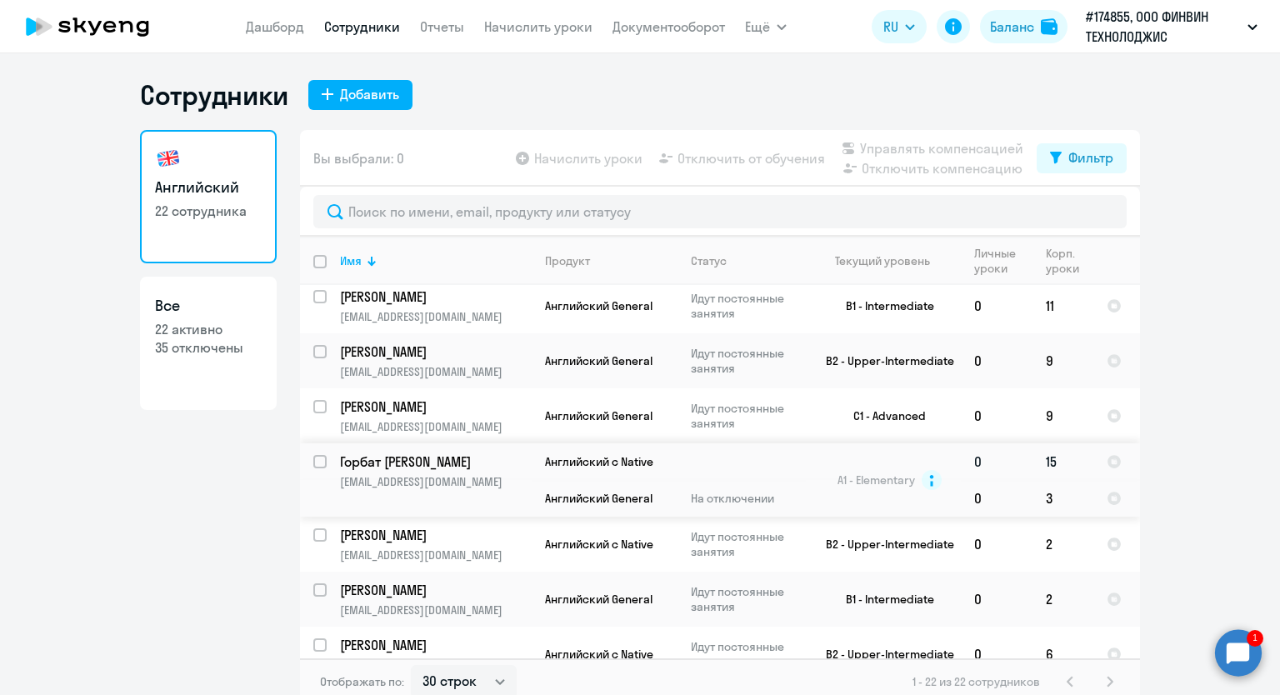
click at [317, 455] on input "select row 16543807" at bounding box center [329, 471] width 33 height 33
checkbox input "true"
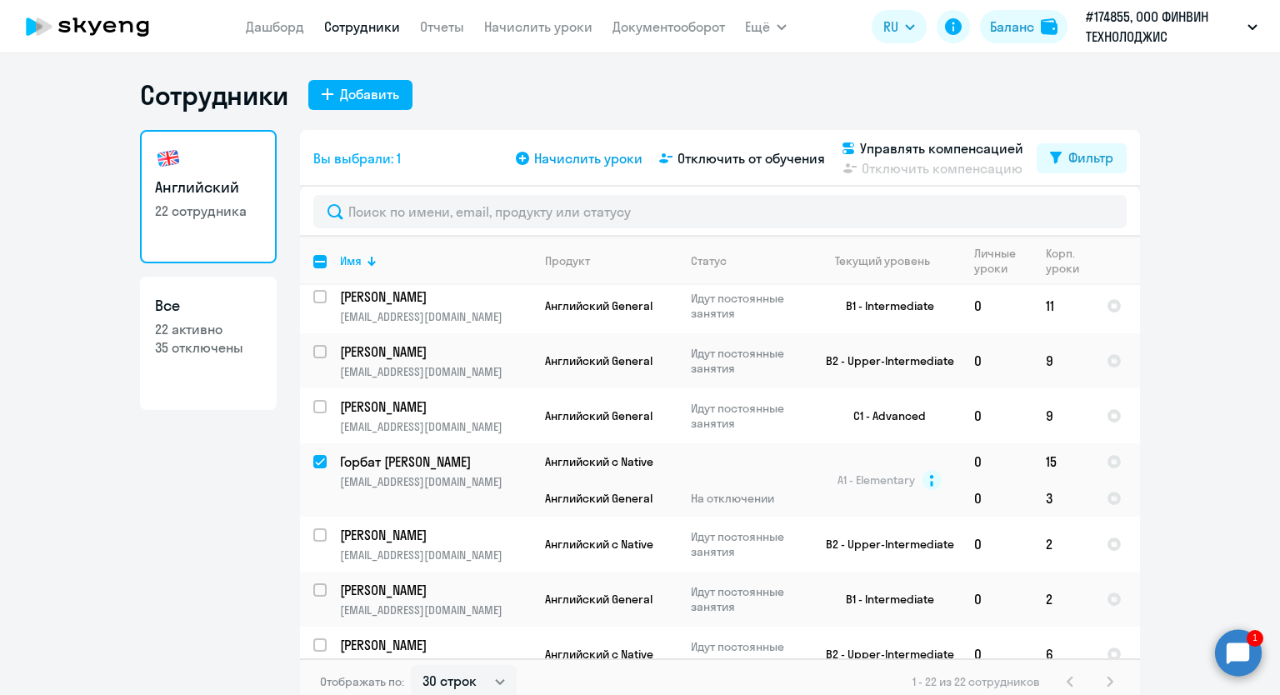
click at [560, 163] on span "Начислить уроки" at bounding box center [588, 158] width 108 height 20
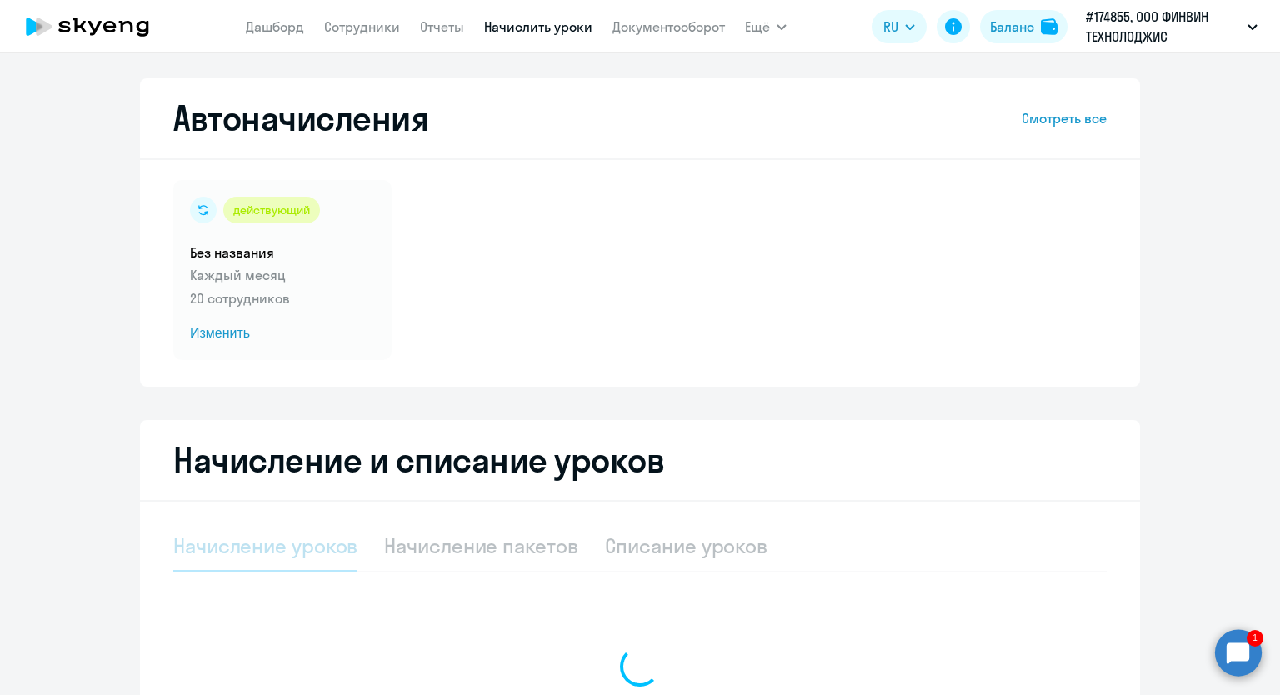
select select "10"
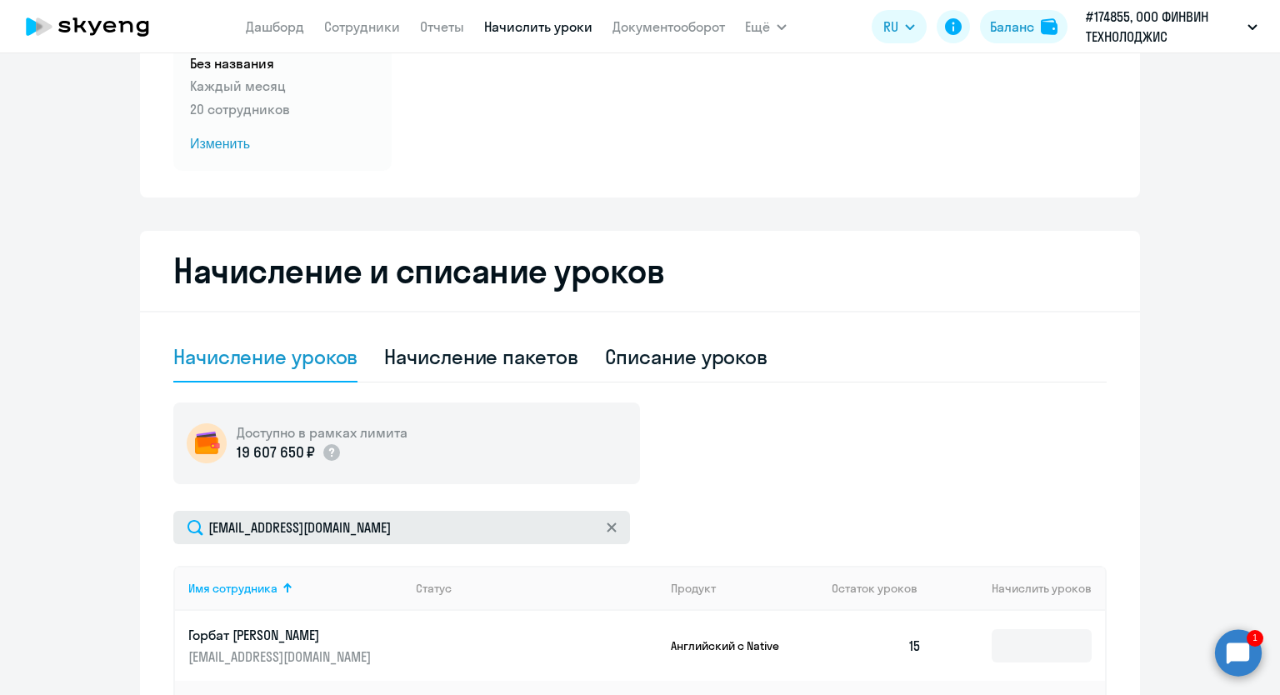
scroll to position [417, 0]
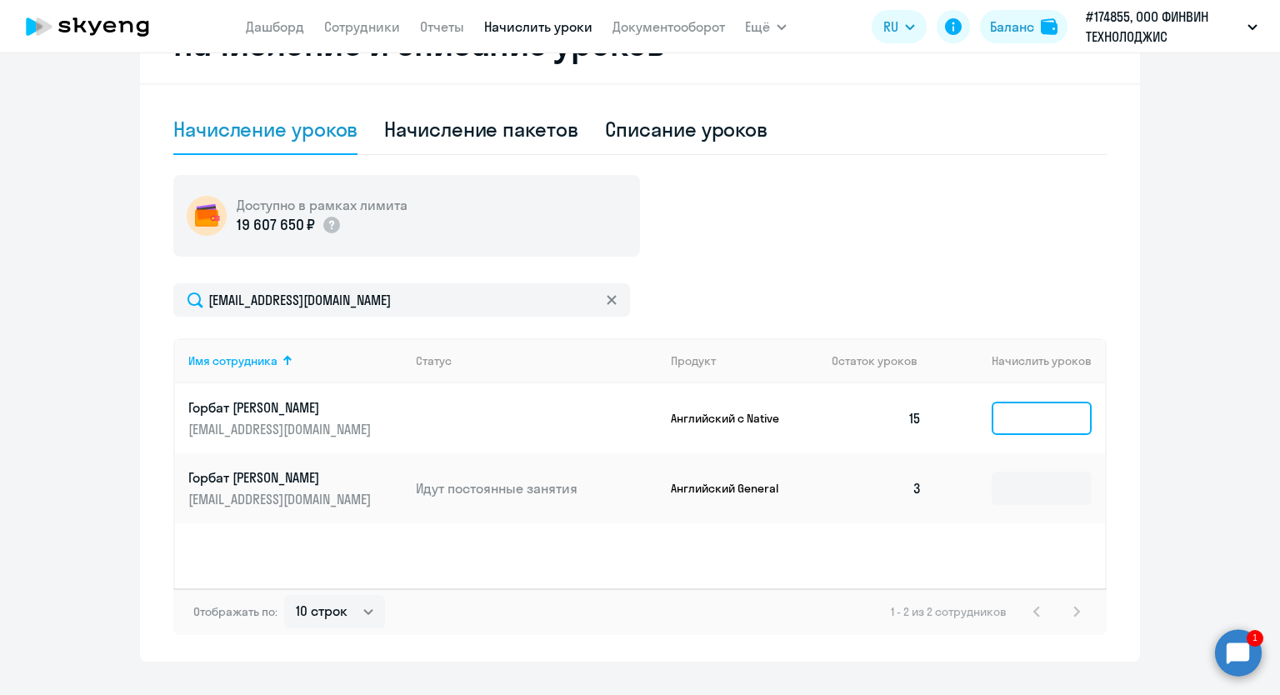
click at [1011, 405] on input at bounding box center [1042, 418] width 100 height 33
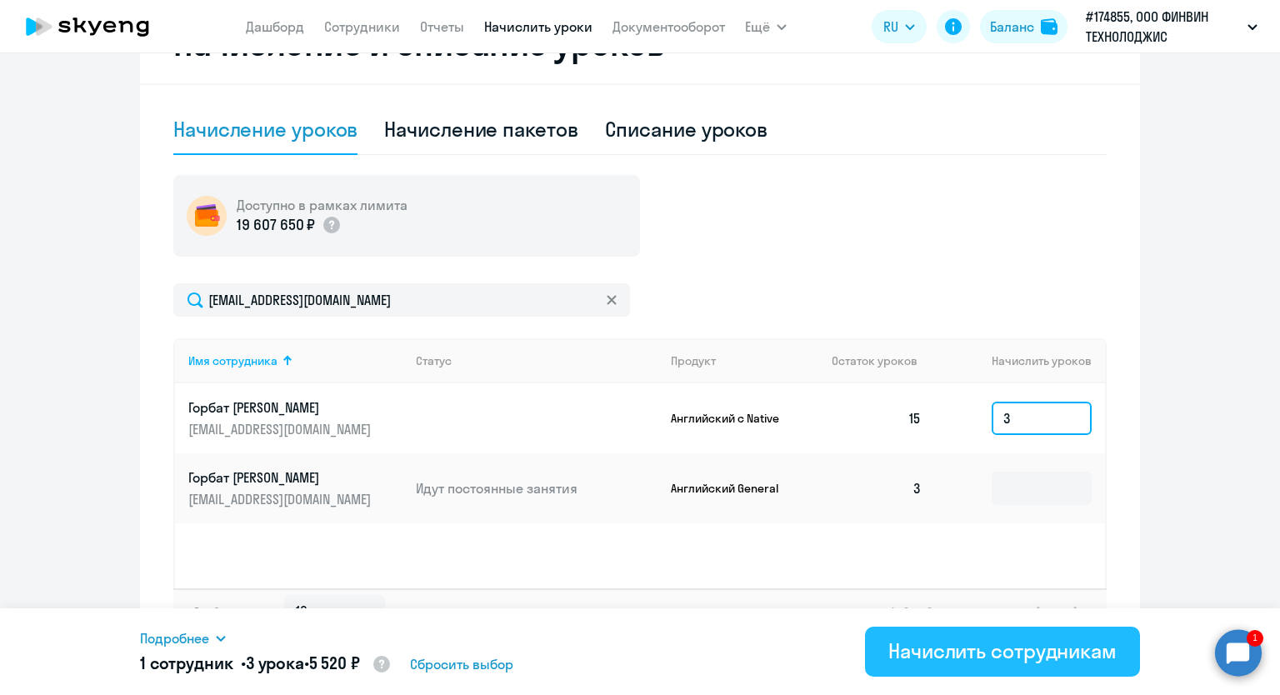
type input "3"
click at [983, 663] on div "Начислить сотрудникам" at bounding box center [1002, 650] width 228 height 27
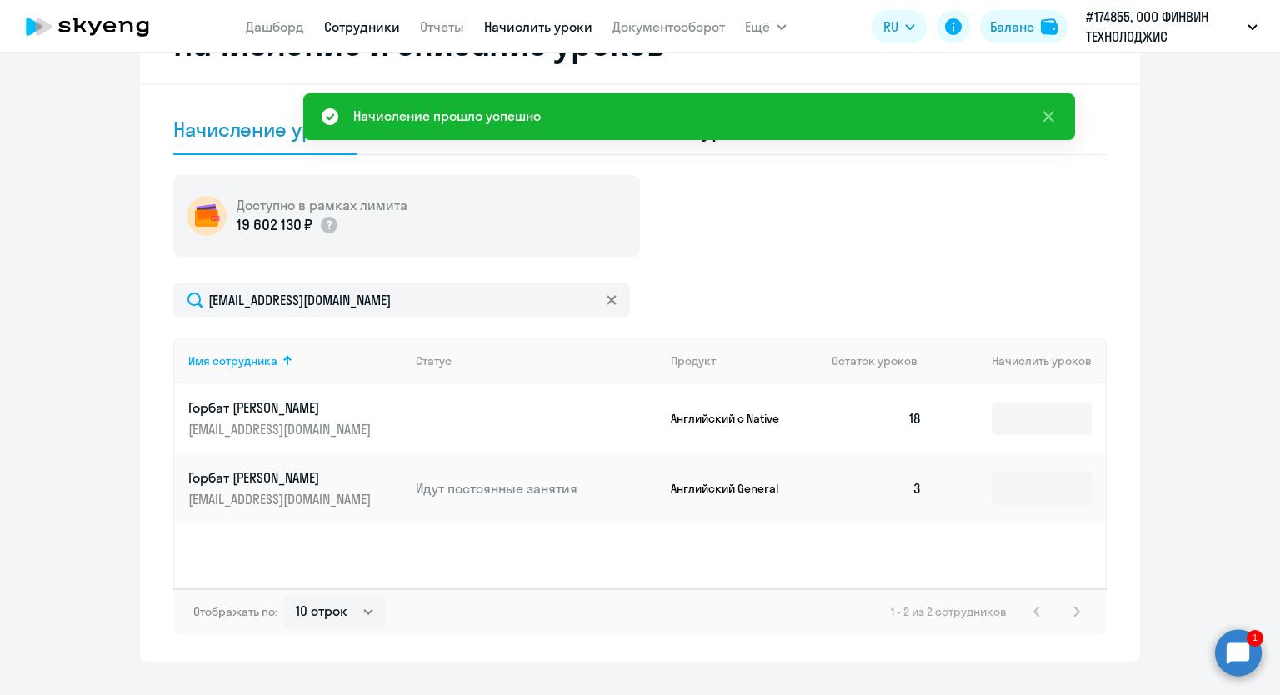
click at [339, 30] on link "Сотрудники" at bounding box center [362, 26] width 76 height 17
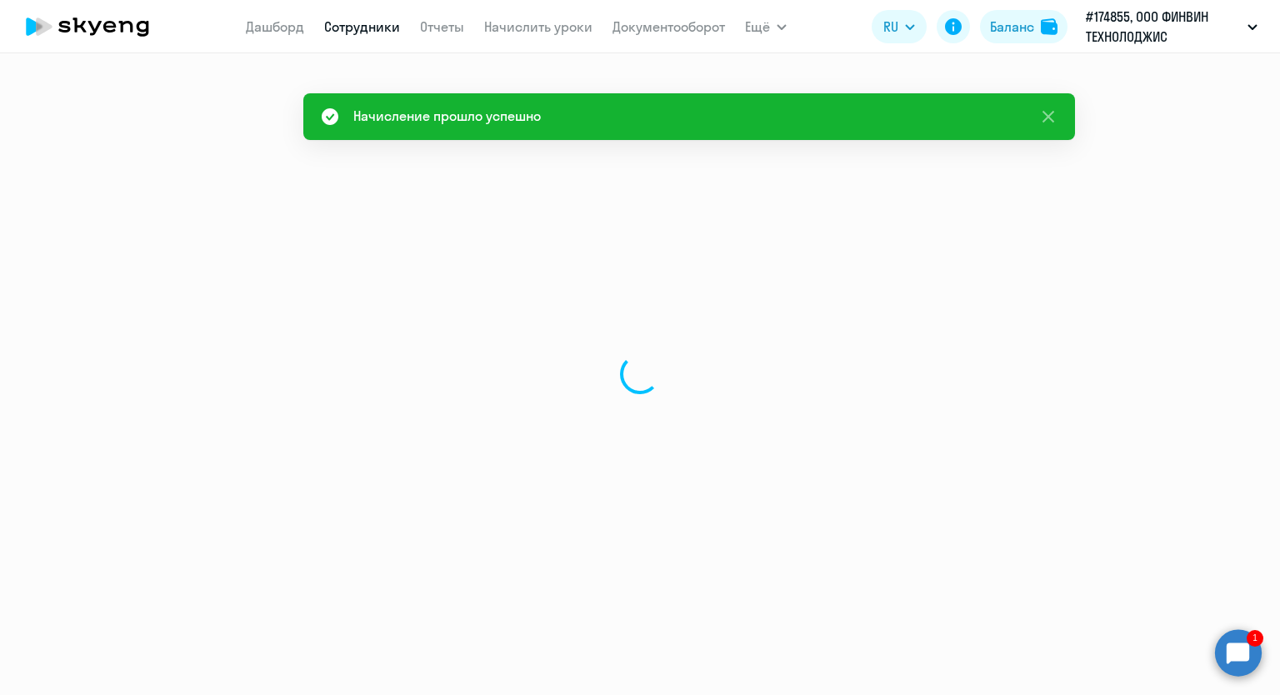
select select "30"
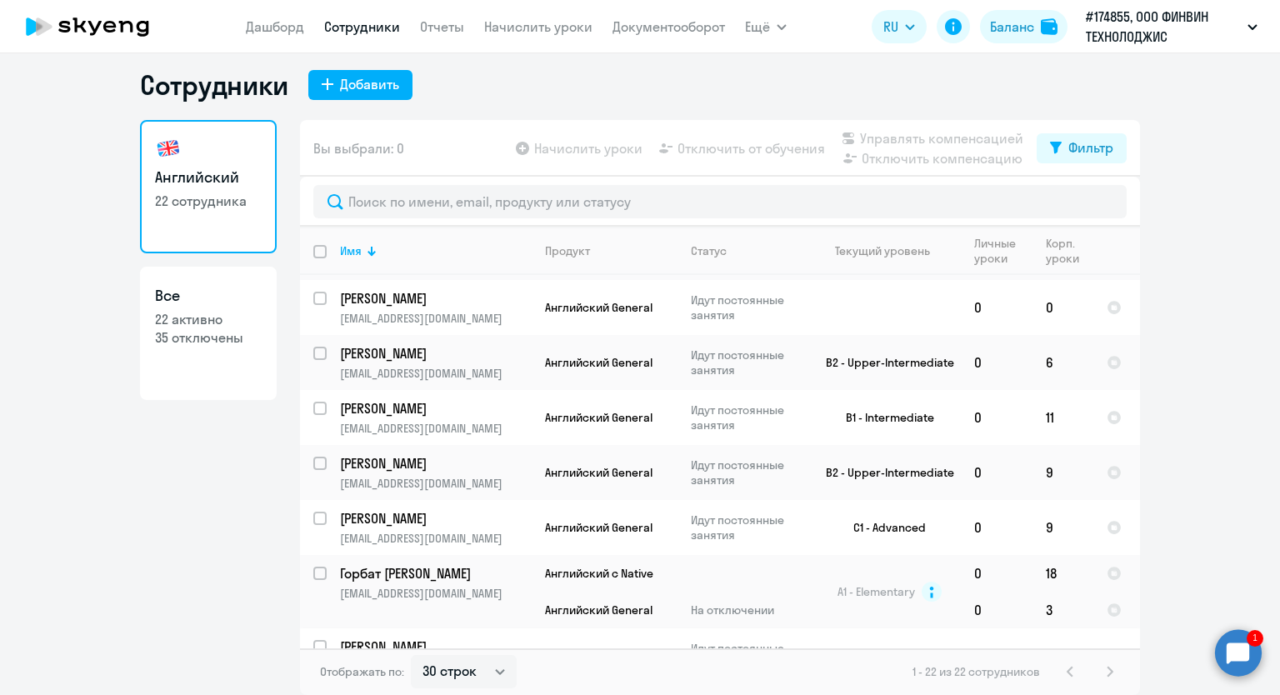
scroll to position [864, 0]
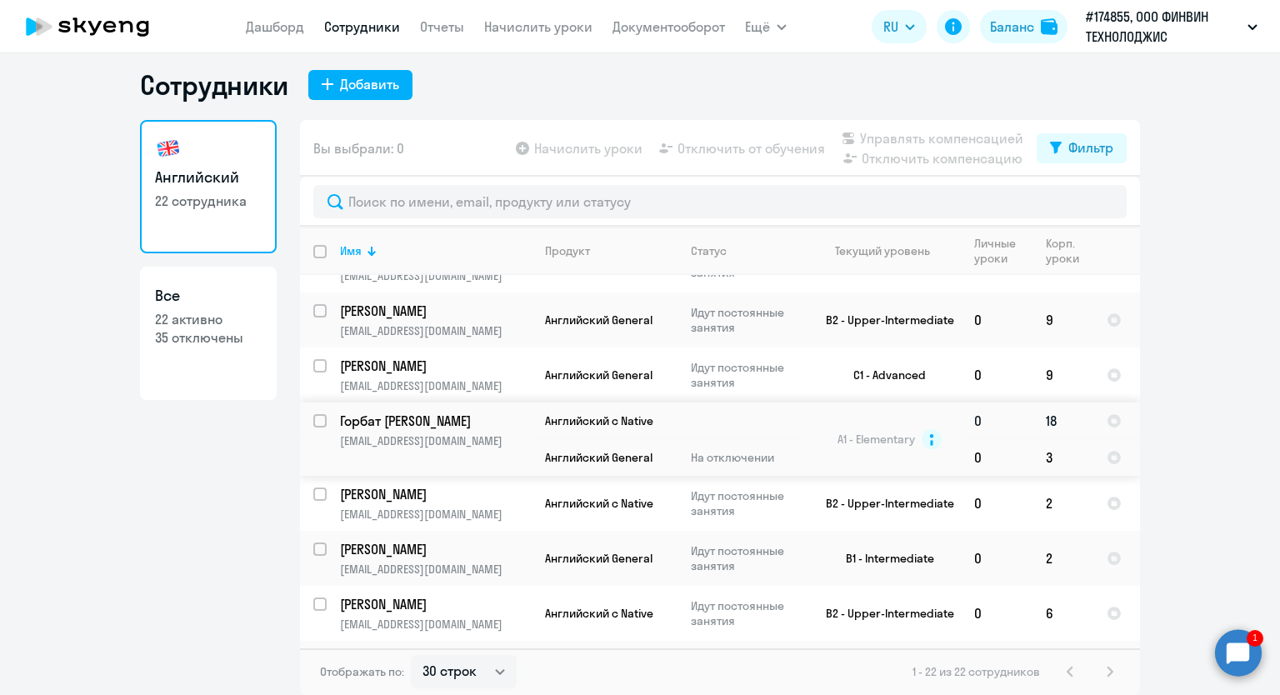
click at [313, 414] on input "select row 16543807" at bounding box center [329, 430] width 33 height 33
checkbox input "true"
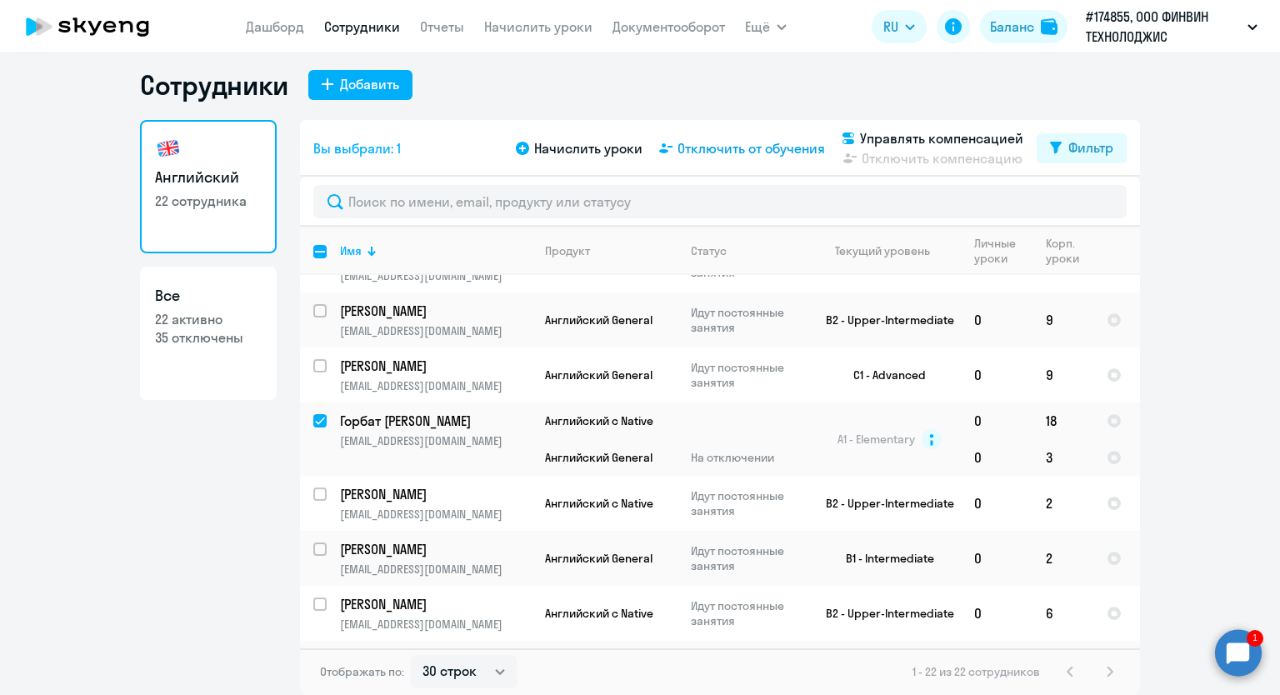
click at [683, 152] on span "Отключить от обучения" at bounding box center [750, 148] width 147 height 20
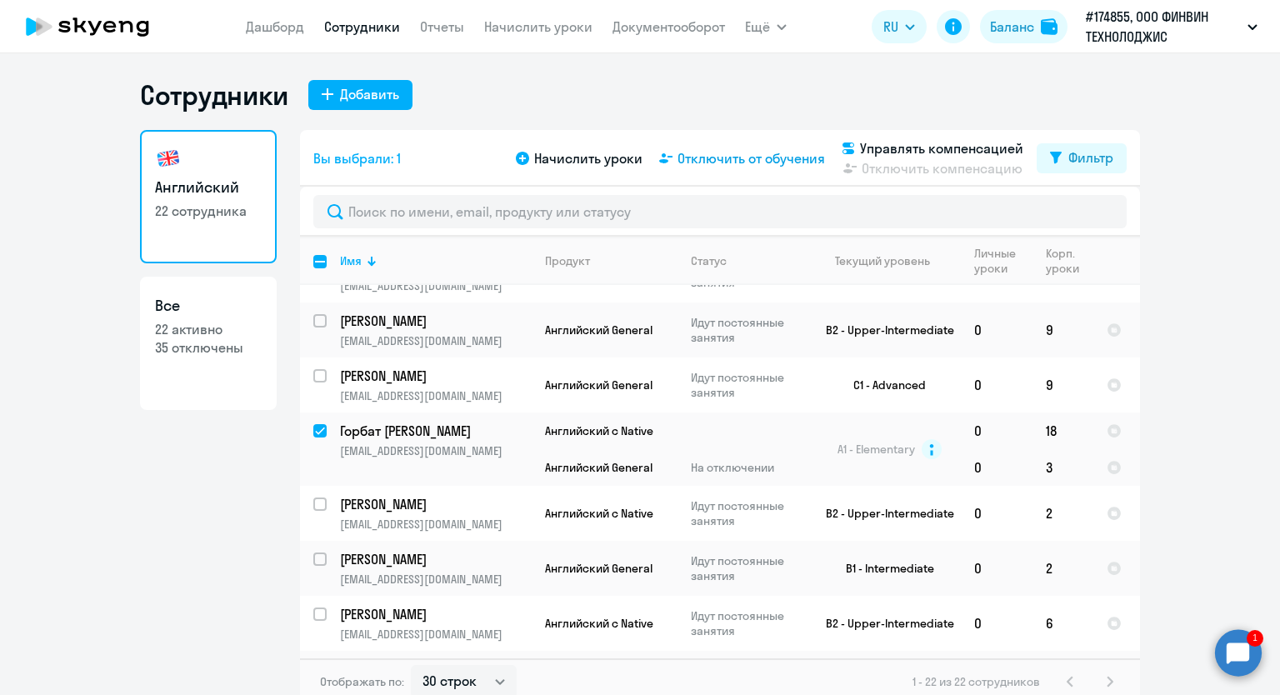
select select "all"
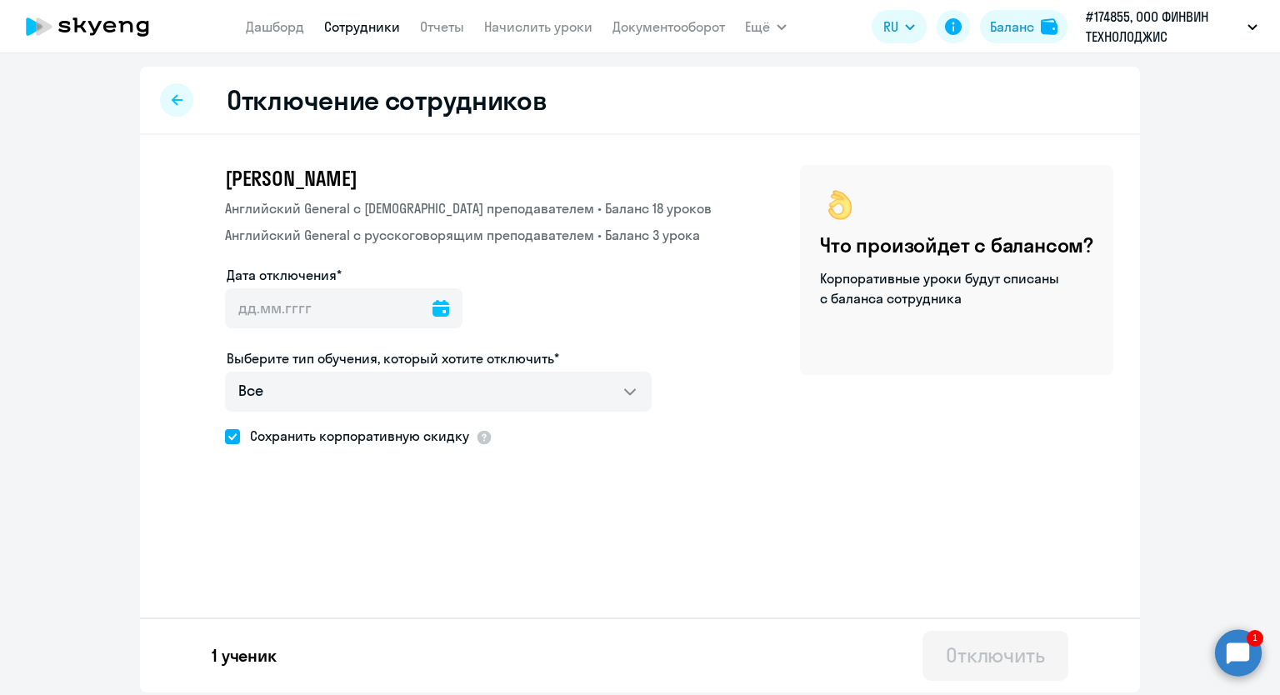
select select "30"
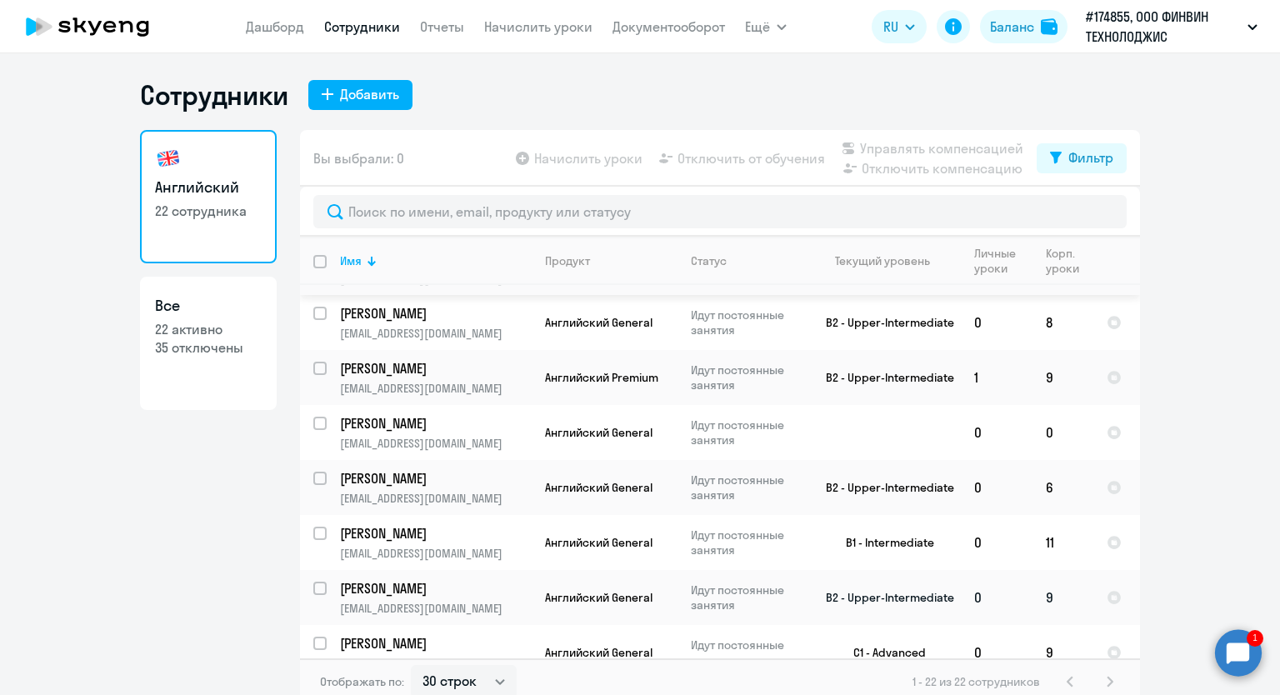
scroll to position [750, 0]
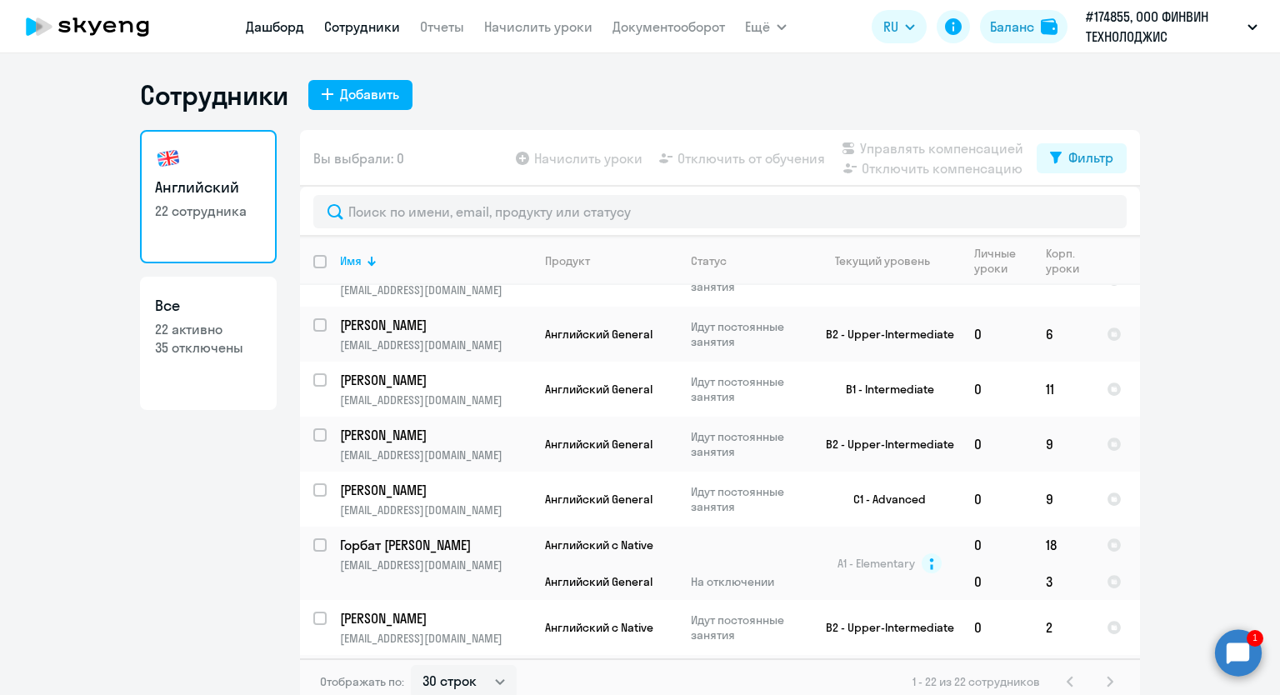
click at [272, 24] on link "Дашборд" at bounding box center [275, 26] width 58 height 17
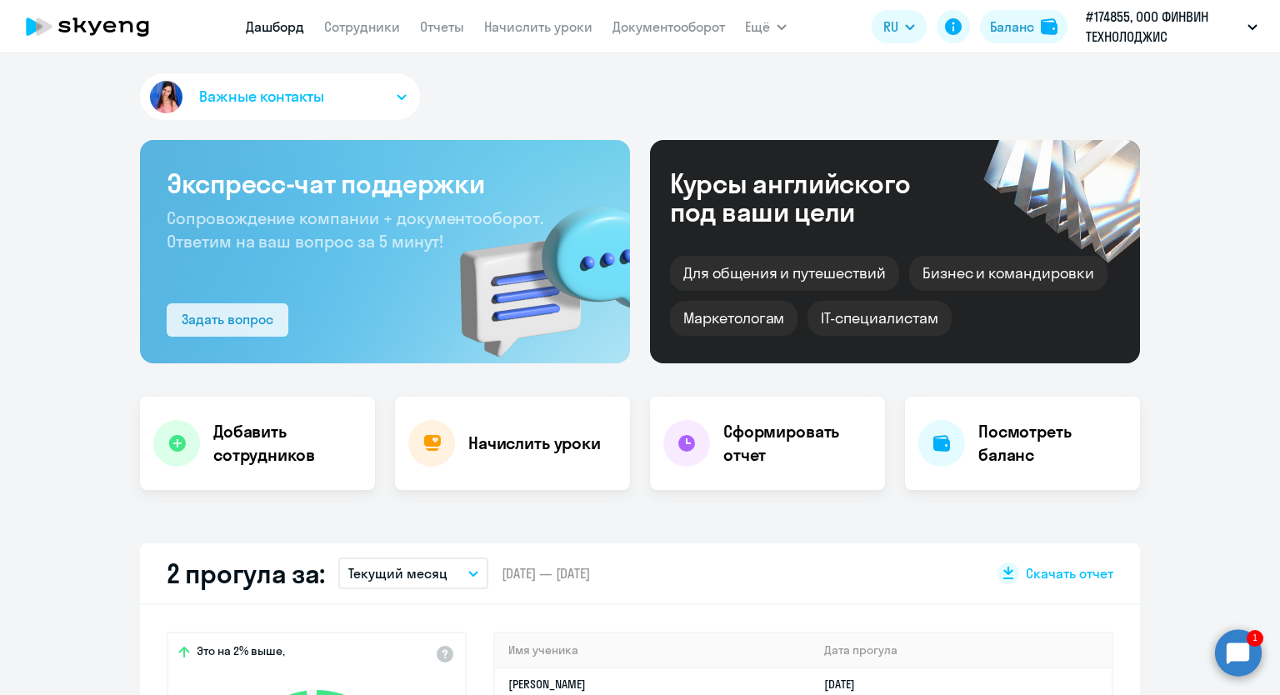
click at [233, 326] on div "Задать вопрос" at bounding box center [228, 319] width 92 height 20
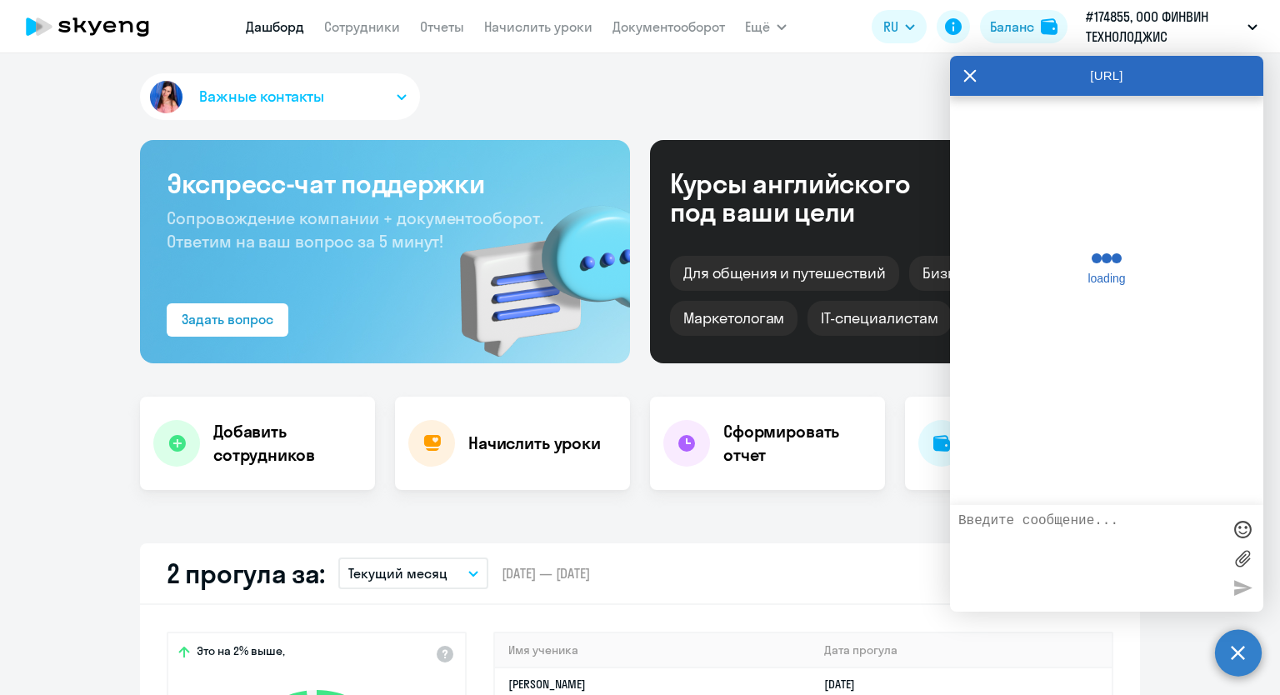
scroll to position [33436, 0]
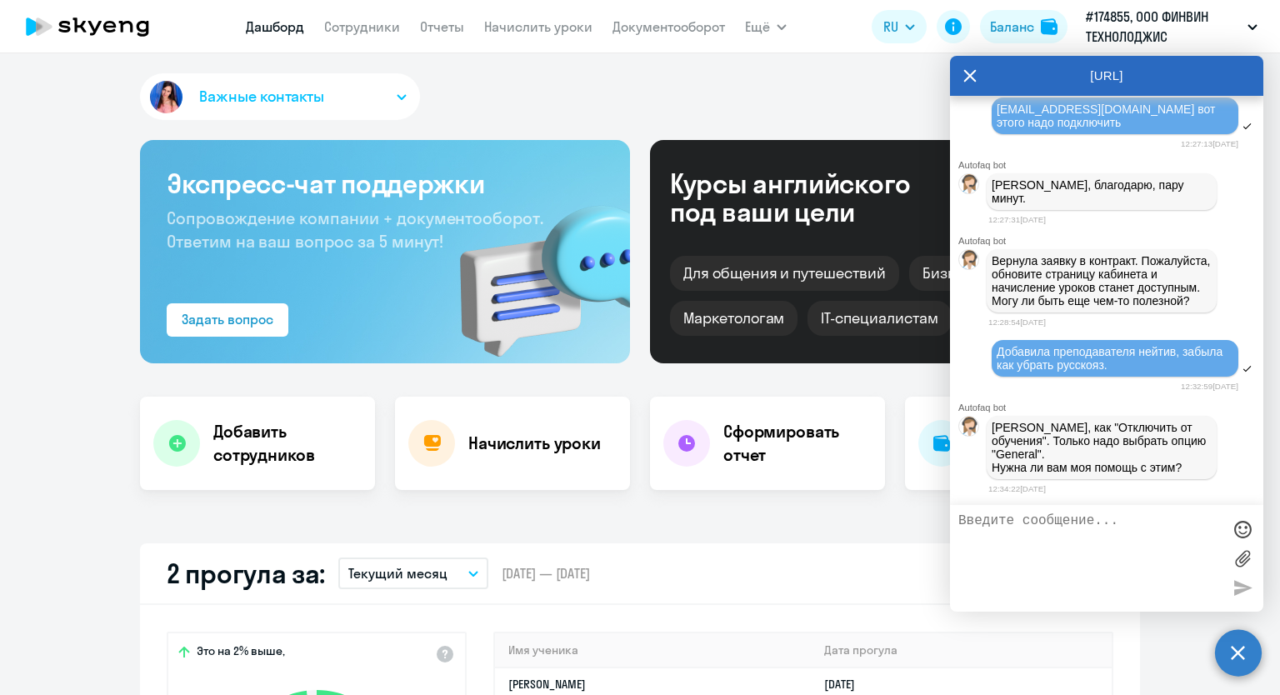
select select "30"
click at [372, 24] on link "Сотрудники" at bounding box center [362, 26] width 76 height 17
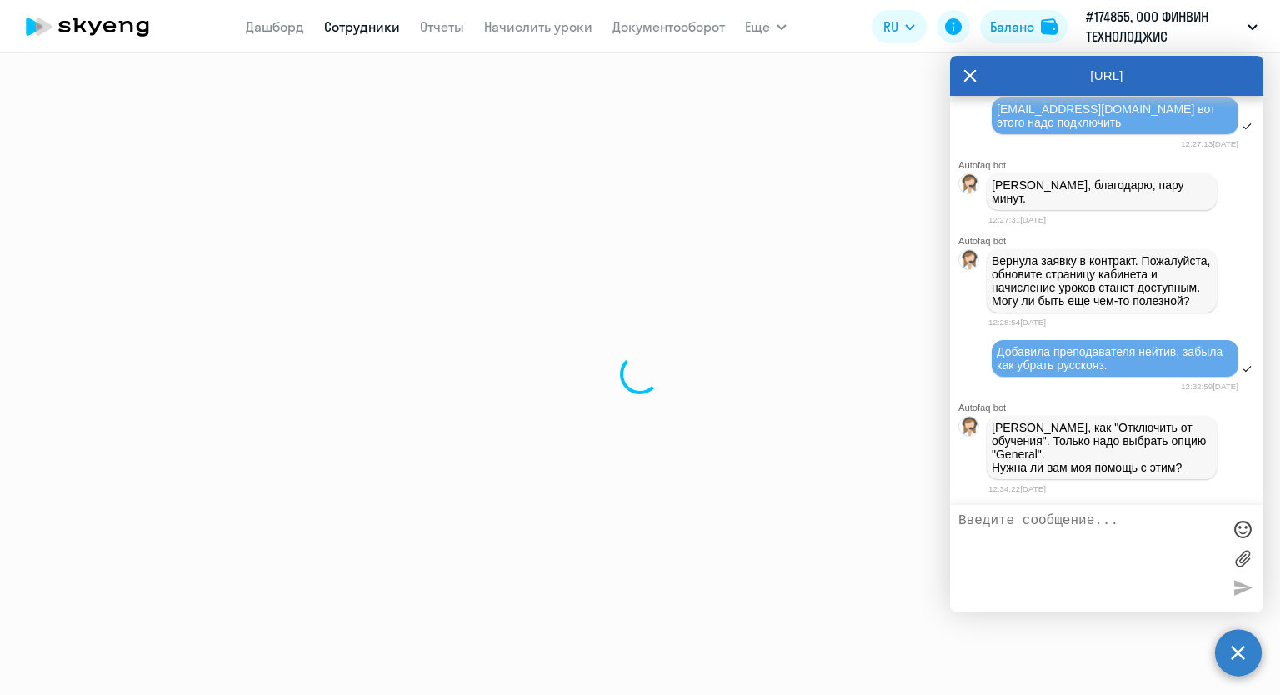
select select "30"
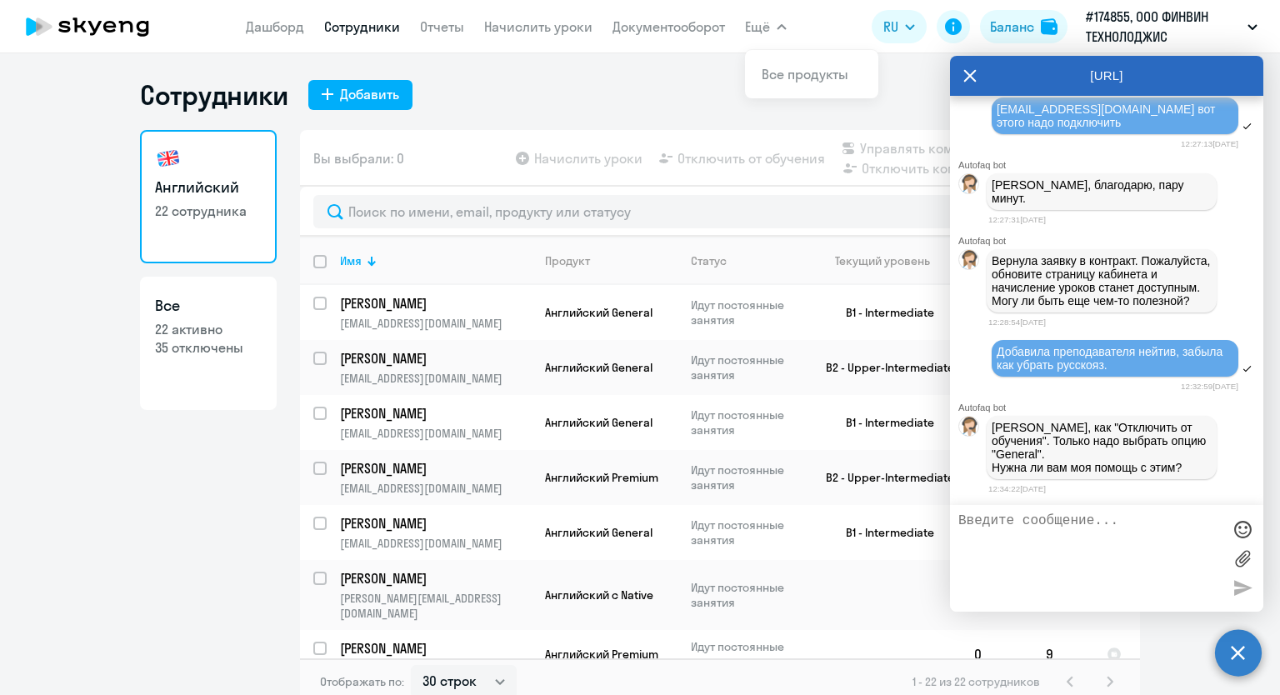
click at [970, 77] on icon at bounding box center [969, 76] width 13 height 40
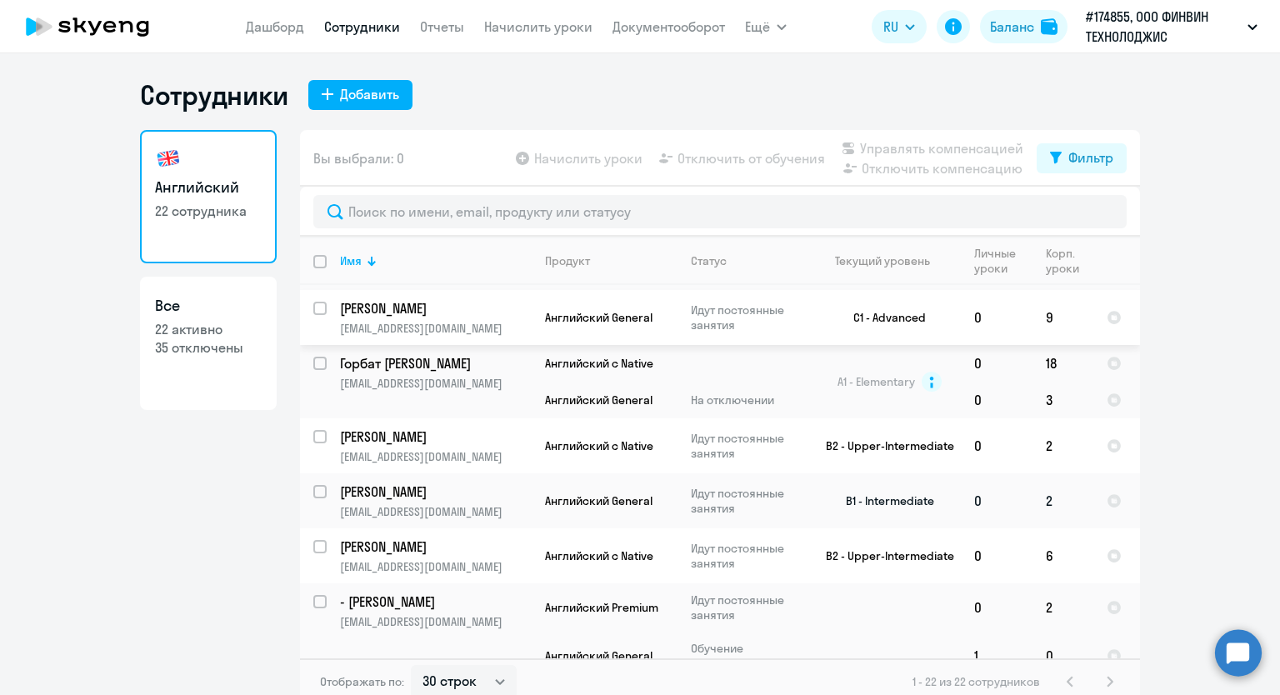
scroll to position [947, 0]
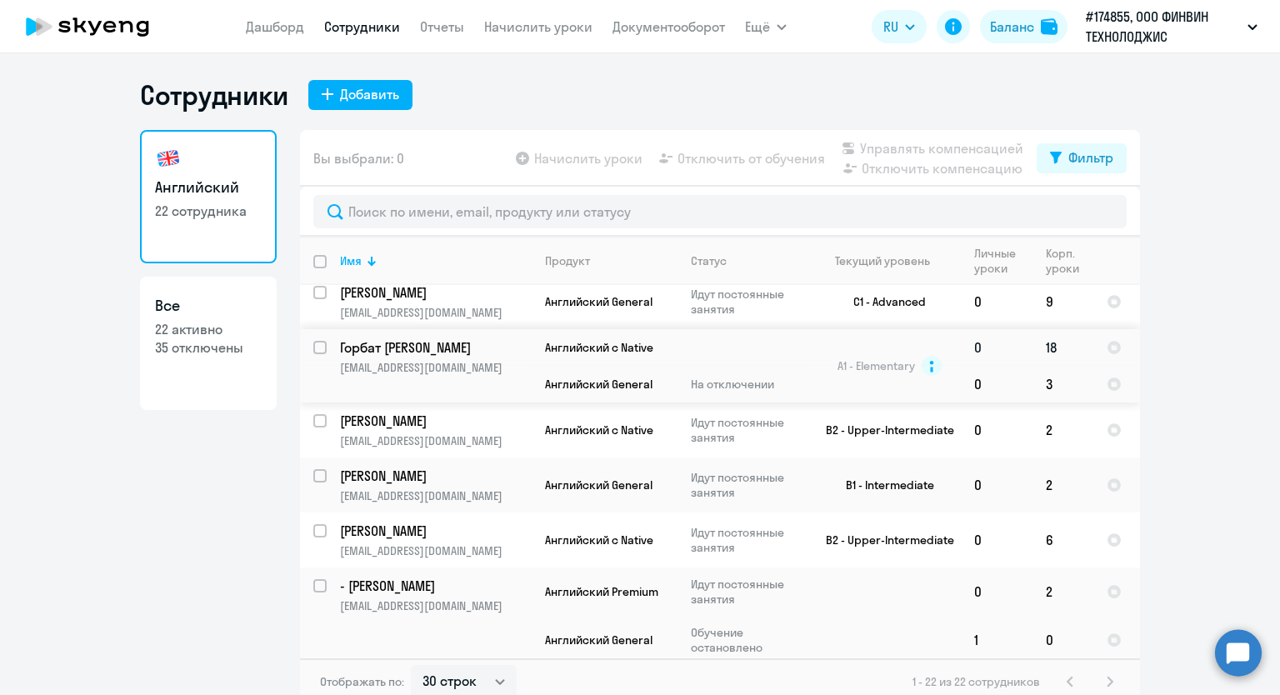
click at [313, 342] on input "select row 16543807" at bounding box center [329, 357] width 33 height 33
checkbox input "true"
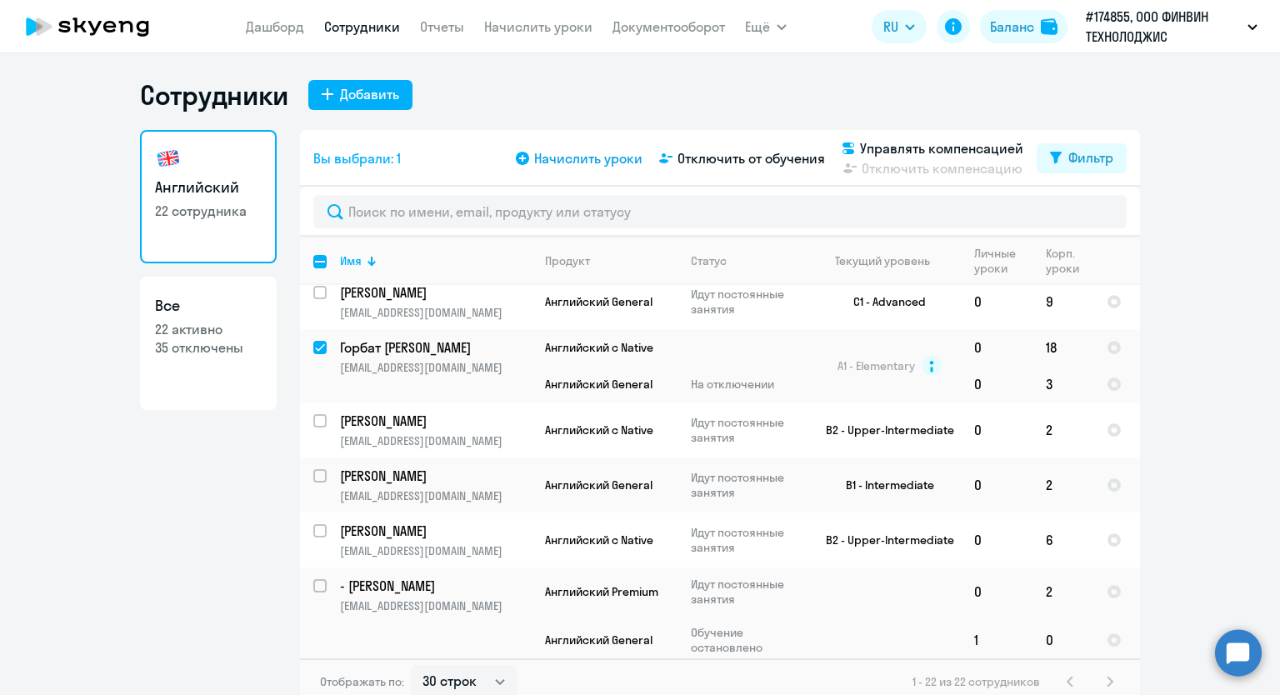
click at [539, 162] on span "Начислить уроки" at bounding box center [588, 158] width 108 height 20
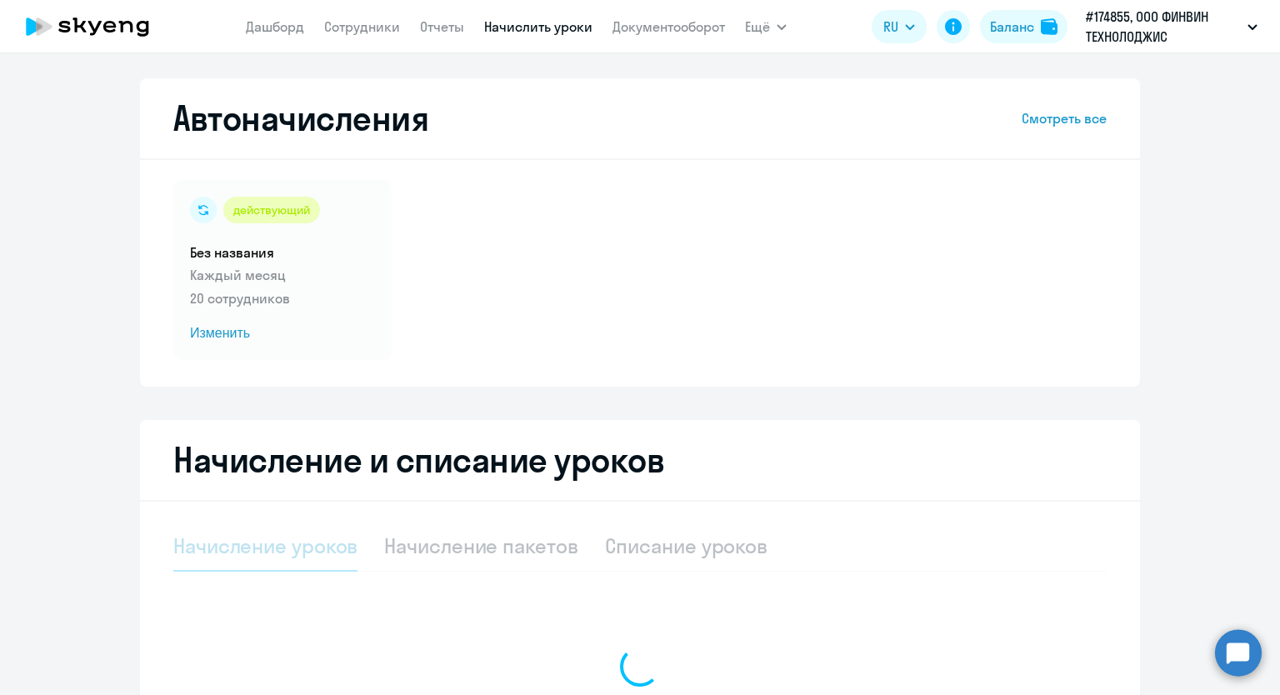
select select "10"
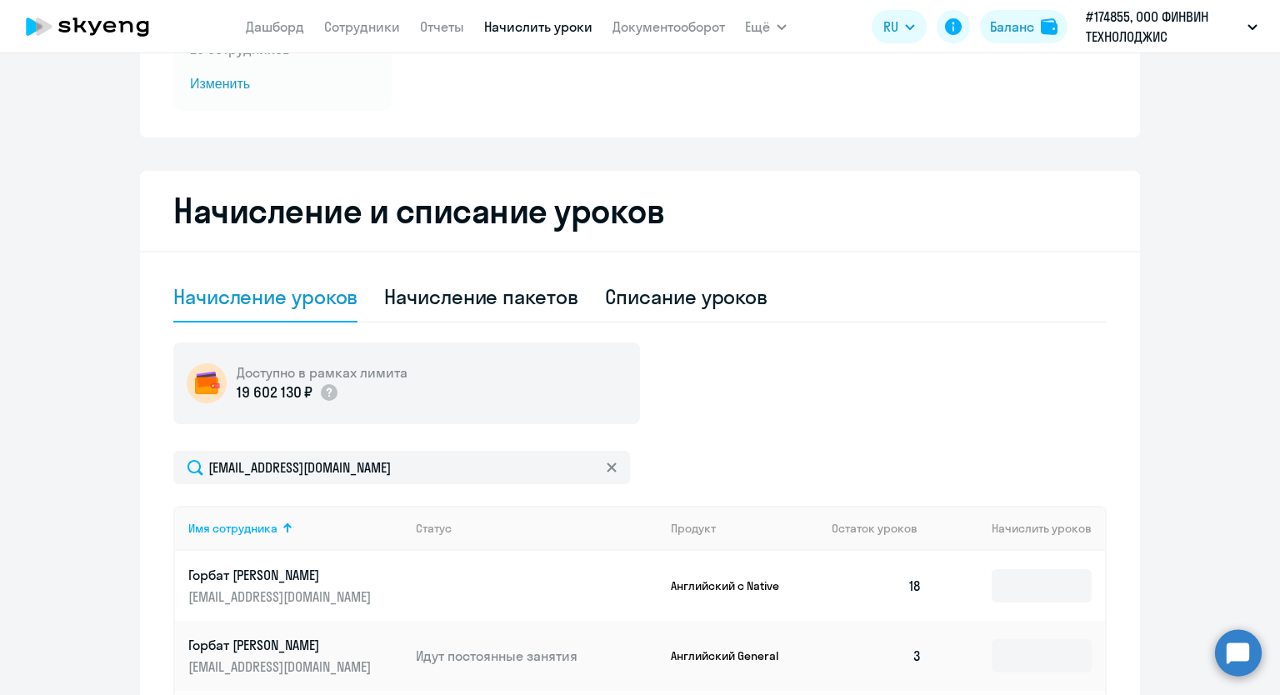
scroll to position [250, 0]
click at [630, 299] on div "Списание уроков" at bounding box center [686, 295] width 163 height 27
select select "10"
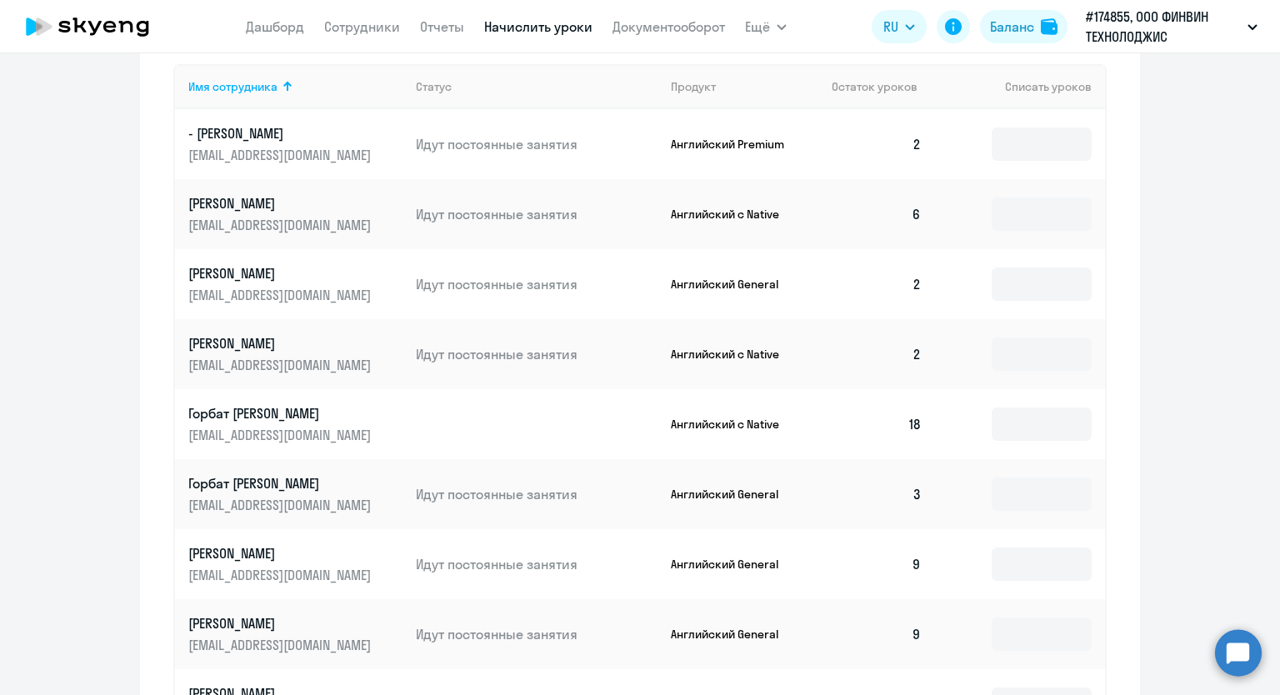
scroll to position [583, 0]
click at [1008, 494] on input at bounding box center [1042, 493] width 100 height 33
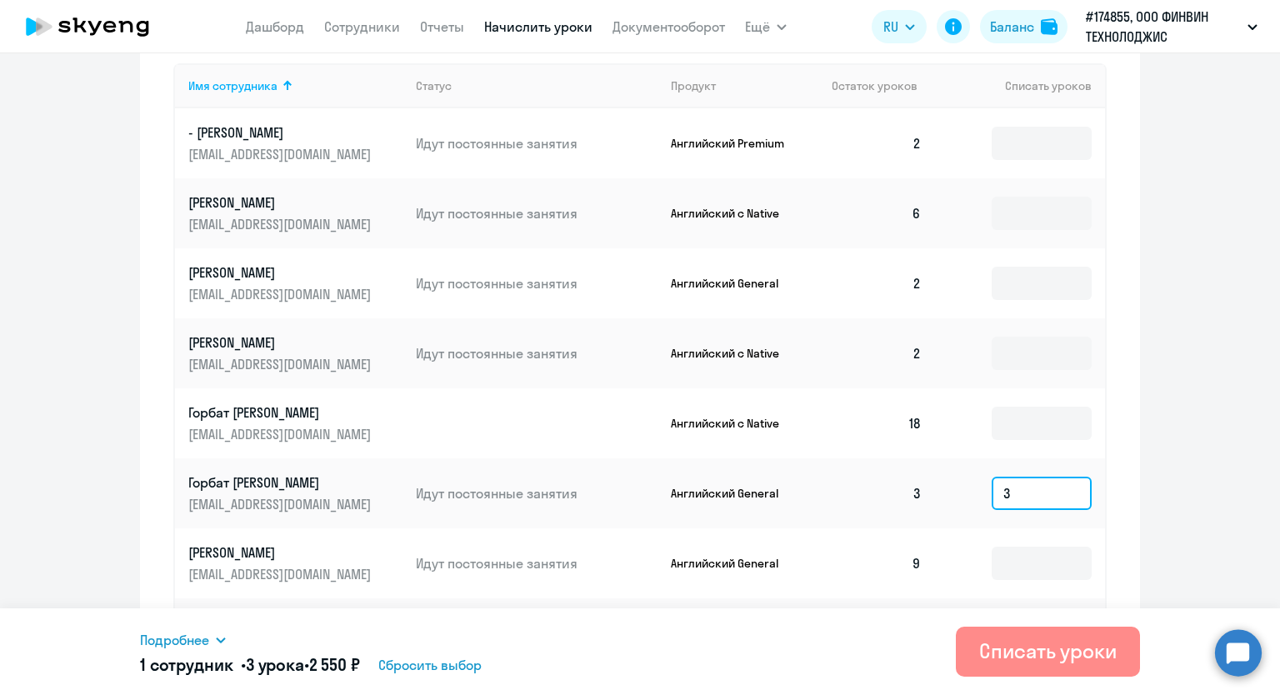
type input "3"
click at [1020, 649] on div "Списать уроки" at bounding box center [1047, 650] width 137 height 27
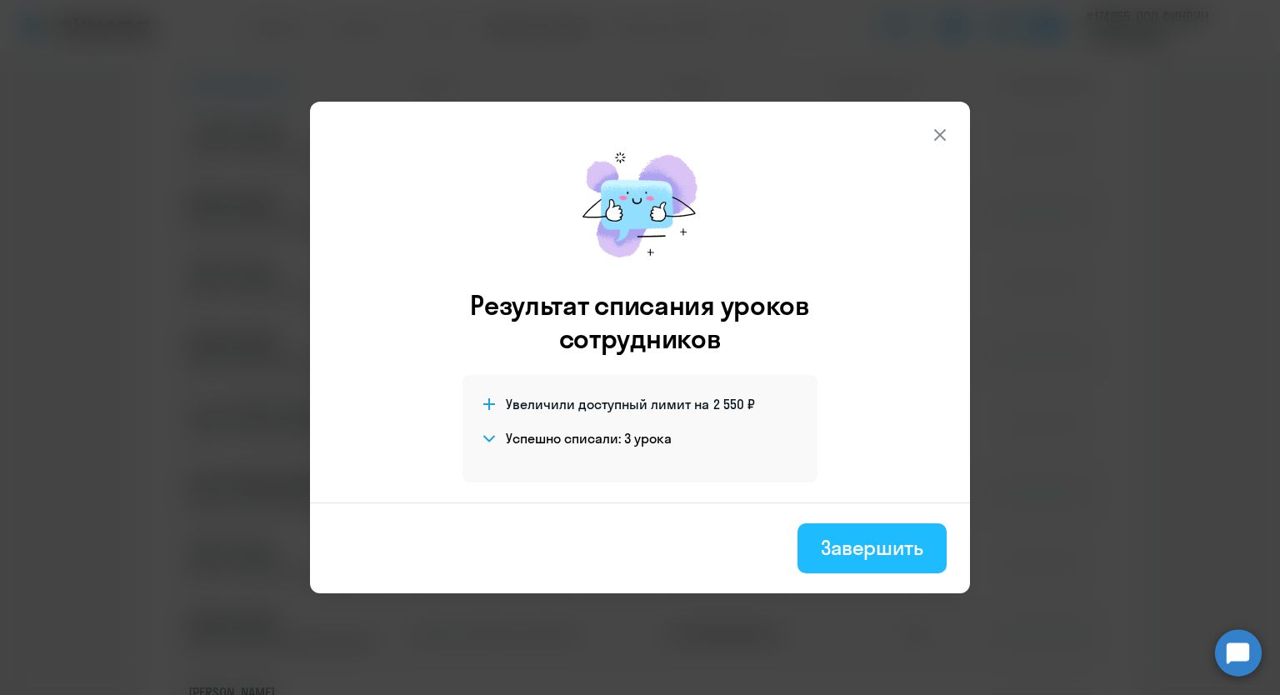
click at [877, 543] on div "Завершить" at bounding box center [872, 547] width 102 height 27
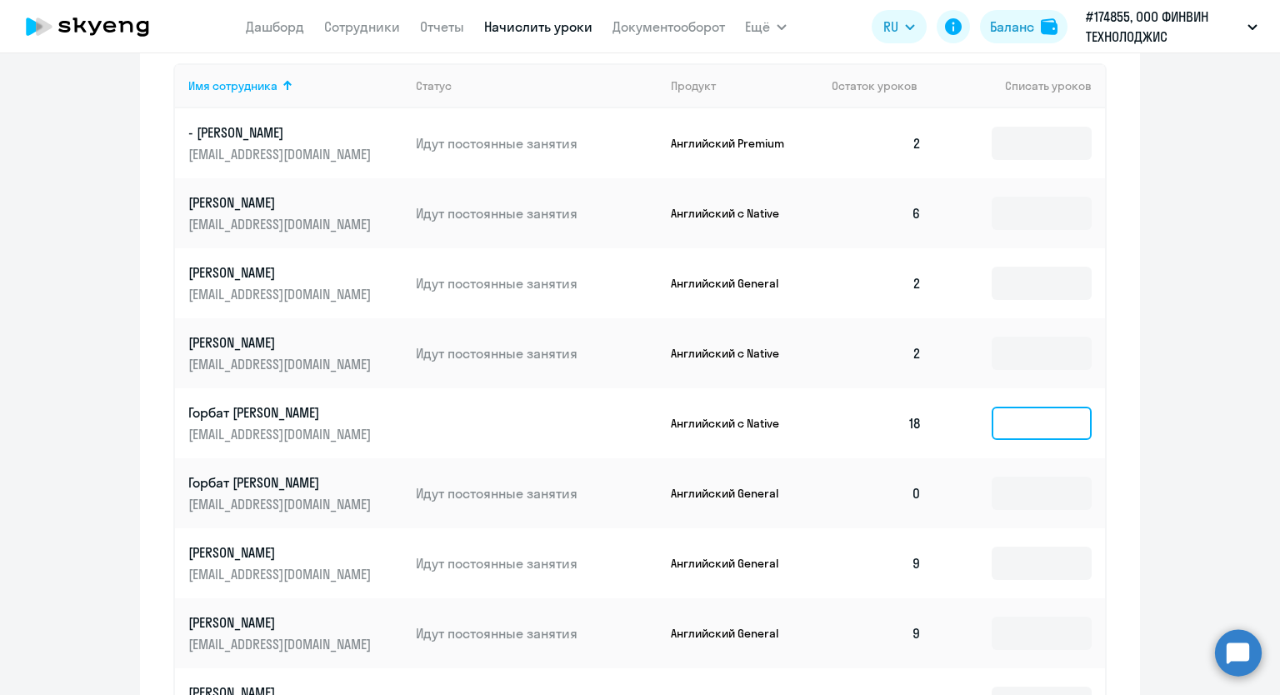
click at [1015, 421] on input at bounding box center [1042, 423] width 100 height 33
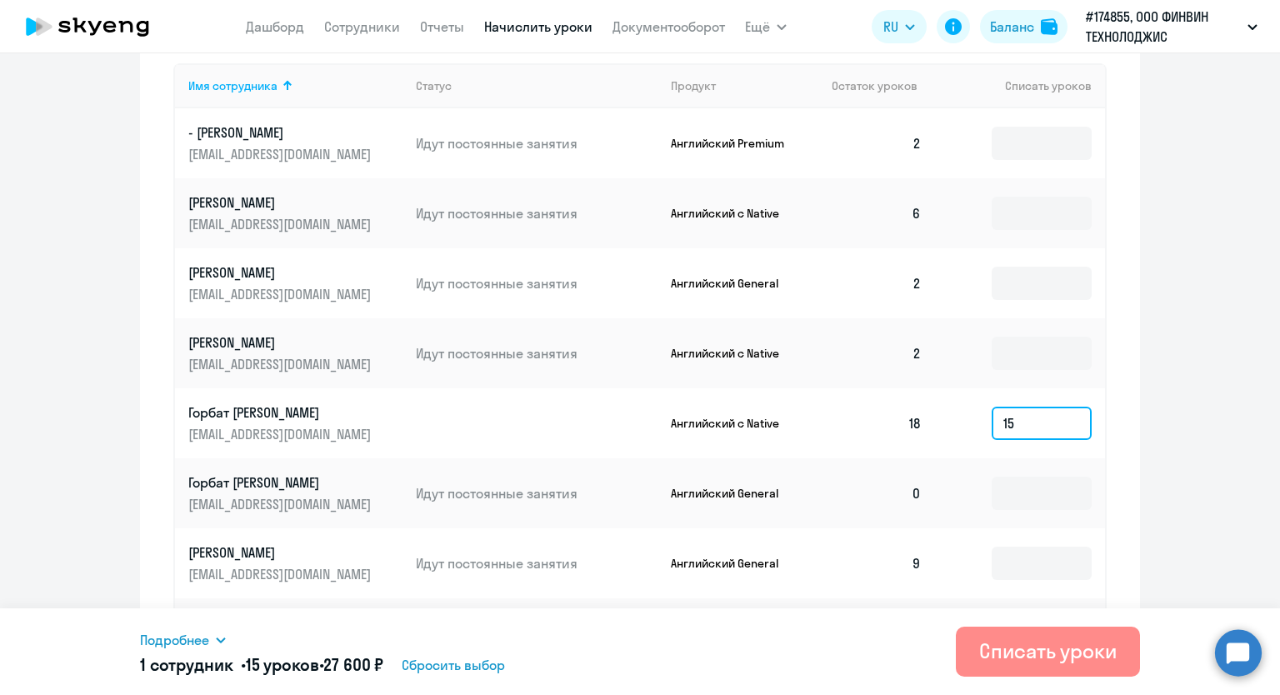
type input "15"
click at [1069, 654] on div "Списать уроки" at bounding box center [1047, 650] width 137 height 27
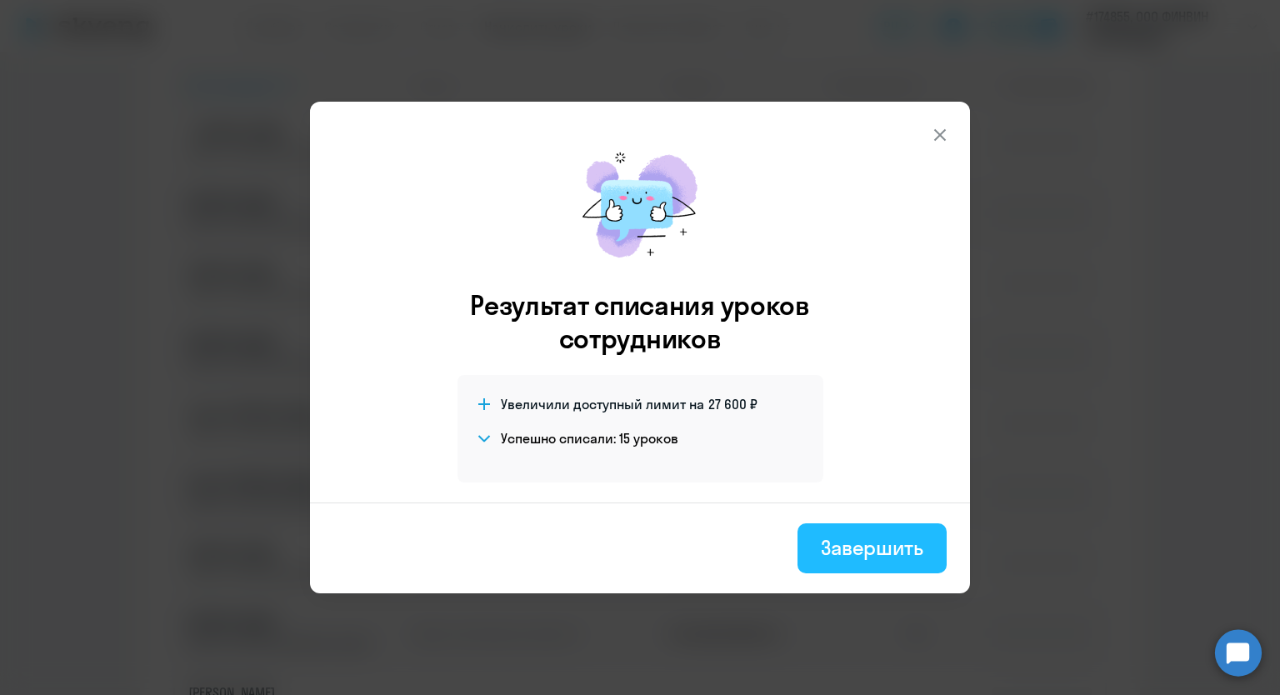
click at [906, 534] on div "Завершить" at bounding box center [872, 547] width 102 height 27
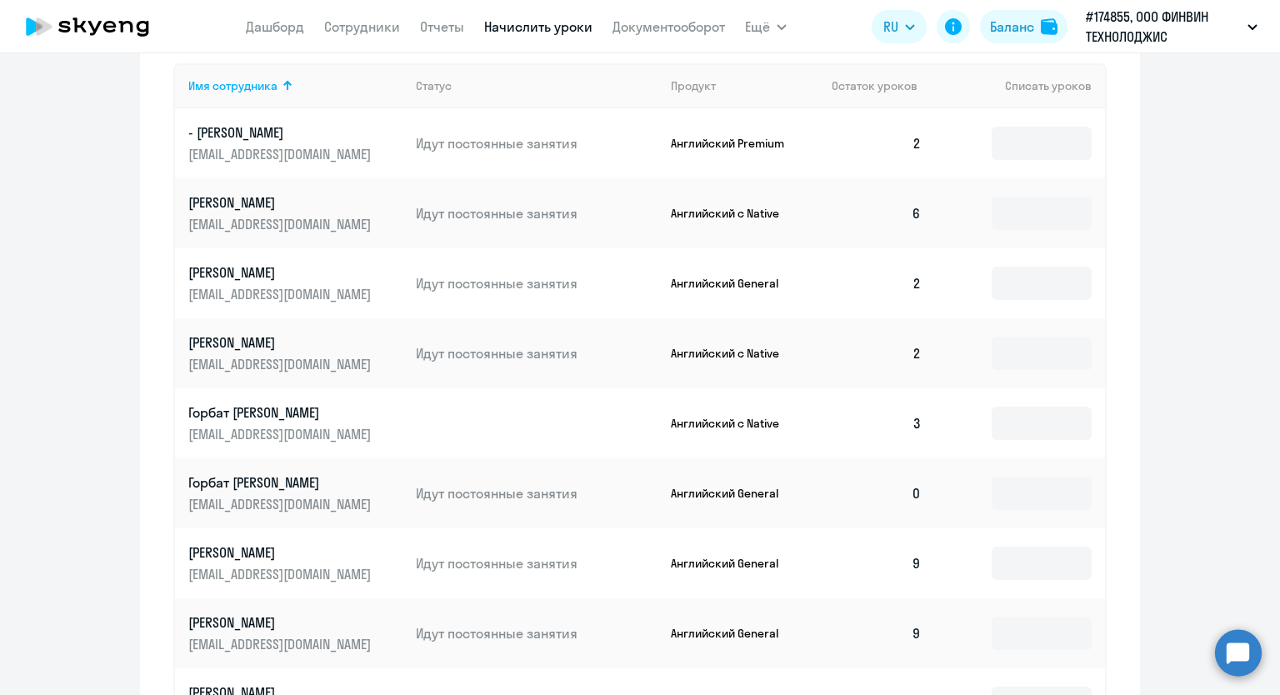
click at [230, 409] on p "Горбат [PERSON_NAME]" at bounding box center [281, 412] width 187 height 18
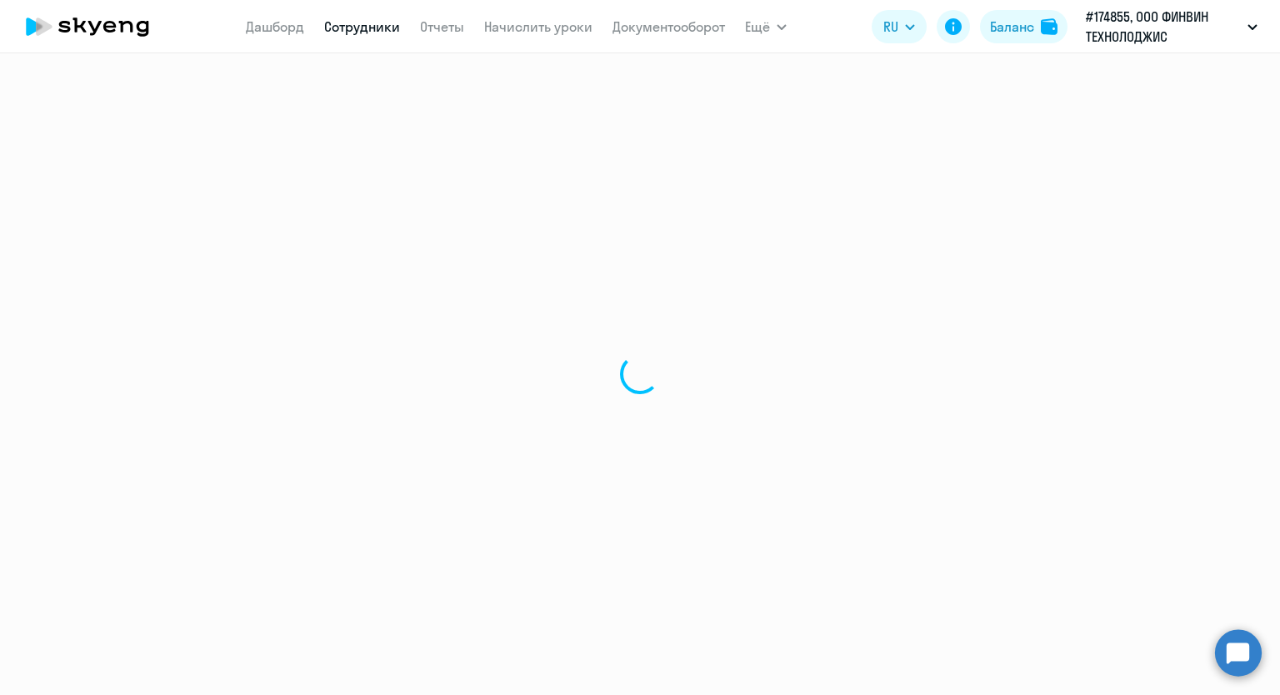
select select "english"
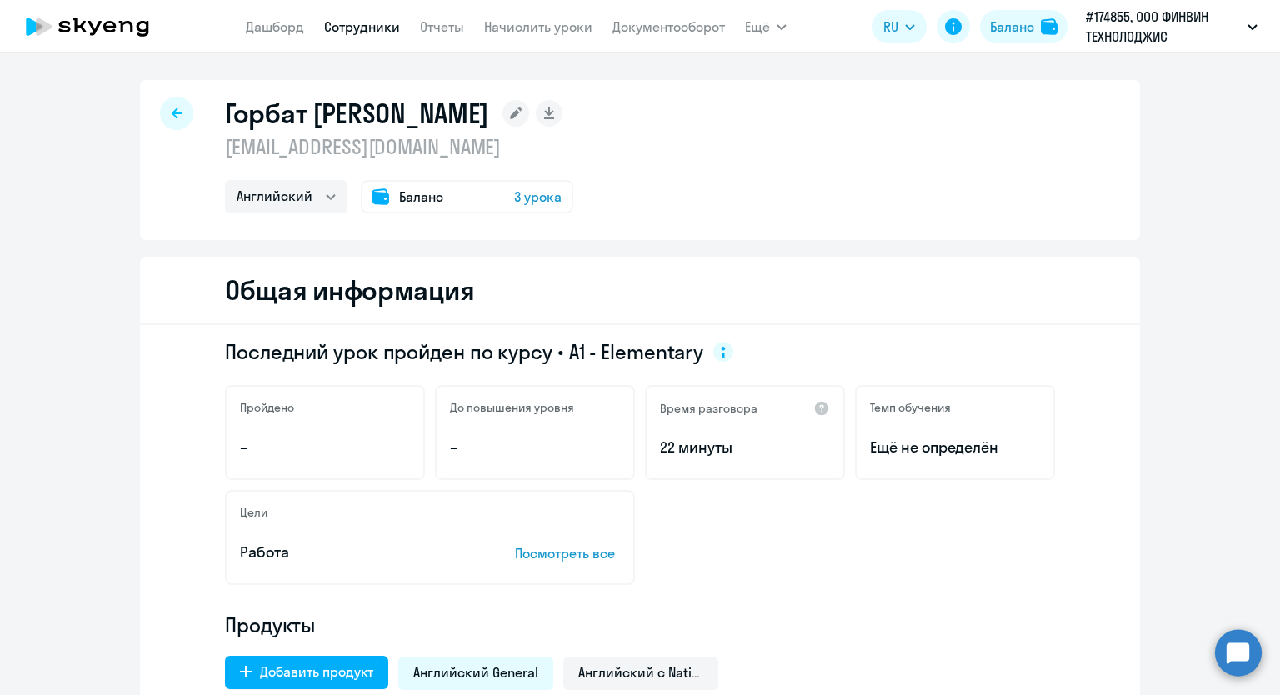
scroll to position [417, 0]
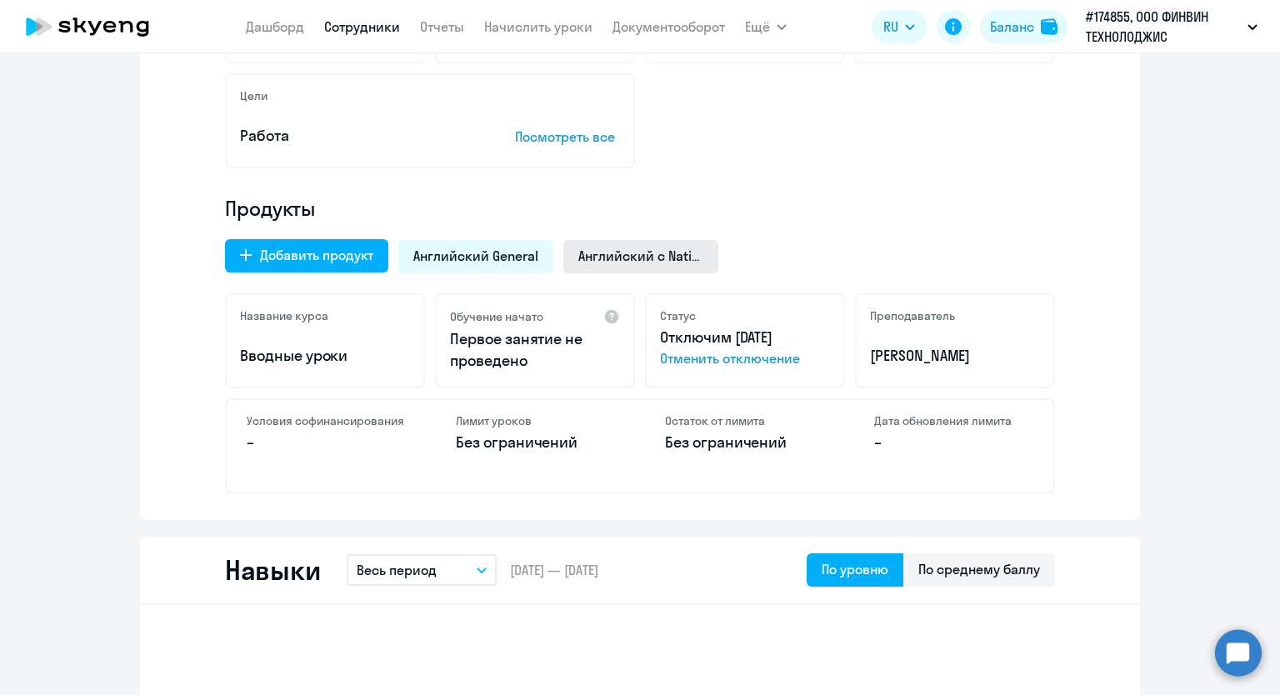
click at [572, 265] on div "Английский с Native" at bounding box center [640, 256] width 155 height 33
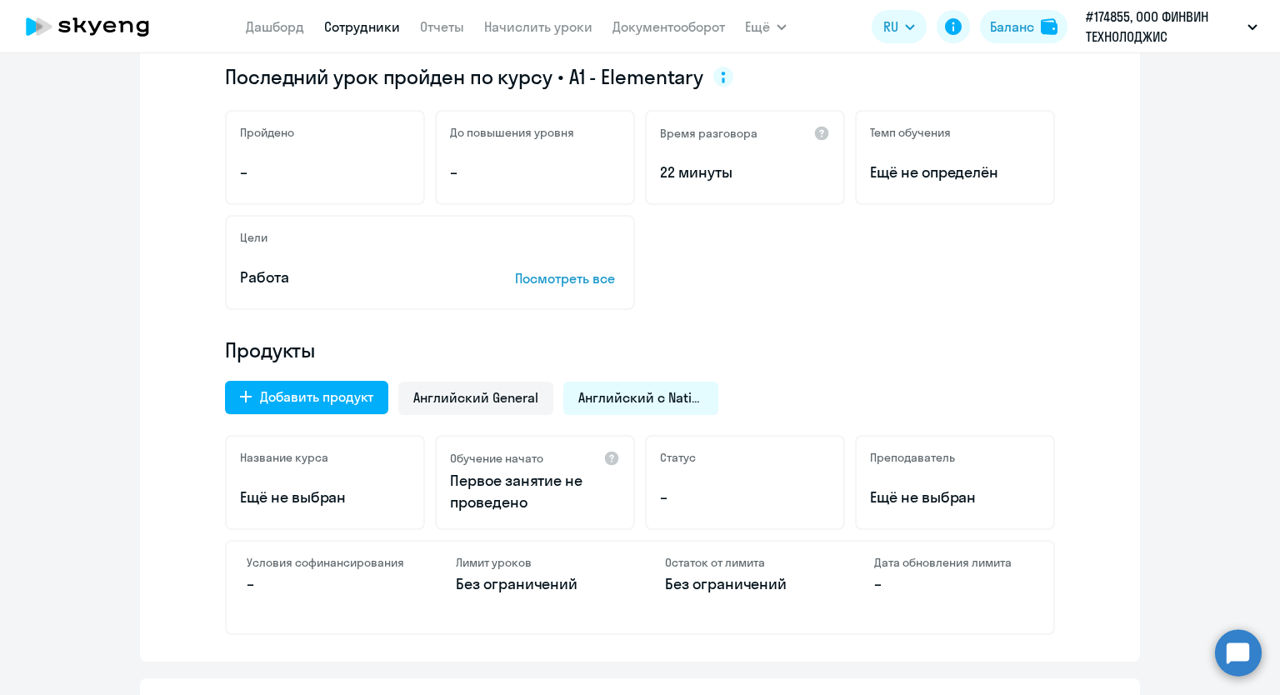
scroll to position [0, 0]
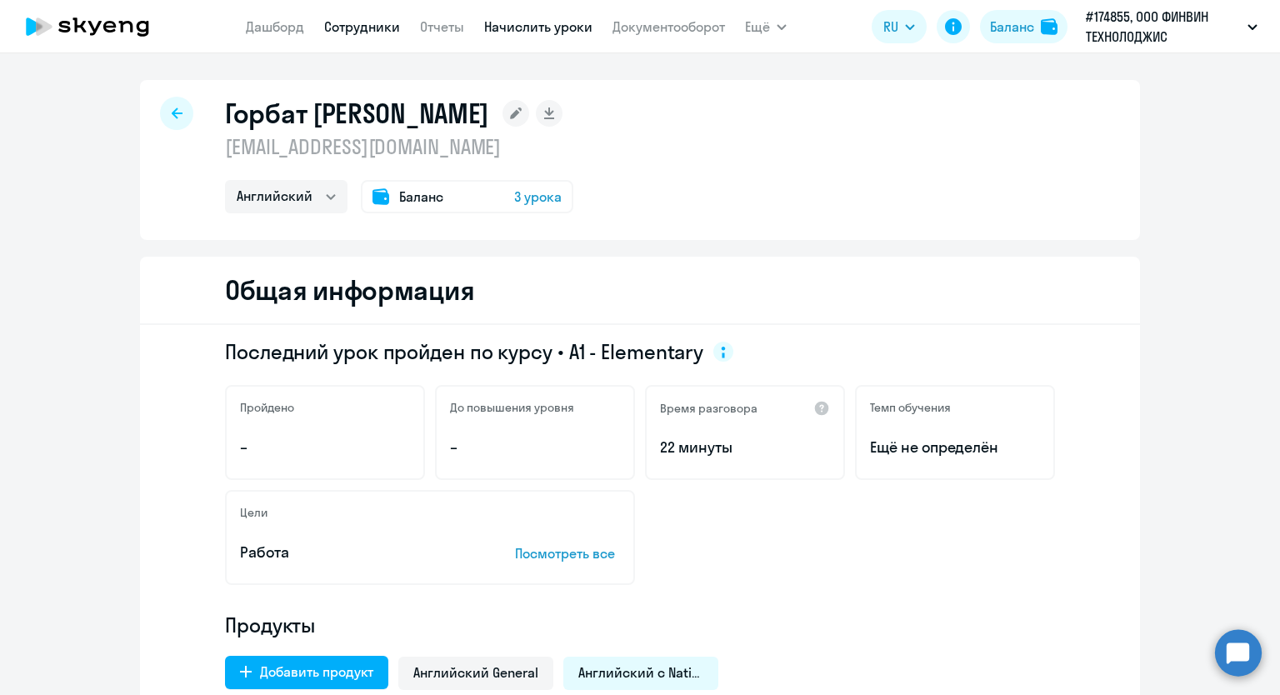
click at [493, 27] on link "Начислить уроки" at bounding box center [538, 26] width 108 height 17
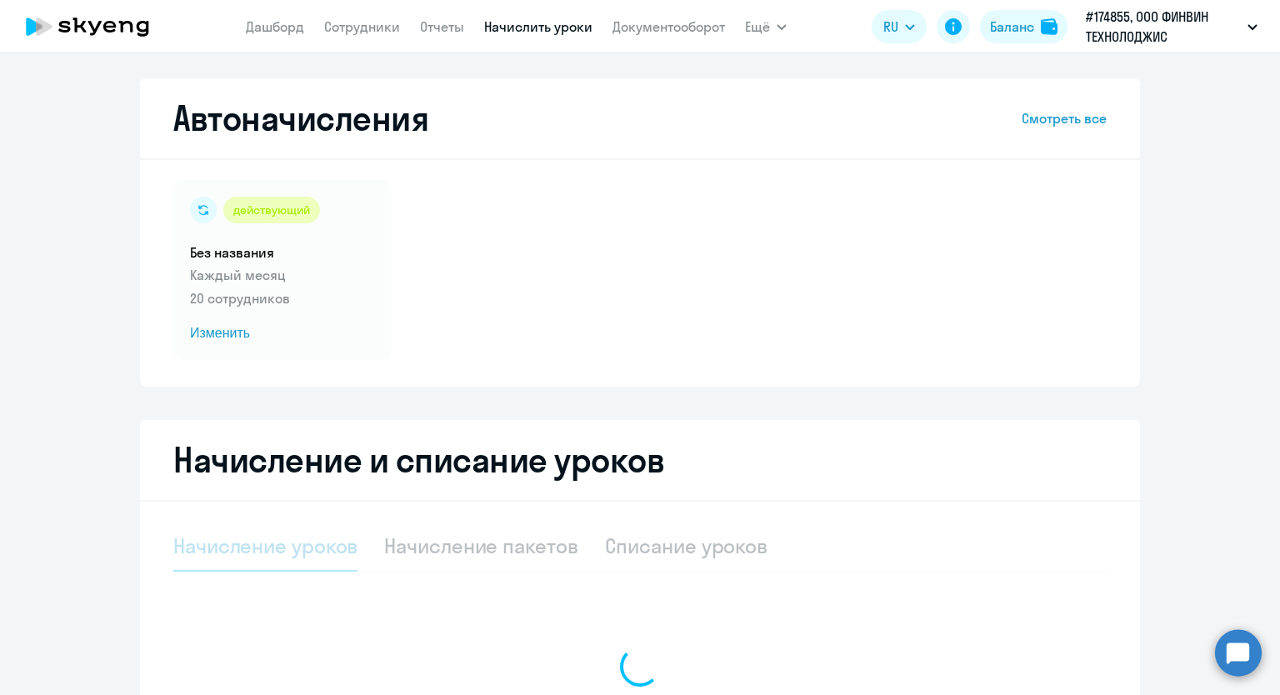
select select "10"
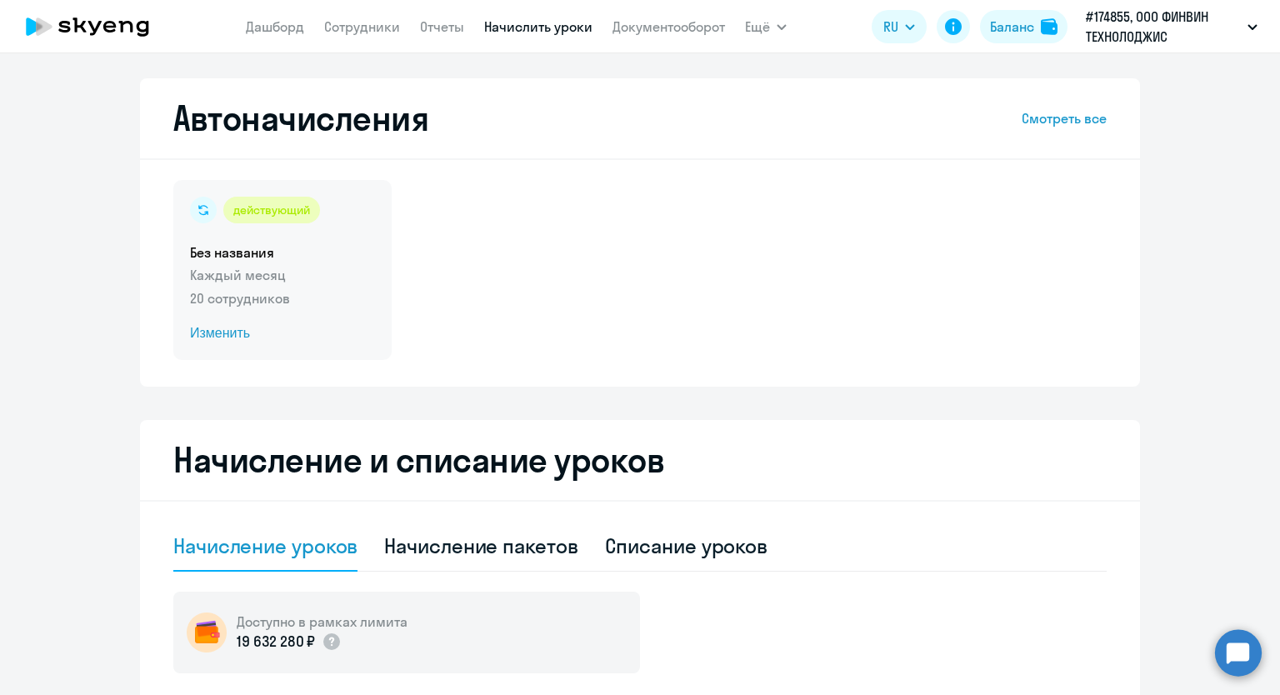
click at [207, 331] on span "Изменить" at bounding box center [282, 333] width 185 height 20
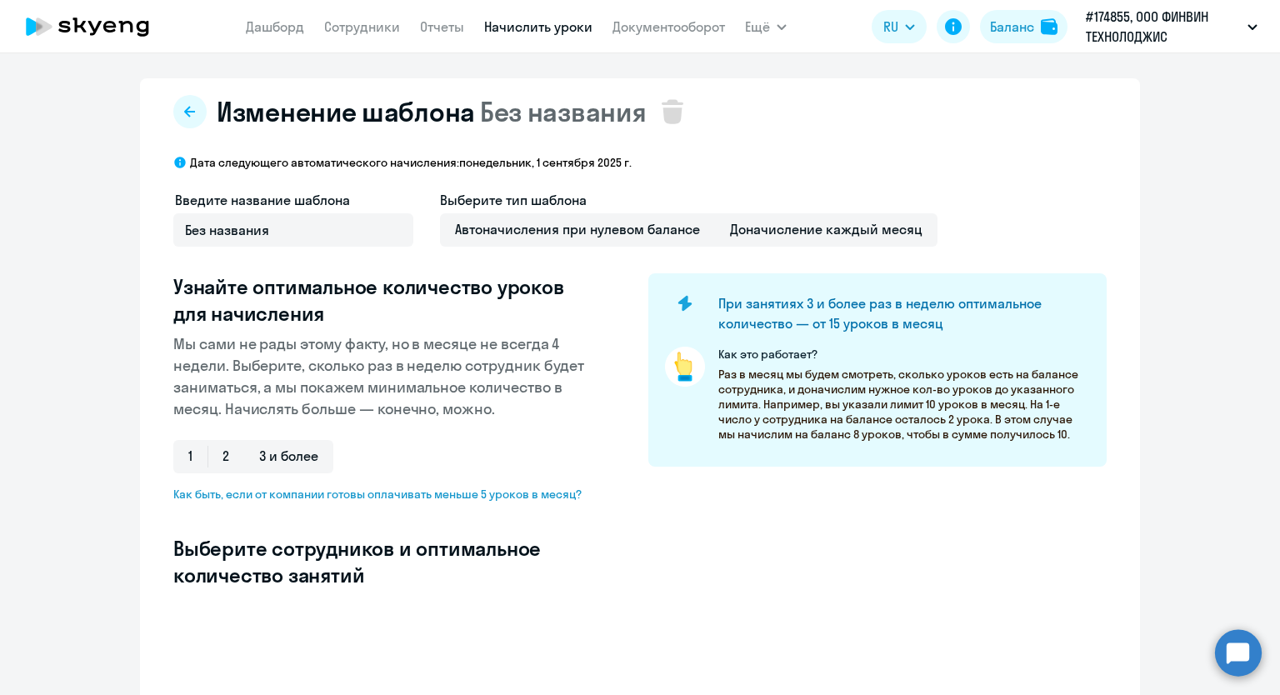
select select "10"
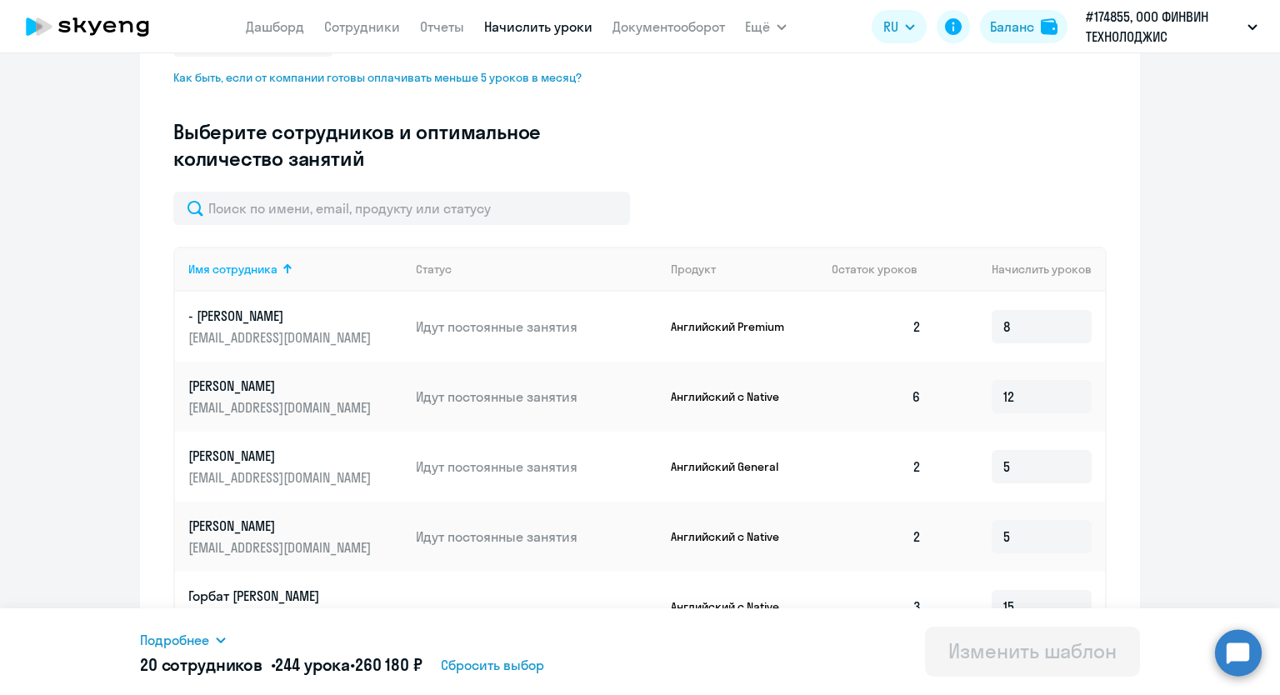
scroll to position [750, 0]
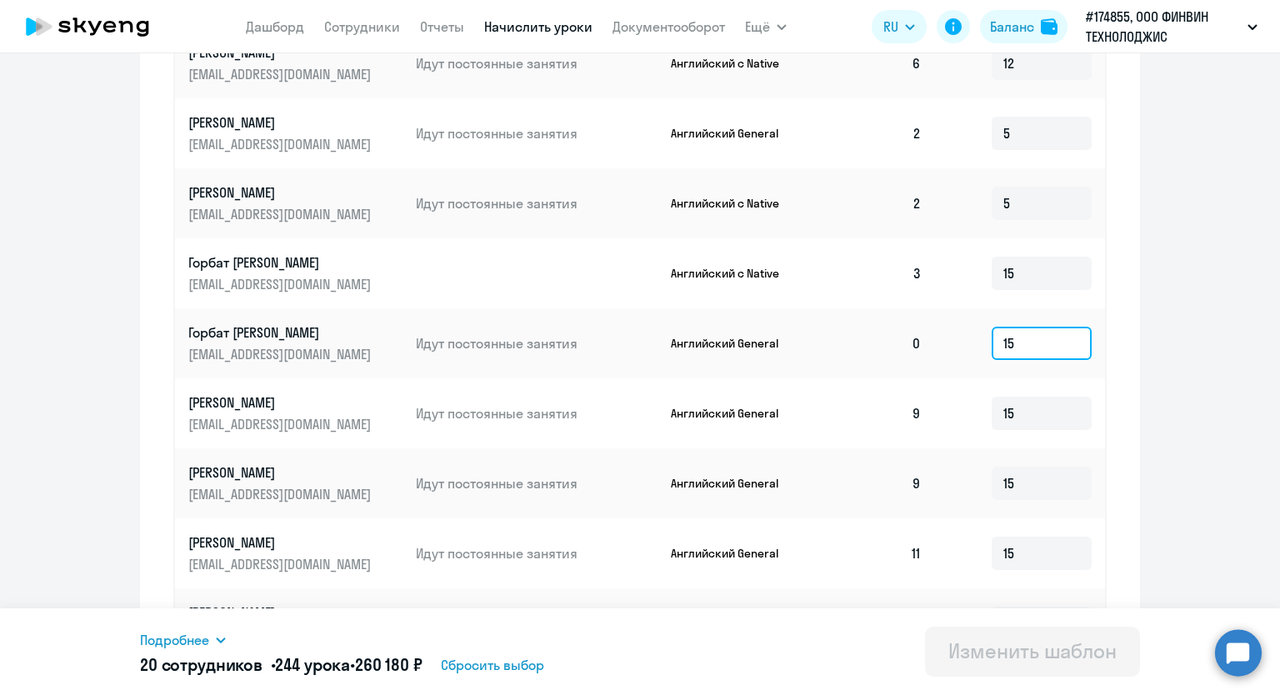
click at [1013, 342] on input "15" at bounding box center [1042, 343] width 100 height 33
type input "1"
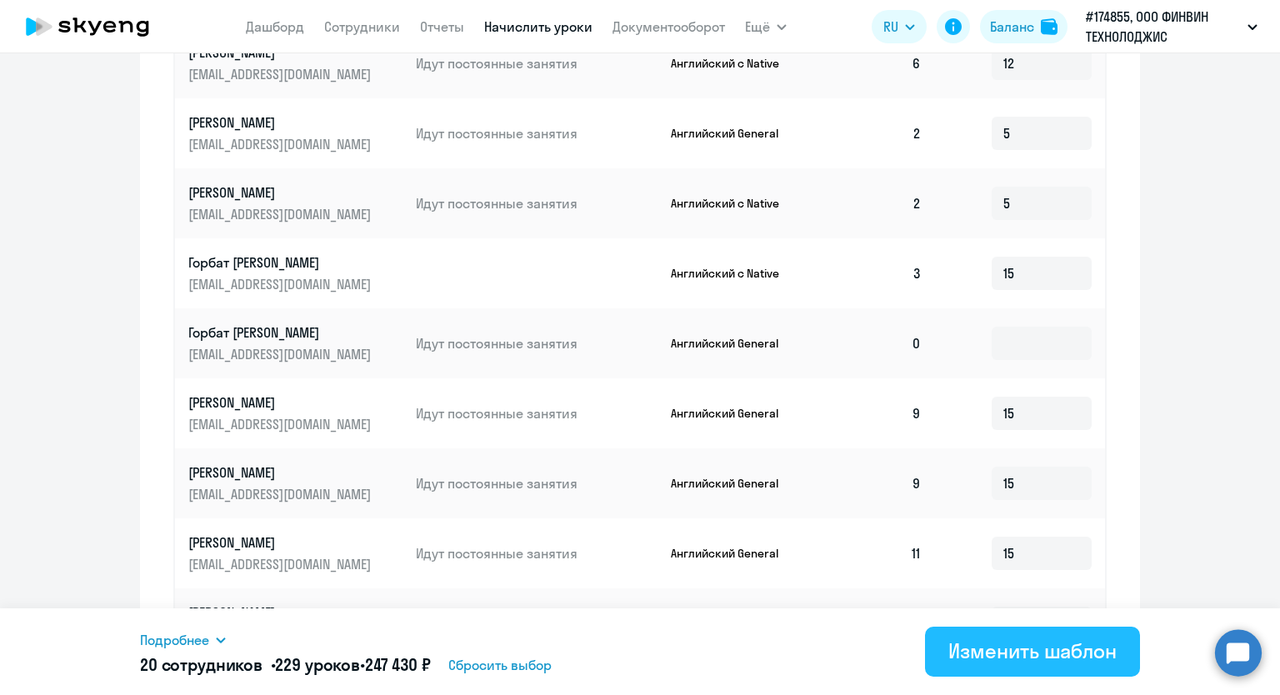
click at [1051, 652] on div "Изменить шаблон" at bounding box center [1032, 650] width 168 height 27
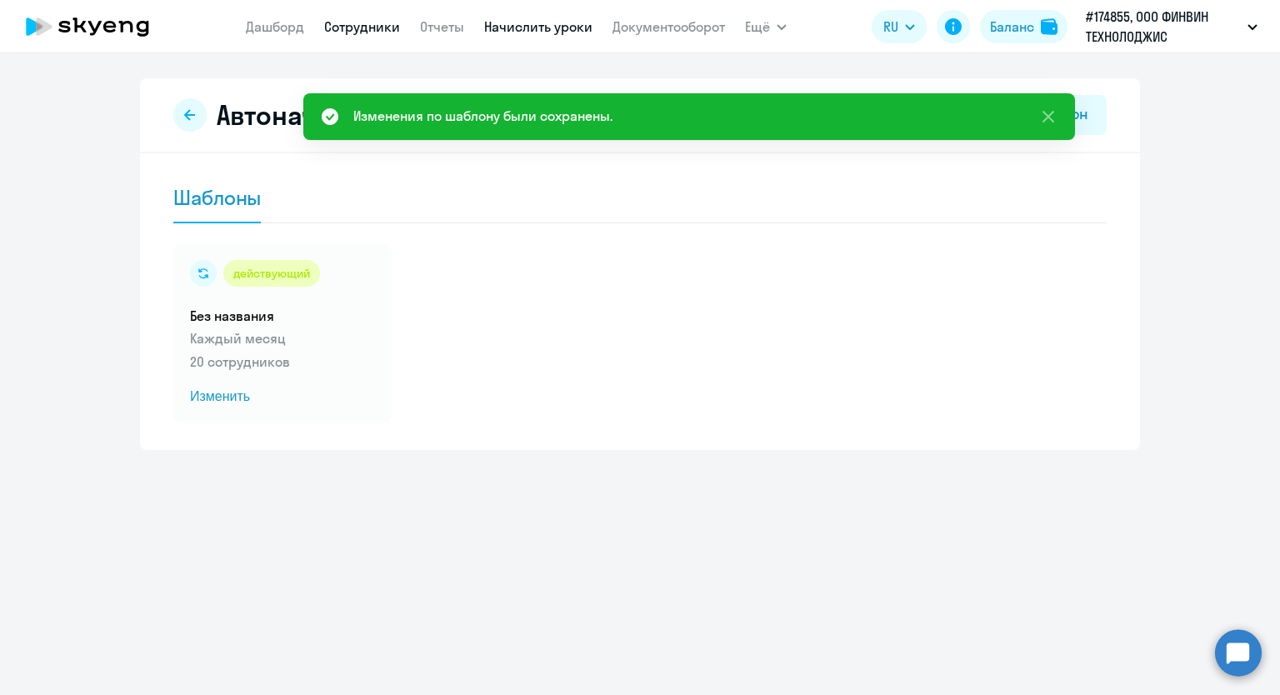
click at [336, 31] on link "Сотрудники" at bounding box center [362, 26] width 76 height 17
select select "30"
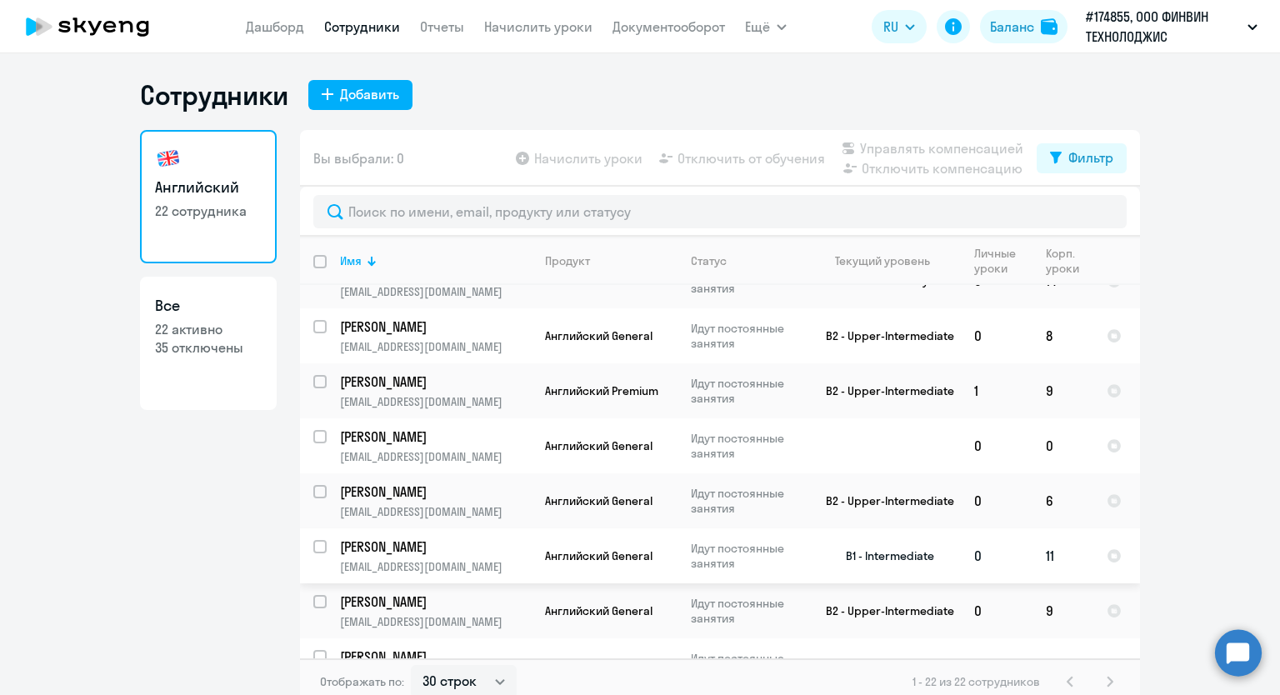
scroll to position [750, 0]
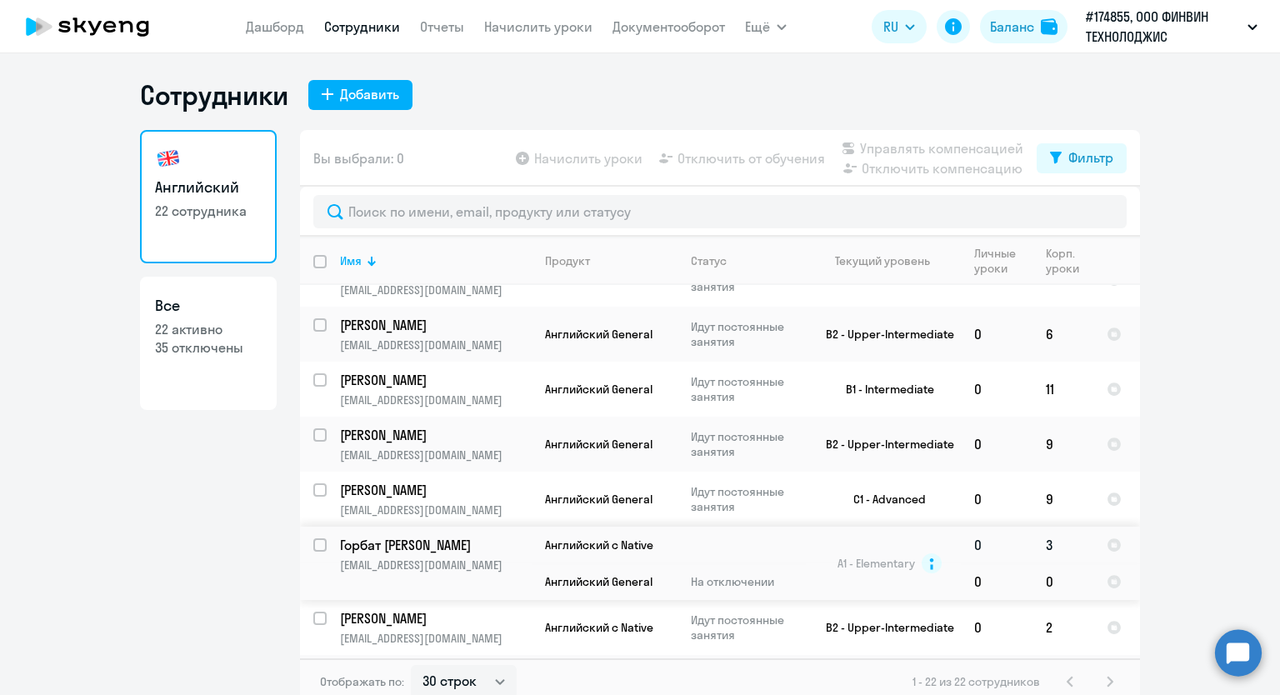
click at [390, 541] on p "Горбат [PERSON_NAME]" at bounding box center [434, 545] width 188 height 18
select select "english"
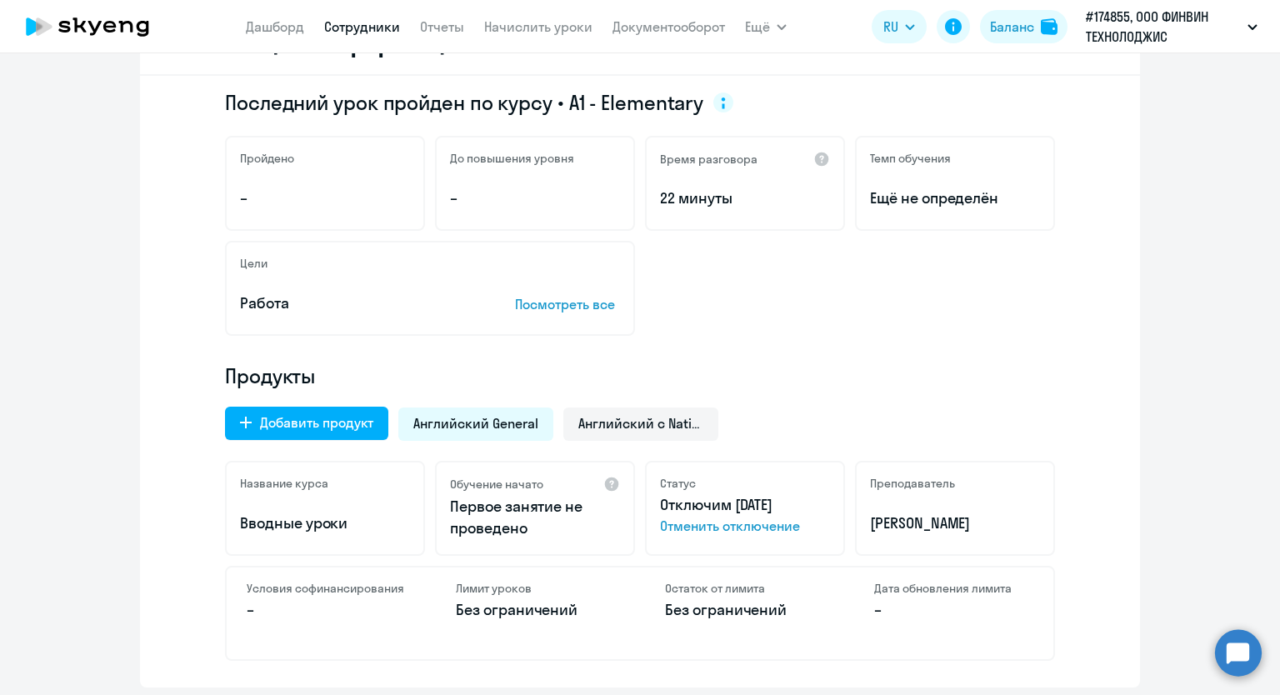
scroll to position [250, 0]
click at [600, 413] on span "Английский с Native" at bounding box center [640, 422] width 125 height 18
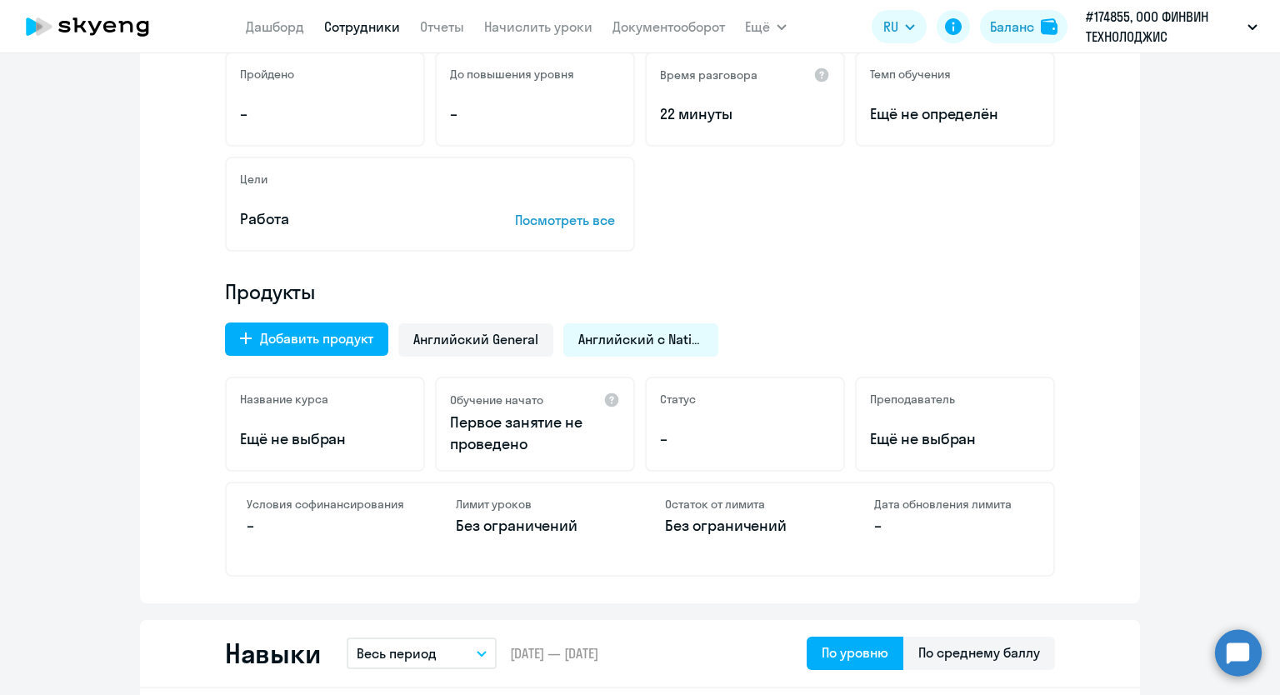
scroll to position [583, 0]
